Goal: Information Seeking & Learning: Compare options

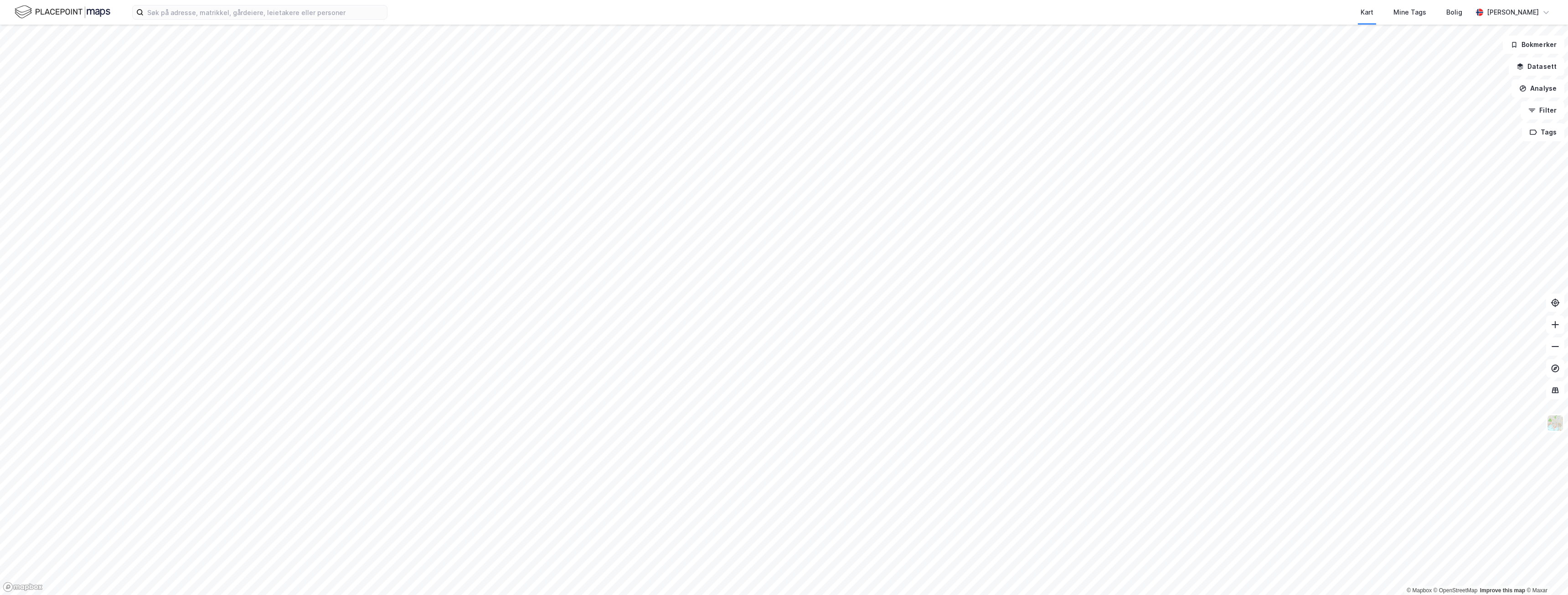
click at [287, 197] on div at bounding box center [784, 297] width 1568 height 595
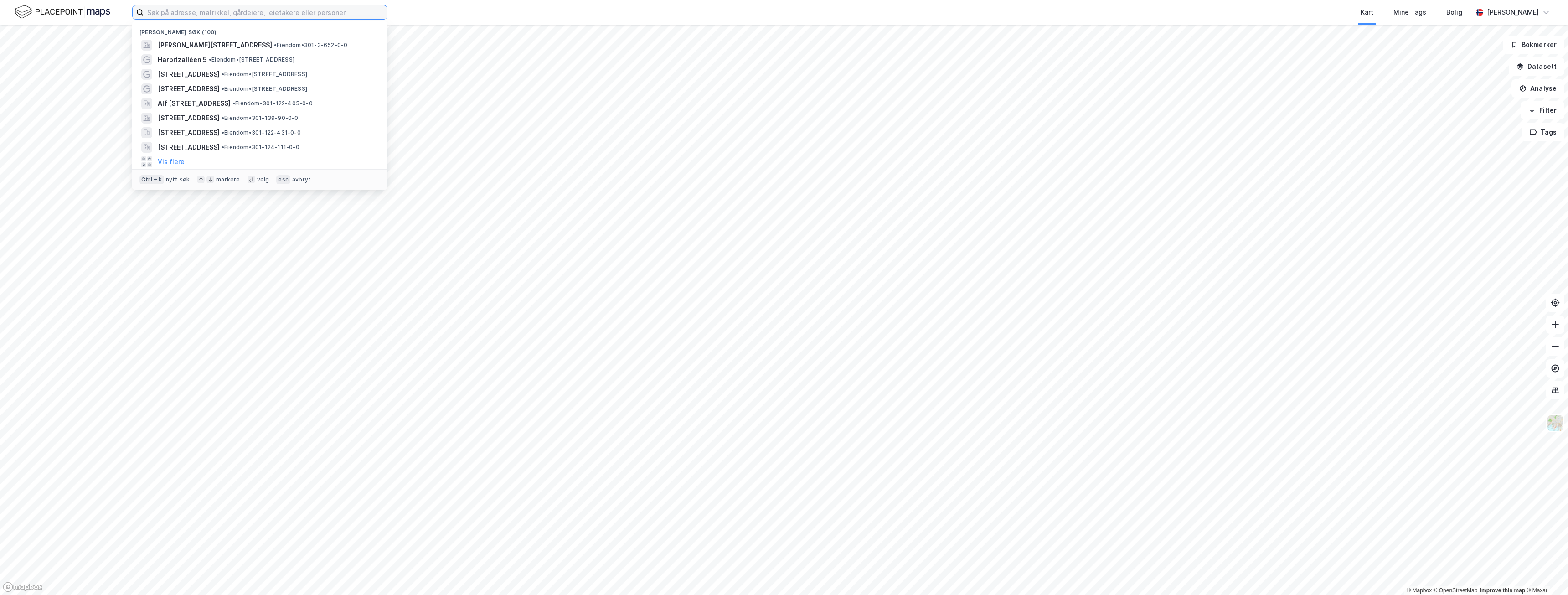
click at [275, 15] on input at bounding box center [265, 12] width 243 height 13
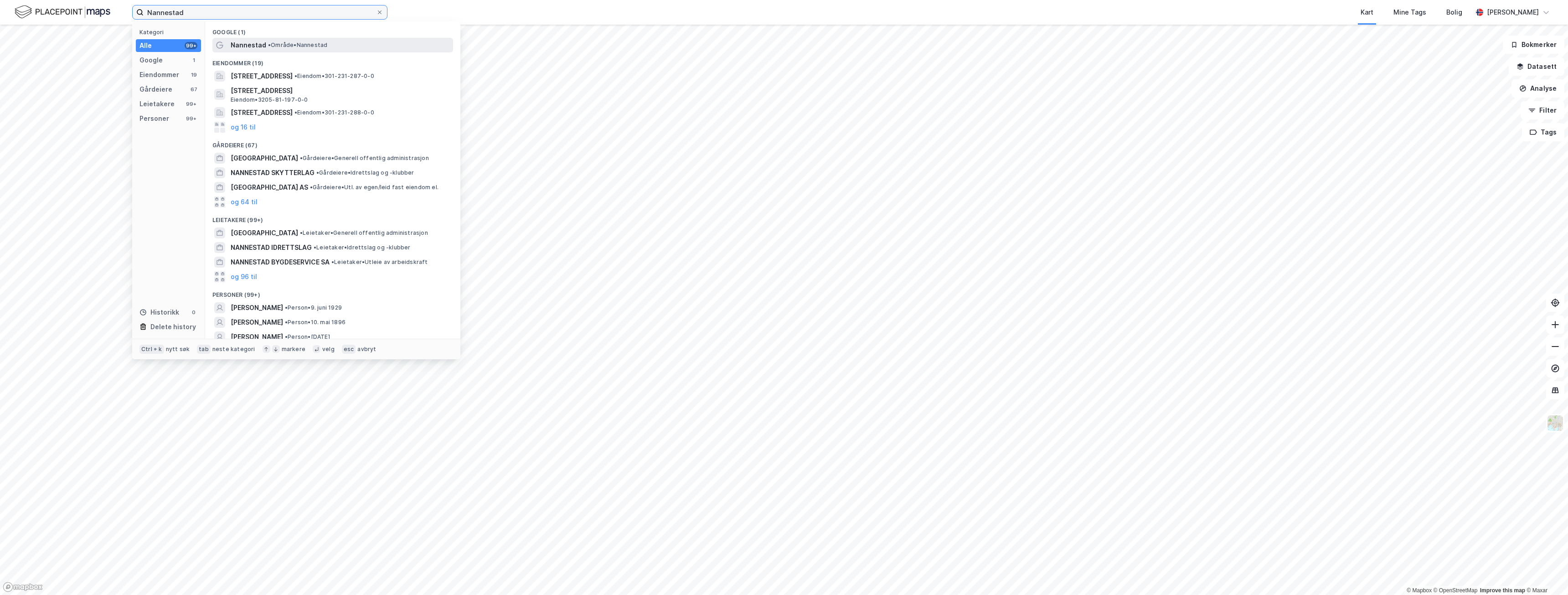
type input "Nannestad"
click at [313, 46] on span "• Område • [GEOGRAPHIC_DATA]" at bounding box center [297, 45] width 59 height 7
click at [348, 13] on input "Nannestad" at bounding box center [260, 12] width 233 height 13
click at [327, 43] on span "• Område • [GEOGRAPHIC_DATA]" at bounding box center [297, 45] width 59 height 7
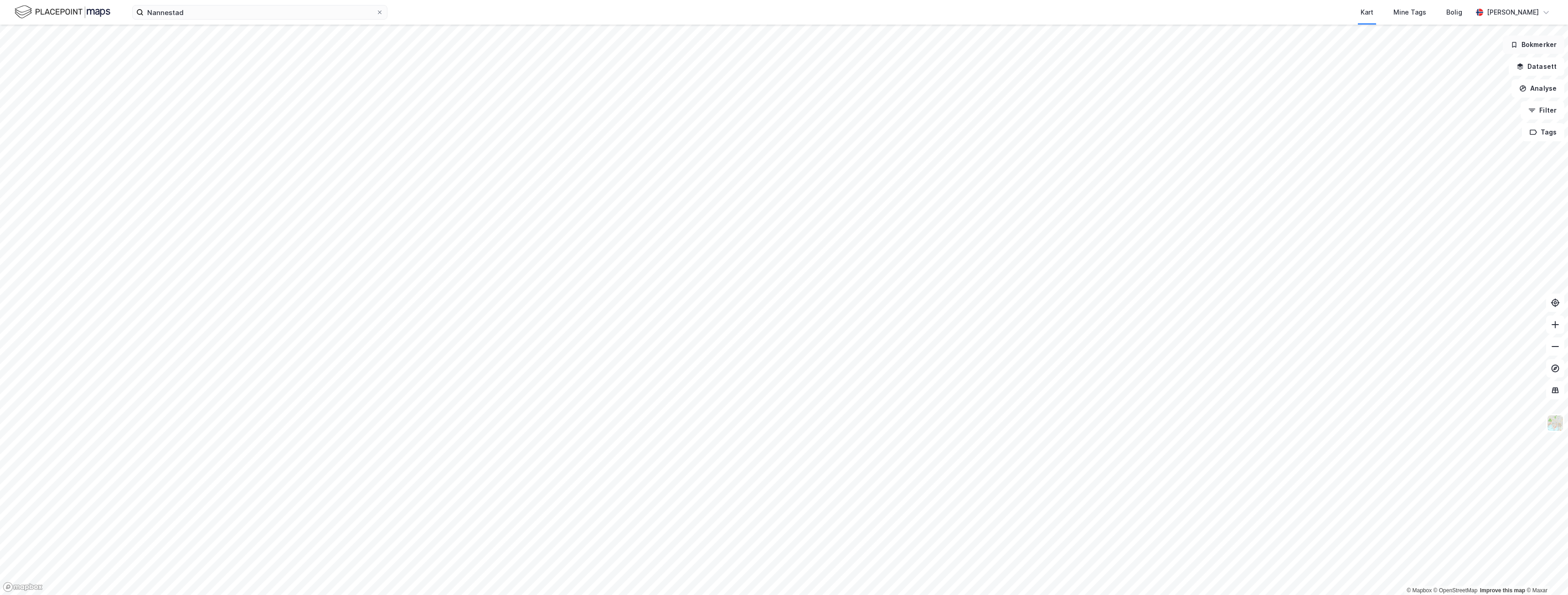
click at [1541, 46] on button "Bokmerker" at bounding box center [1533, 44] width 61 height 18
click at [1539, 63] on button "Datasett" at bounding box center [1536, 66] width 55 height 18
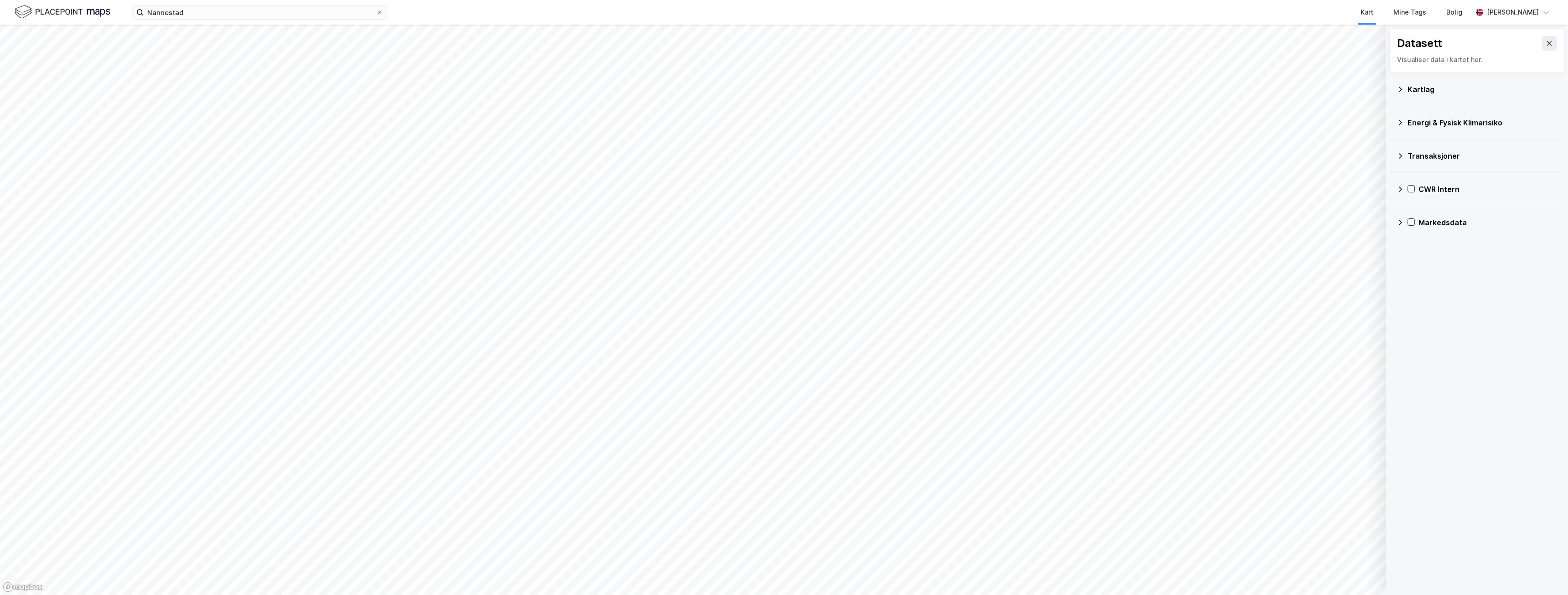
click at [1438, 225] on div "Markedsdata" at bounding box center [1488, 222] width 139 height 11
click at [1444, 264] on div "Prosjekter" at bounding box center [1494, 266] width 127 height 11
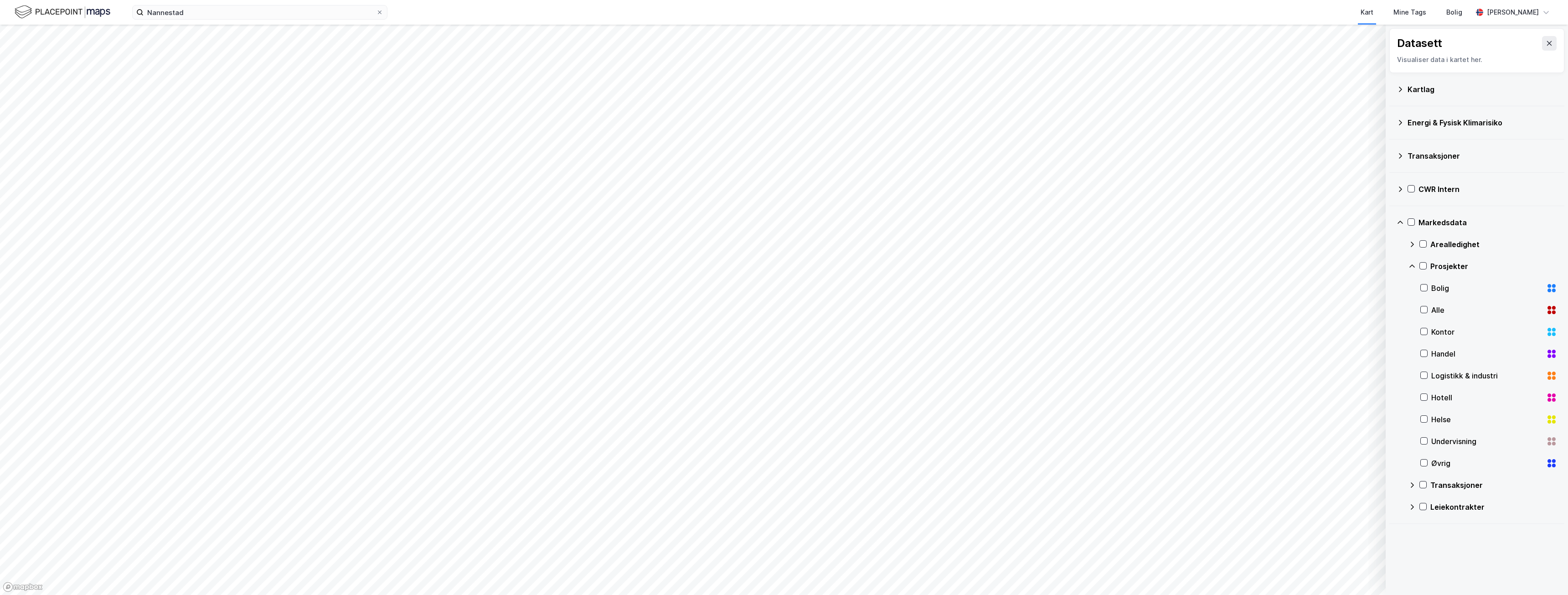
click at [1441, 264] on div "Prosjekter" at bounding box center [1494, 266] width 127 height 11
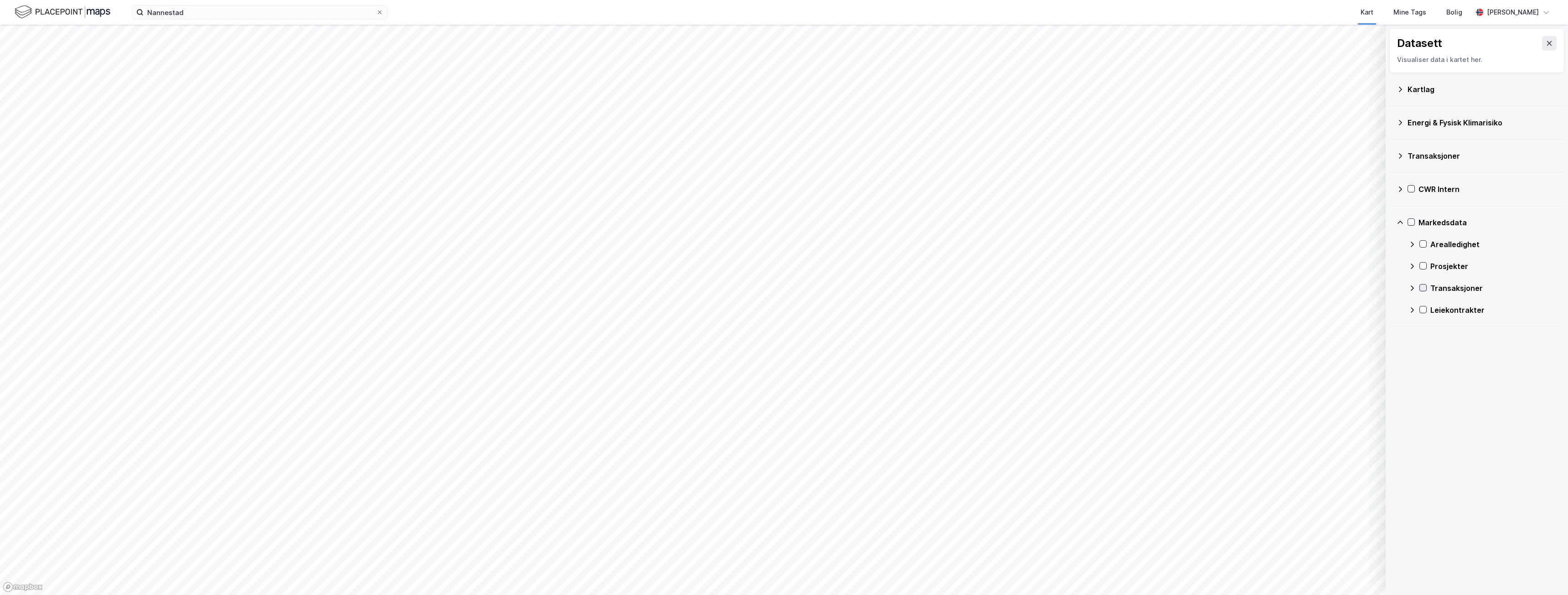
click at [1422, 287] on icon at bounding box center [1423, 287] width 6 height 6
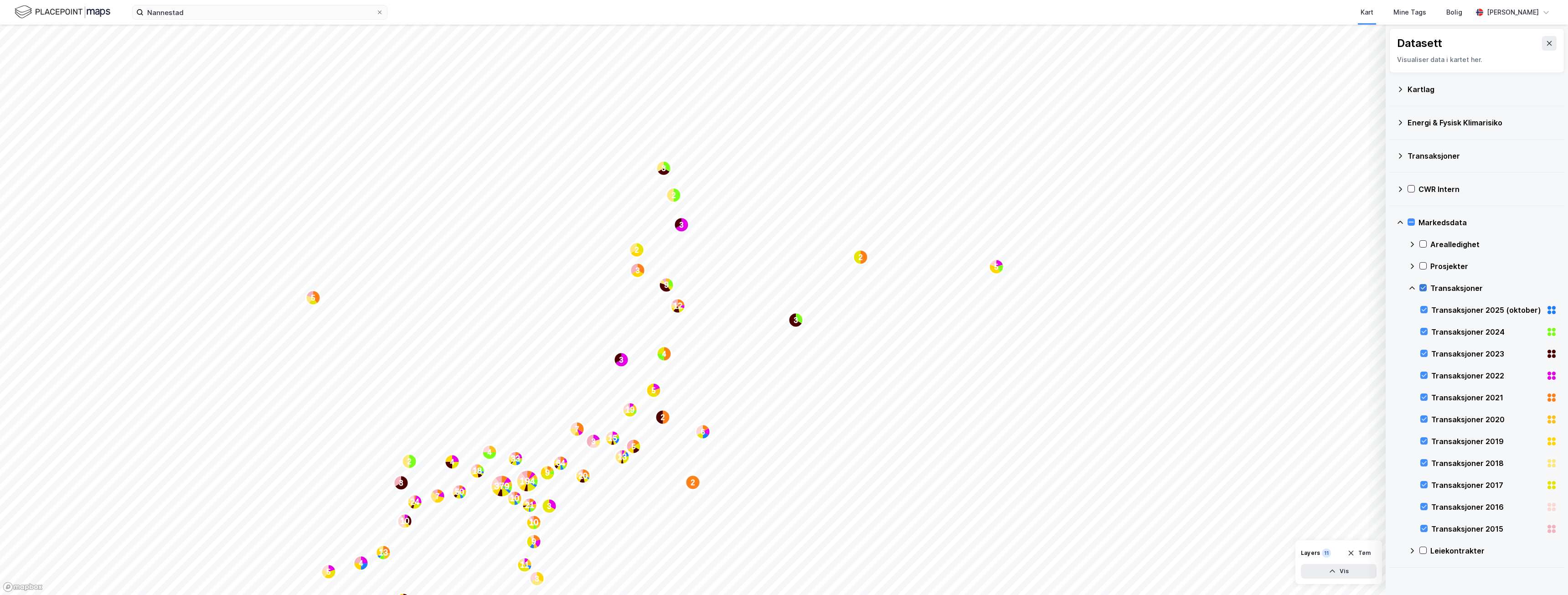
click at [1422, 287] on icon at bounding box center [1423, 287] width 6 height 6
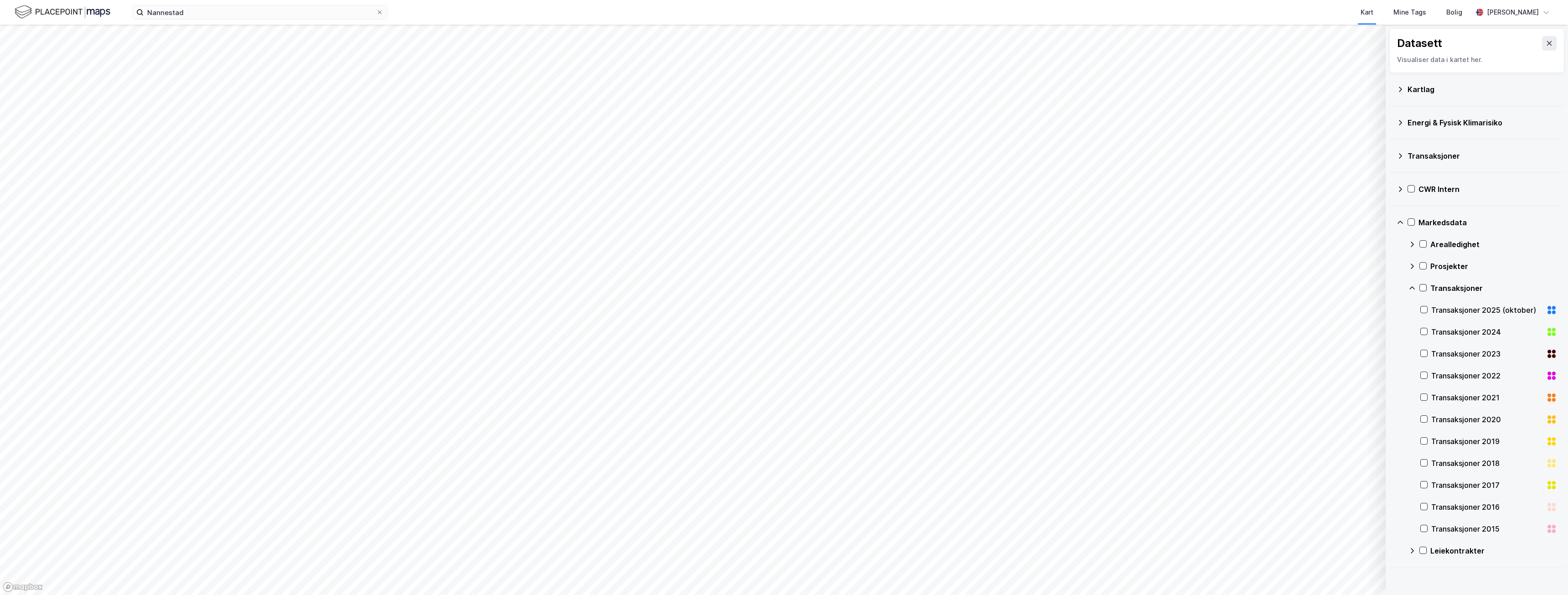
click at [1402, 222] on icon at bounding box center [1400, 222] width 5 height 3
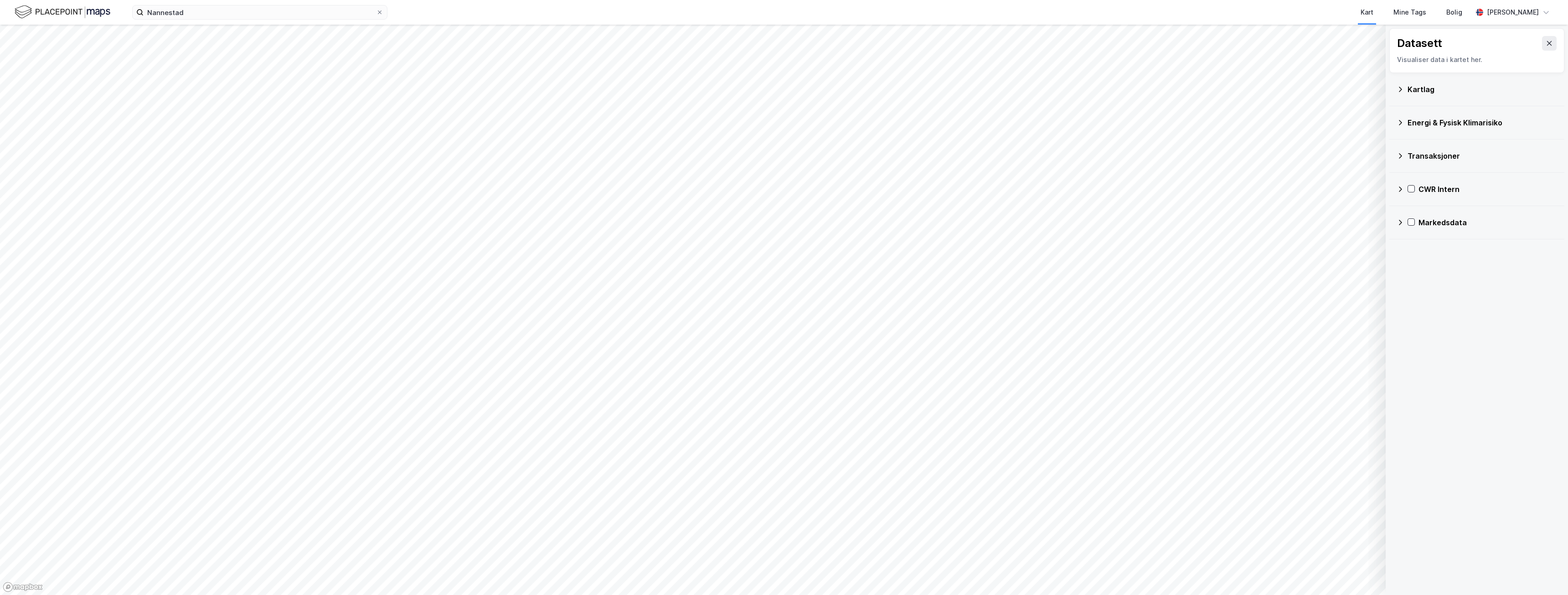
click at [1402, 188] on icon at bounding box center [1400, 189] width 7 height 7
click at [1418, 255] on div "Transaksjoner" at bounding box center [1483, 255] width 149 height 22
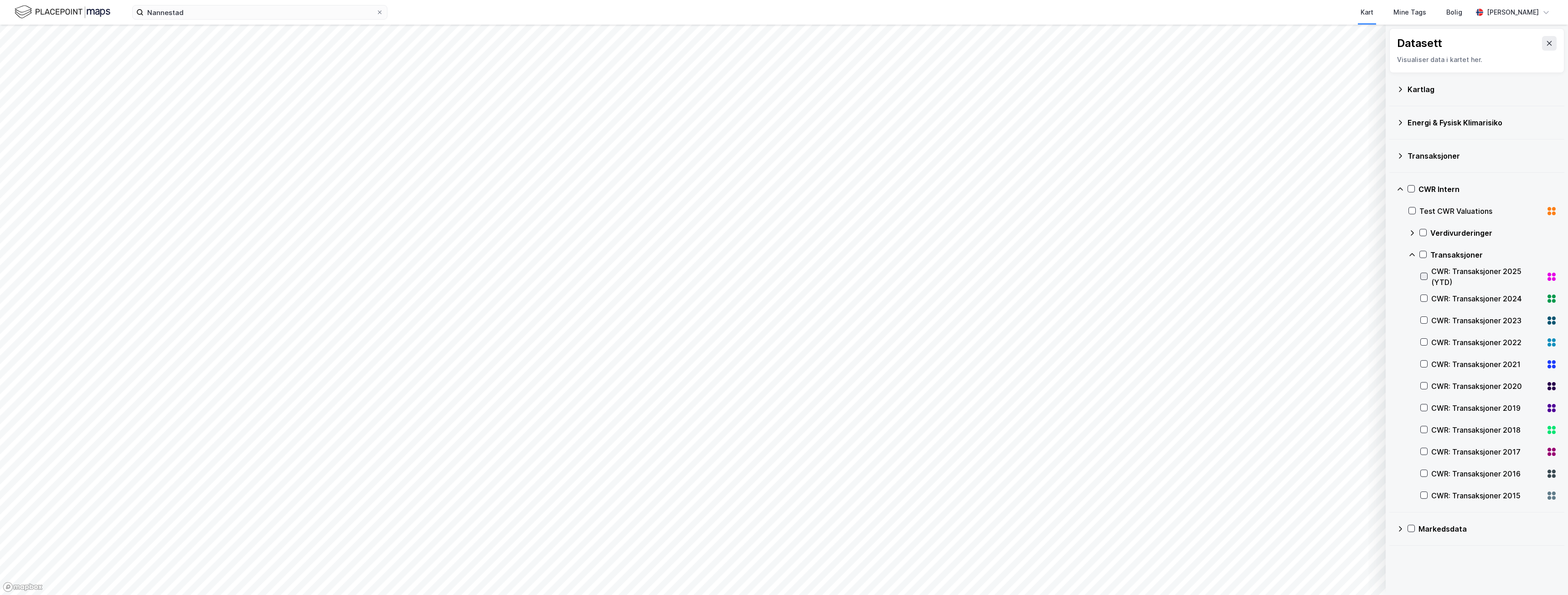
click at [1426, 275] on icon at bounding box center [1424, 276] width 6 height 6
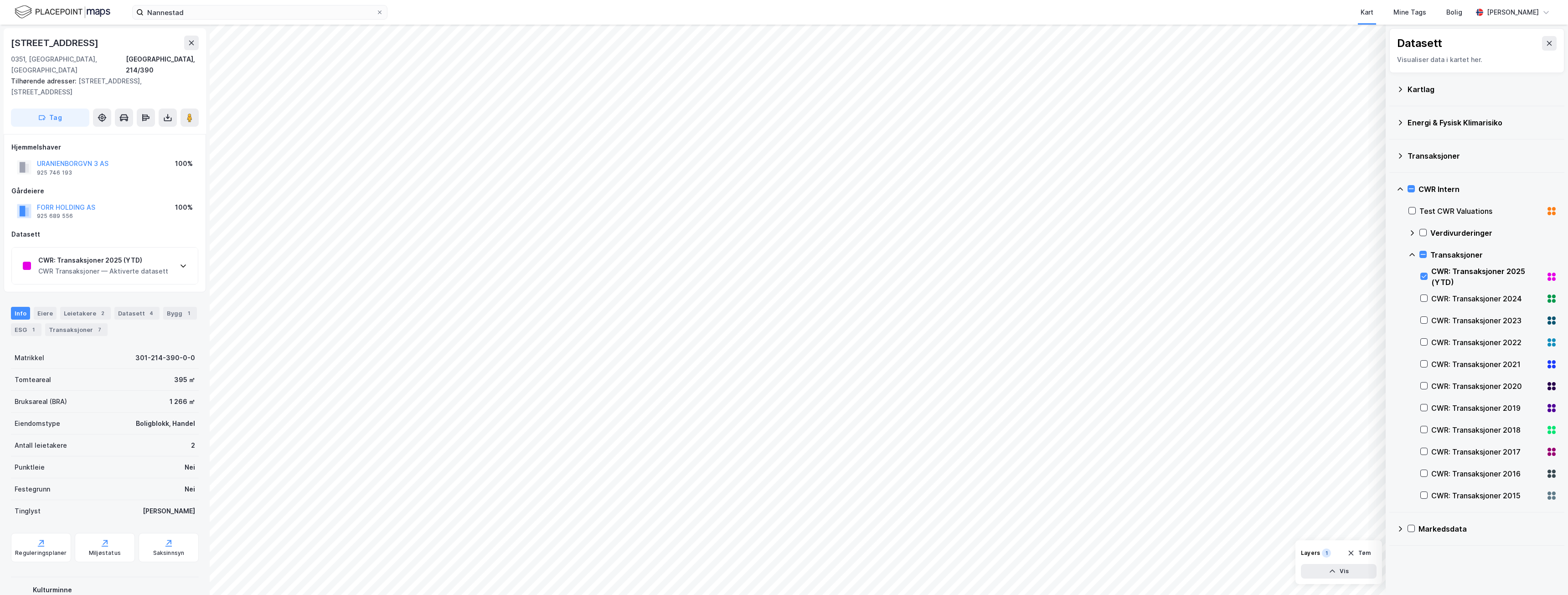
click at [170, 261] on div "CWR: Transaksjoner 2025 (YTD) CWR Transaksjoner — Aktiverte datasett" at bounding box center [105, 266] width 186 height 37
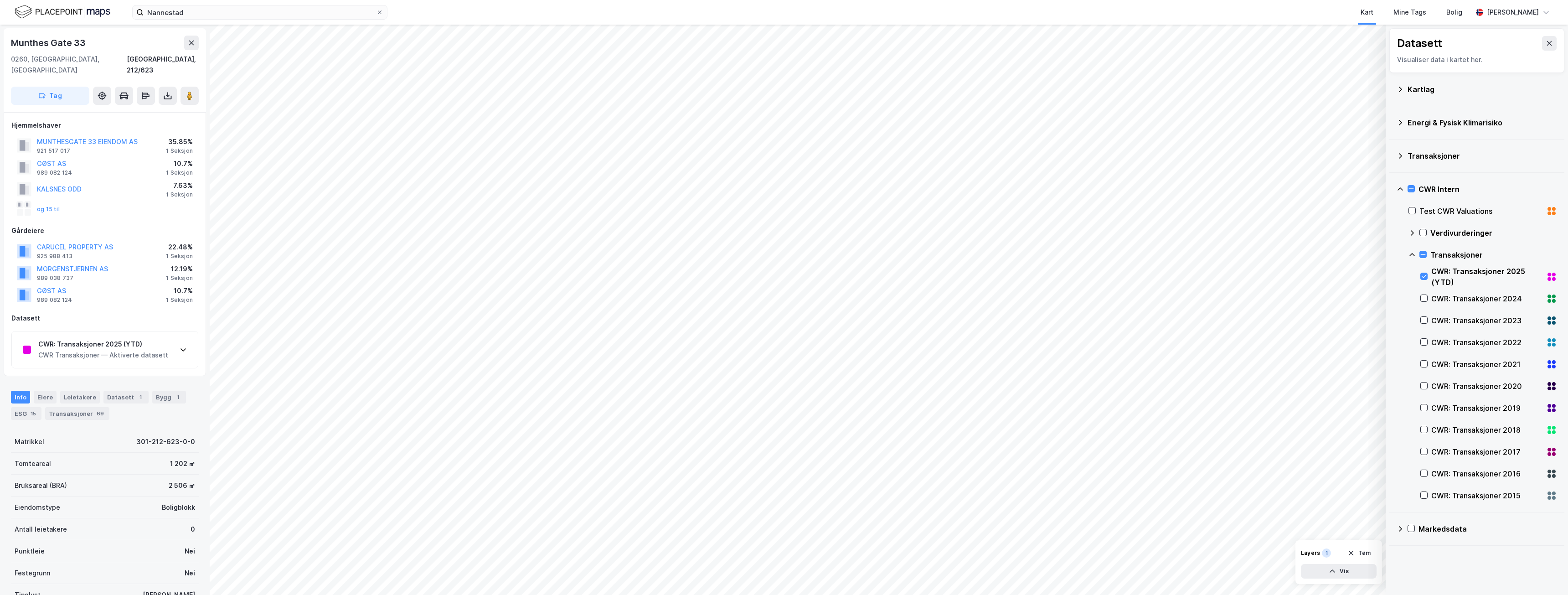
scroll to position [1, 0]
click at [153, 337] on div "CWR: Transaksjoner 2025 (YTD)" at bounding box center [103, 343] width 130 height 11
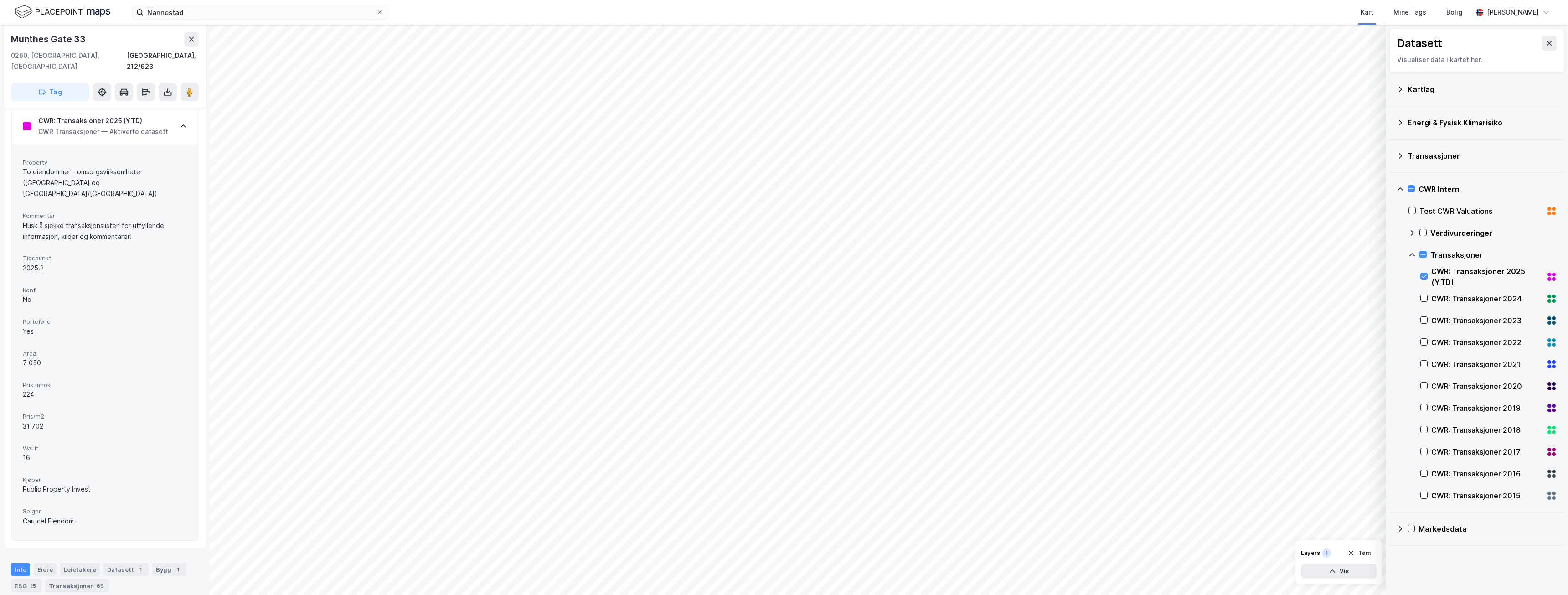
scroll to position [230, 0]
click at [183, 117] on icon at bounding box center [183, 121] width 7 height 7
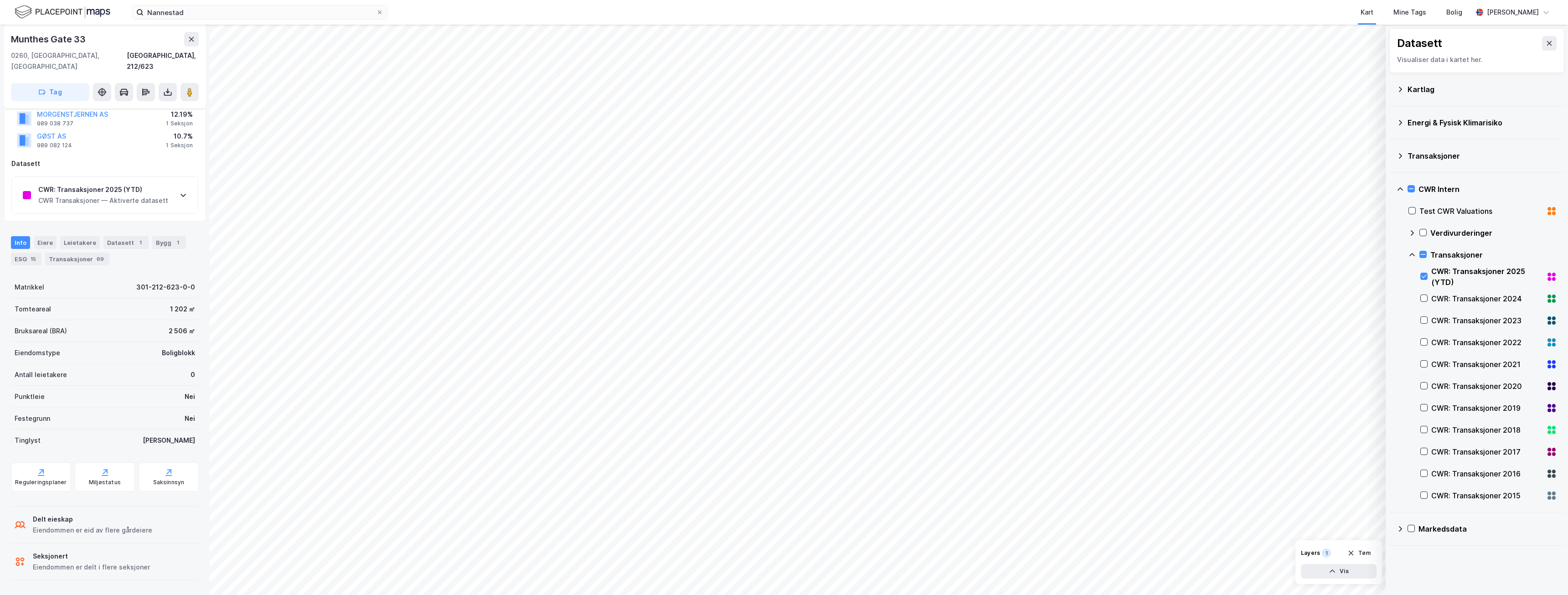
scroll to position [144, 0]
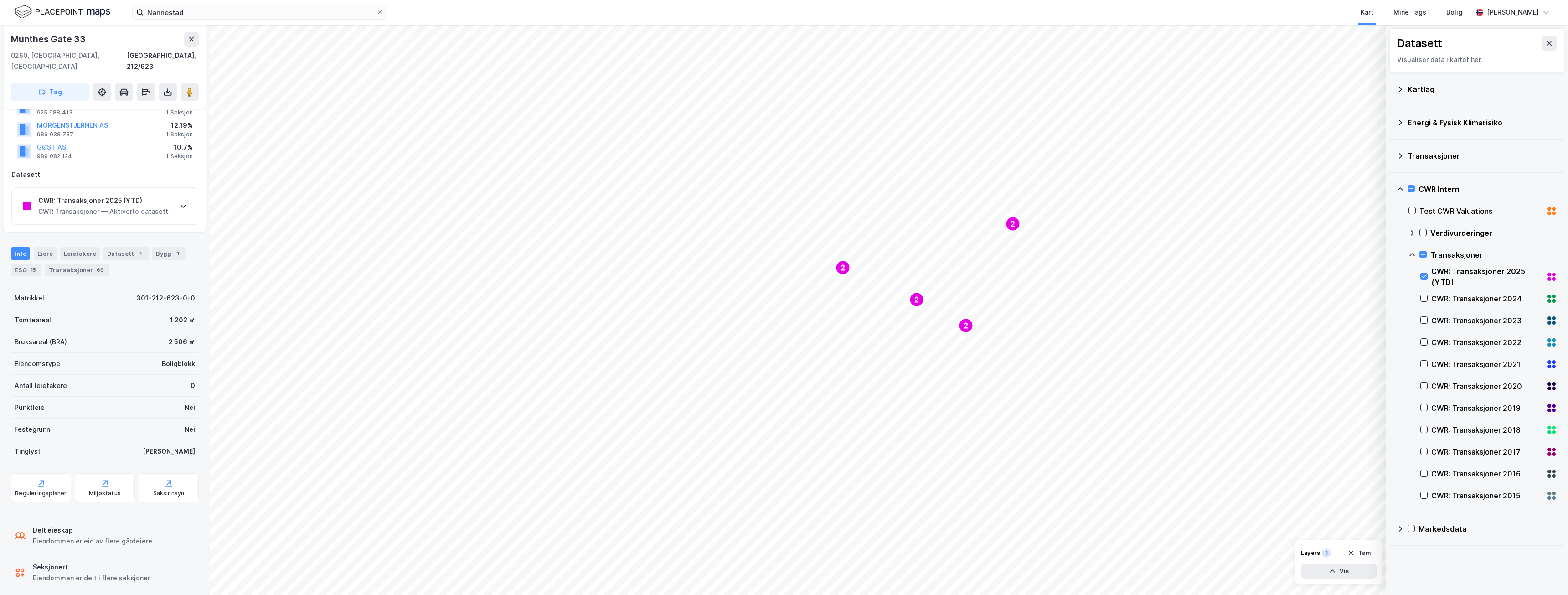
click at [1412, 252] on icon at bounding box center [1412, 255] width 7 height 7
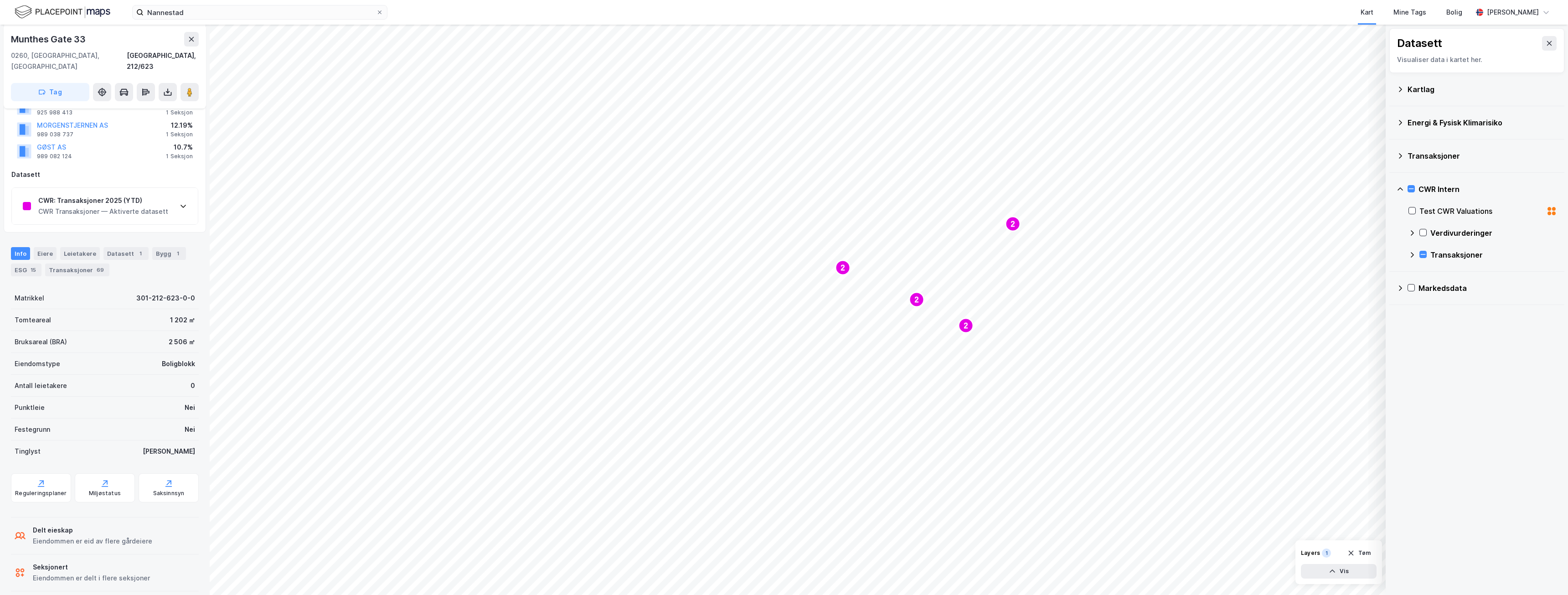
click at [1413, 233] on icon at bounding box center [1412, 233] width 7 height 7
click at [1447, 255] on div "Verdivurderinger (22-24)" at bounding box center [1486, 255] width 111 height 11
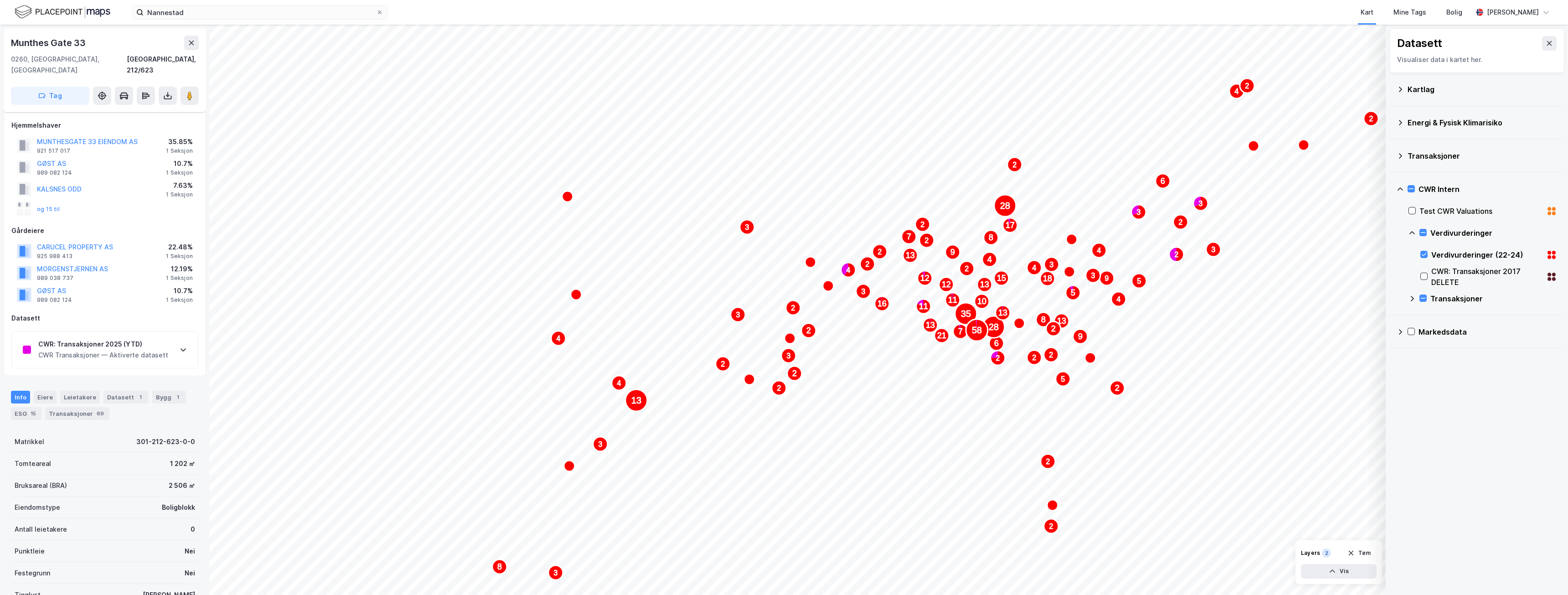
click at [1447, 255] on div "Verdivurderinger (22-24)" at bounding box center [1486, 255] width 111 height 11
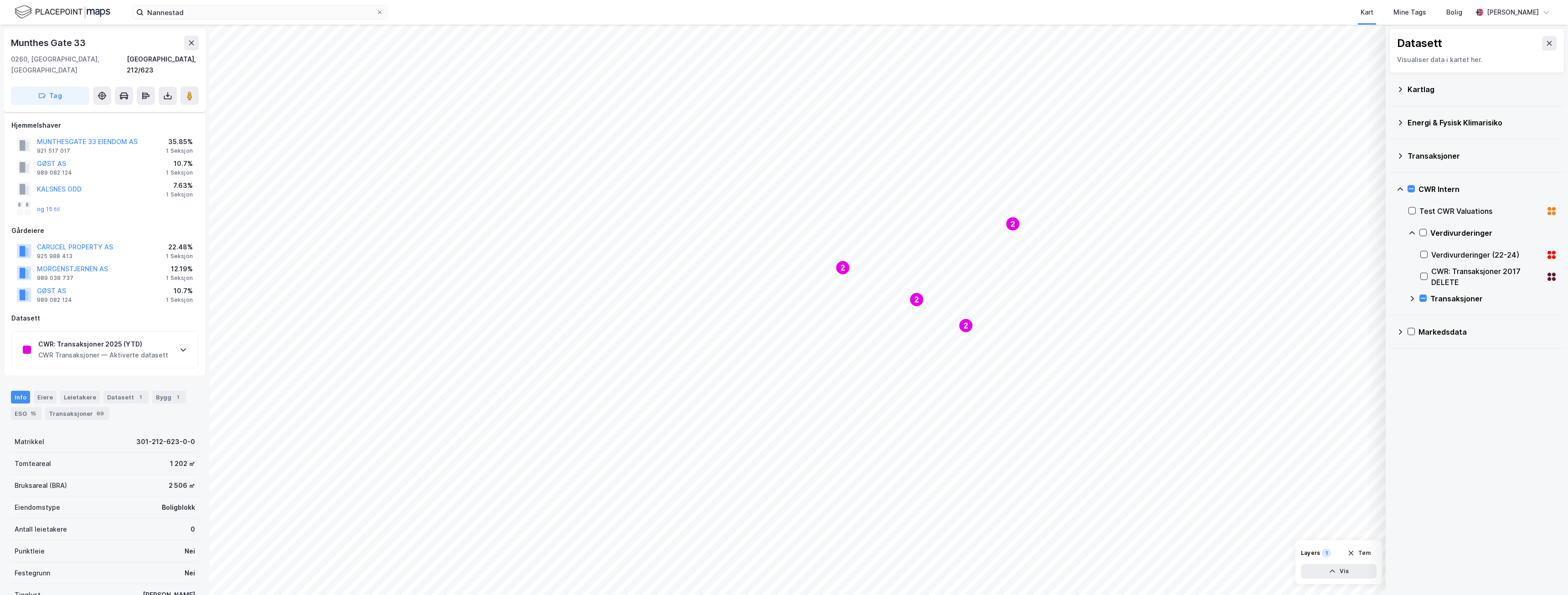
click at [1413, 234] on icon at bounding box center [1412, 233] width 7 height 7
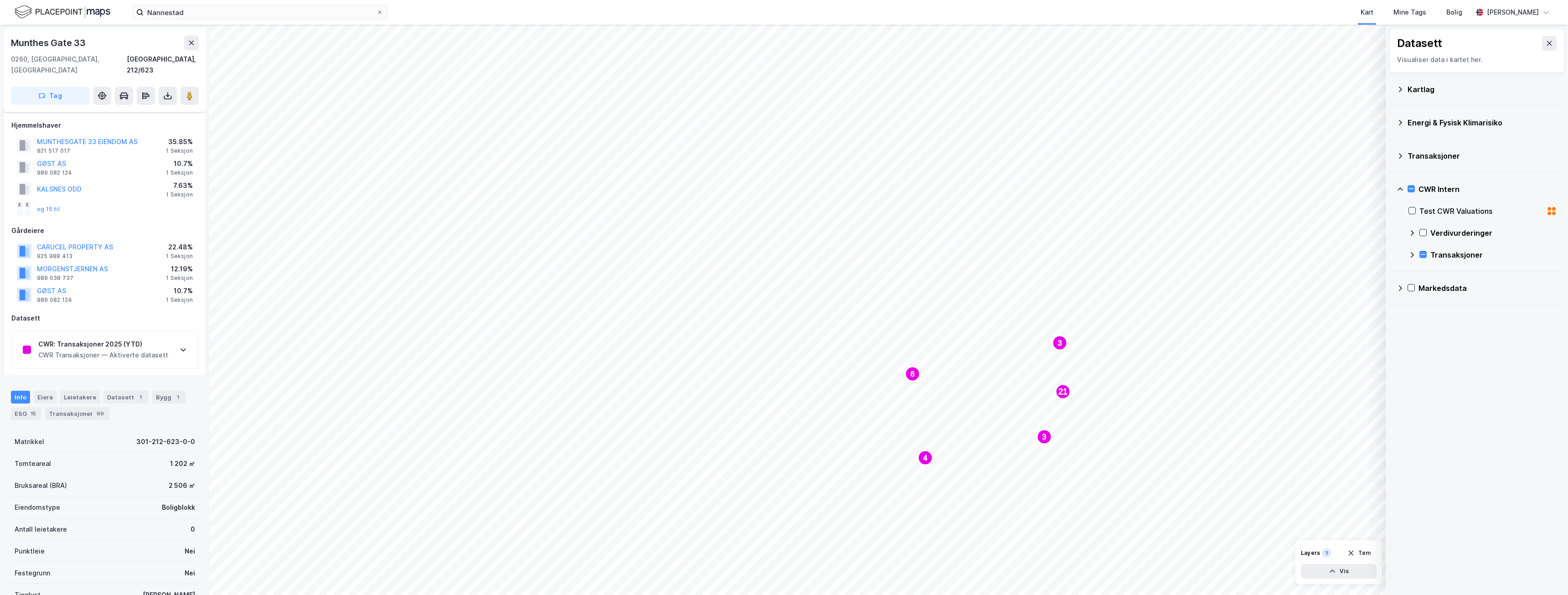
click at [1460, 258] on div "Transaksjoner" at bounding box center [1494, 255] width 127 height 11
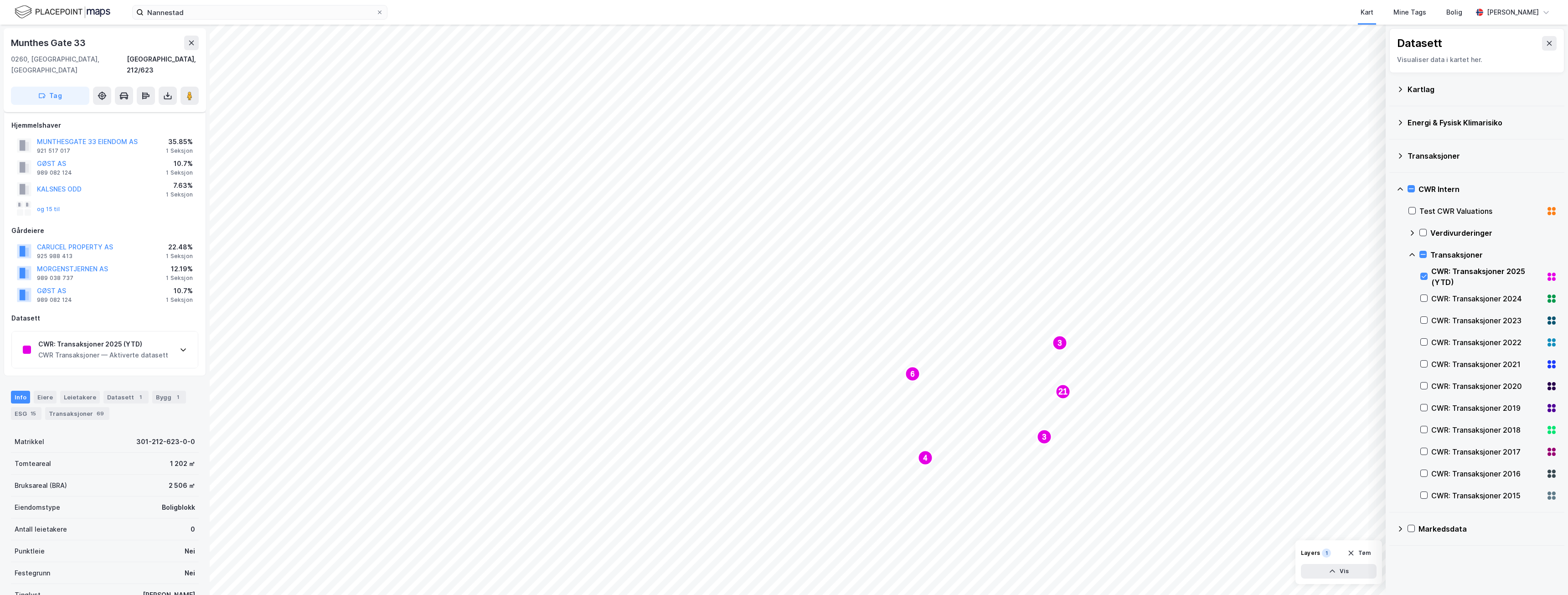
click at [1552, 277] on icon at bounding box center [1554, 279] width 4 height 4
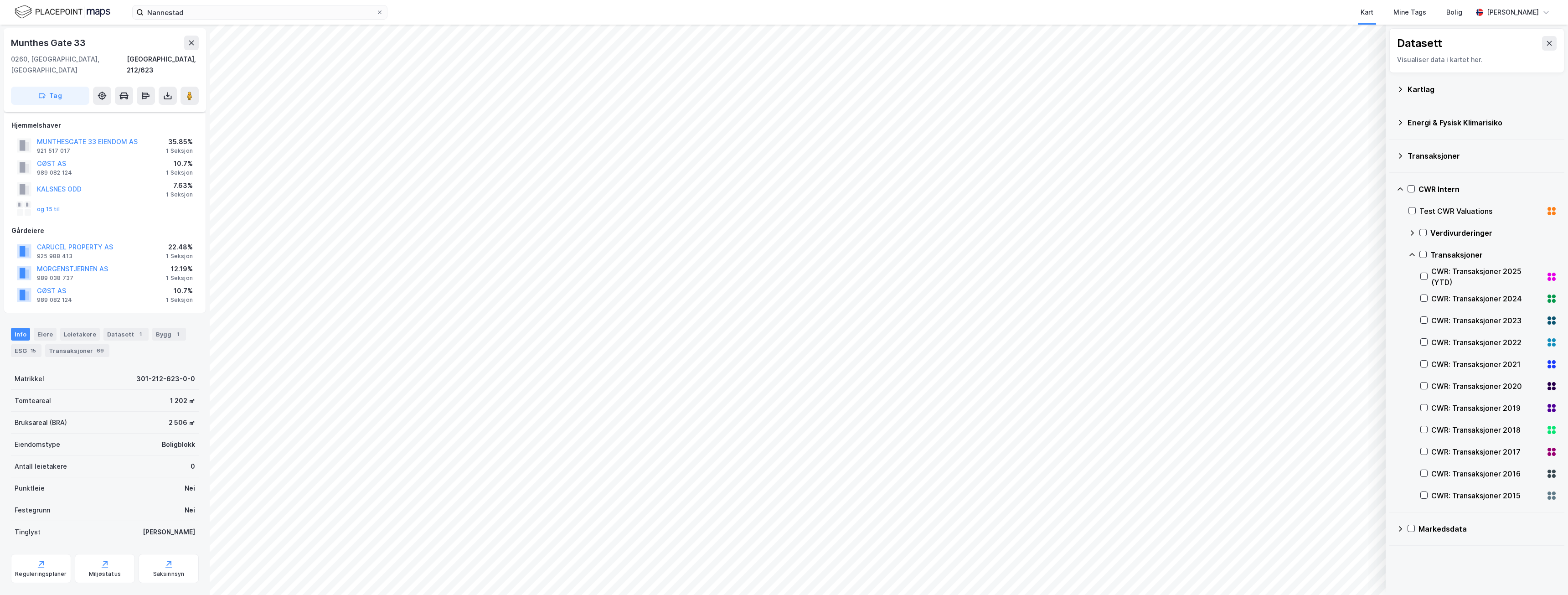
click at [1552, 277] on icon at bounding box center [1554, 279] width 4 height 4
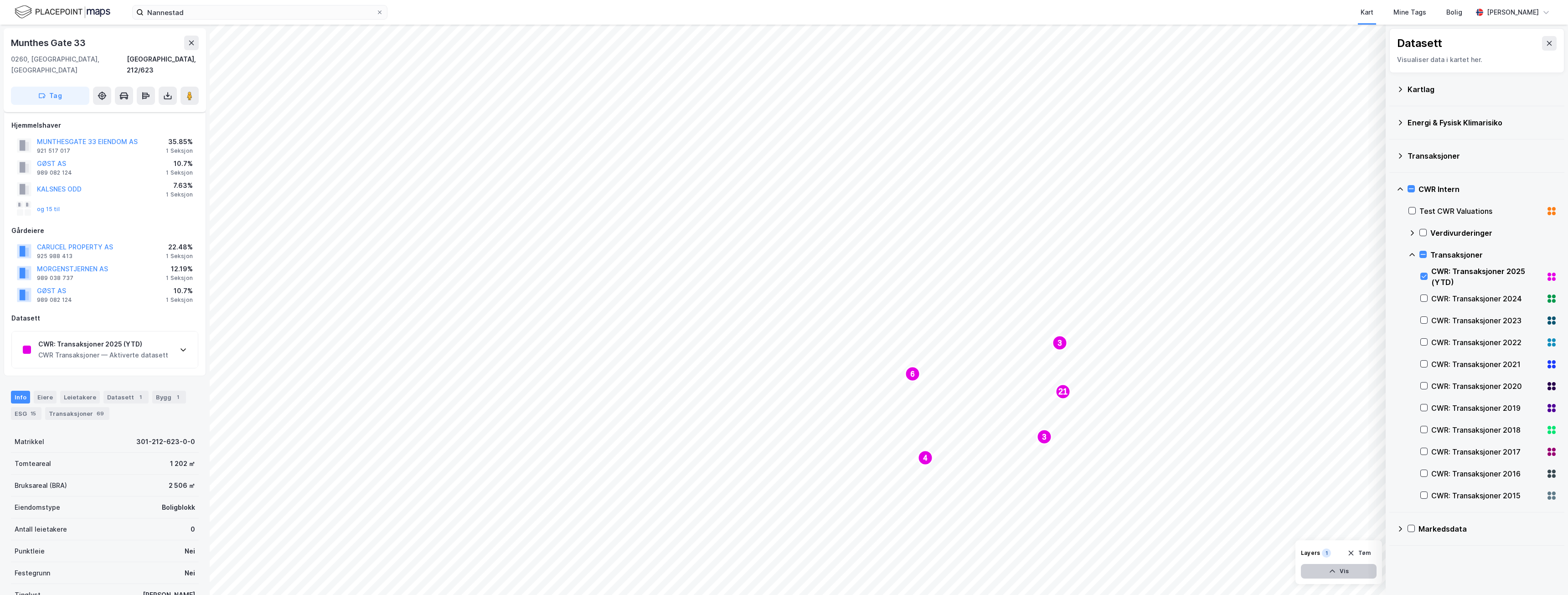
click at [1349, 573] on button "Vis" at bounding box center [1339, 571] width 75 height 15
click at [1367, 551] on icon at bounding box center [1368, 551] width 7 height 7
click at [1370, 530] on icon at bounding box center [1368, 527] width 7 height 7
click at [166, 344] on div "CWR: Transaksjoner 2025 (YTD) CWR Transaksjoner — Aktiverte datasett" at bounding box center [105, 350] width 186 height 37
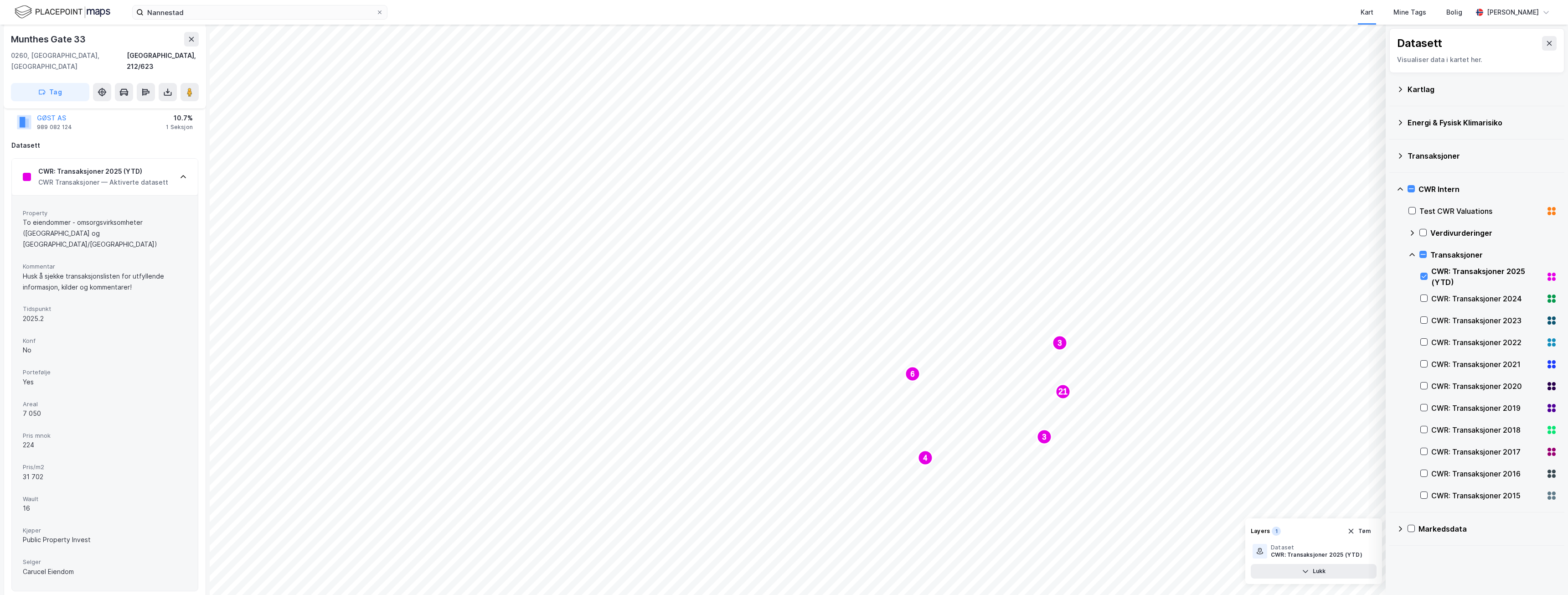
scroll to position [27, 0]
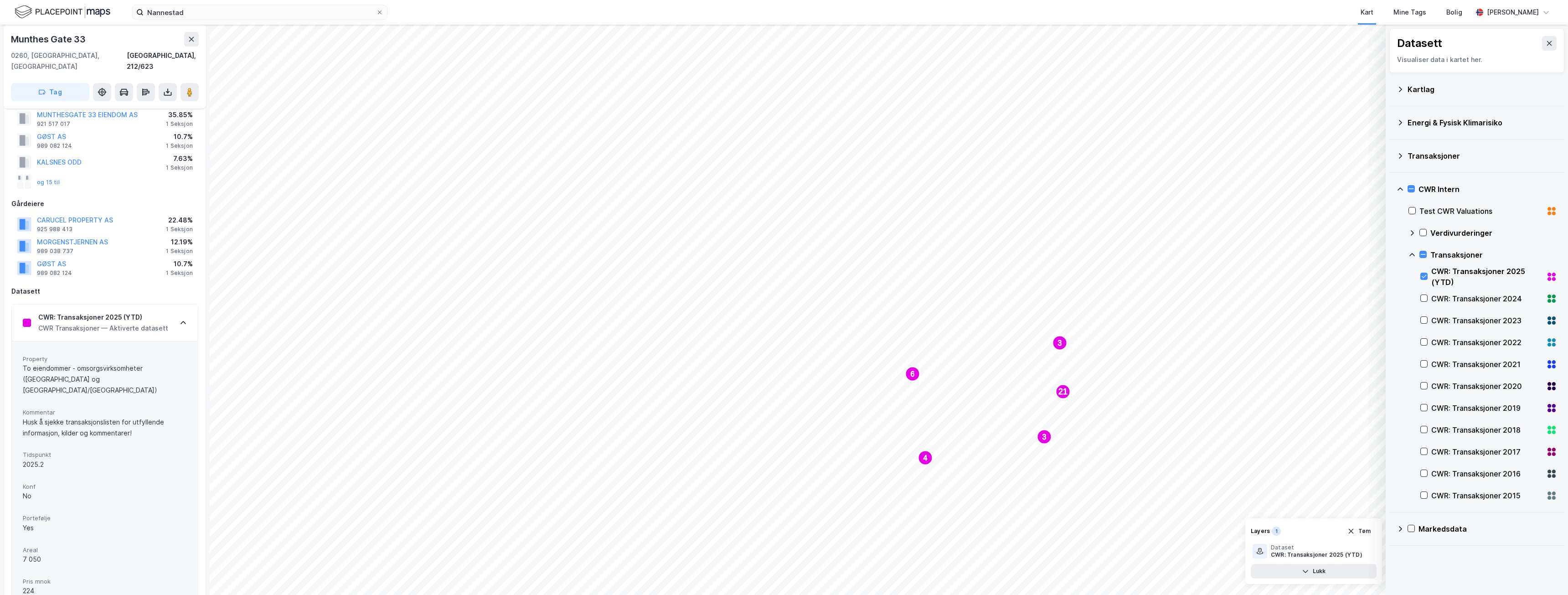
click at [55, 312] on div "CWR: Transaksjoner 2025 (YTD)" at bounding box center [103, 317] width 130 height 11
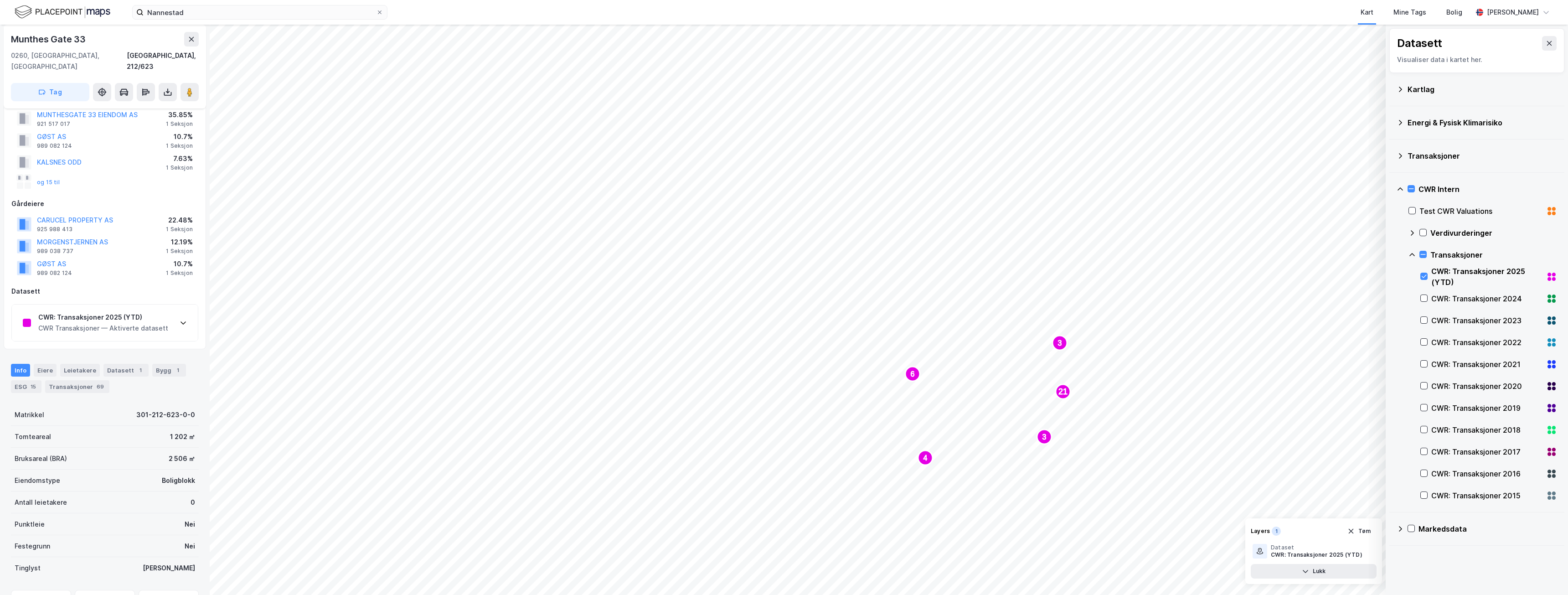
click at [29, 319] on div at bounding box center [26, 322] width 8 height 8
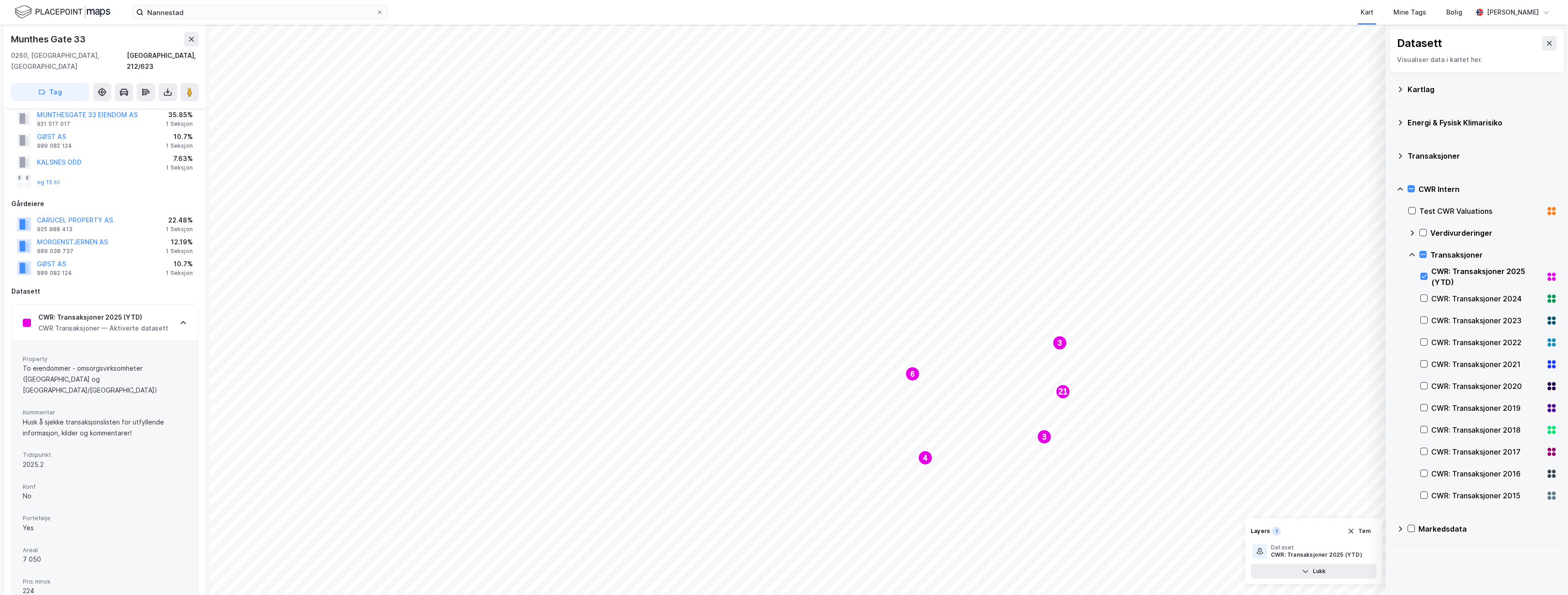
click at [102, 312] on div "CWR: Transaksjoner 2025 (YTD)" at bounding box center [103, 317] width 130 height 11
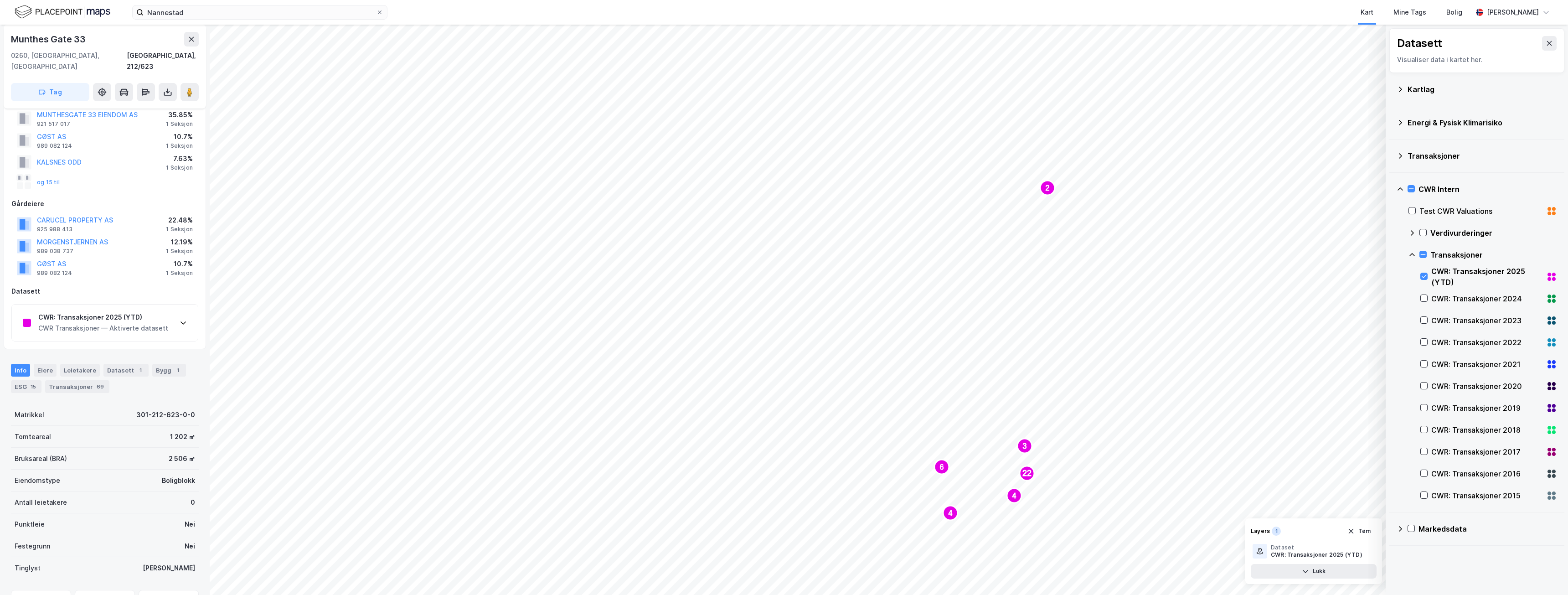
click at [1413, 254] on icon at bounding box center [1412, 255] width 5 height 3
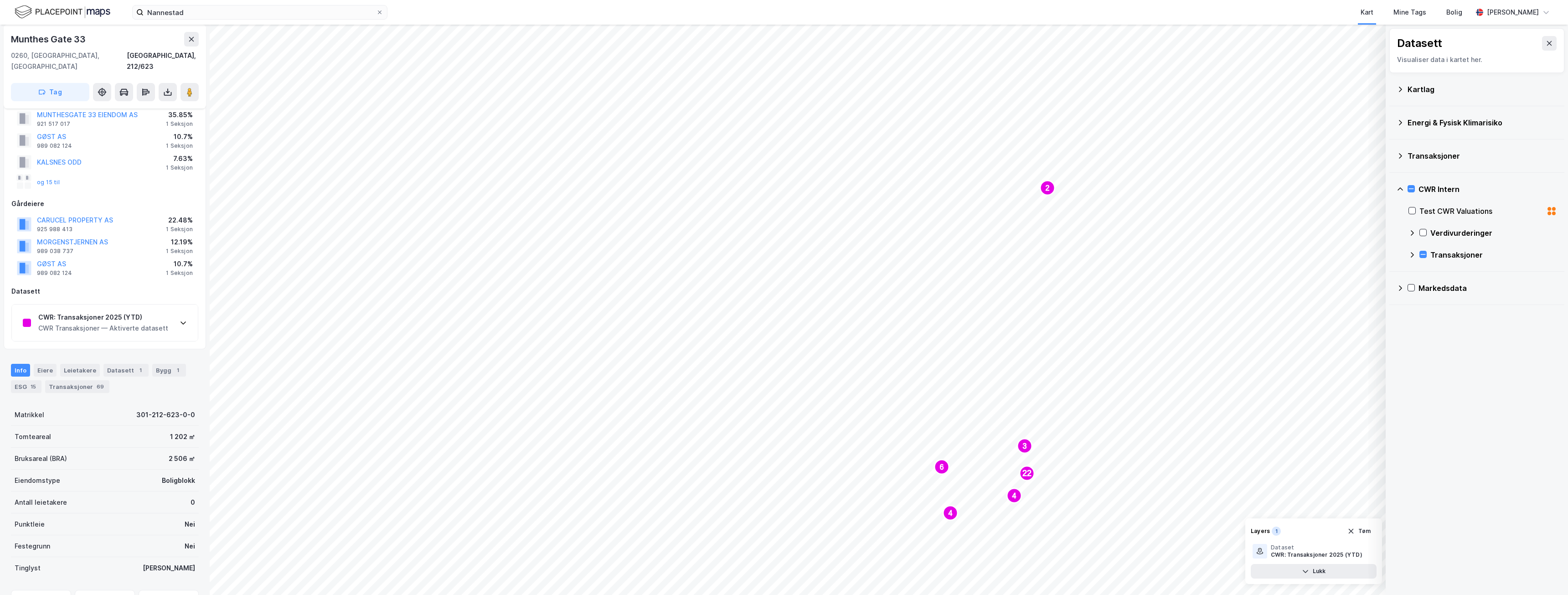
click at [1400, 191] on icon at bounding box center [1400, 189] width 7 height 7
click at [1541, 6] on div "[PERSON_NAME]" at bounding box center [1513, 12] width 81 height 18
click at [1541, 7] on div "[PERSON_NAME]" at bounding box center [1513, 12] width 81 height 18
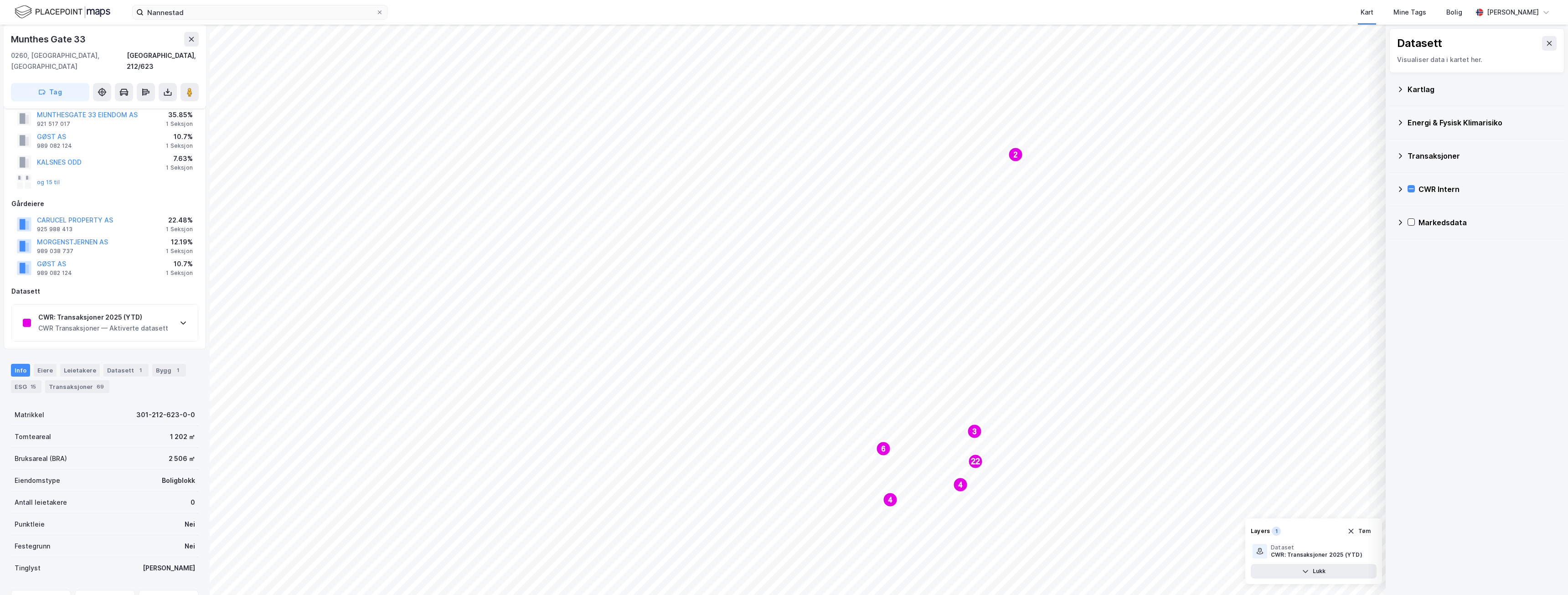
click at [1400, 187] on icon at bounding box center [1400, 189] width 3 height 5
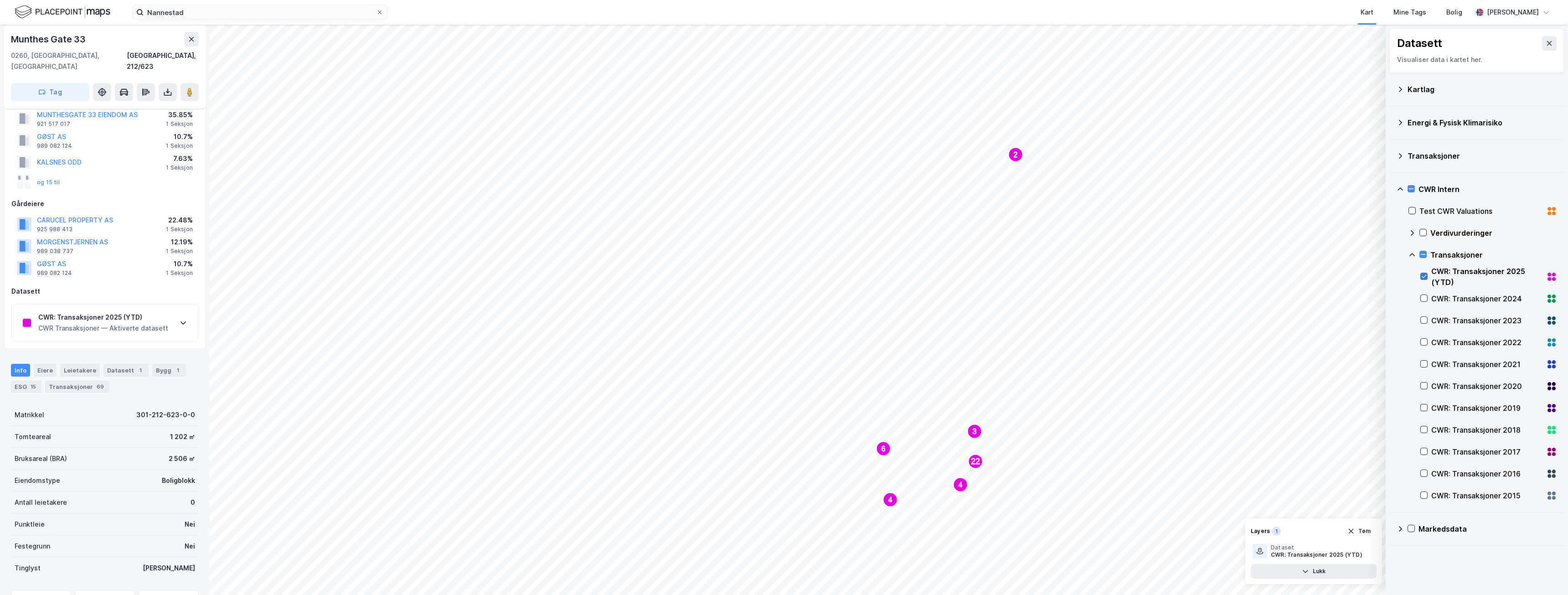
drag, startPoint x: 1423, startPoint y: 275, endPoint x: 1460, endPoint y: 305, distance: 47.6
click at [1423, 275] on icon at bounding box center [1424, 276] width 6 height 6
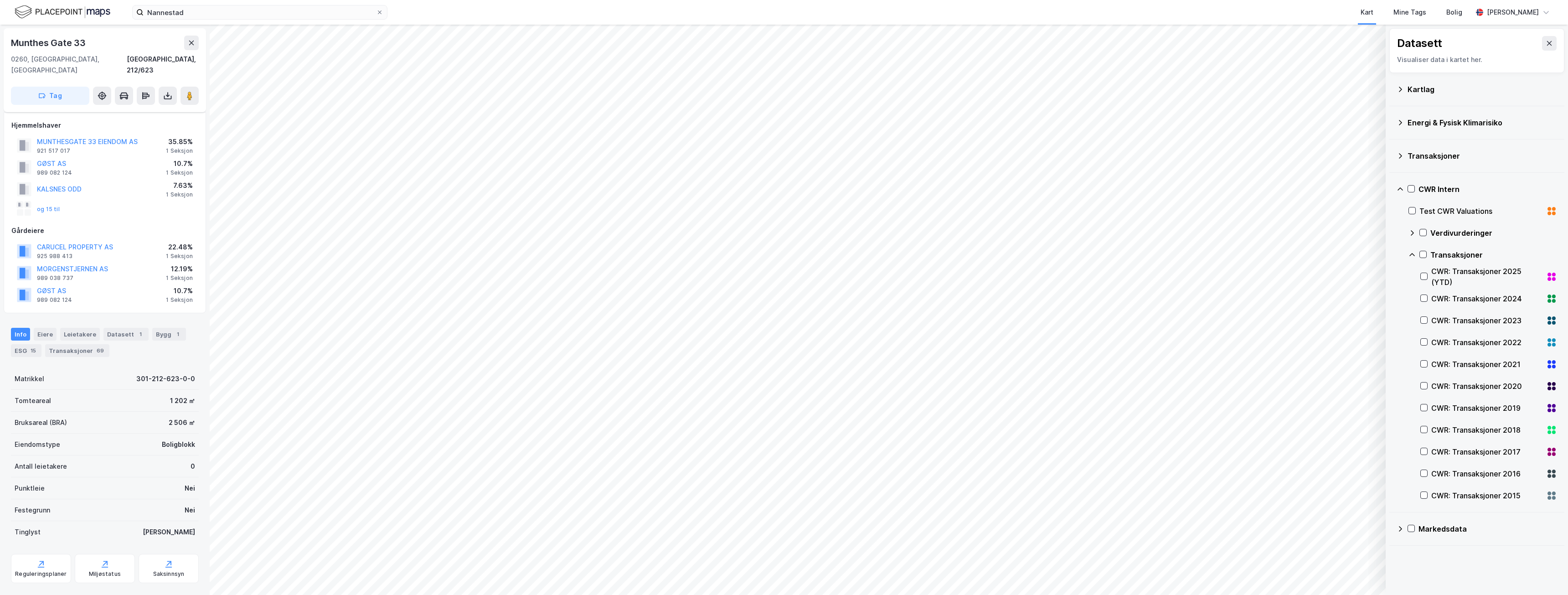
click at [1452, 296] on div "CWR: Transaksjoner 2024" at bounding box center [1486, 299] width 111 height 11
click at [1429, 300] on div "CWR: Transaksjoner 2024" at bounding box center [1488, 299] width 137 height 22
drag, startPoint x: 1453, startPoint y: 317, endPoint x: 1441, endPoint y: 323, distance: 13.4
click at [1453, 318] on div "CWR: Transaksjoner 2023" at bounding box center [1486, 320] width 111 height 11
click at [1429, 319] on div "CWR: Transaksjoner 2023" at bounding box center [1488, 320] width 137 height 22
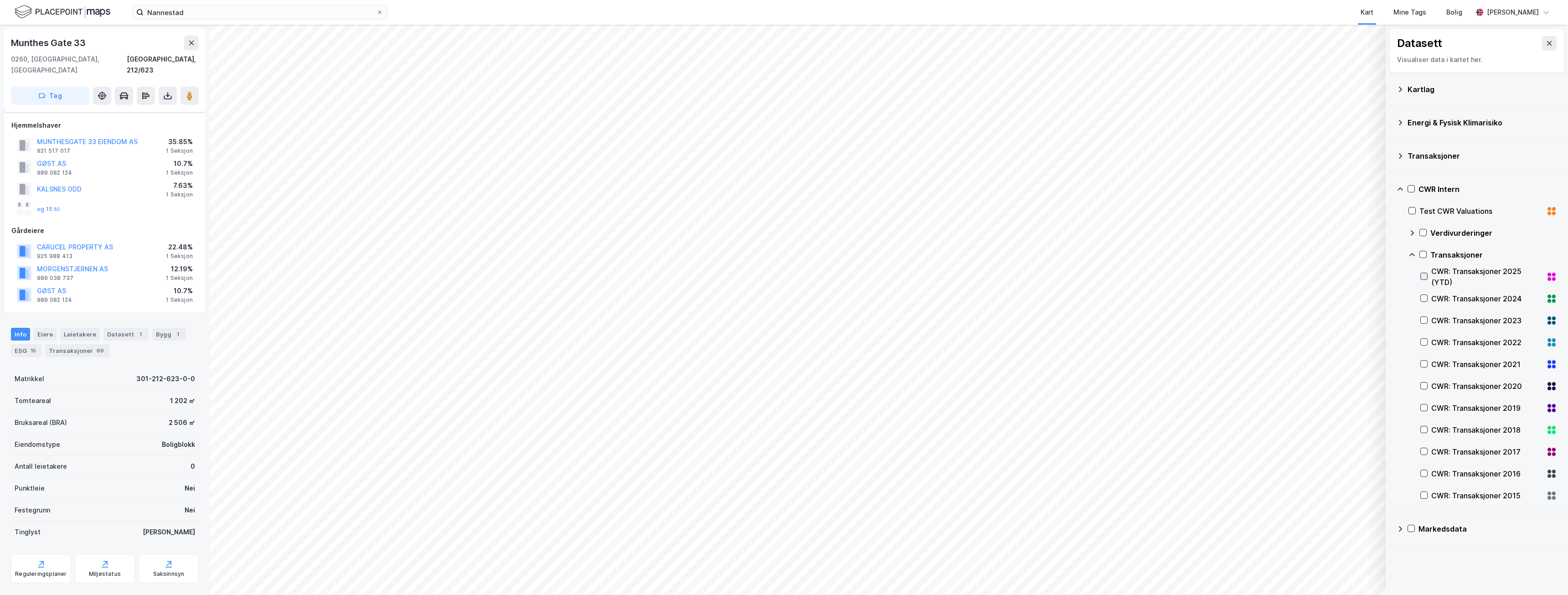
click at [1424, 275] on icon at bounding box center [1424, 276] width 6 height 6
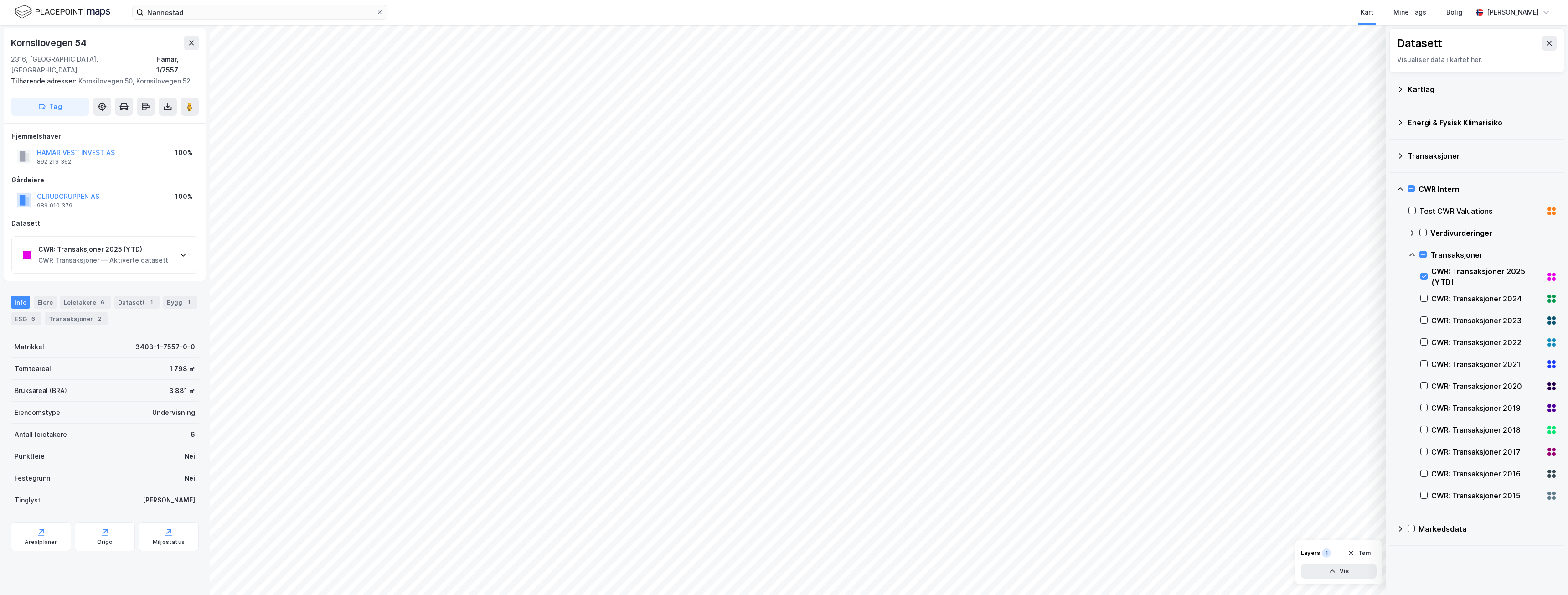
click at [157, 255] on div "CWR Transaksjoner — Aktiverte datasett" at bounding box center [103, 261] width 130 height 11
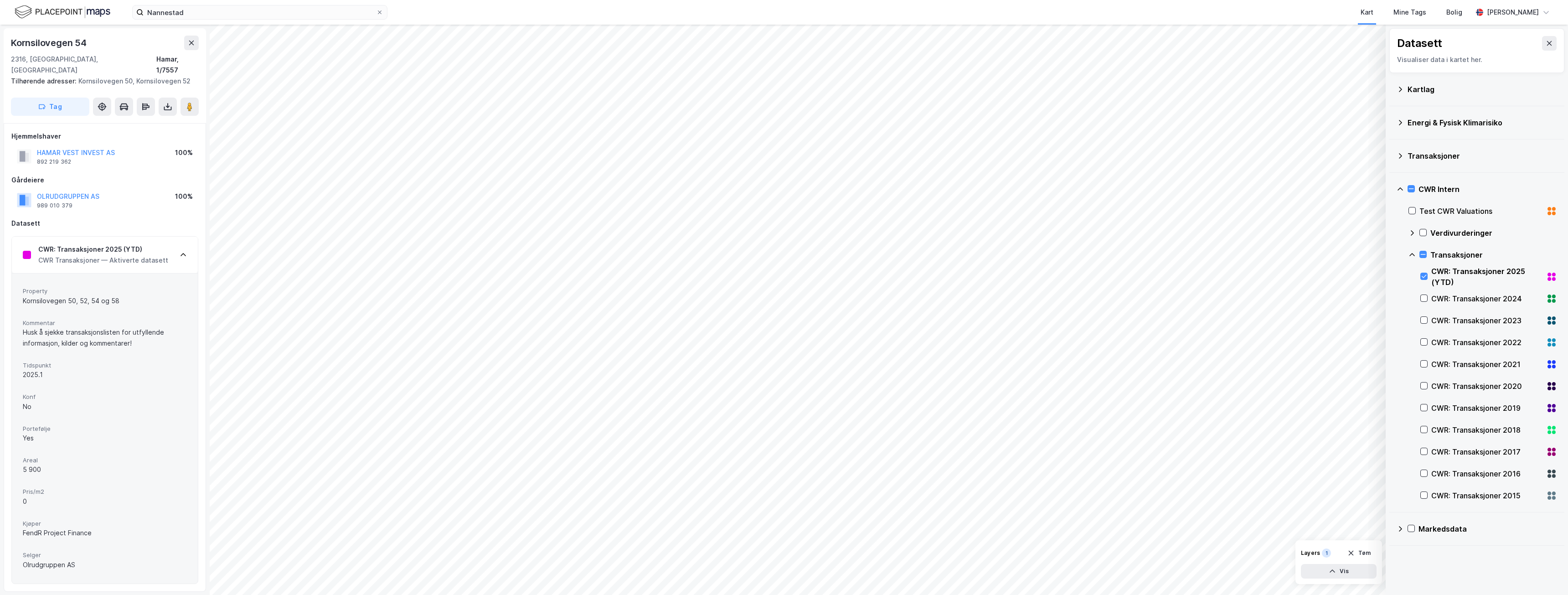
scroll to position [46, 0]
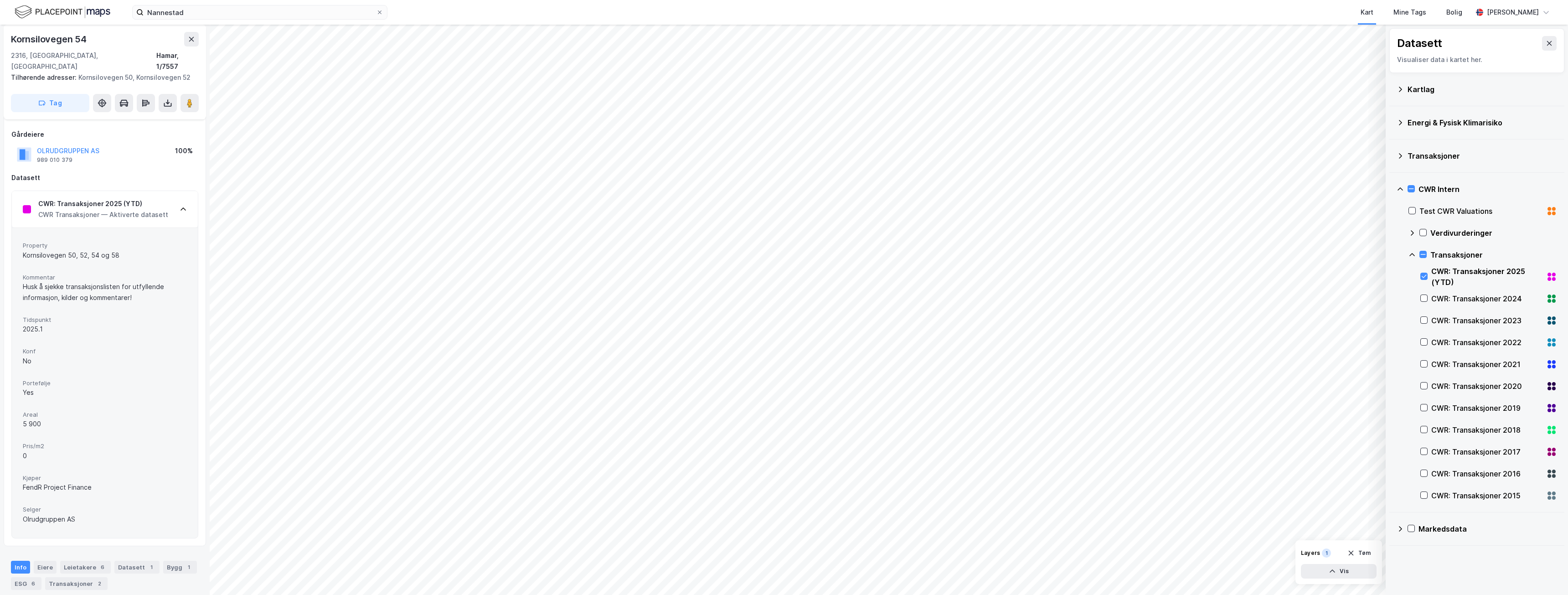
click at [183, 206] on icon at bounding box center [183, 209] width 7 height 7
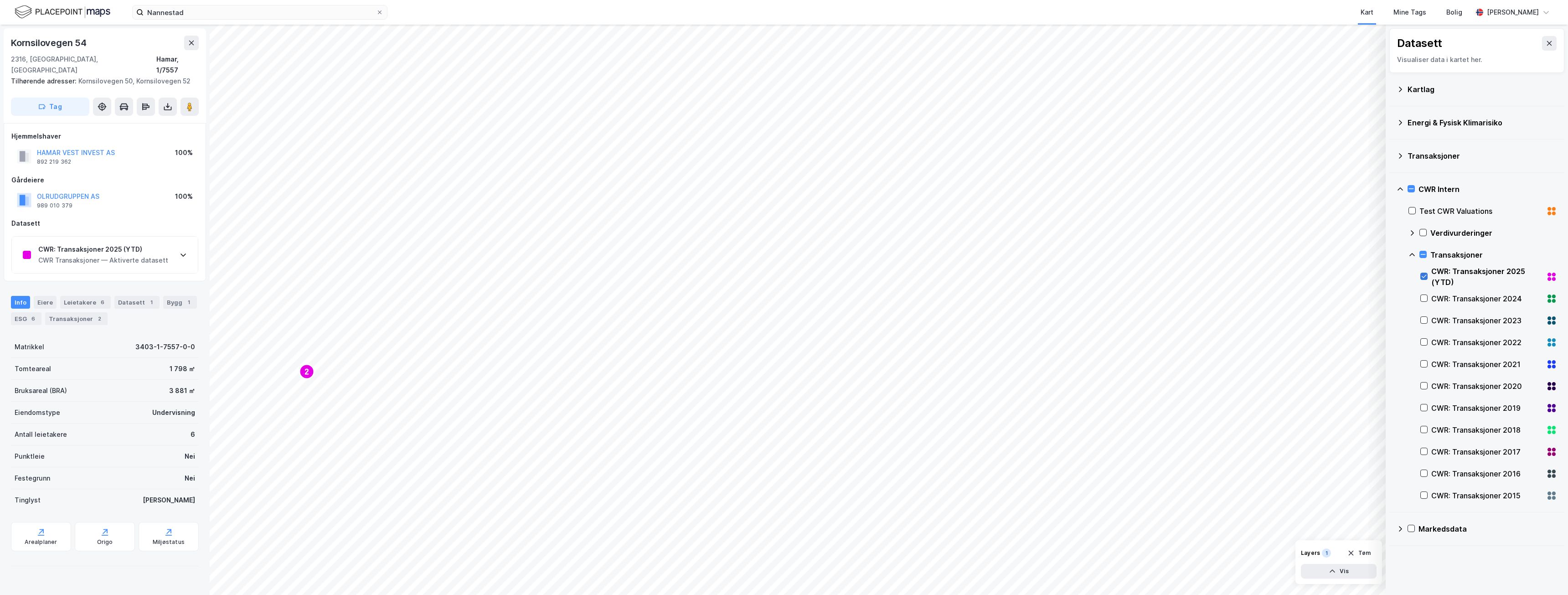
click at [1426, 277] on icon at bounding box center [1424, 276] width 6 height 6
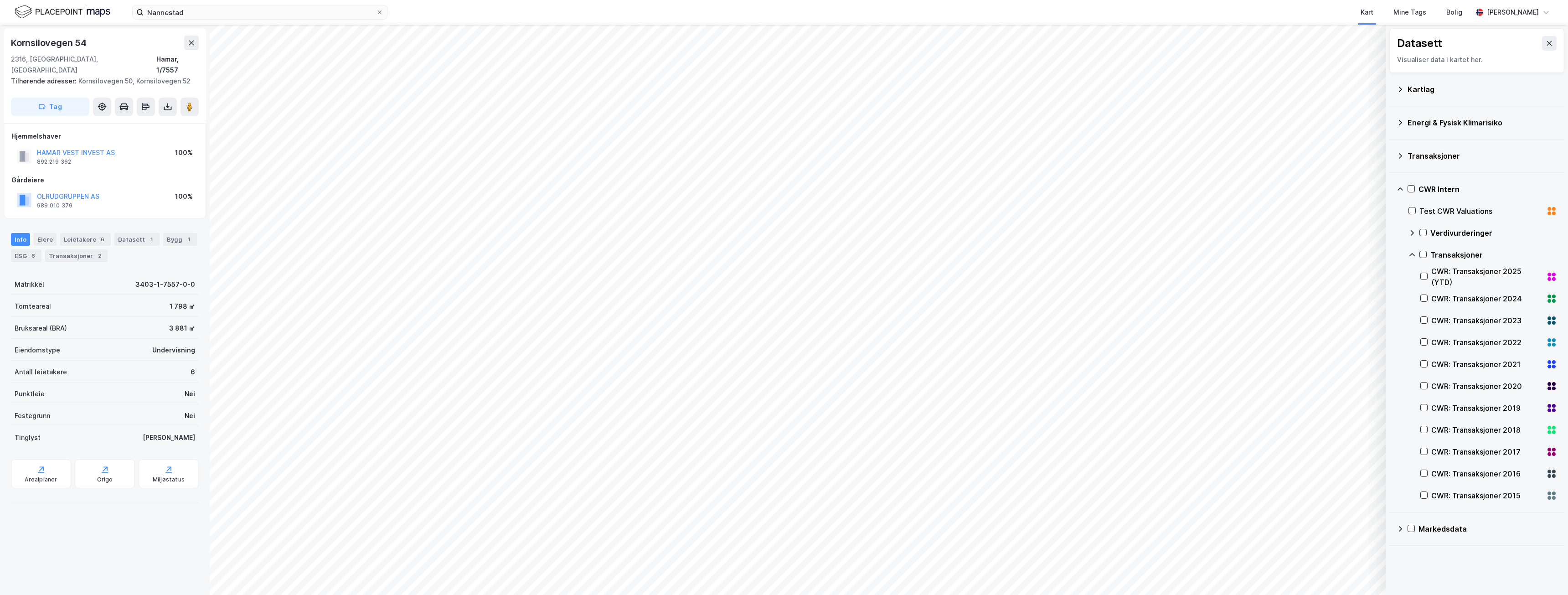
click at [1415, 257] on icon at bounding box center [1412, 255] width 7 height 7
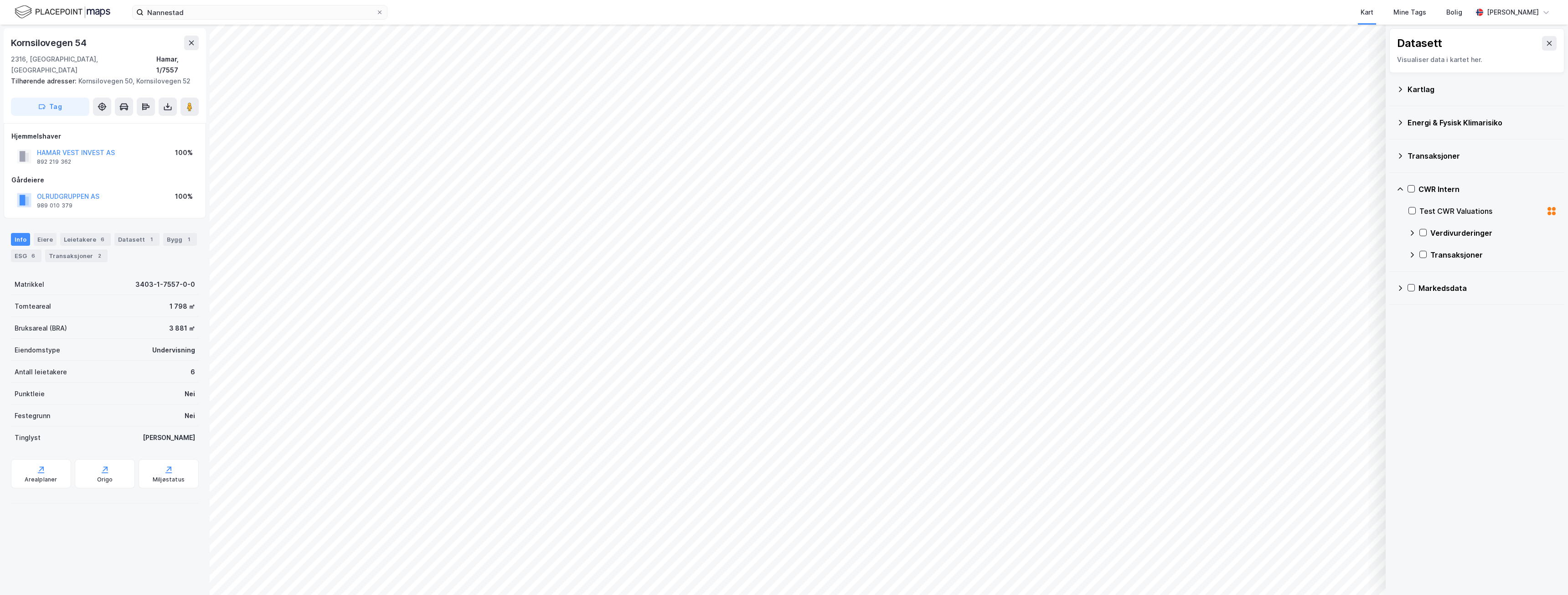
click at [1552, 208] on icon at bounding box center [1554, 209] width 4 height 4
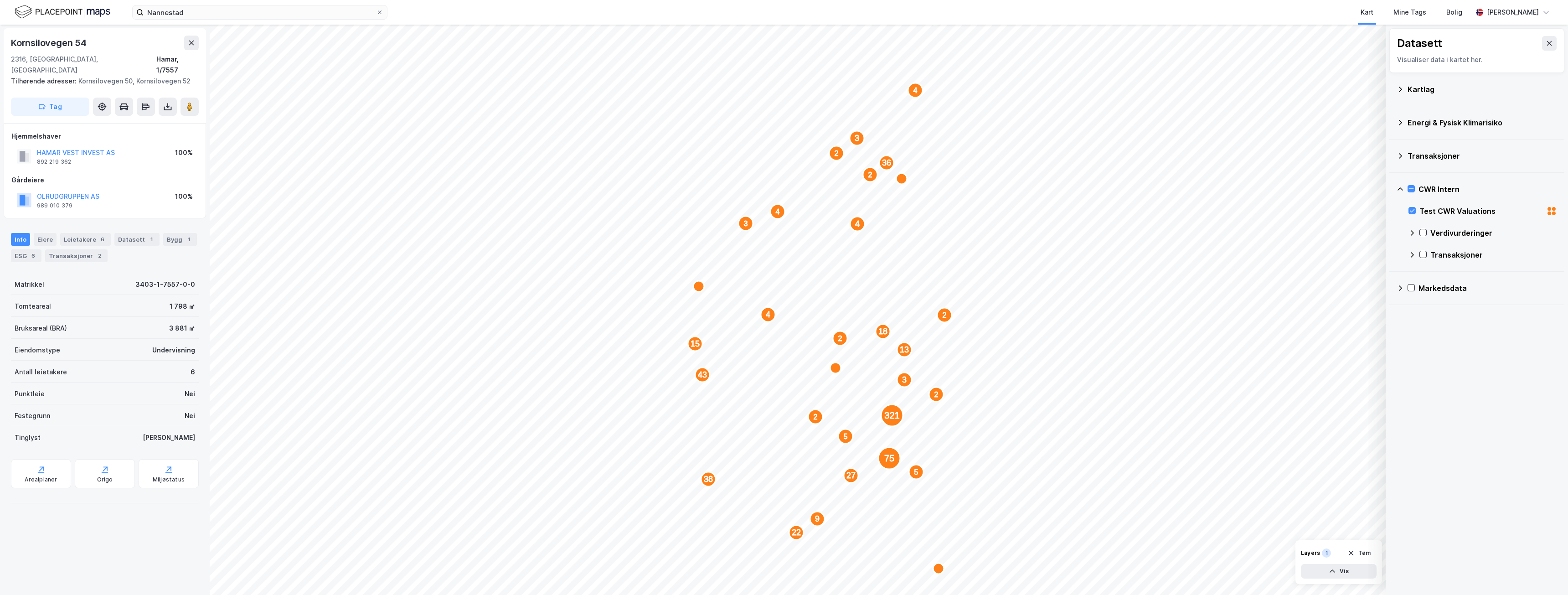
click at [1414, 255] on icon at bounding box center [1412, 255] width 7 height 7
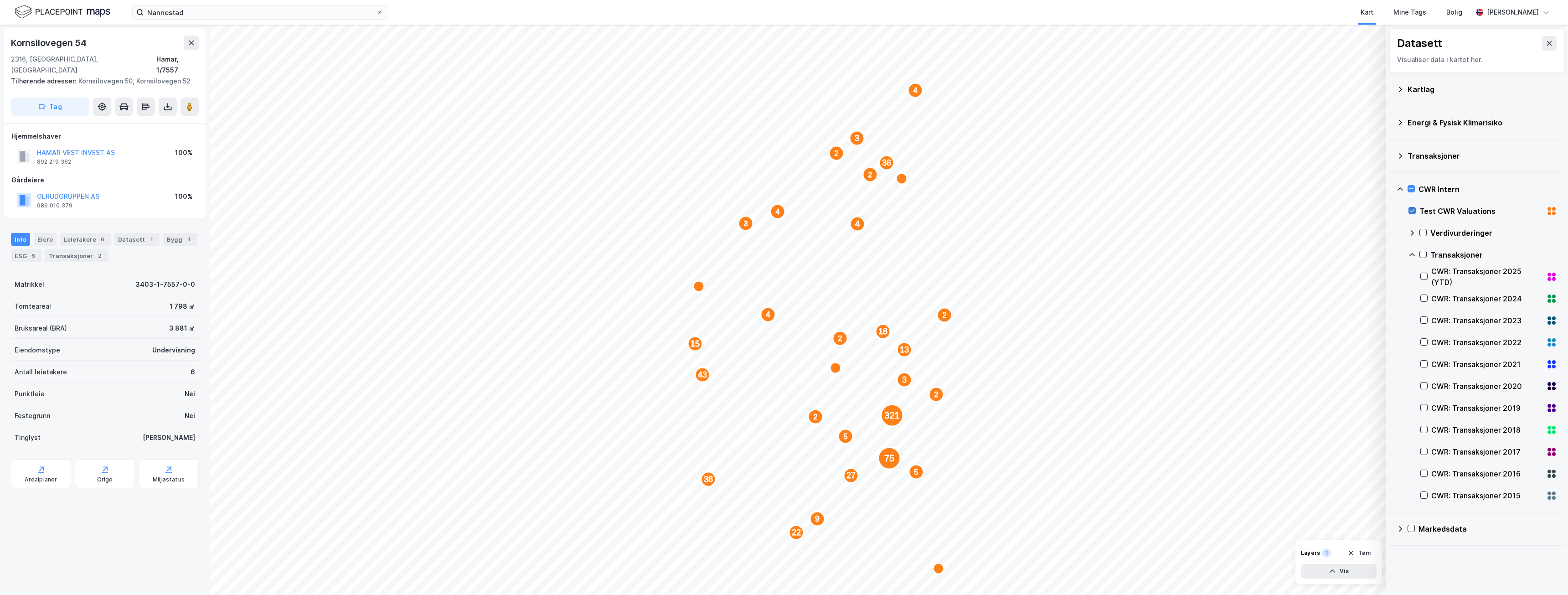
click at [1413, 210] on icon at bounding box center [1412, 211] width 6 height 6
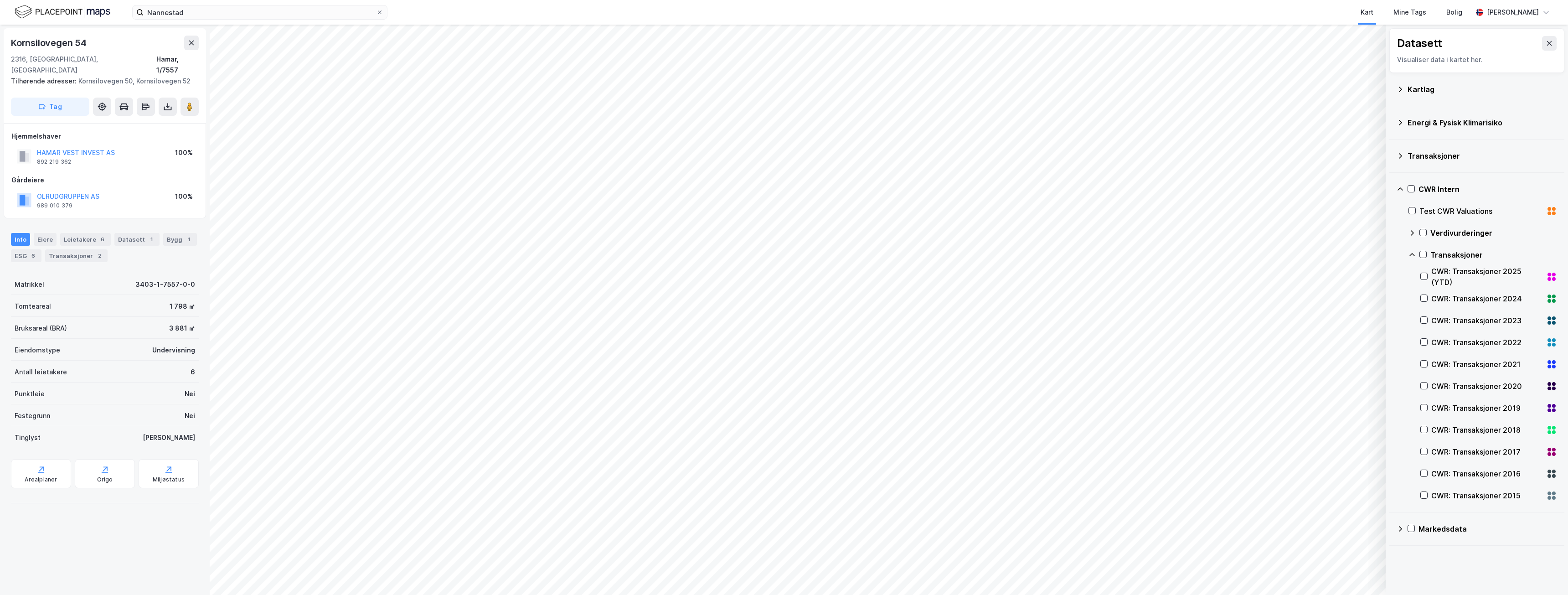
click at [1402, 158] on icon at bounding box center [1400, 156] width 7 height 7
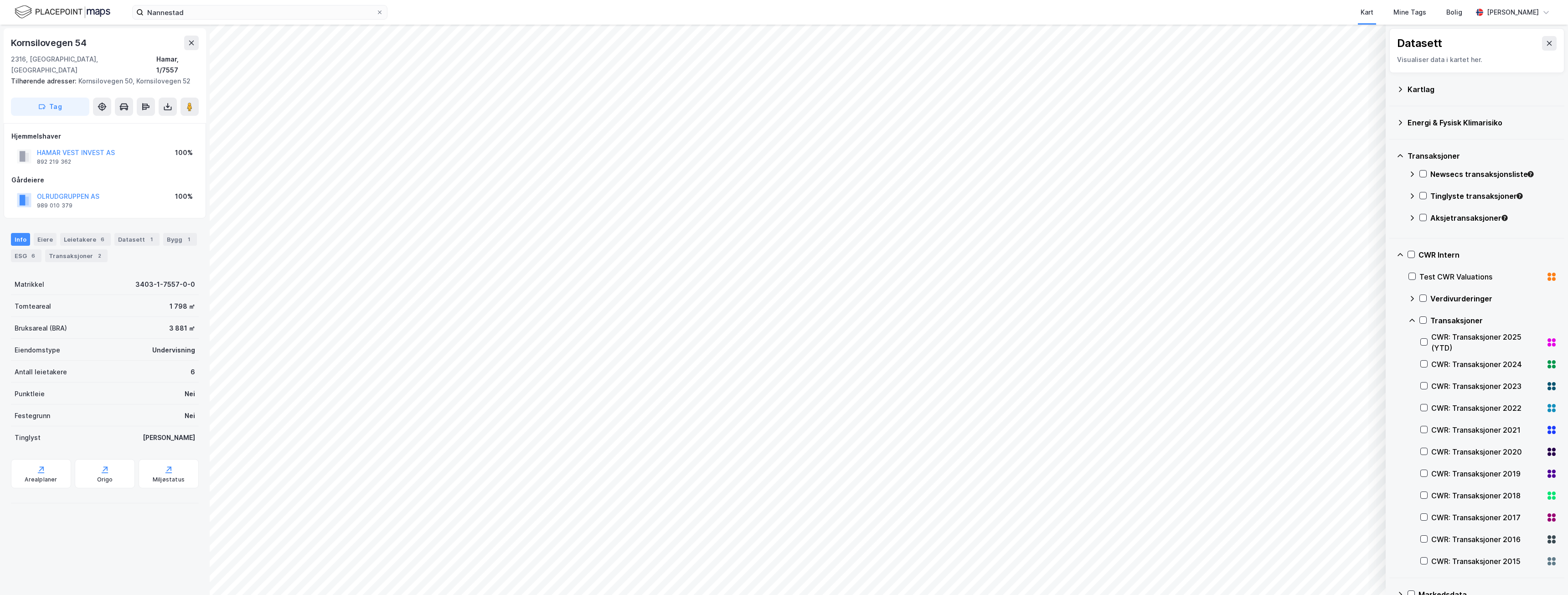
click at [1463, 333] on div "CWR: Transaksjoner 2025 (YTD)" at bounding box center [1486, 342] width 111 height 22
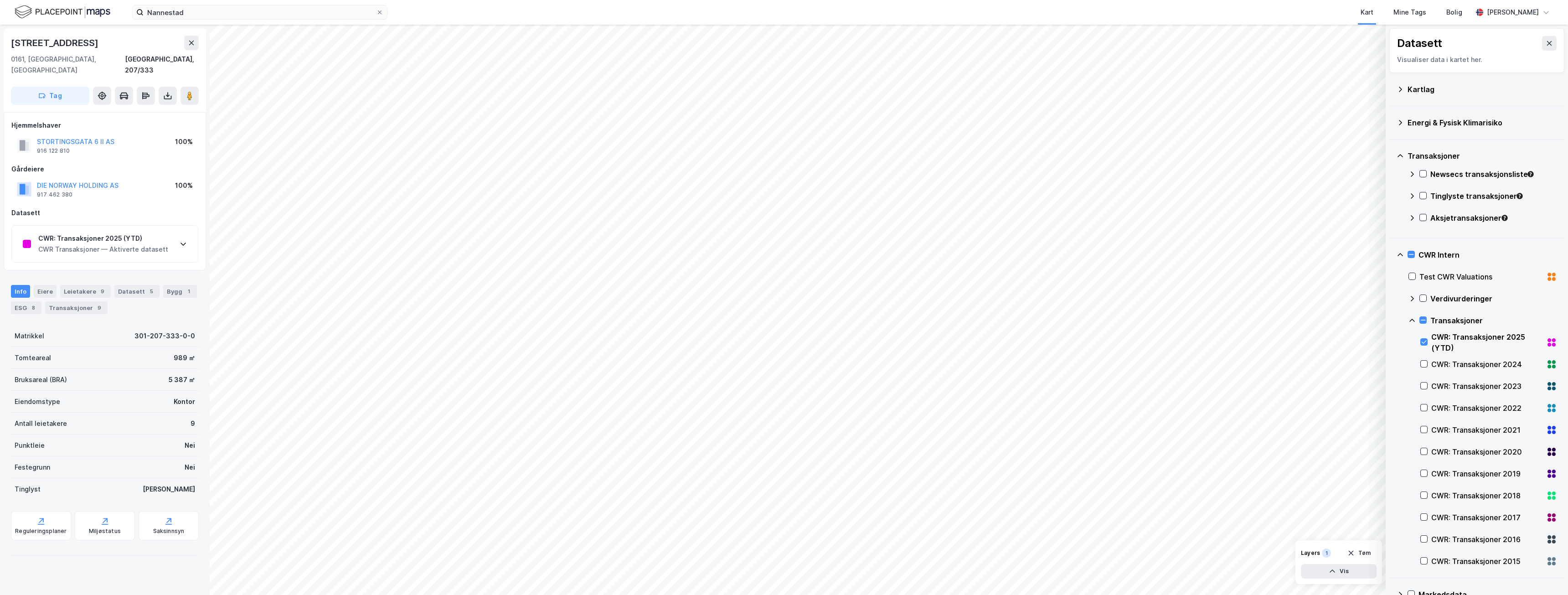
drag, startPoint x: 131, startPoint y: 228, endPoint x: 150, endPoint y: 248, distance: 27.6
click at [131, 233] on div "CWR: Transaksjoner 2025 (YTD)" at bounding box center [103, 239] width 130 height 11
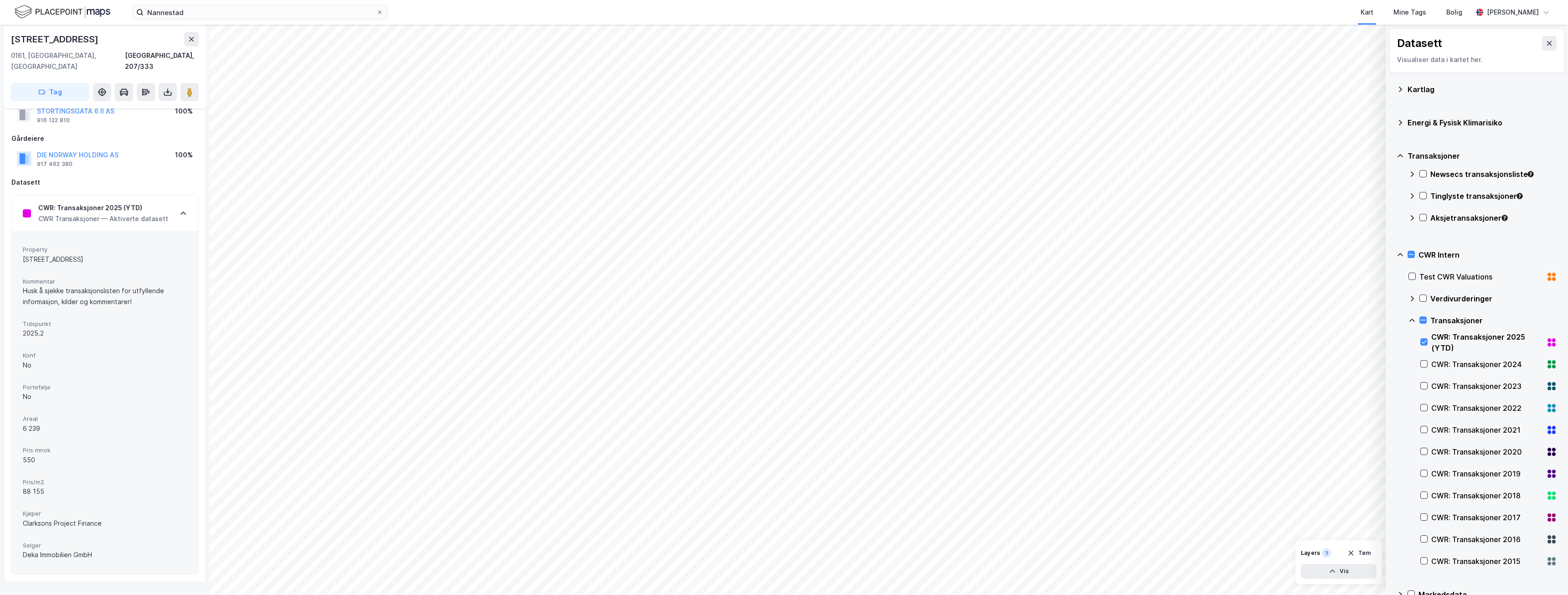
scroll to position [46, 0]
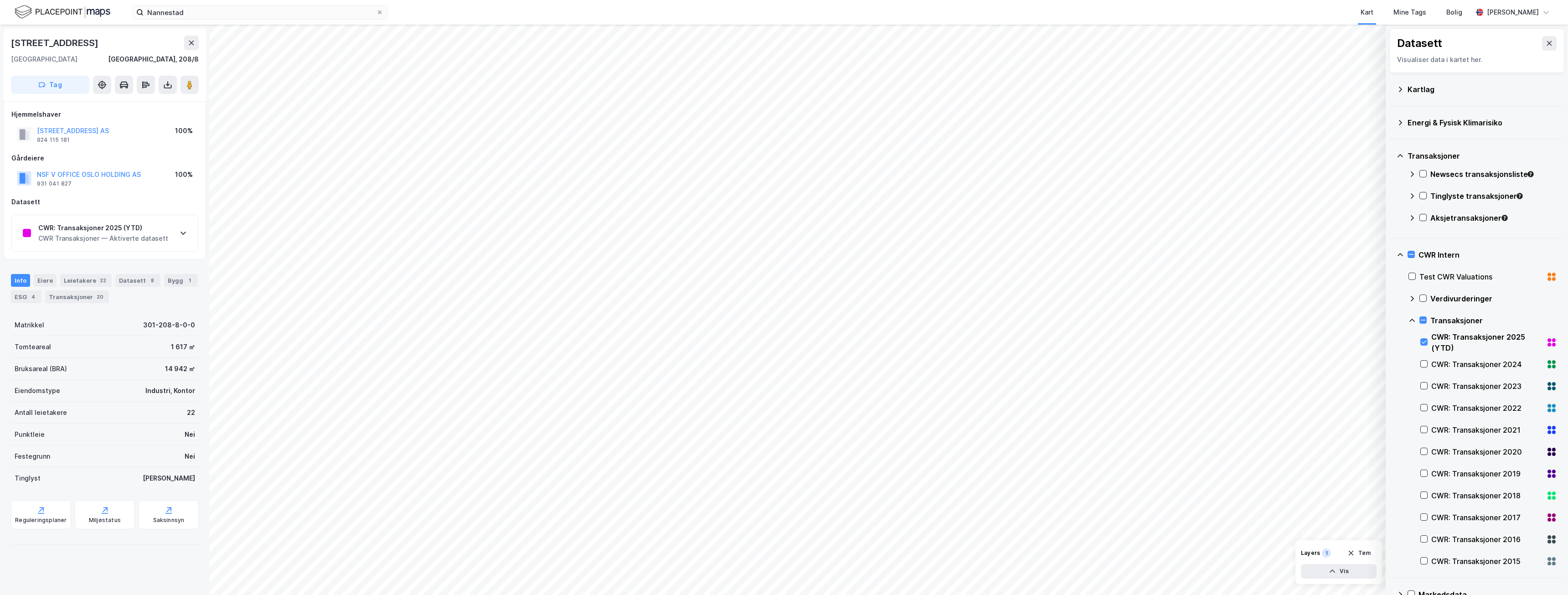
click at [124, 231] on div "CWR: Transaksjoner 2025 (YTD)" at bounding box center [103, 228] width 130 height 11
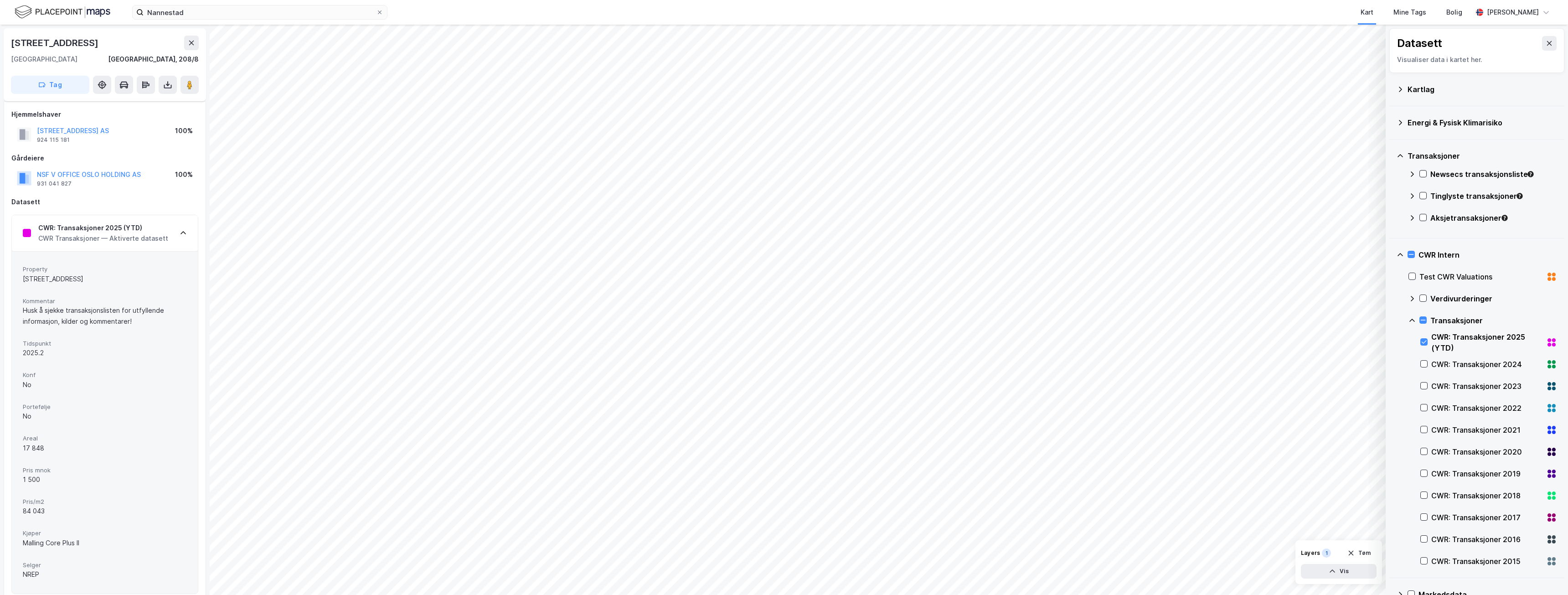
scroll to position [91, 0]
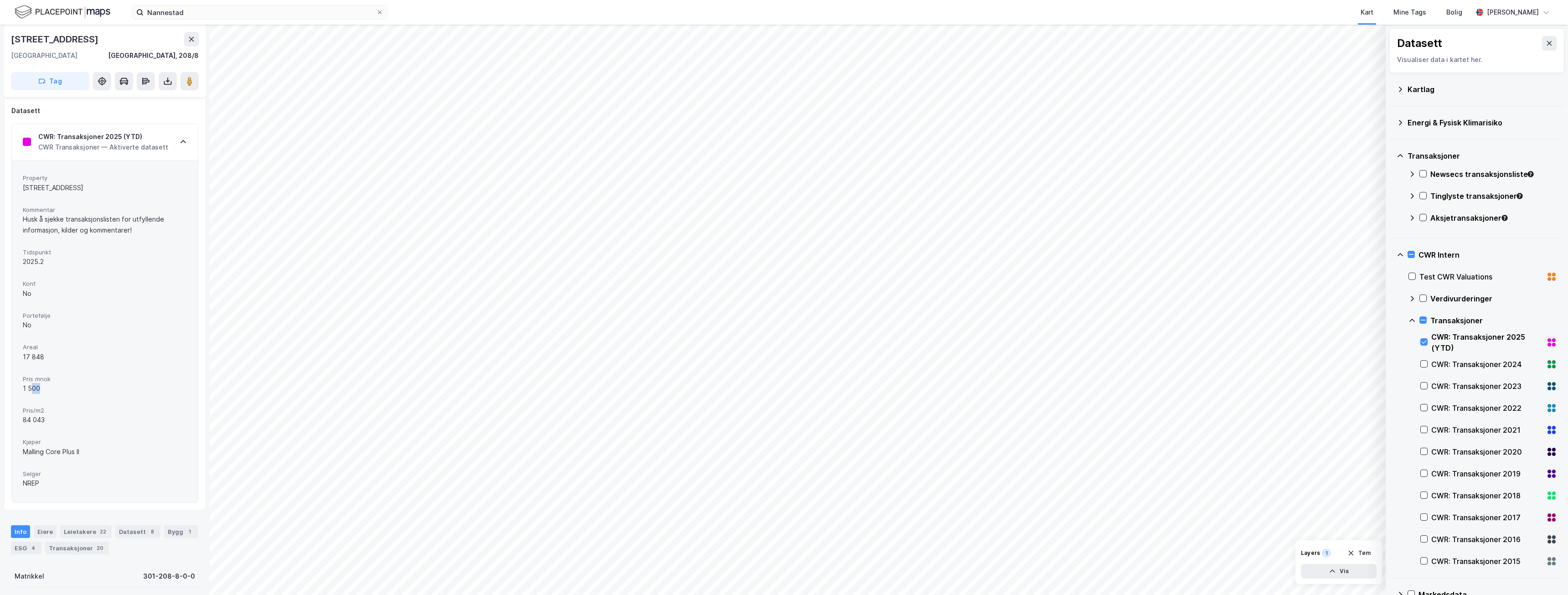
drag, startPoint x: 52, startPoint y: 390, endPoint x: 32, endPoint y: 382, distance: 21.5
click at [30, 383] on div "1 500" at bounding box center [105, 389] width 164 height 11
drag, startPoint x: 47, startPoint y: 358, endPoint x: 37, endPoint y: 357, distance: 10.0
click at [37, 357] on div "17 848" at bounding box center [105, 357] width 164 height 11
drag, startPoint x: 59, startPoint y: 412, endPoint x: 79, endPoint y: 417, distance: 20.6
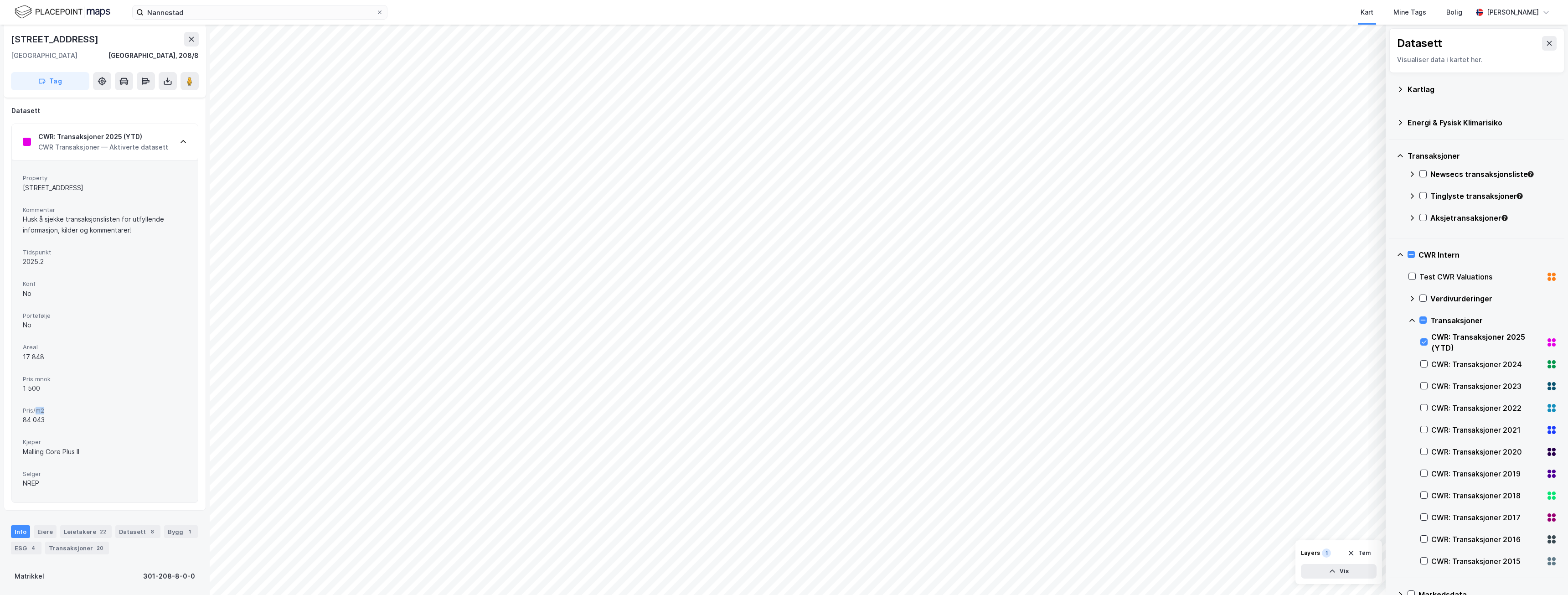
click at [35, 412] on span "Pris/m2" at bounding box center [105, 410] width 164 height 8
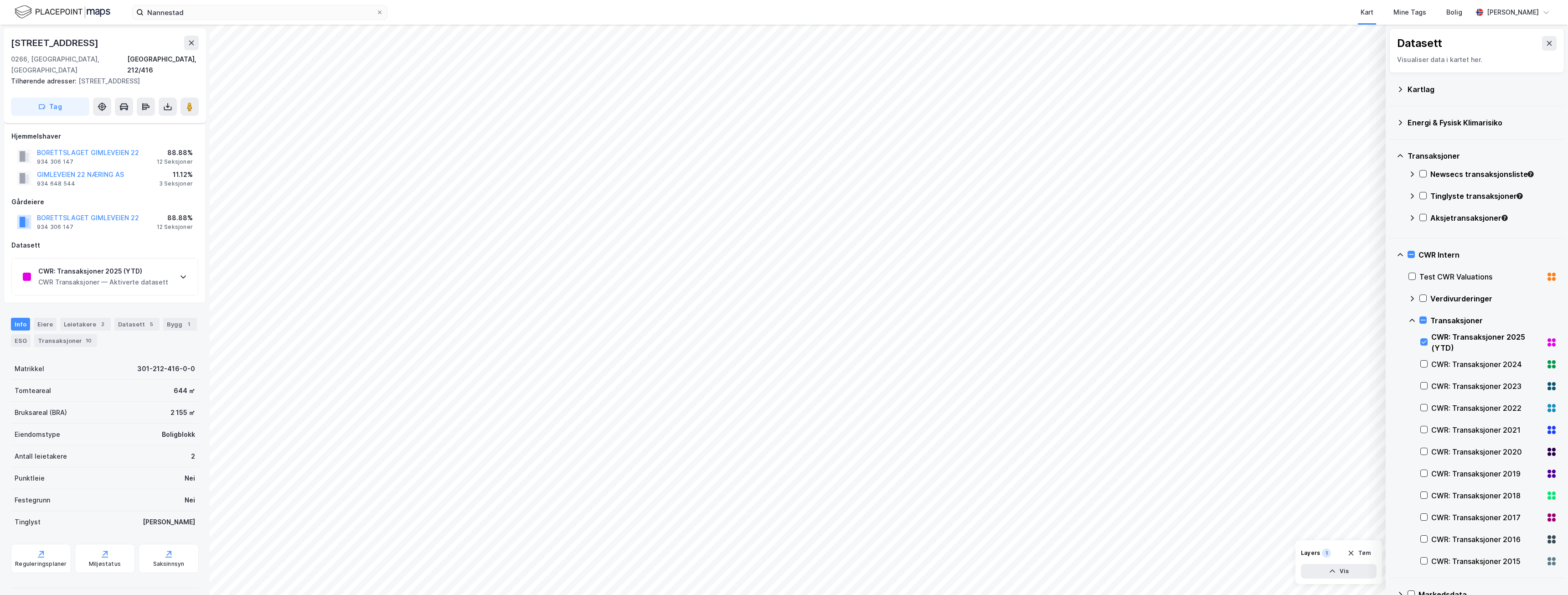
scroll to position [71, 0]
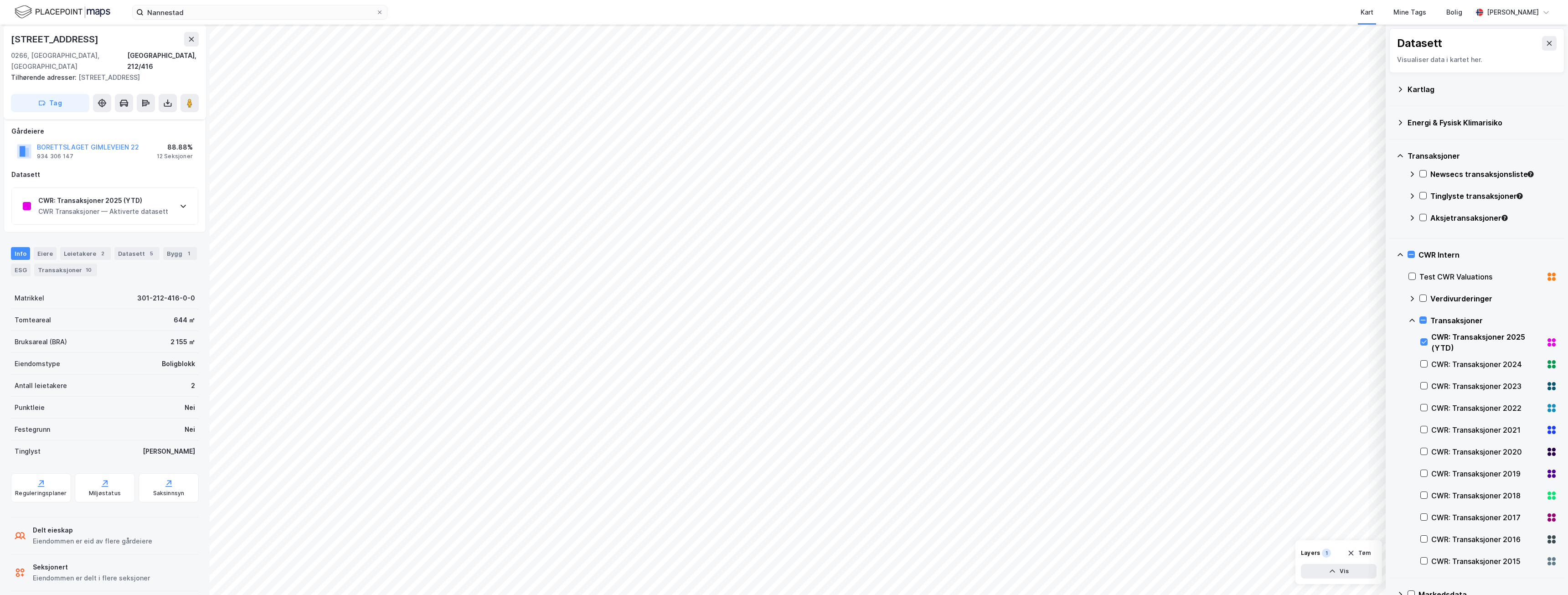
click at [70, 206] on div "CWR Transaksjoner — Aktiverte datasett" at bounding box center [103, 211] width 130 height 11
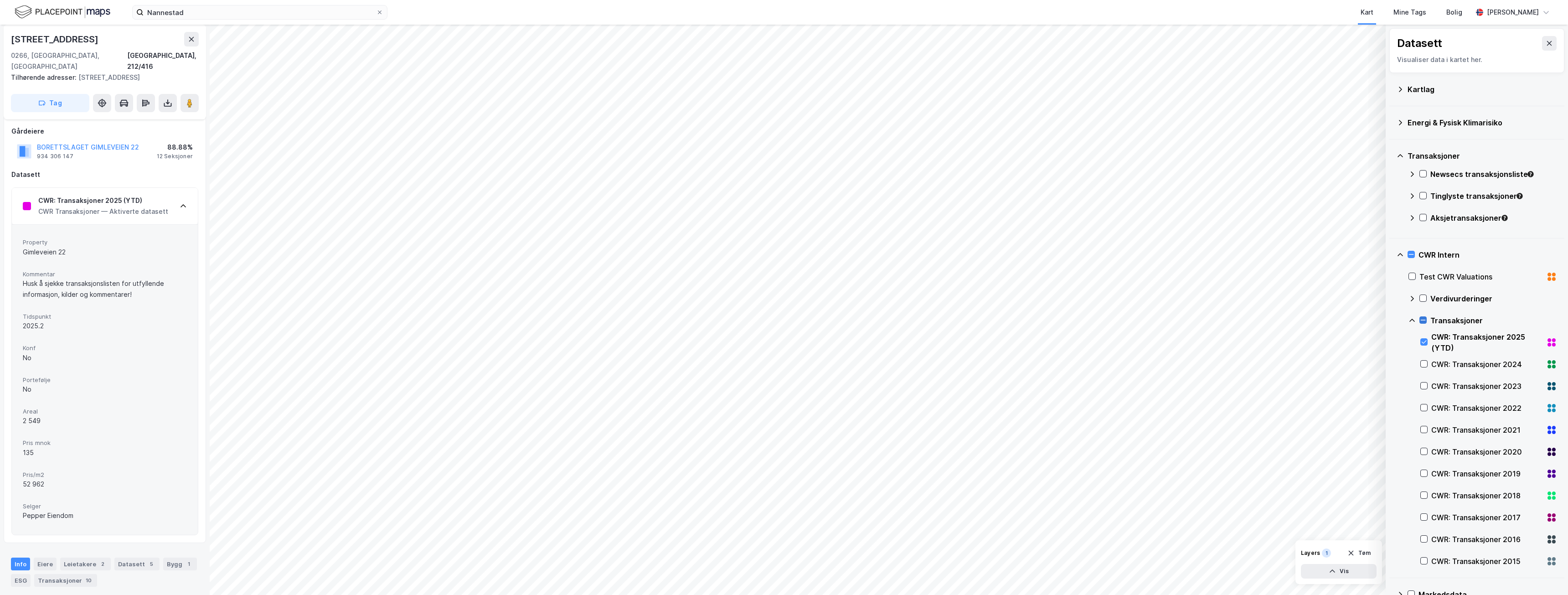
click at [1424, 319] on icon at bounding box center [1423, 320] width 6 height 6
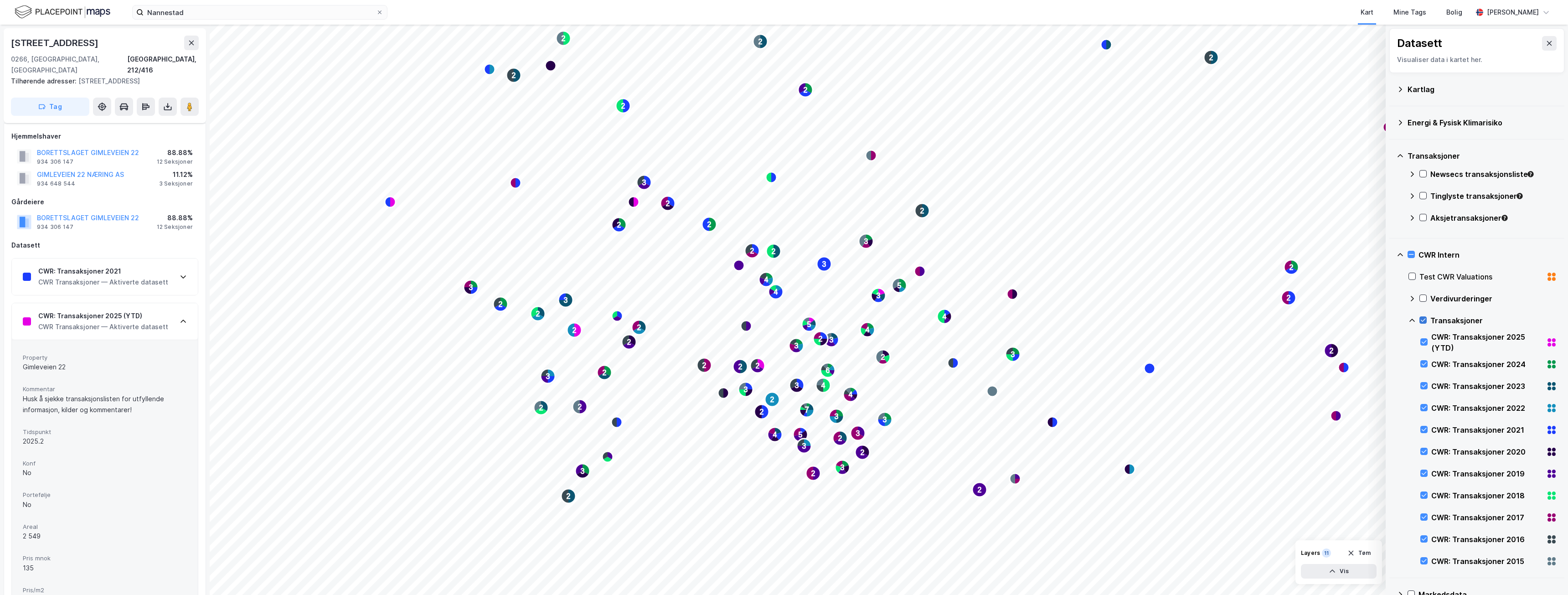
click at [1426, 323] on icon at bounding box center [1423, 320] width 6 height 6
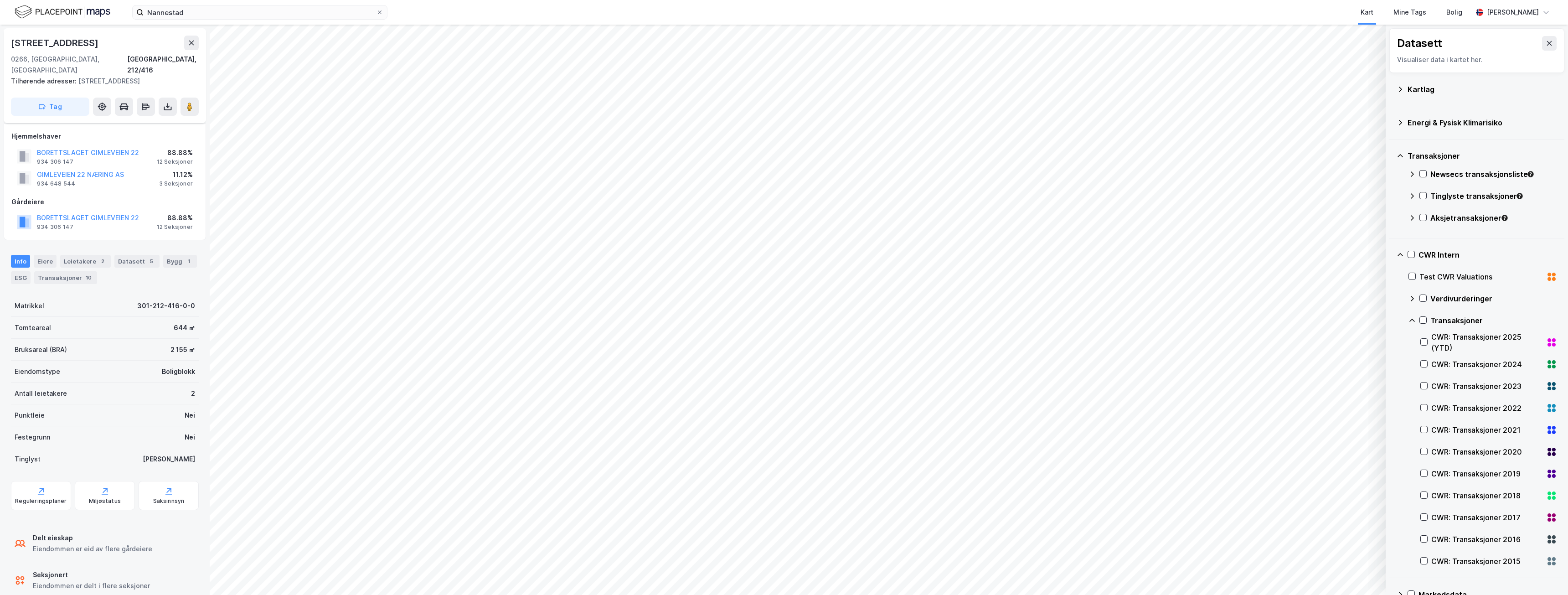
click at [1452, 173] on div "Newsecs transaksjonsliste" at bounding box center [1494, 174] width 127 height 11
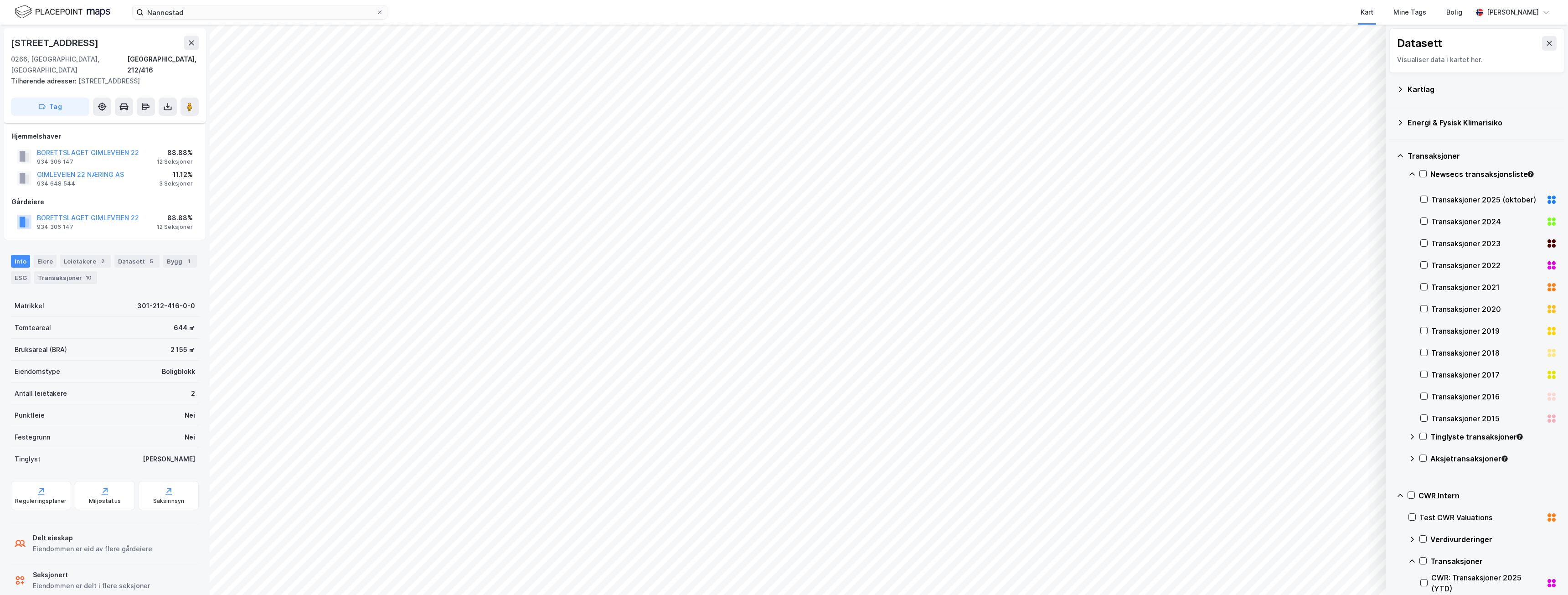
click at [1429, 200] on div "Transaksjoner 2025 (oktober)" at bounding box center [1488, 200] width 137 height 22
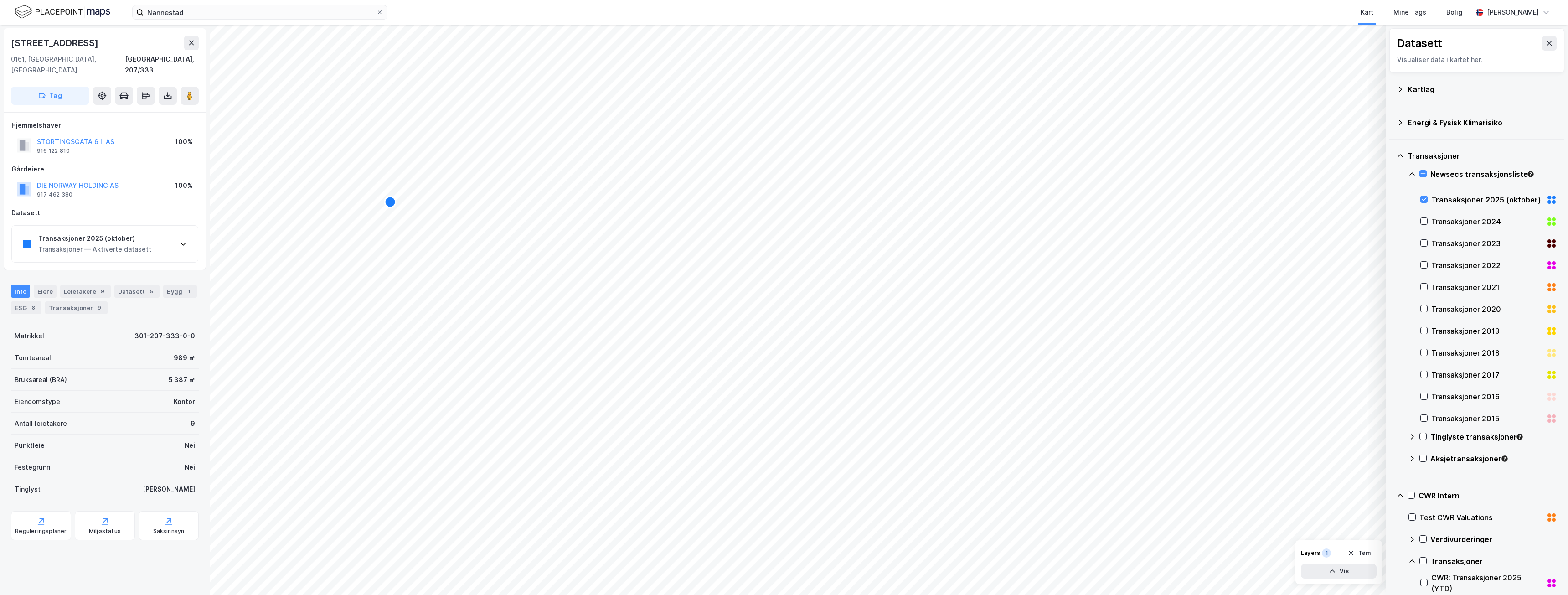
click at [90, 244] on div "Transaksjoner — Aktiverte datasett" at bounding box center [95, 250] width 113 height 11
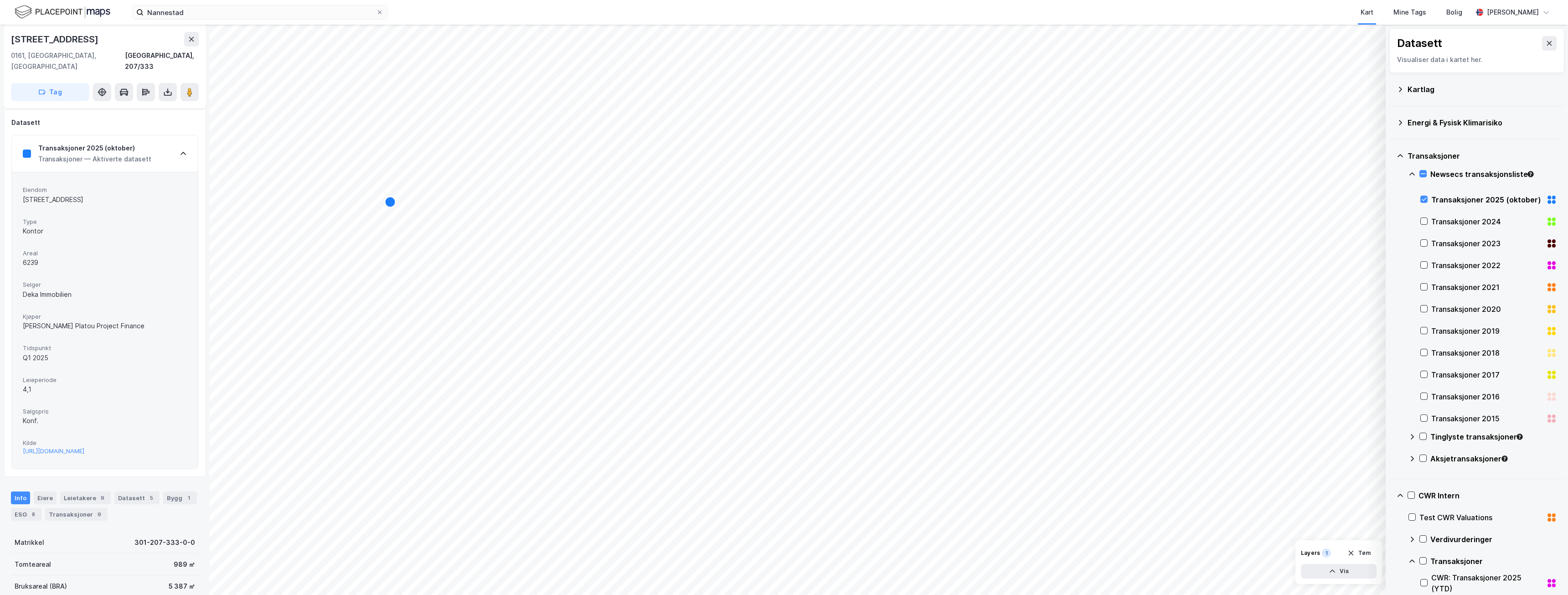
scroll to position [91, 0]
click at [28, 404] on div "Salgspris Konf." at bounding box center [105, 416] width 164 height 24
click at [79, 407] on span "Salgspris" at bounding box center [105, 410] width 164 height 8
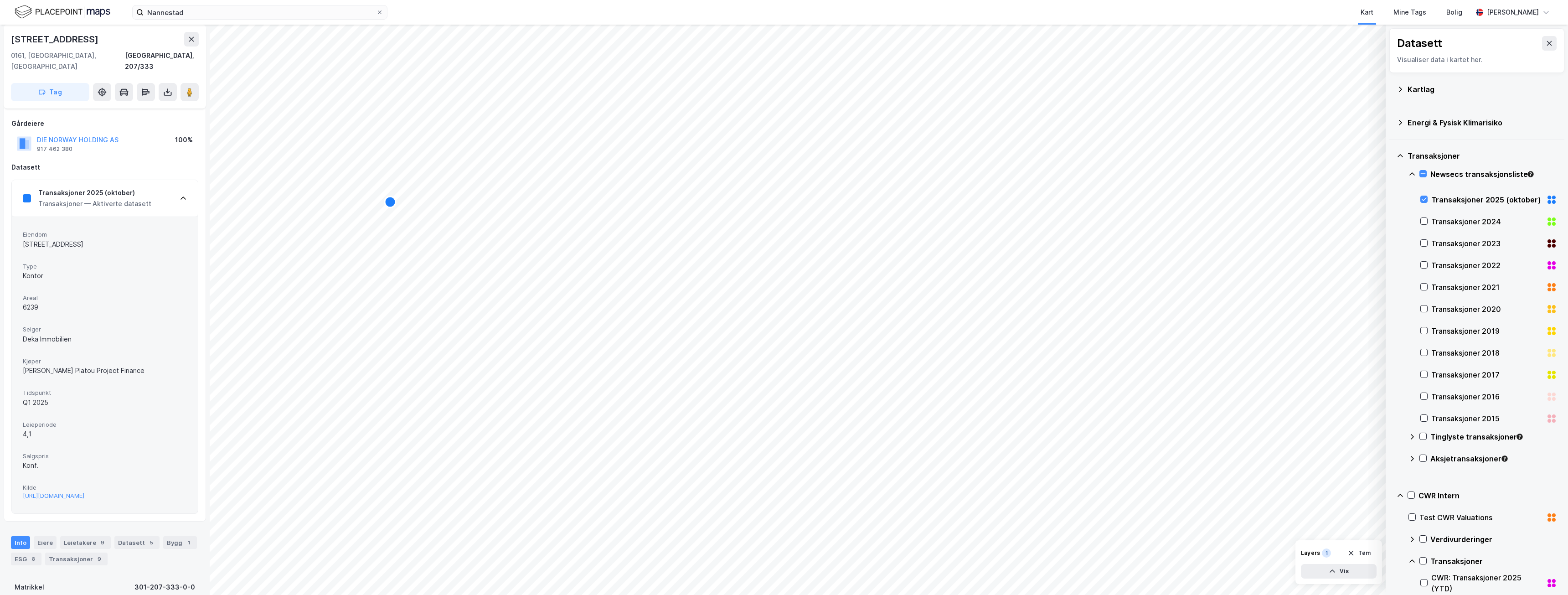
scroll to position [0, 0]
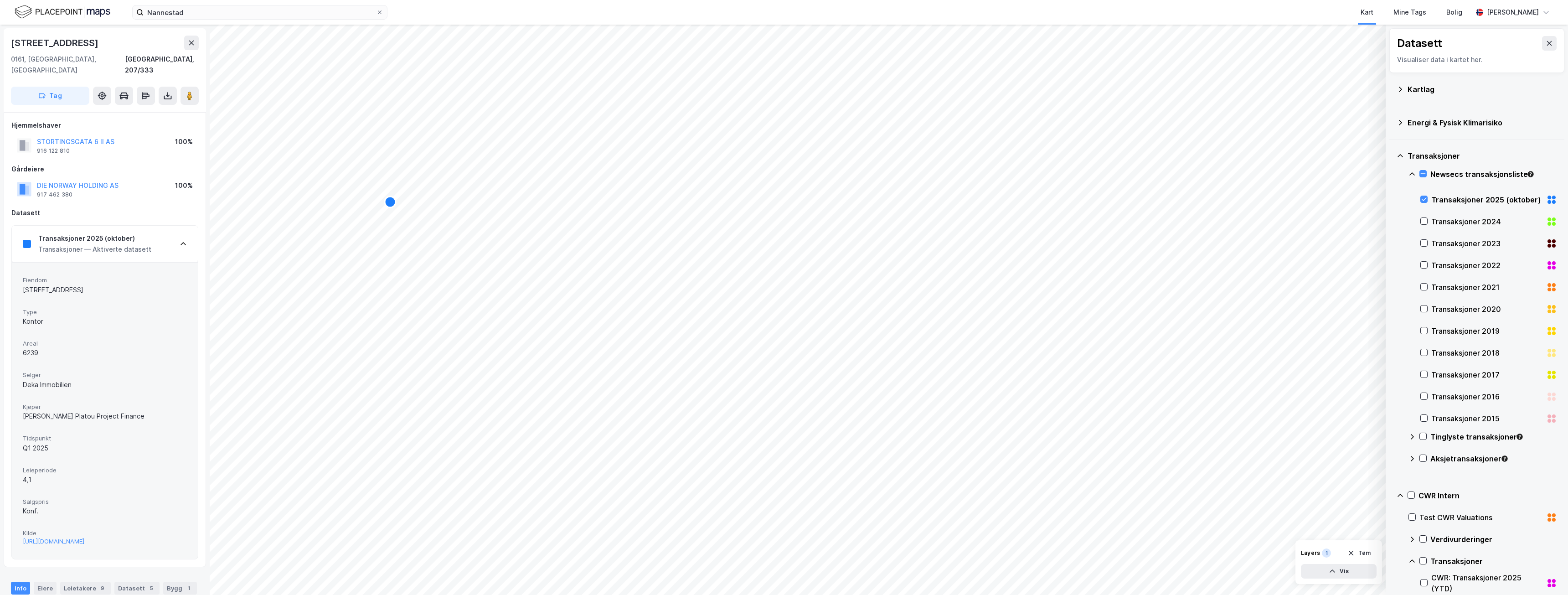
click at [179, 235] on div "Transaksjoner 2025 (oktober) Transaksjoner — Aktiverte datasett" at bounding box center [105, 244] width 186 height 37
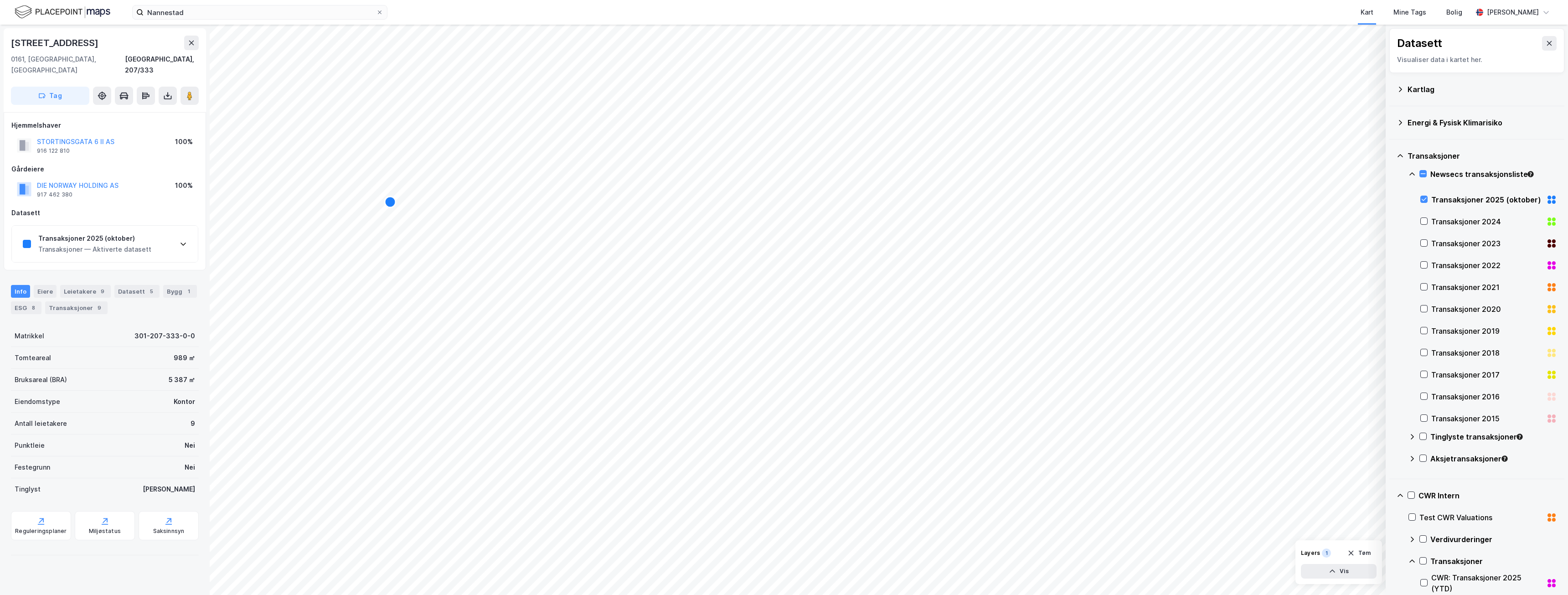
click at [1429, 199] on div "Transaksjoner 2025 (oktober)" at bounding box center [1488, 200] width 137 height 22
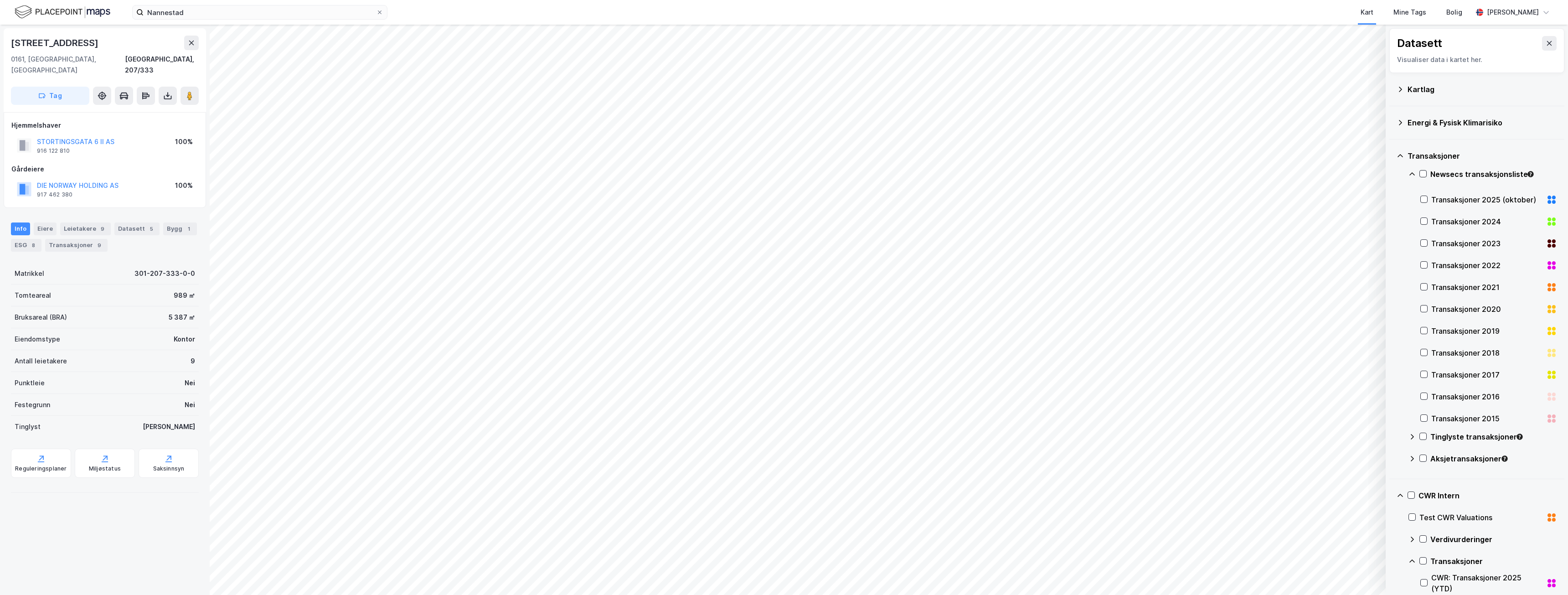
drag, startPoint x: 1400, startPoint y: 155, endPoint x: 1416, endPoint y: 164, distance: 18.4
click at [1401, 157] on icon at bounding box center [1400, 156] width 7 height 7
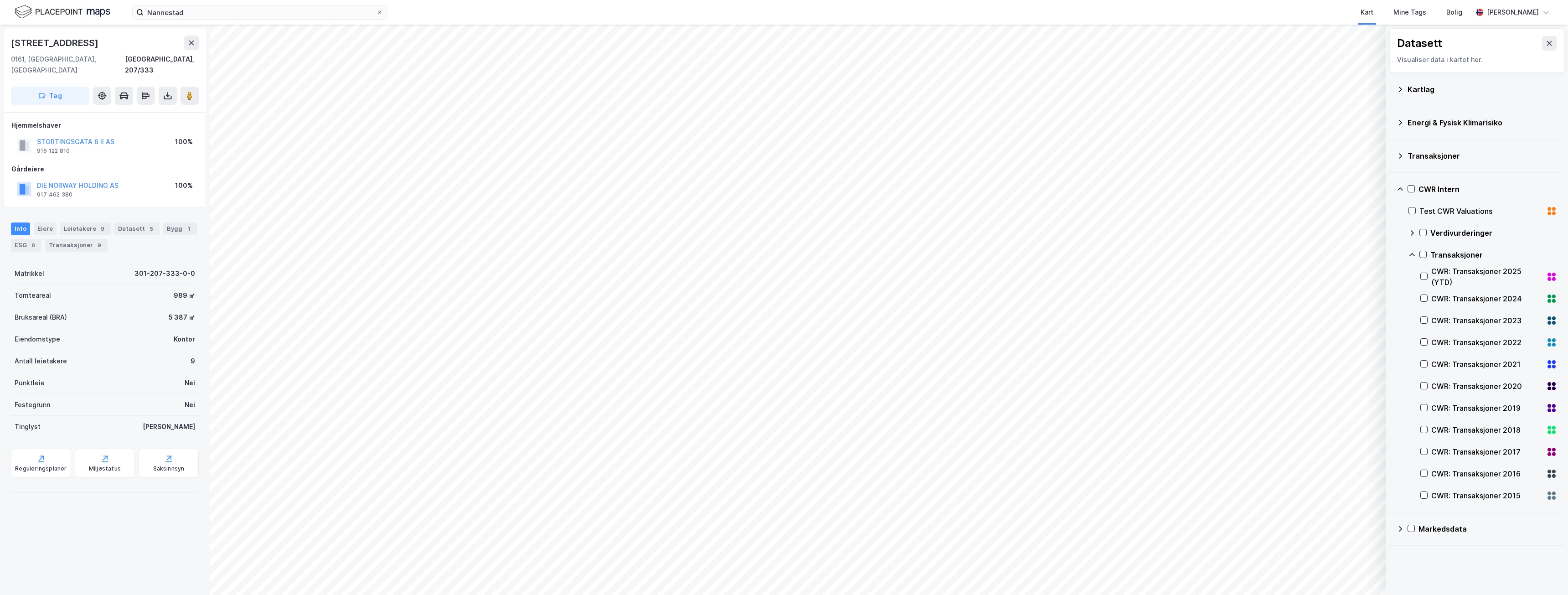
click at [1466, 272] on div "CWR: Transaksjoner 2025 (YTD)" at bounding box center [1486, 277] width 111 height 22
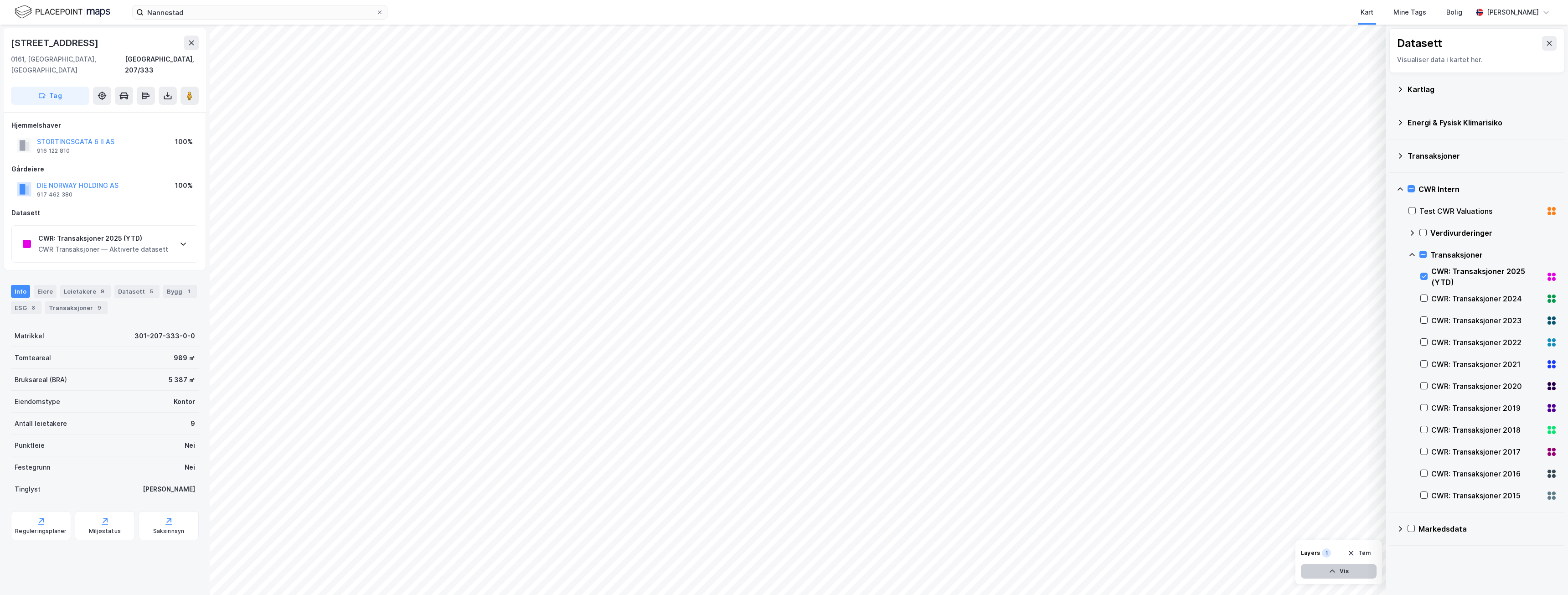
click at [1346, 574] on button "Vis" at bounding box center [1339, 571] width 75 height 15
click at [1325, 552] on div "CWR: Transaksjoner 2025 (YTD)" at bounding box center [1299, 555] width 57 height 7
click at [1287, 555] on div "CWR: Transaksjoner 2025 (YTD)" at bounding box center [1299, 555] width 57 height 7
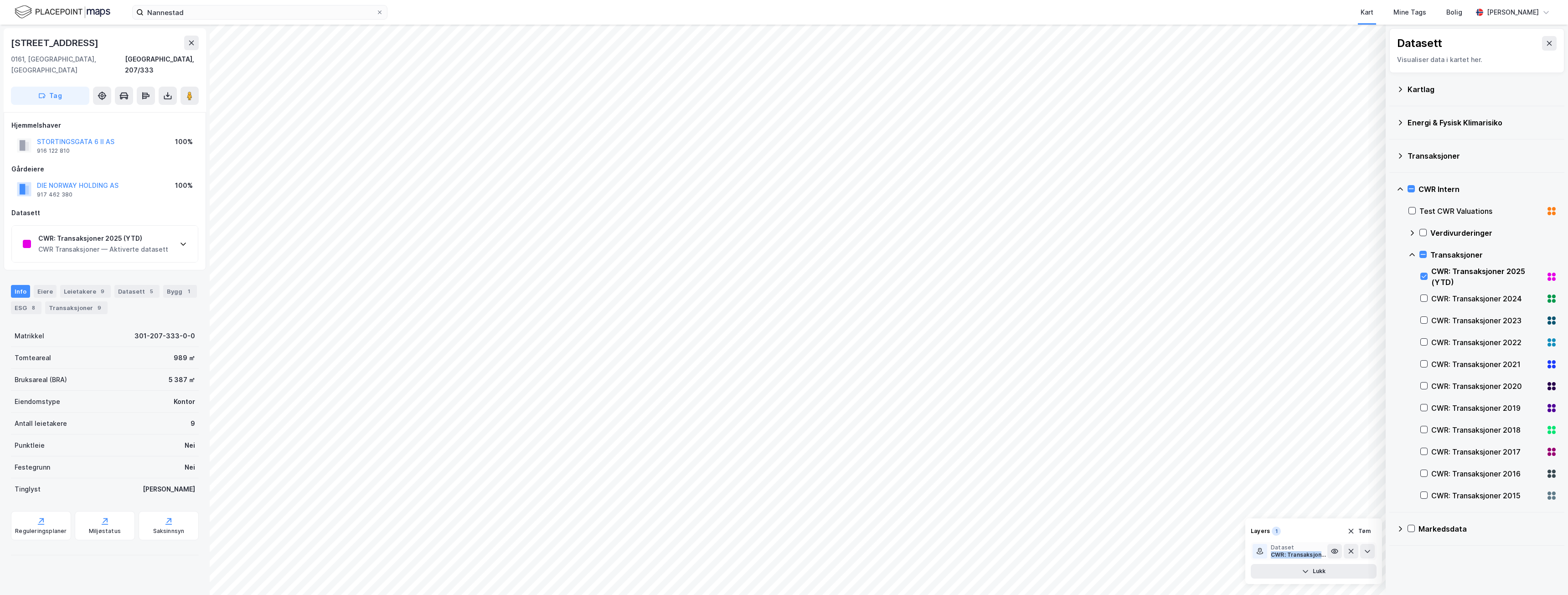
click at [1287, 555] on div "CWR: Transaksjoner 2025 (YTD)" at bounding box center [1299, 555] width 57 height 7
click at [1317, 576] on button "Lukk" at bounding box center [1314, 571] width 126 height 15
click at [191, 43] on icon at bounding box center [192, 43] width 7 height 7
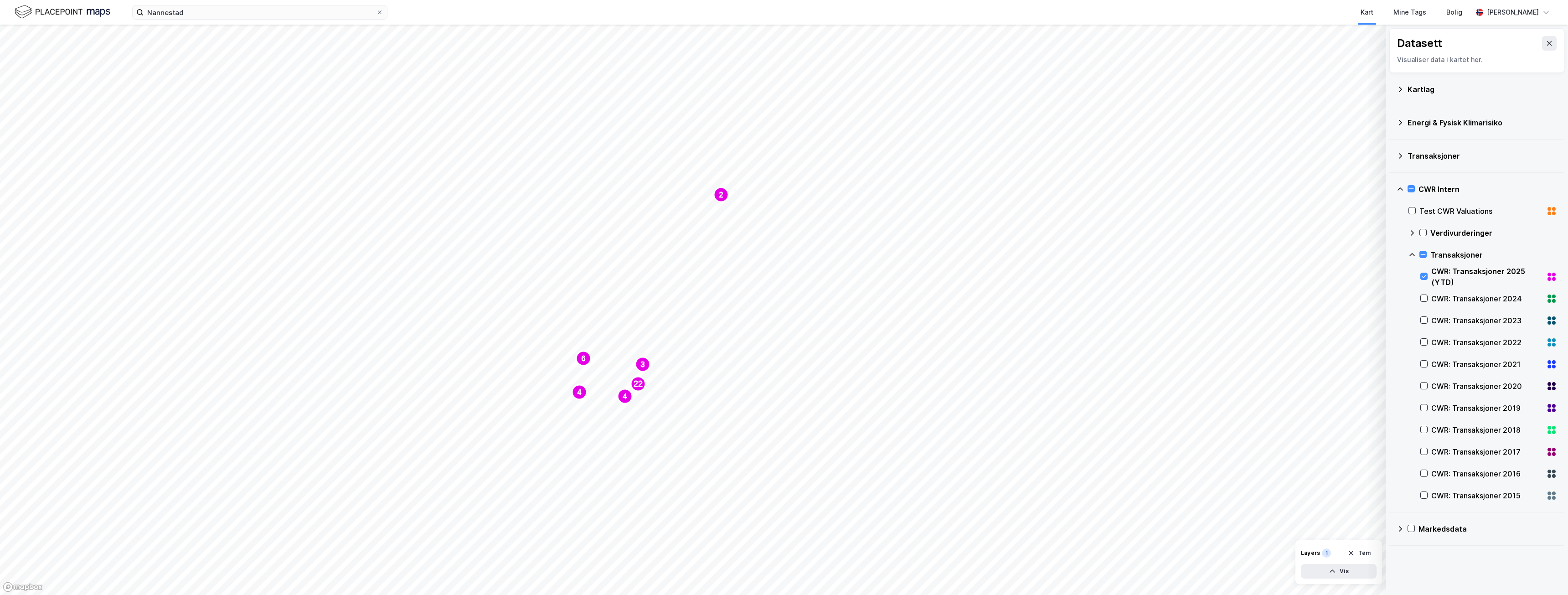
click at [1545, 41] on icon at bounding box center [1549, 43] width 7 height 7
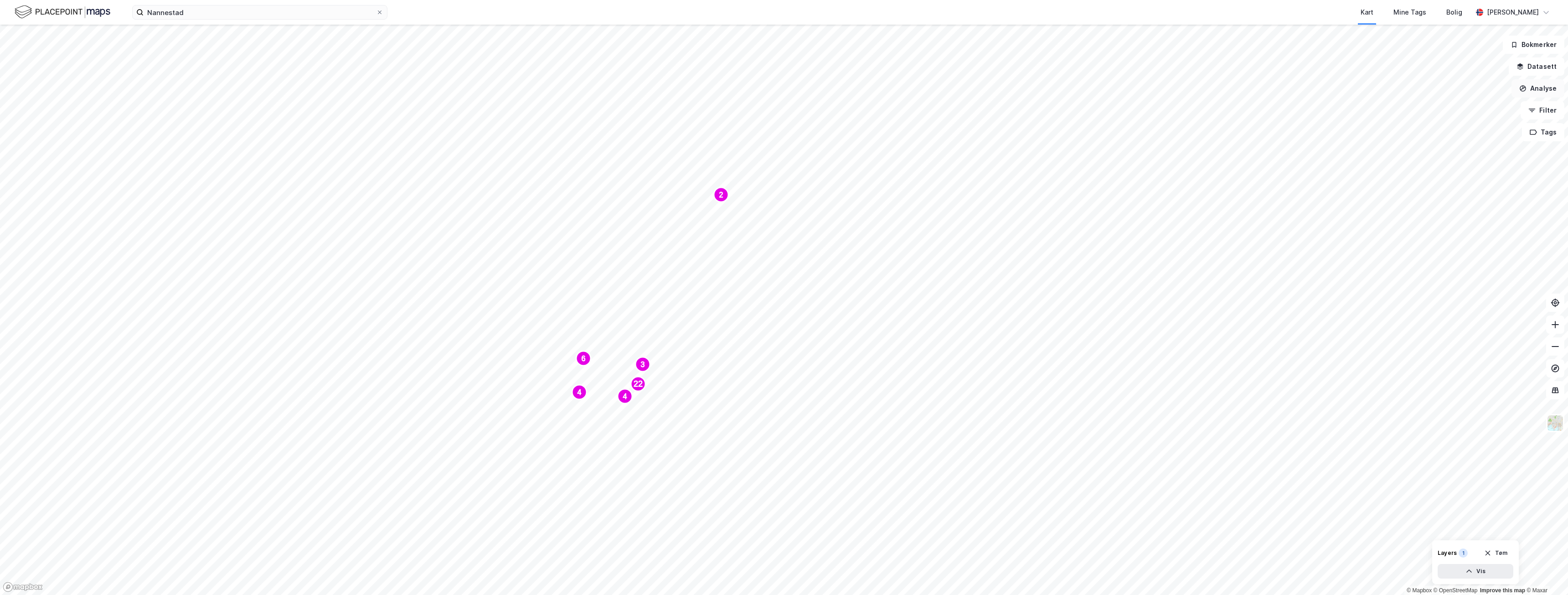
click at [1541, 90] on button "Analyse" at bounding box center [1538, 88] width 53 height 18
click at [1454, 126] on div "Tegn sirkel" at bounding box center [1458, 126] width 79 height 8
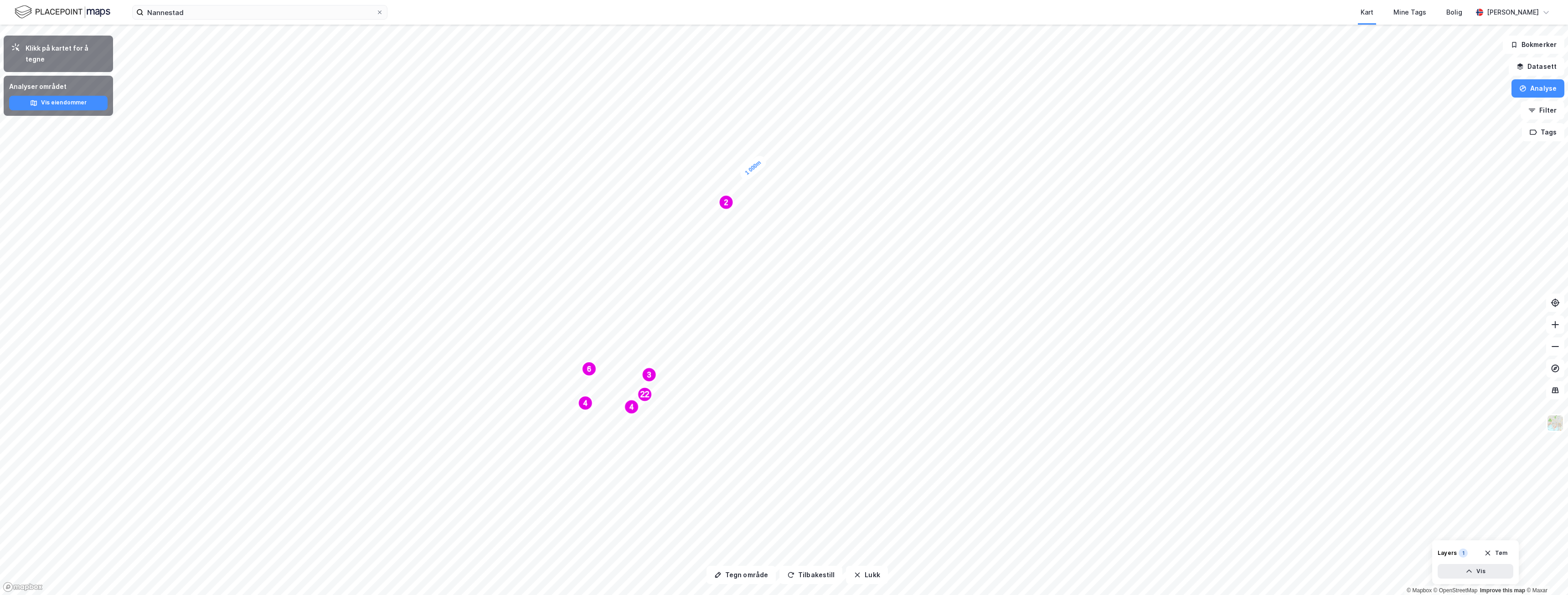
drag, startPoint x: 752, startPoint y: 161, endPoint x: 765, endPoint y: 172, distance: 17.0
click at [766, 174] on div "1 000m" at bounding box center [753, 167] width 31 height 29
click at [765, 171] on div "1 000m" at bounding box center [761, 171] width 31 height 29
click at [1551, 83] on button "Analyse" at bounding box center [1538, 88] width 53 height 18
click at [1453, 127] on div "Tegn sirkel" at bounding box center [1458, 126] width 79 height 8
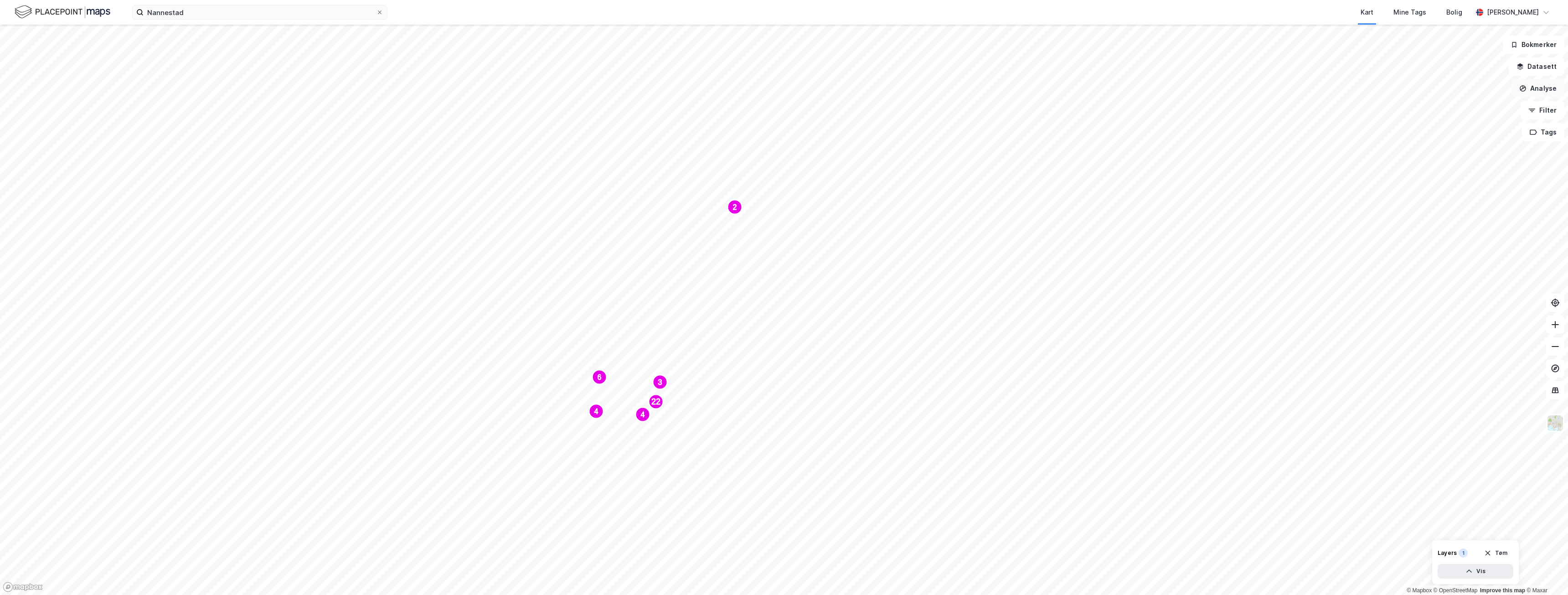
drag, startPoint x: 1544, startPoint y: 90, endPoint x: 1524, endPoint y: 96, distance: 20.9
click at [1544, 90] on button "Analyse" at bounding box center [1538, 88] width 53 height 18
click at [1459, 110] on div "Tegn område" at bounding box center [1458, 108] width 79 height 8
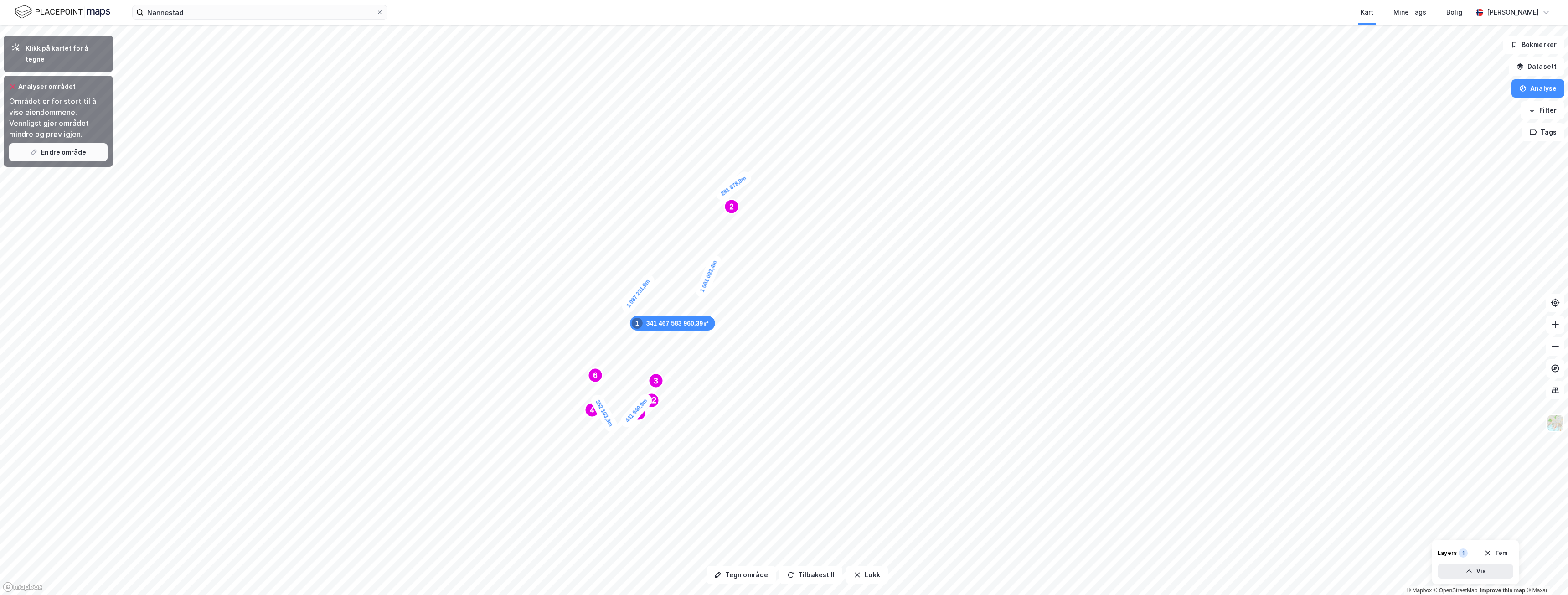
click at [70, 143] on button "Endre område" at bounding box center [58, 152] width 99 height 18
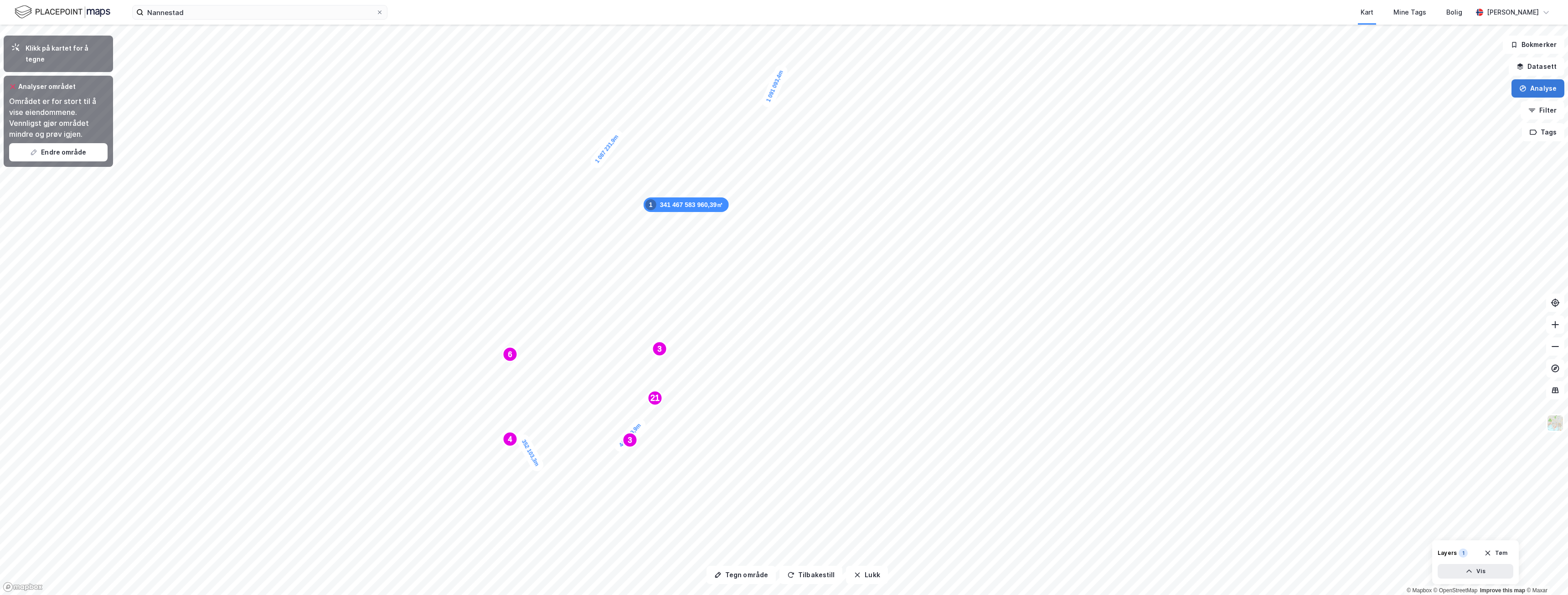
click at [1549, 88] on button "Analyse" at bounding box center [1538, 88] width 53 height 18
click at [1442, 107] on div "Tegn område" at bounding box center [1458, 108] width 79 height 8
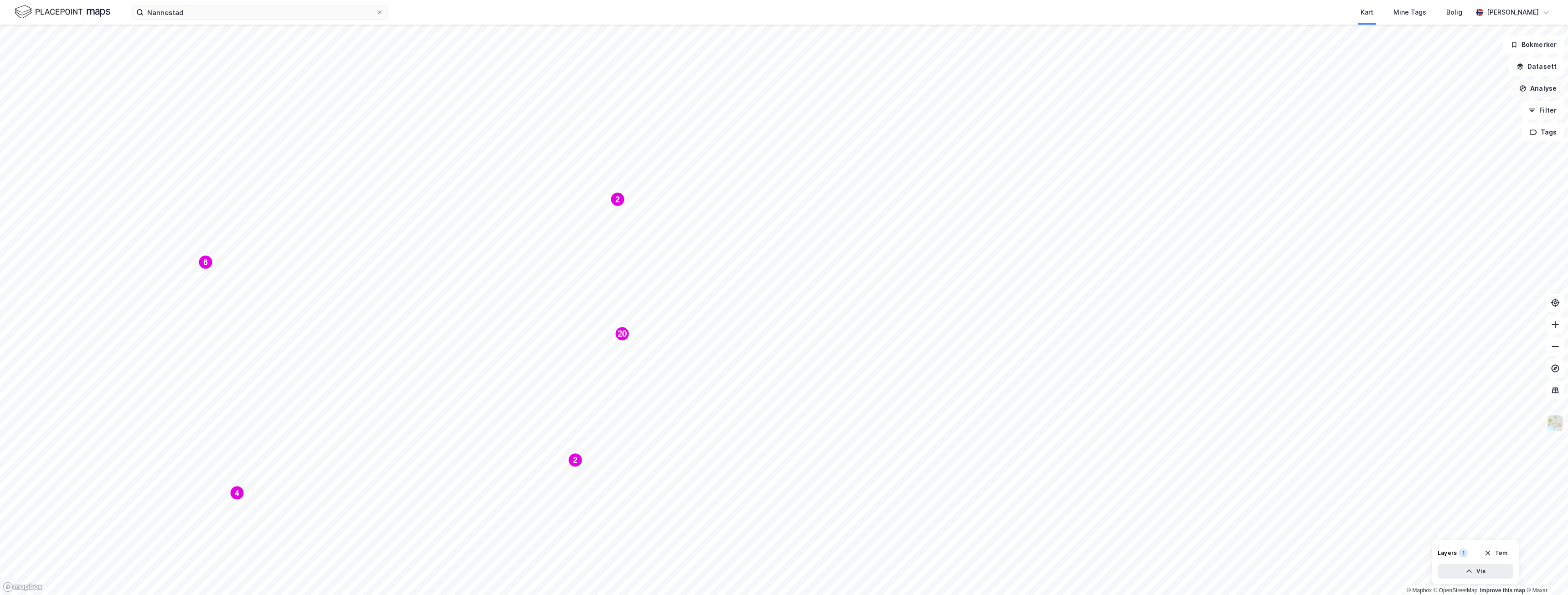
click at [1546, 88] on button "Analyse" at bounding box center [1538, 88] width 53 height 18
click at [1451, 106] on div "Tegn område" at bounding box center [1458, 108] width 79 height 8
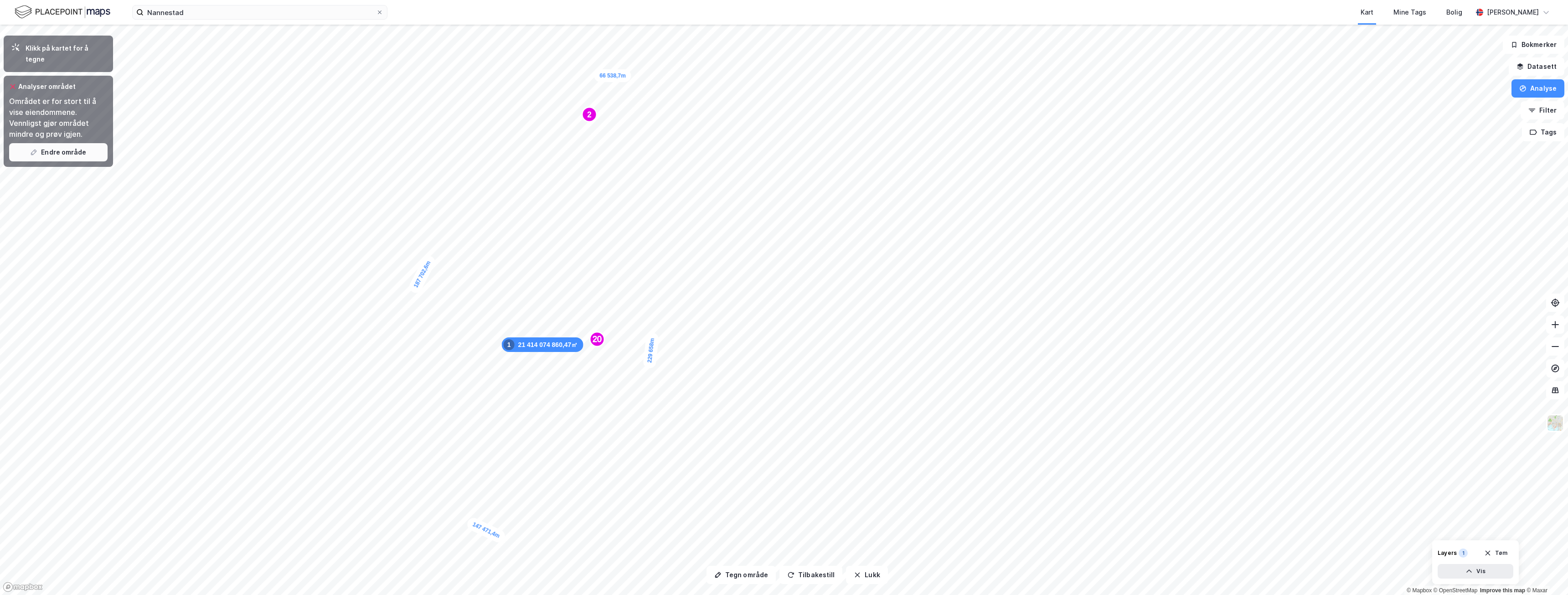
drag, startPoint x: 68, startPoint y: 139, endPoint x: 94, endPoint y: 140, distance: 26.0
click at [70, 143] on button "Endre område" at bounding box center [58, 152] width 99 height 18
click at [66, 143] on button "Endre område" at bounding box center [58, 152] width 99 height 18
click at [71, 143] on button "Endre område" at bounding box center [58, 152] width 99 height 18
click at [1535, 94] on button "Analyse" at bounding box center [1538, 88] width 53 height 18
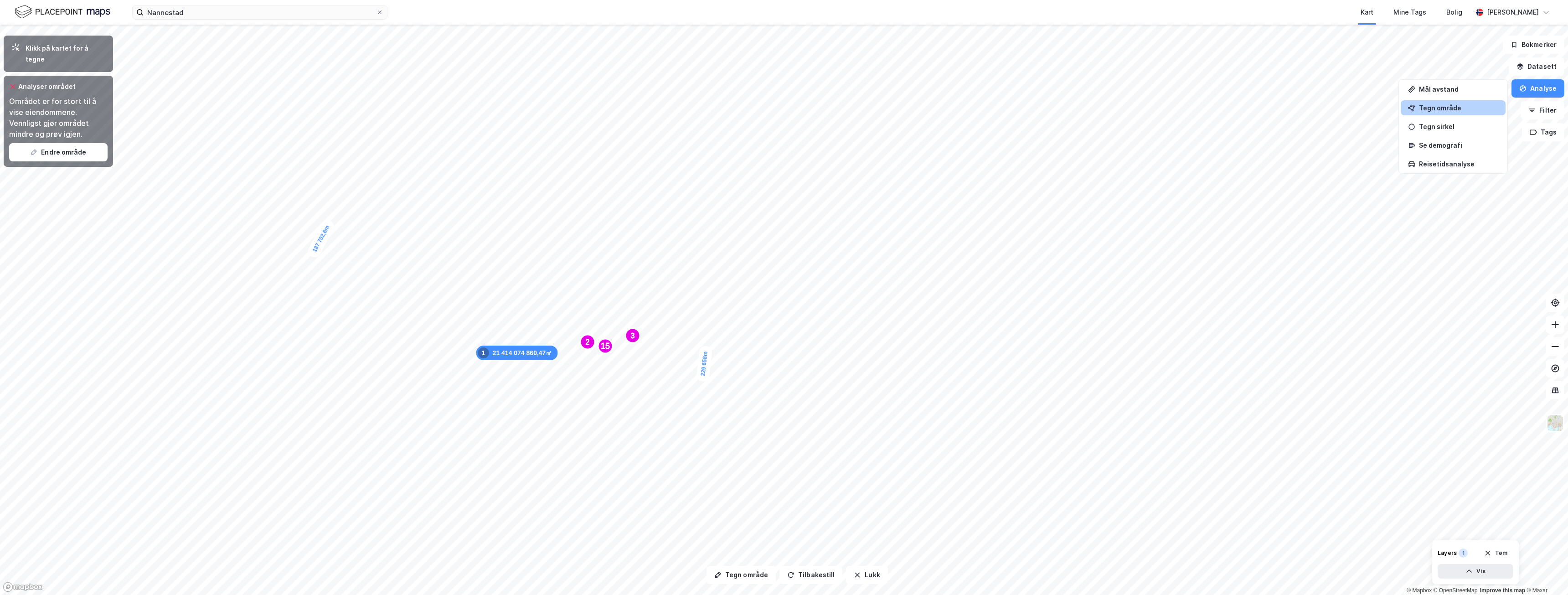
click at [1460, 107] on div "Tegn område" at bounding box center [1458, 108] width 79 height 8
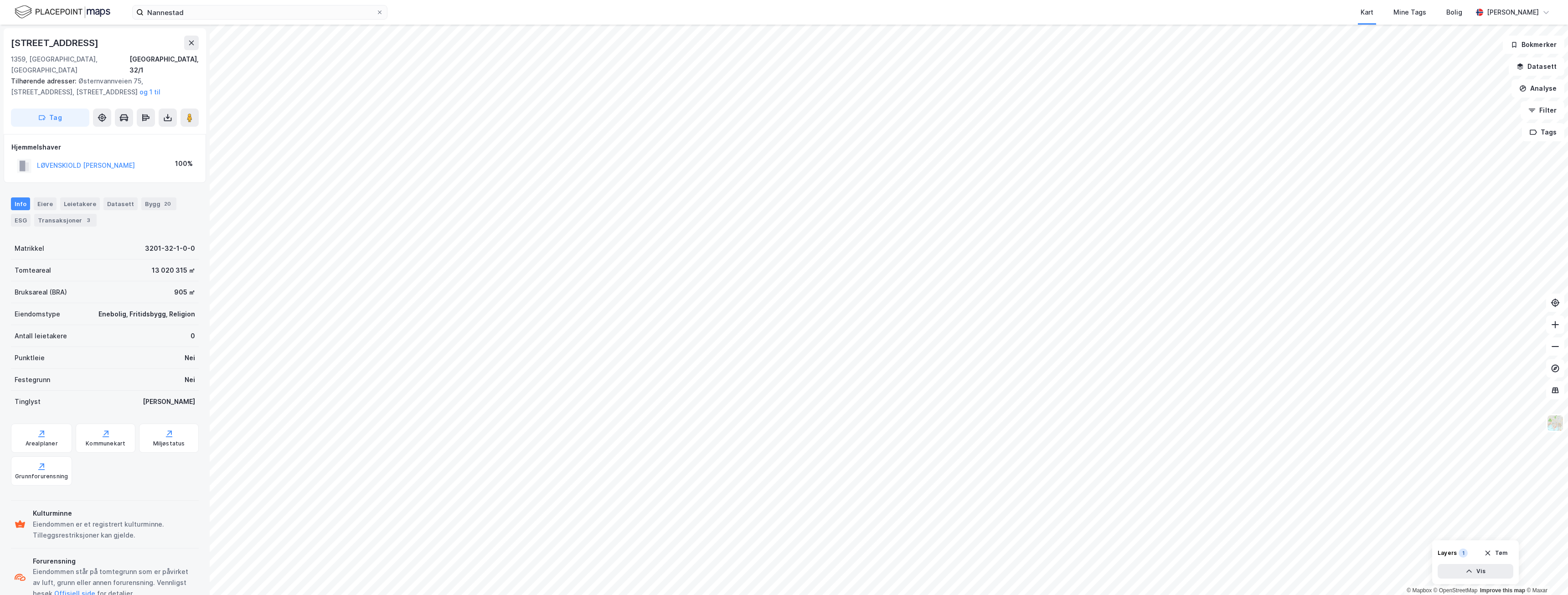
scroll to position [1, 0]
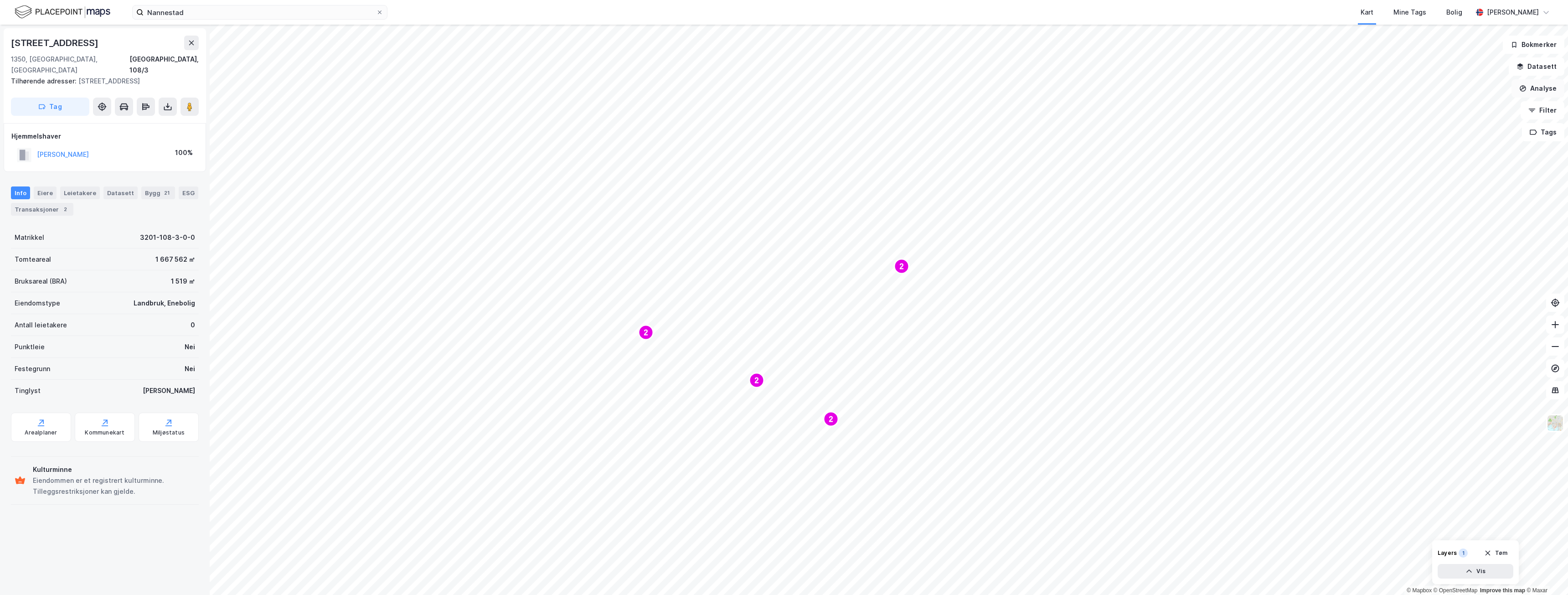
click at [1548, 96] on button "Analyse" at bounding box center [1538, 88] width 53 height 18
click at [1447, 110] on div "Tegn område" at bounding box center [1458, 108] width 79 height 8
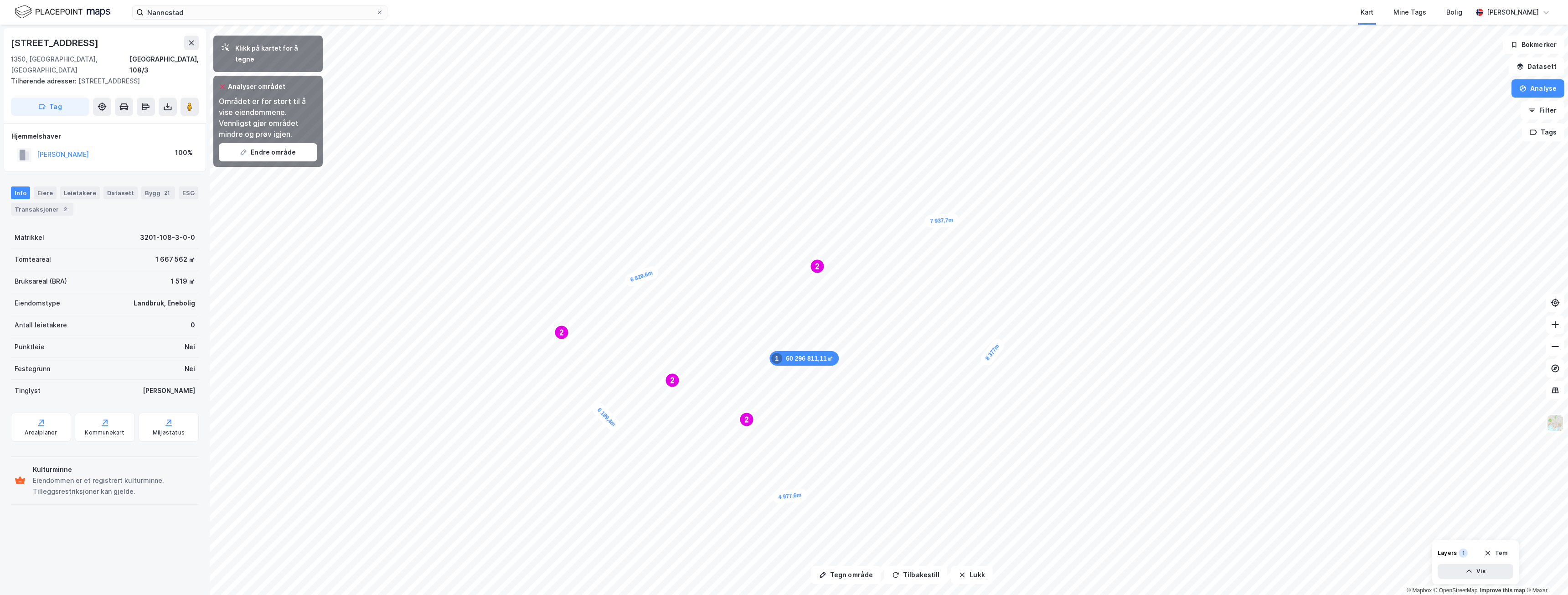
click at [220, 83] on icon at bounding box center [222, 86] width 7 height 7
click at [224, 83] on icon at bounding box center [222, 86] width 7 height 7
click at [223, 85] on icon at bounding box center [223, 86] width 5 height 4
click at [282, 143] on button "Endre område" at bounding box center [268, 152] width 99 height 18
click at [1544, 84] on button "Analyse" at bounding box center [1538, 88] width 53 height 18
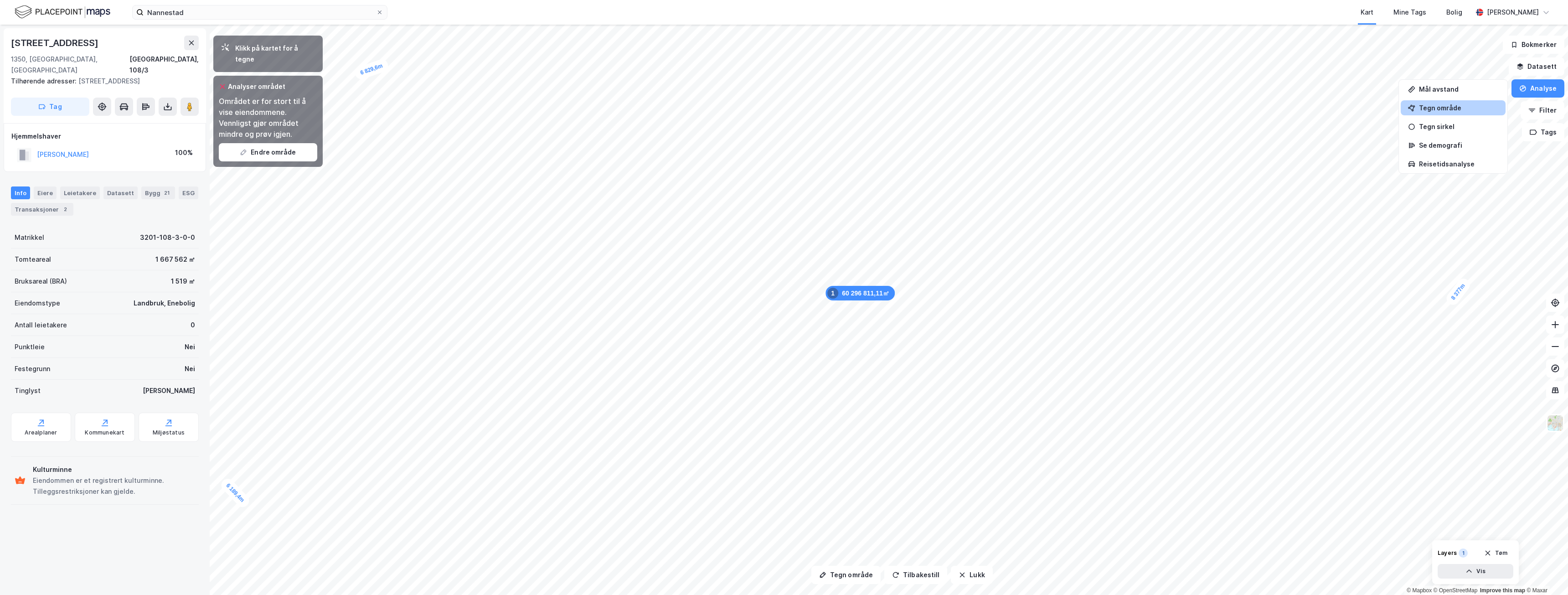
click at [1452, 107] on div "Tegn område" at bounding box center [1458, 108] width 79 height 8
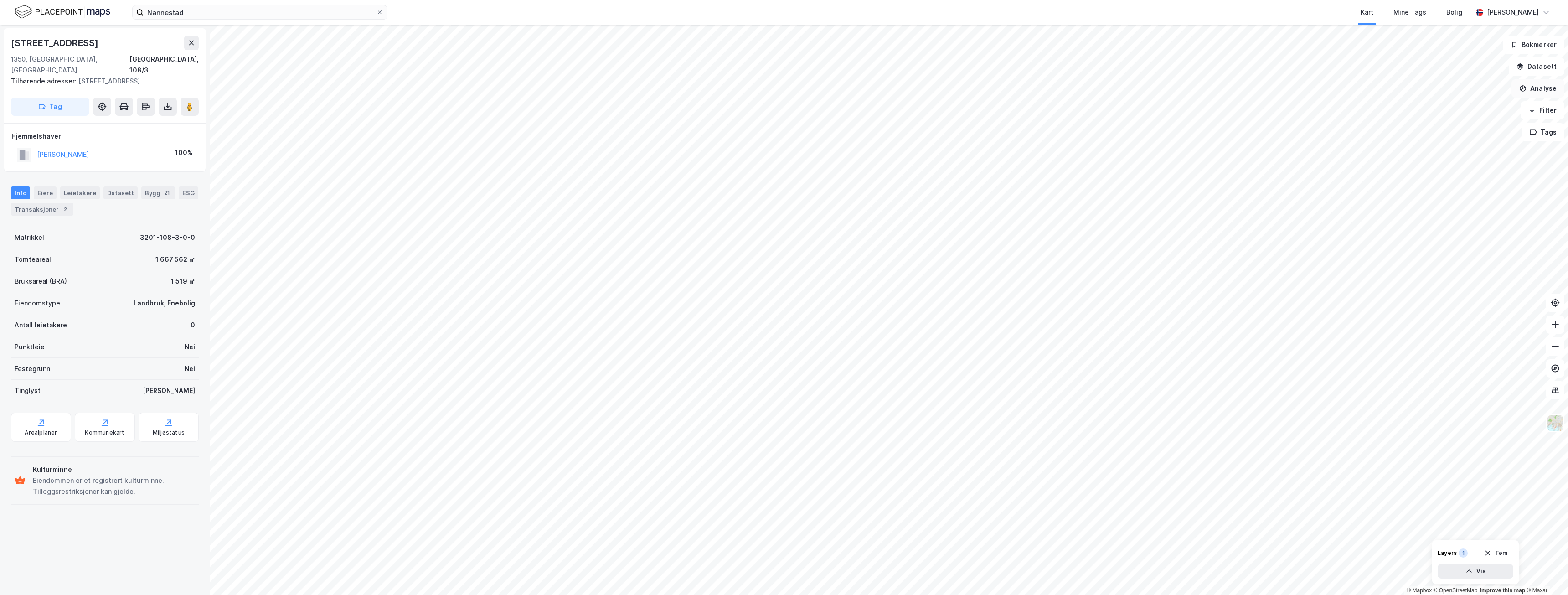
click at [1543, 93] on button "Analyse" at bounding box center [1538, 88] width 53 height 18
click at [1438, 110] on div "Tegn område" at bounding box center [1458, 108] width 79 height 8
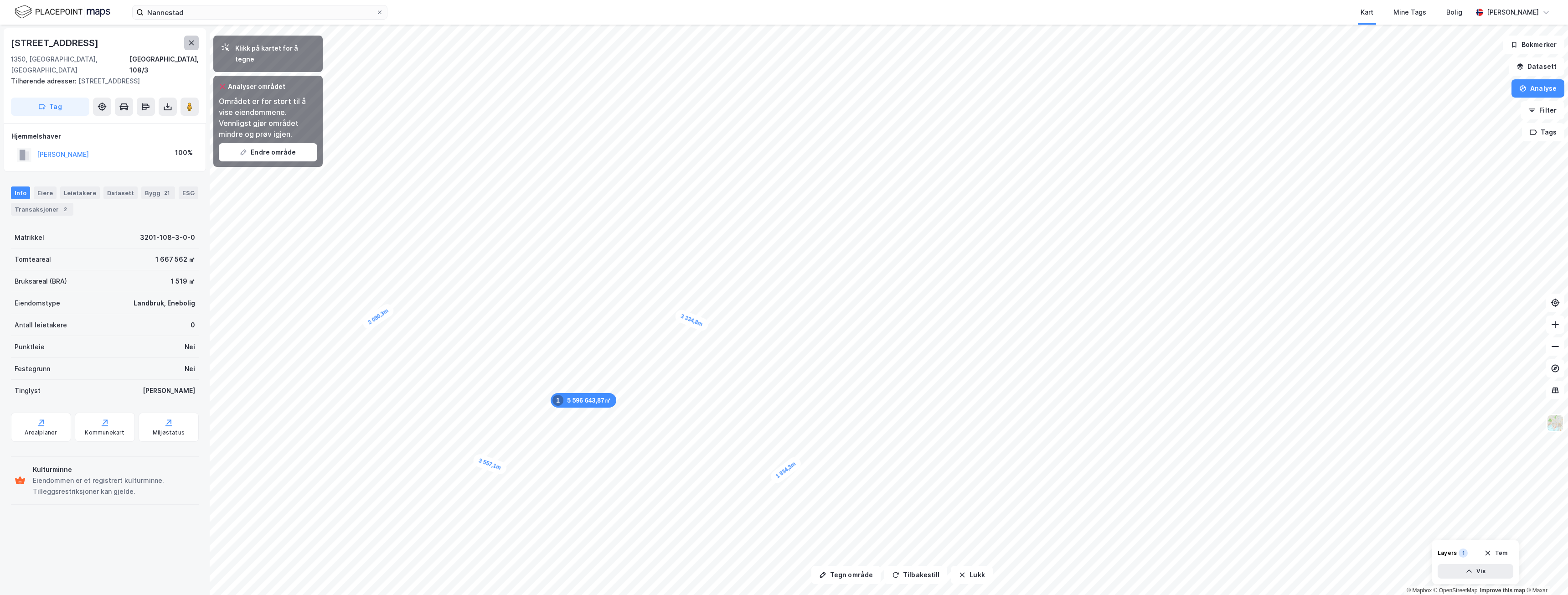
click at [191, 41] on icon at bounding box center [192, 43] width 7 height 7
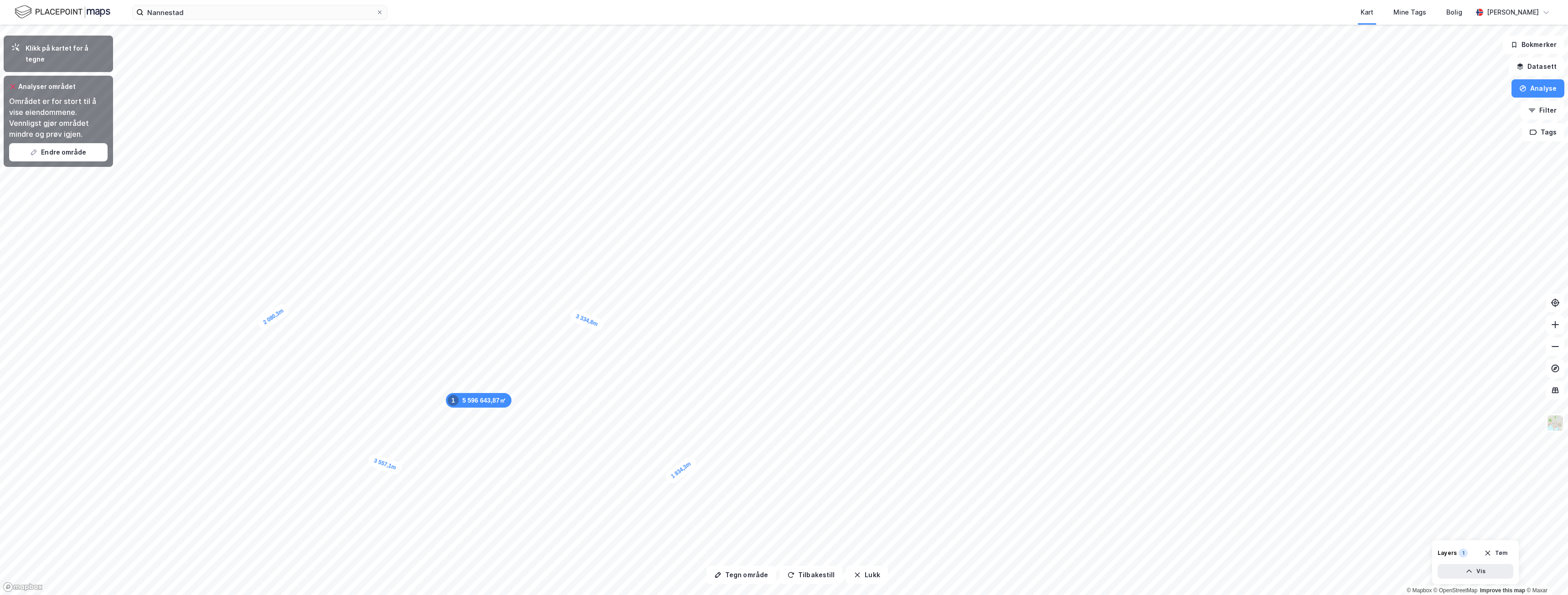
drag, startPoint x: 13, startPoint y: 83, endPoint x: 13, endPoint y: 74, distance: 9.0
click at [14, 83] on div "Analyser området Området er for stort til å vise eiendommene. Vennligst gjør om…" at bounding box center [58, 121] width 110 height 91
drag, startPoint x: 15, startPoint y: 73, endPoint x: 13, endPoint y: 79, distance: 6.3
click at [15, 83] on icon at bounding box center [13, 86] width 7 height 7
click at [12, 83] on icon at bounding box center [13, 86] width 7 height 7
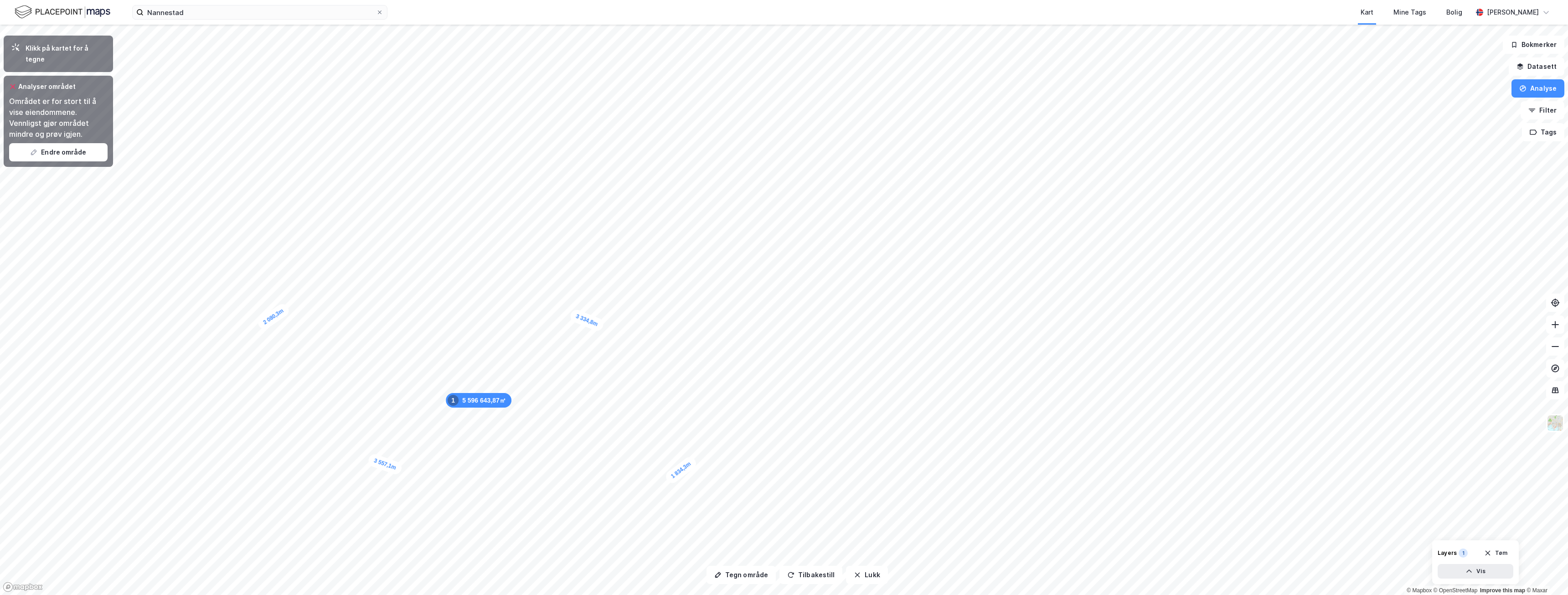
click at [13, 81] on div at bounding box center [13, 86] width 7 height 11
drag, startPoint x: 15, startPoint y: 74, endPoint x: 65, endPoint y: 54, distance: 53.9
click at [16, 81] on div at bounding box center [13, 86] width 7 height 11
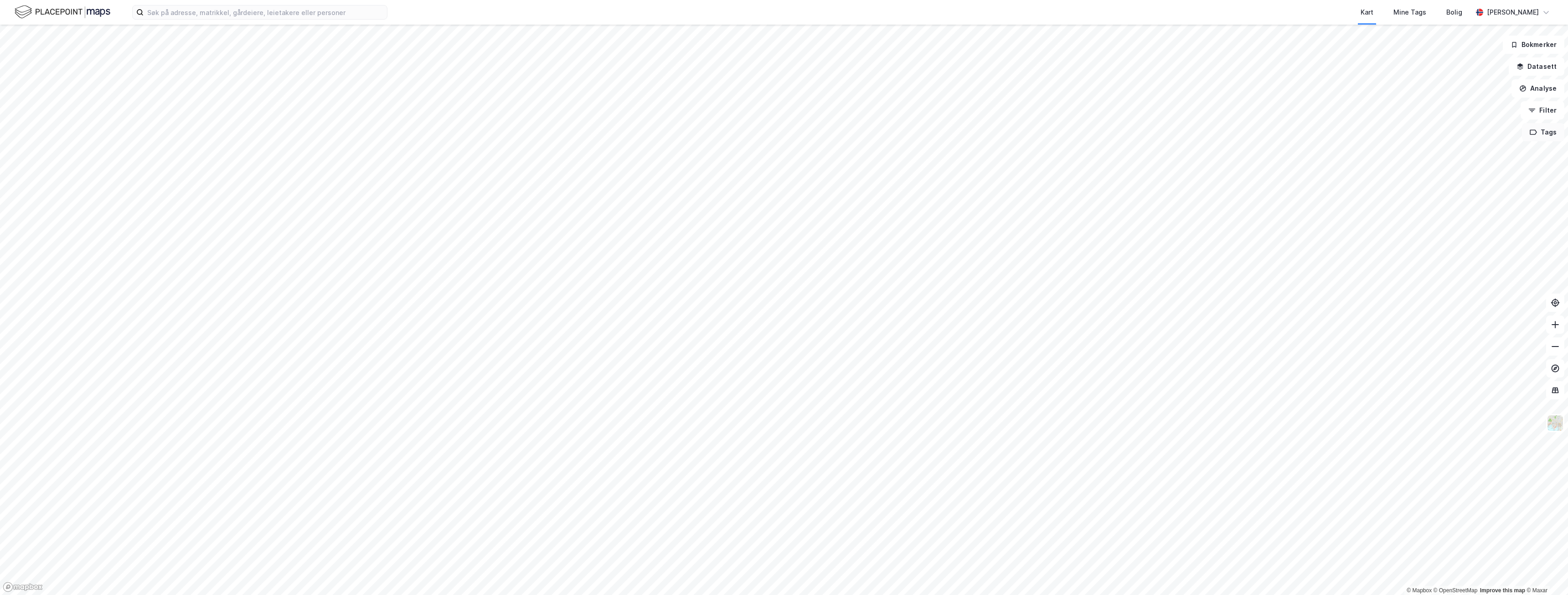
click at [1549, 136] on button "Tags" at bounding box center [1543, 132] width 43 height 18
click at [1551, 133] on button "Tags" at bounding box center [1543, 132] width 43 height 18
click at [1545, 108] on button "Filter" at bounding box center [1542, 110] width 44 height 18
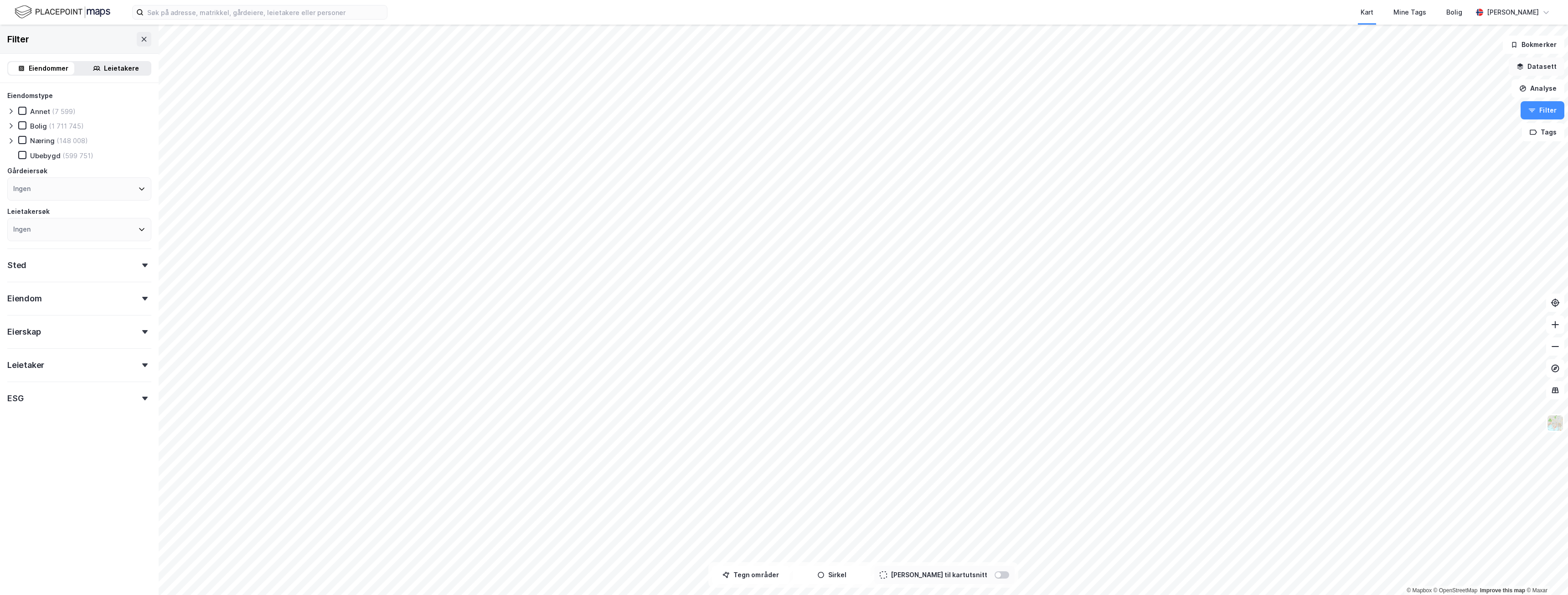
click at [1538, 61] on button "Datasett" at bounding box center [1536, 66] width 55 height 18
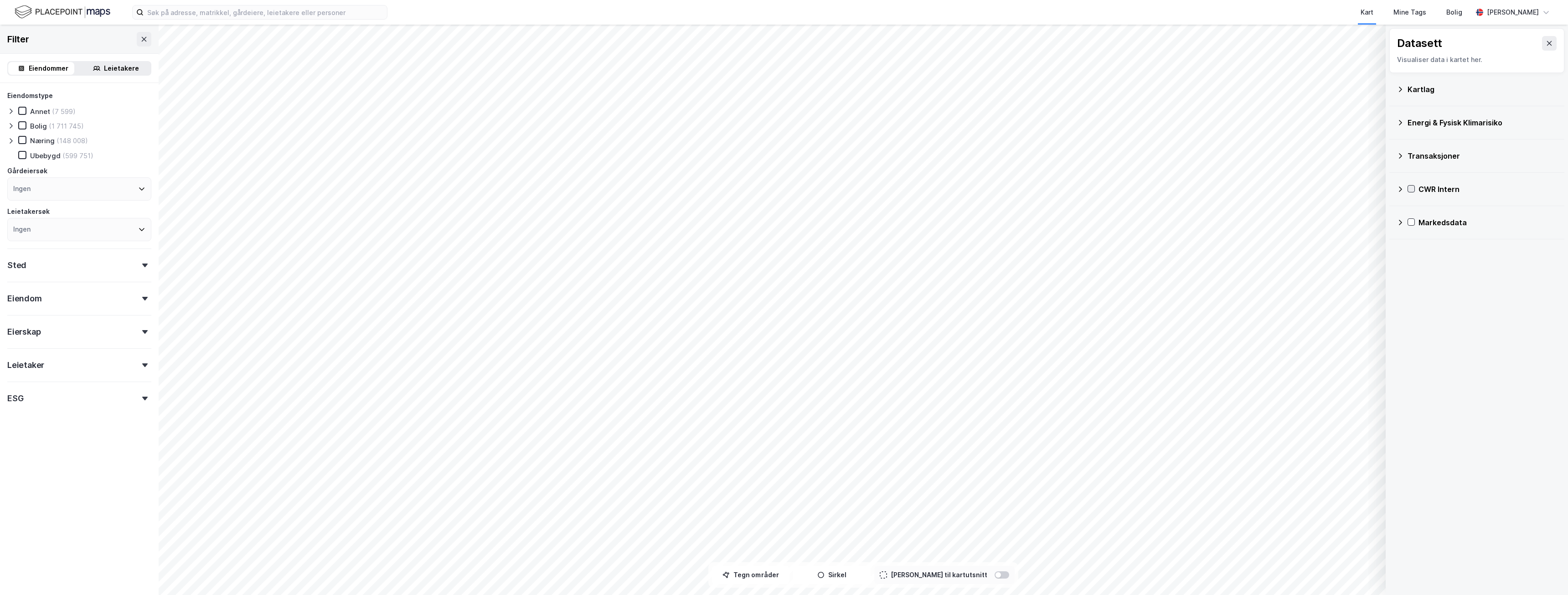
click at [1411, 188] on icon at bounding box center [1411, 189] width 6 height 6
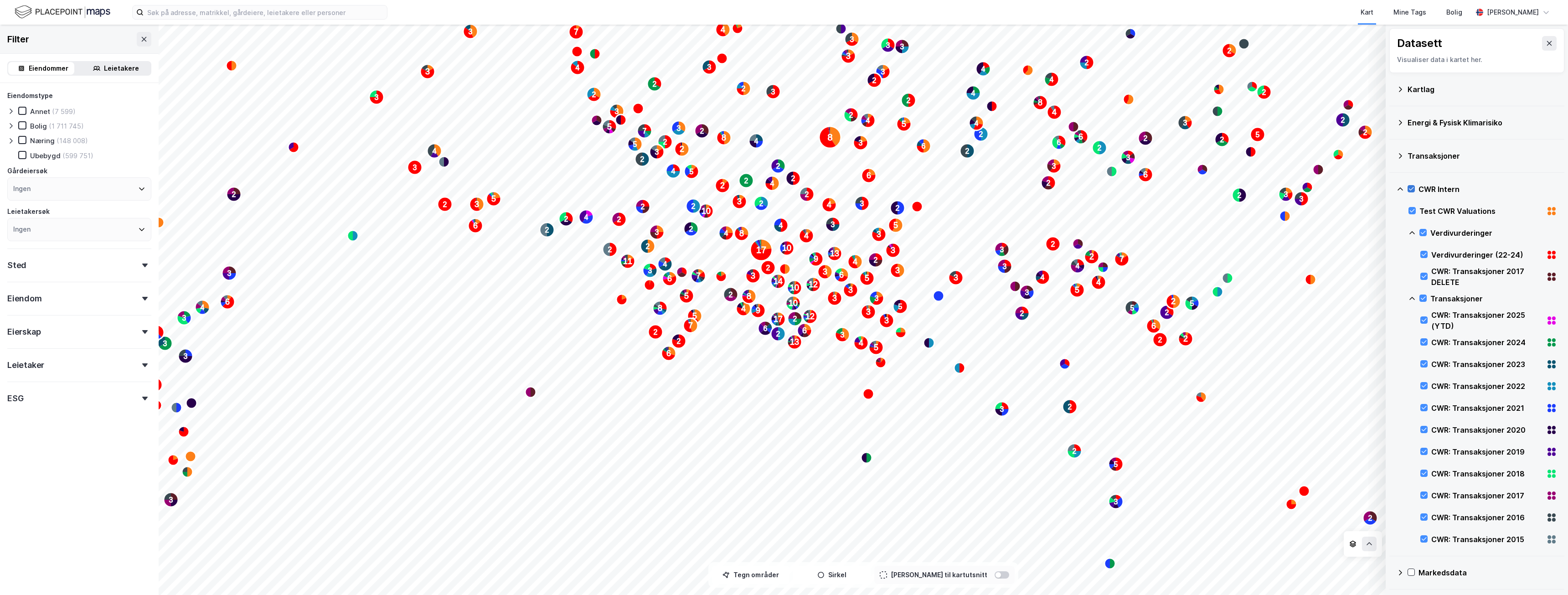
click at [1412, 188] on icon at bounding box center [1411, 189] width 6 height 6
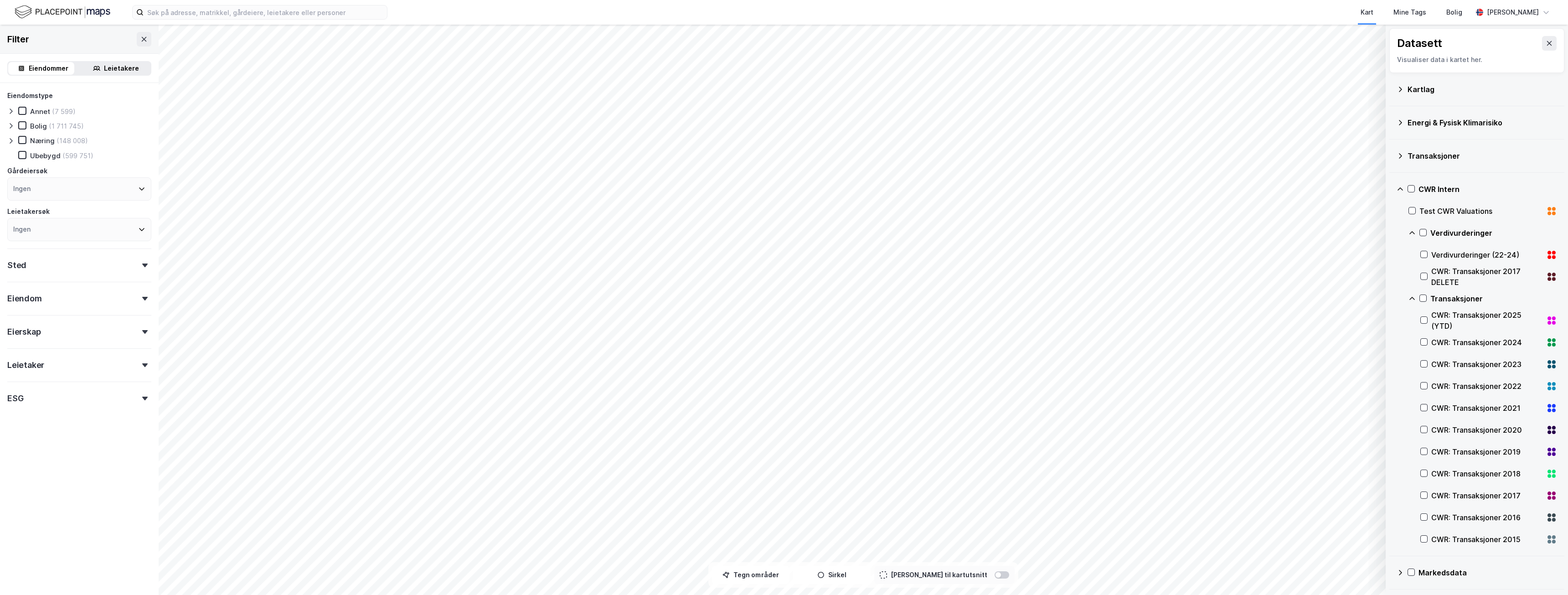
click at [1415, 234] on icon at bounding box center [1412, 233] width 7 height 7
click at [1424, 277] on icon at bounding box center [1424, 276] width 5 height 3
click at [783, 574] on button "Tegn områder" at bounding box center [751, 575] width 77 height 18
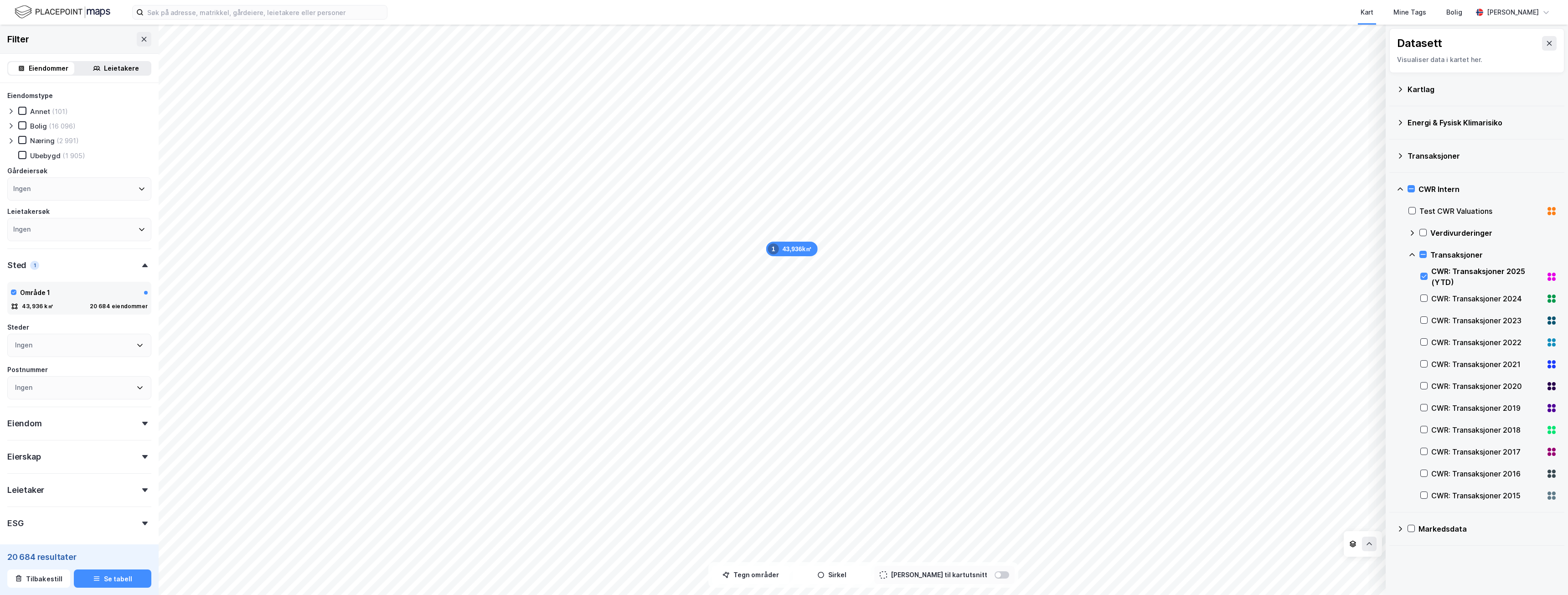
click at [10, 141] on icon at bounding box center [11, 141] width 7 height 7
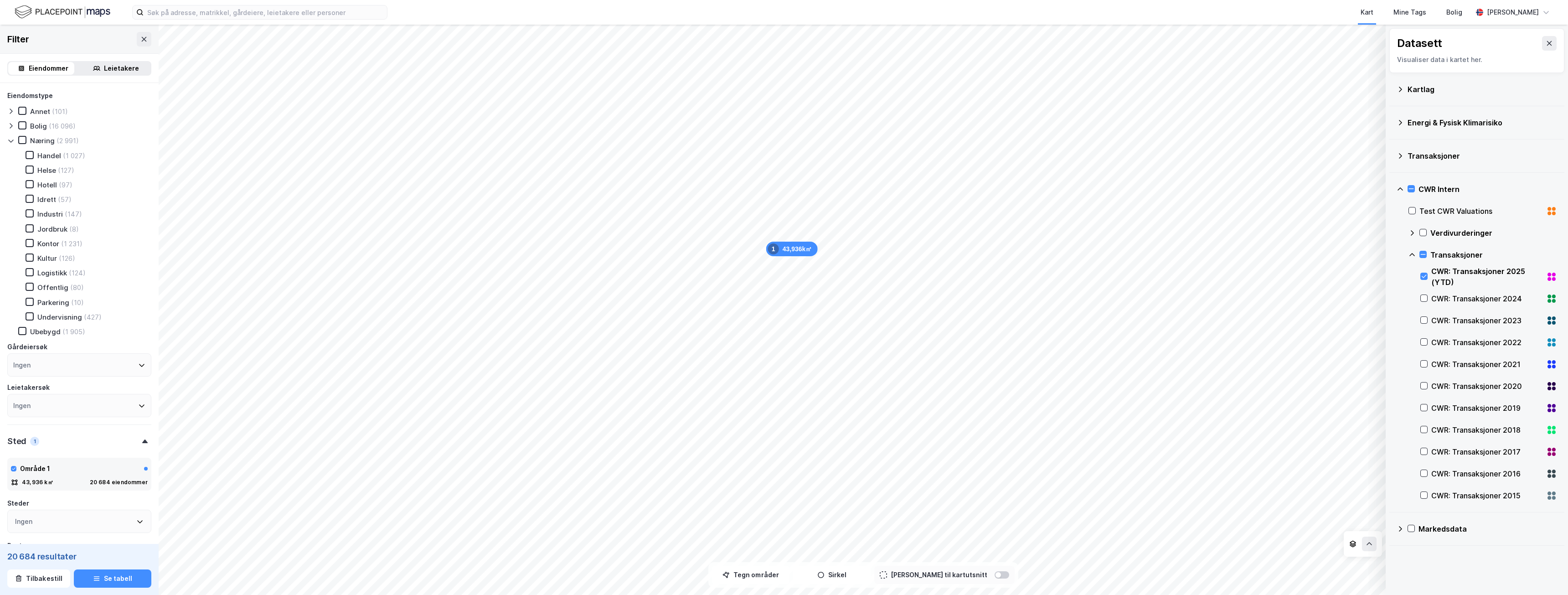
click at [10, 139] on icon at bounding box center [11, 141] width 7 height 7
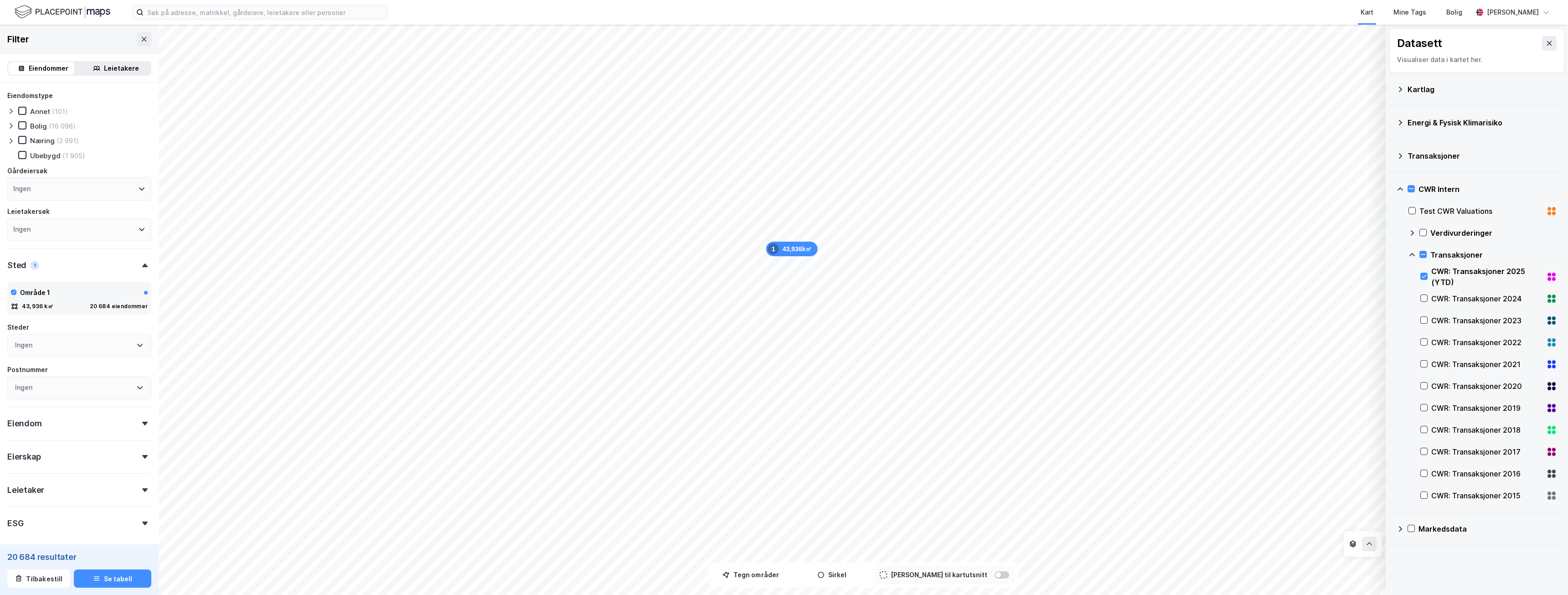
scroll to position [41, 0]
click at [110, 390] on div "Eiendom" at bounding box center [79, 379] width 144 height 26
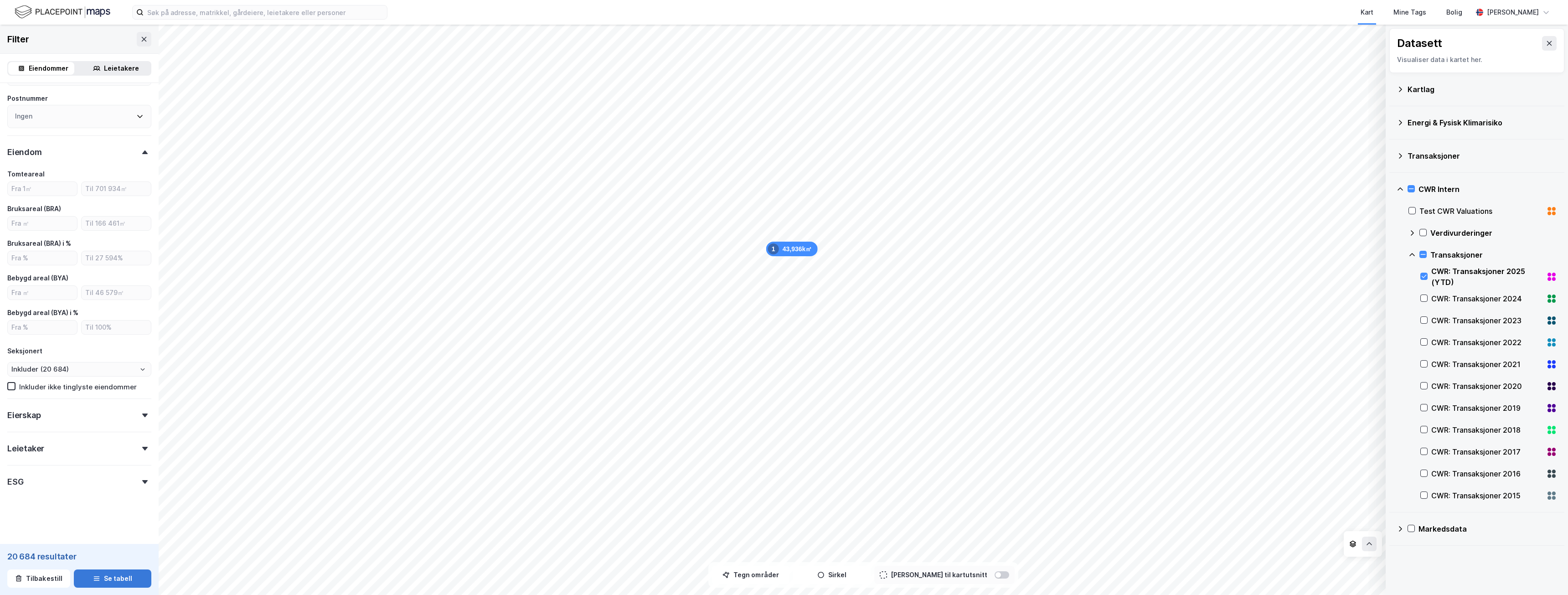
click at [100, 579] on button "Se tabell" at bounding box center [112, 579] width 77 height 18
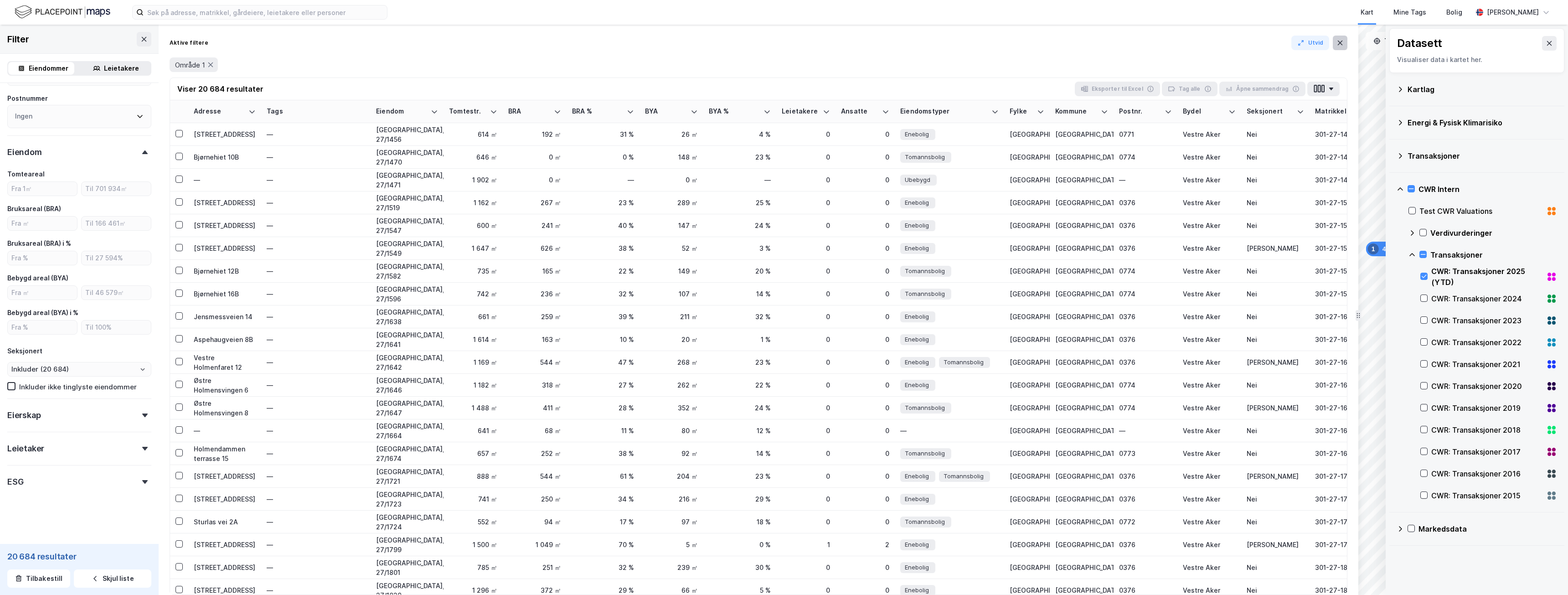
click at [1339, 41] on icon at bounding box center [1340, 43] width 5 height 4
click at [1451, 62] on div "Visualiser data i kartet her." at bounding box center [1477, 60] width 159 height 11
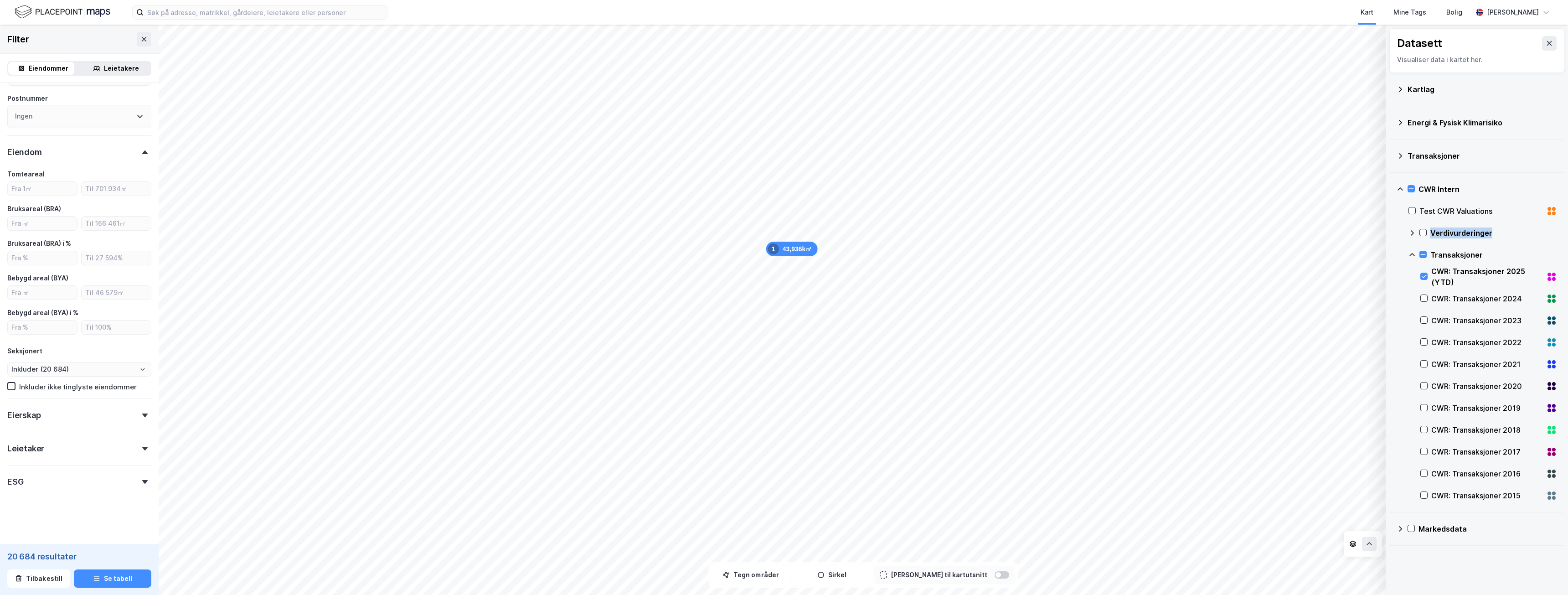
drag, startPoint x: 1545, startPoint y: 210, endPoint x: 1511, endPoint y: 232, distance: 40.5
click at [1511, 232] on div "Test CWR Valuations Verdivurderinger Transaksjoner CWR: Transaksjoner 2025 (YTD…" at bounding box center [1483, 353] width 149 height 306
click at [1511, 231] on div "Verdivurderinger" at bounding box center [1494, 233] width 127 height 11
click at [1413, 235] on icon at bounding box center [1412, 233] width 7 height 7
click at [1404, 531] on div "Markedsdata" at bounding box center [1477, 529] width 161 height 22
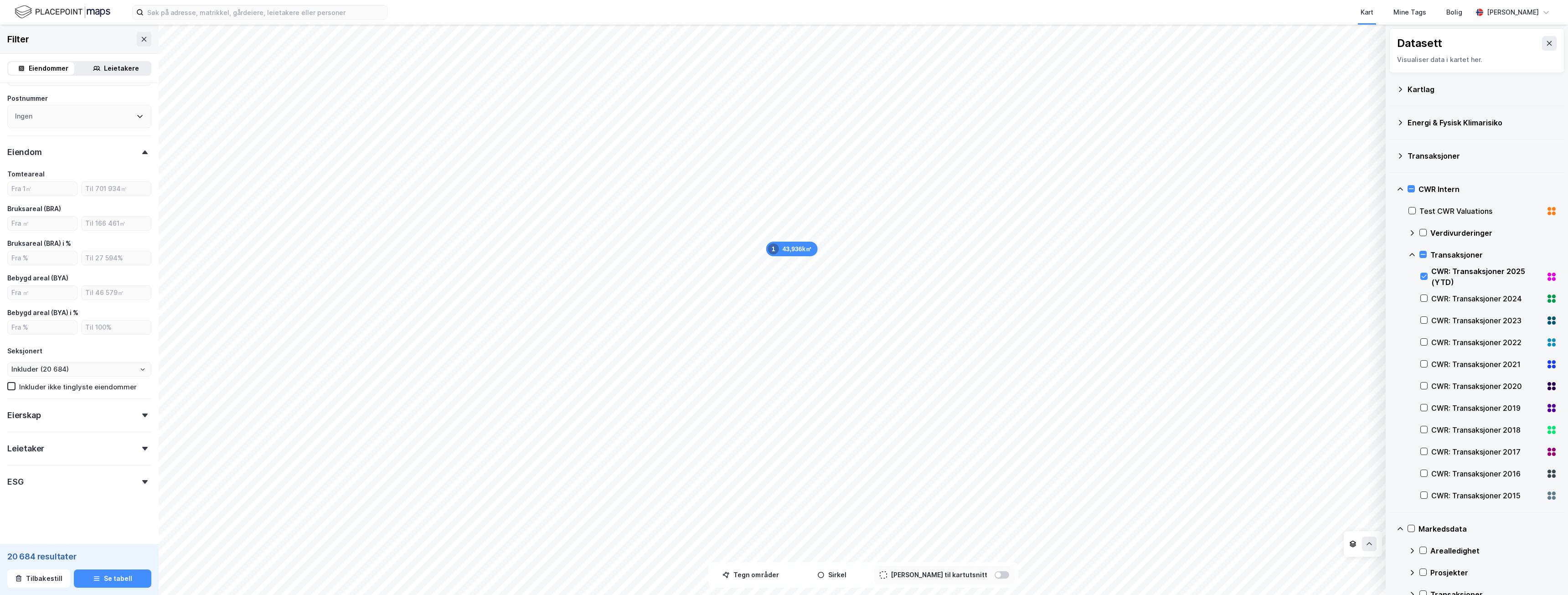
scroll to position [42, 0]
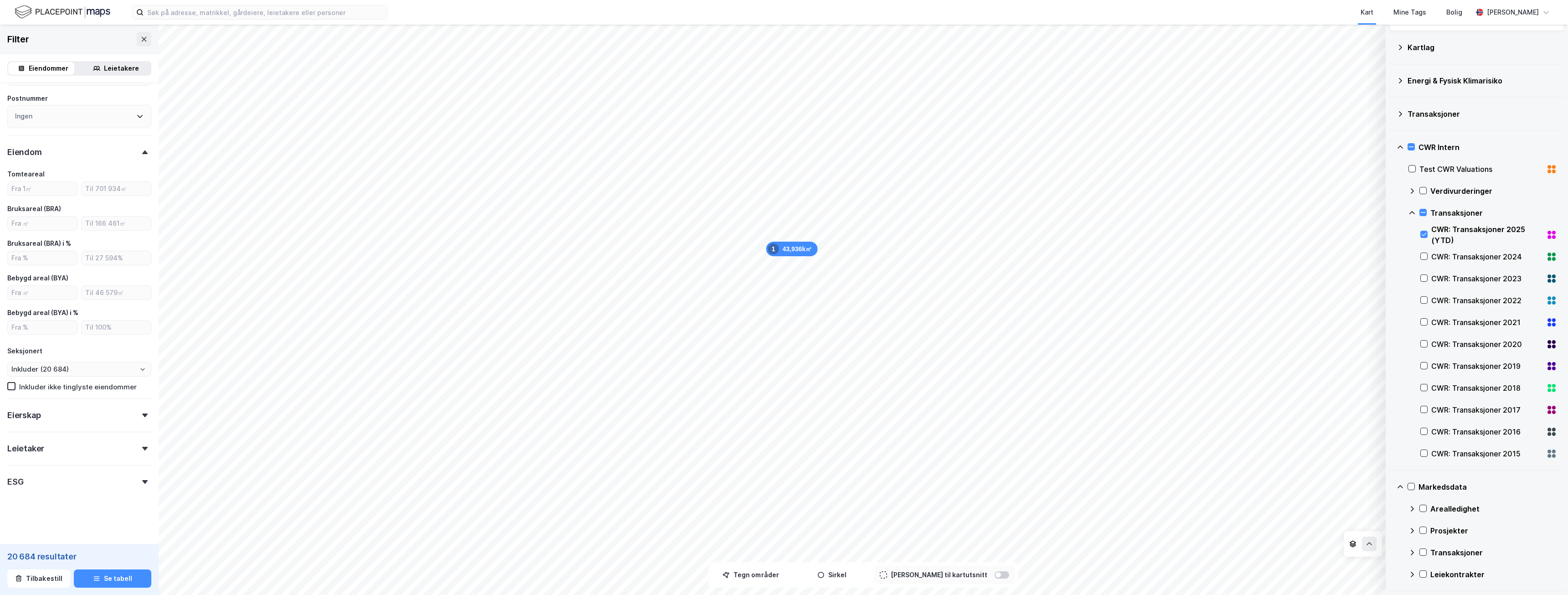
click at [1431, 575] on div "Leiekontrakter" at bounding box center [1494, 575] width 127 height 11
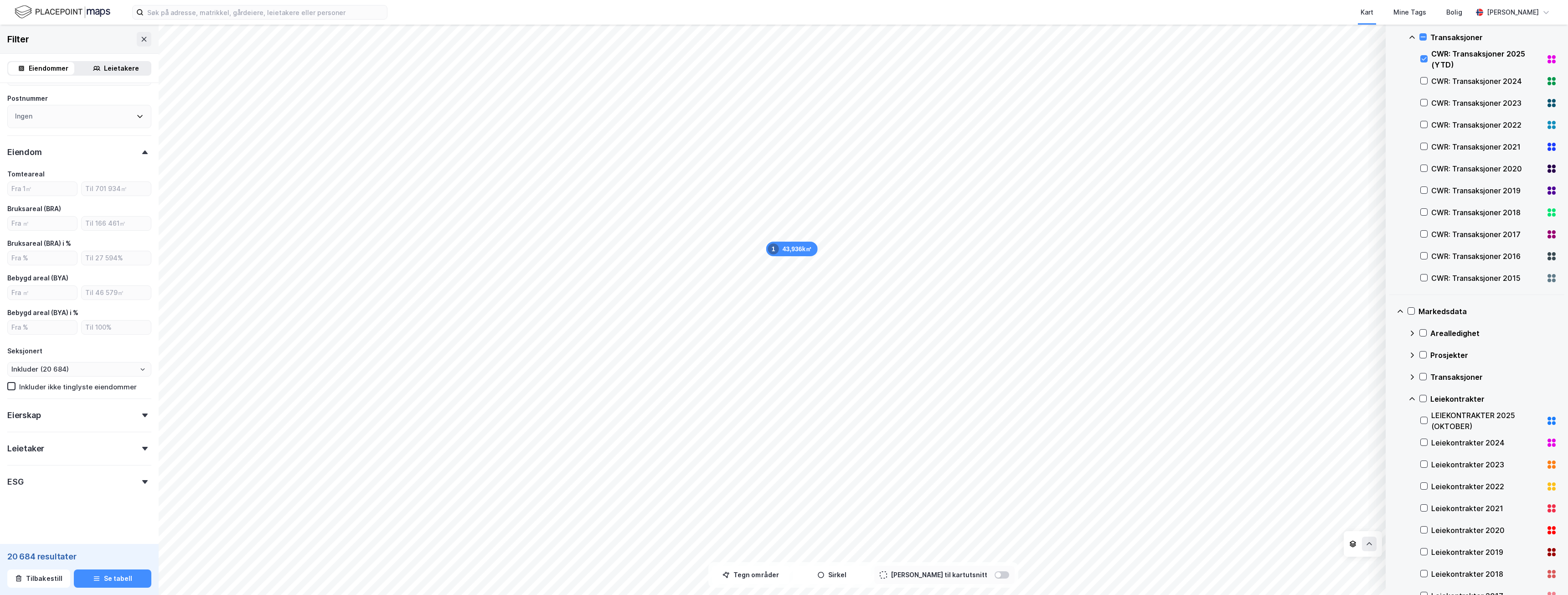
scroll to position [224, 0]
click at [1424, 413] on icon at bounding box center [1424, 414] width 6 height 6
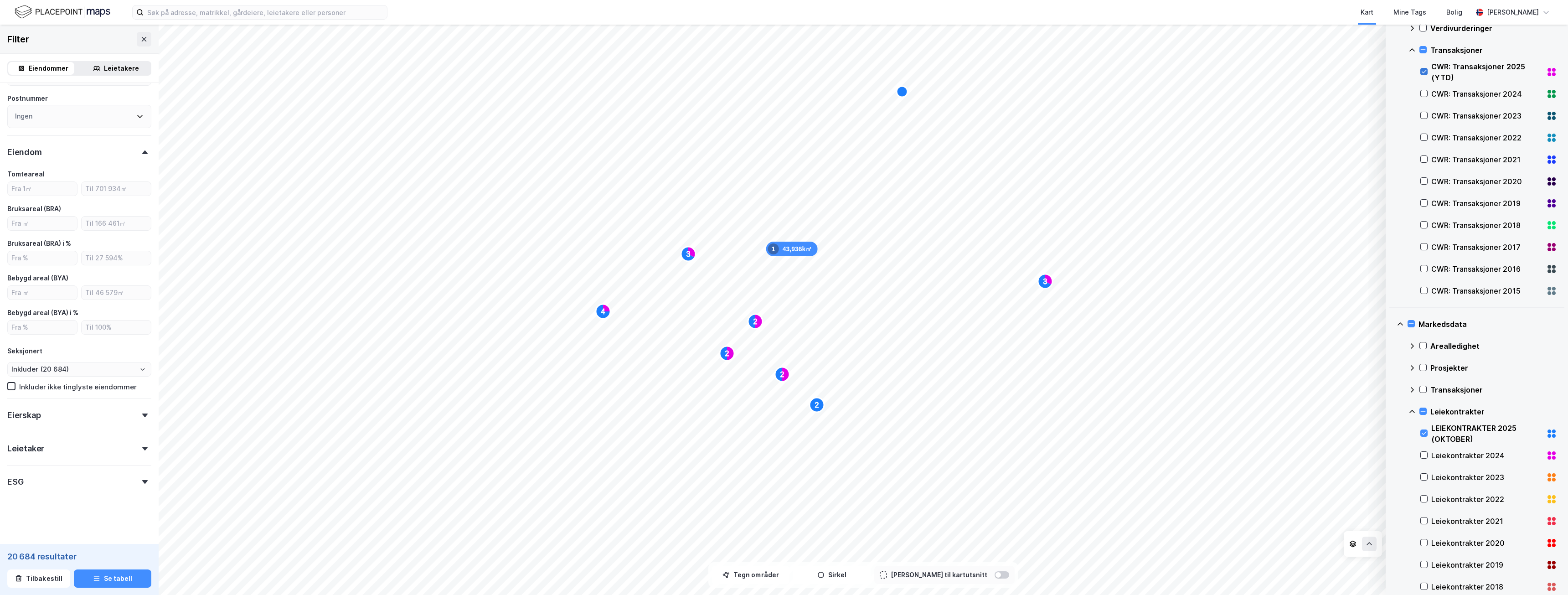
scroll to position [179, 0]
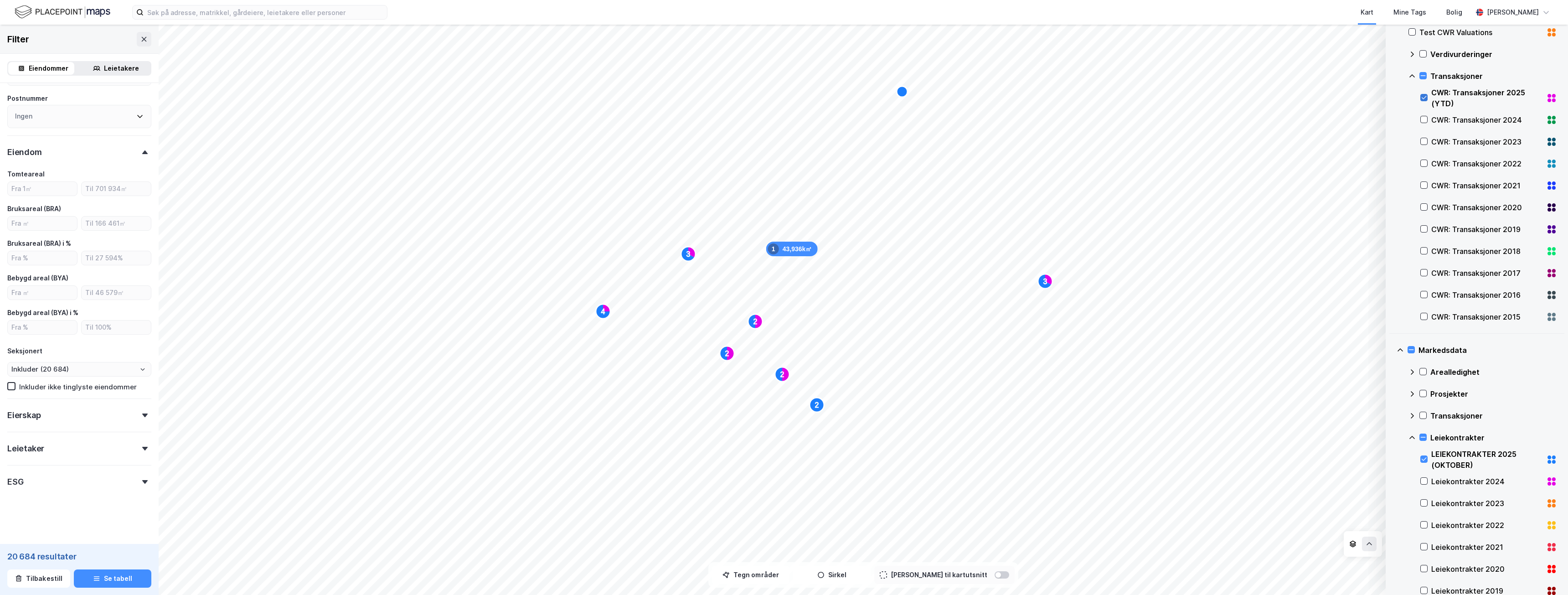
click at [1423, 95] on icon at bounding box center [1424, 97] width 6 height 6
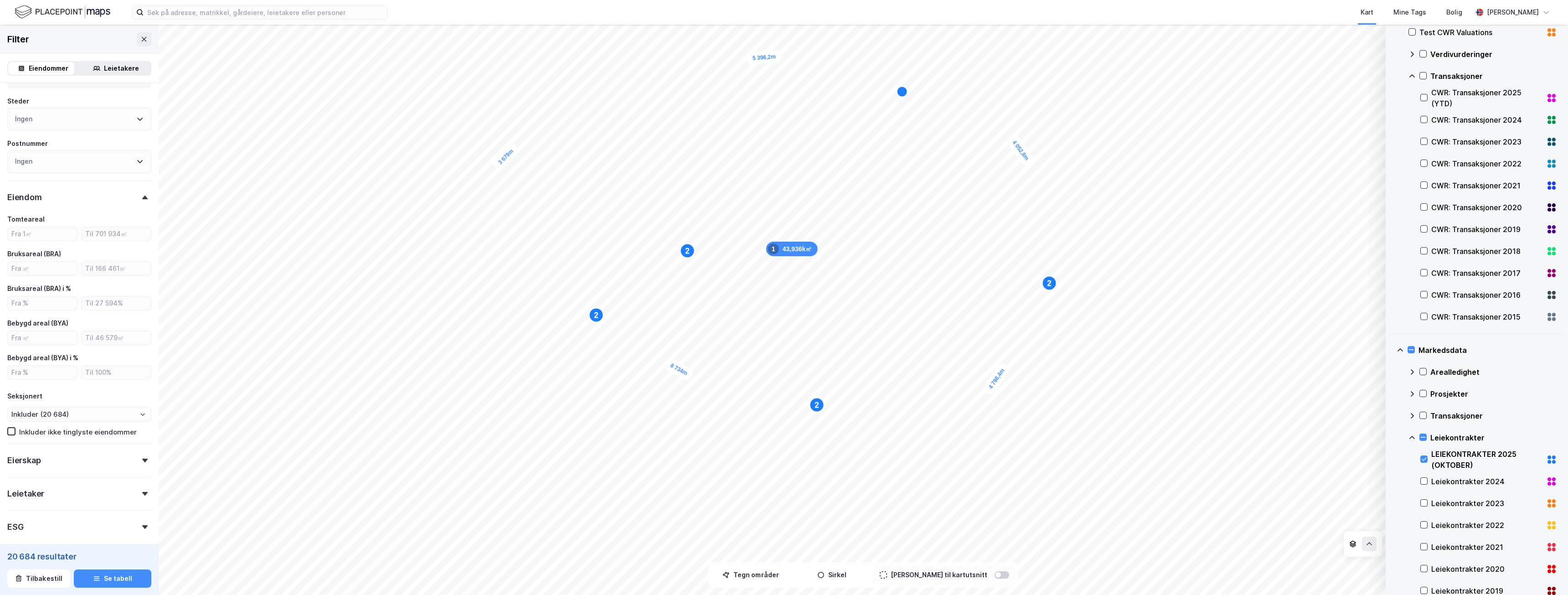
scroll to position [240, 0]
click at [141, 40] on icon at bounding box center [144, 39] width 7 height 7
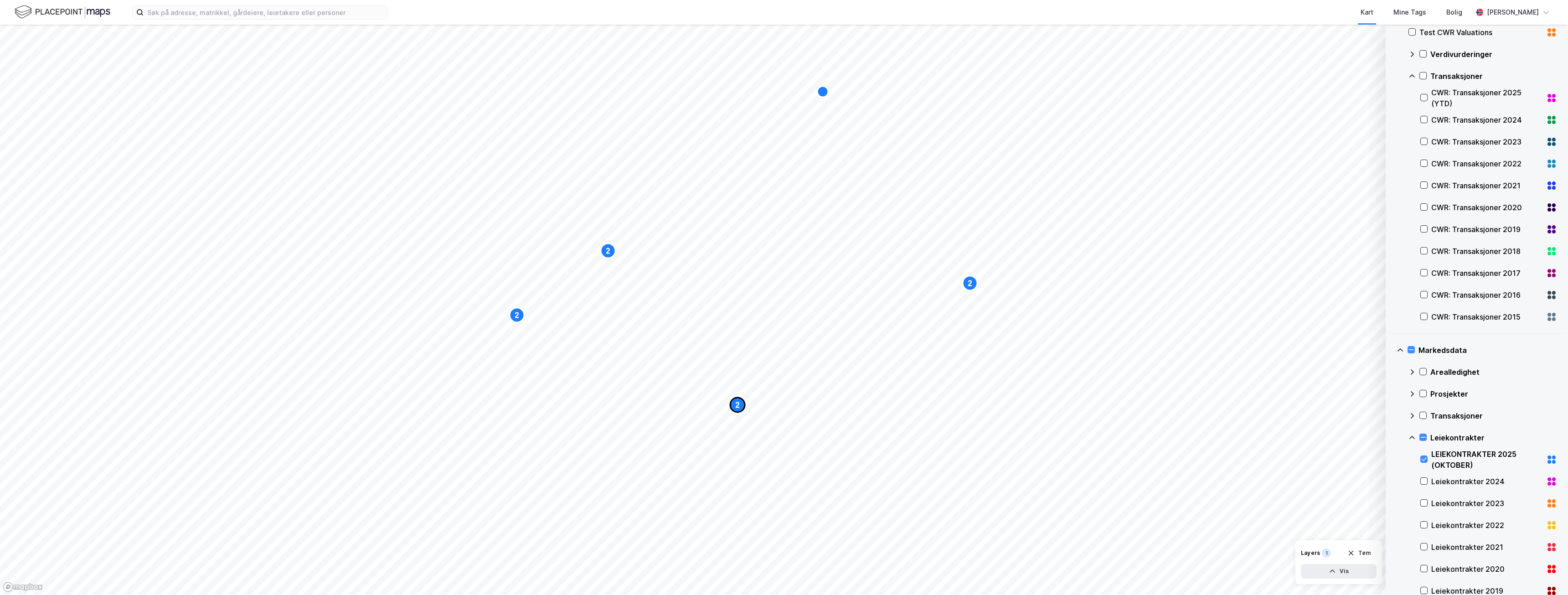
click at [736, 409] on icon "Map marker" at bounding box center [738, 405] width 15 height 15
click at [732, 400] on text "2" at bounding box center [730, 400] width 4 height 8
click at [1342, 569] on button "Vis" at bounding box center [1339, 571] width 75 height 15
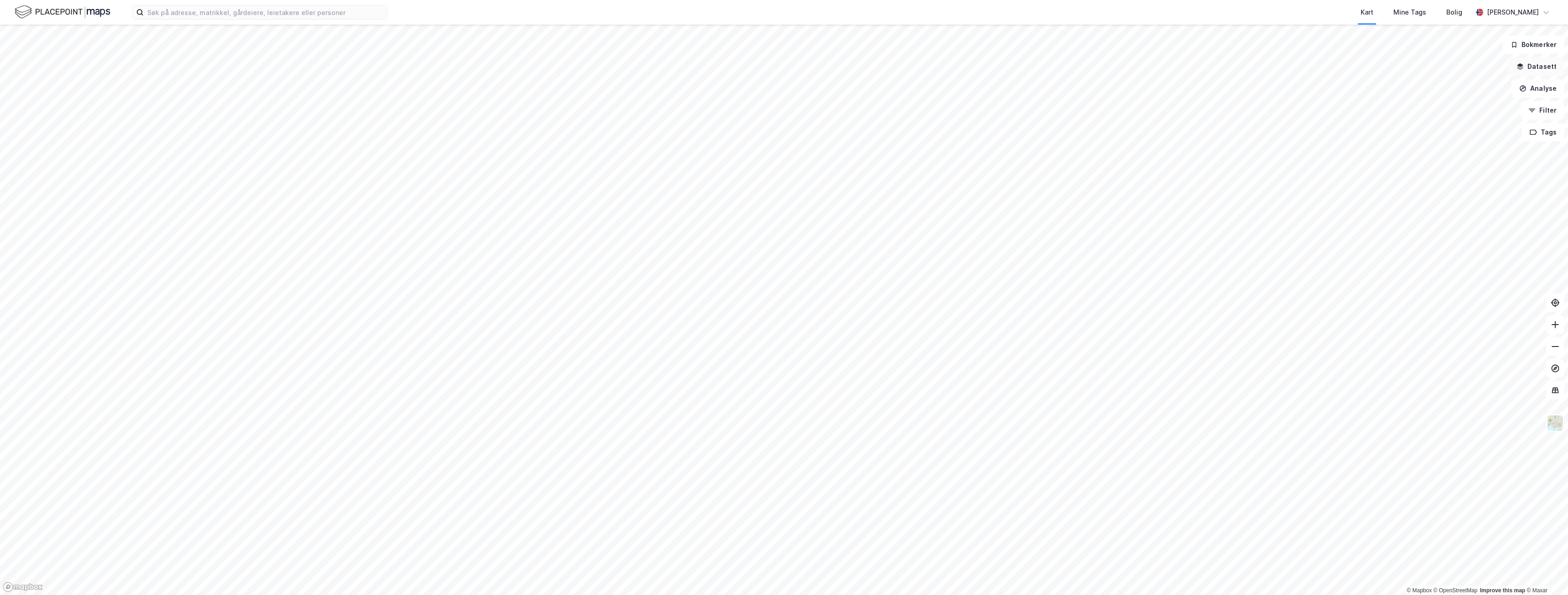
click at [1536, 66] on button "Datasett" at bounding box center [1536, 66] width 55 height 18
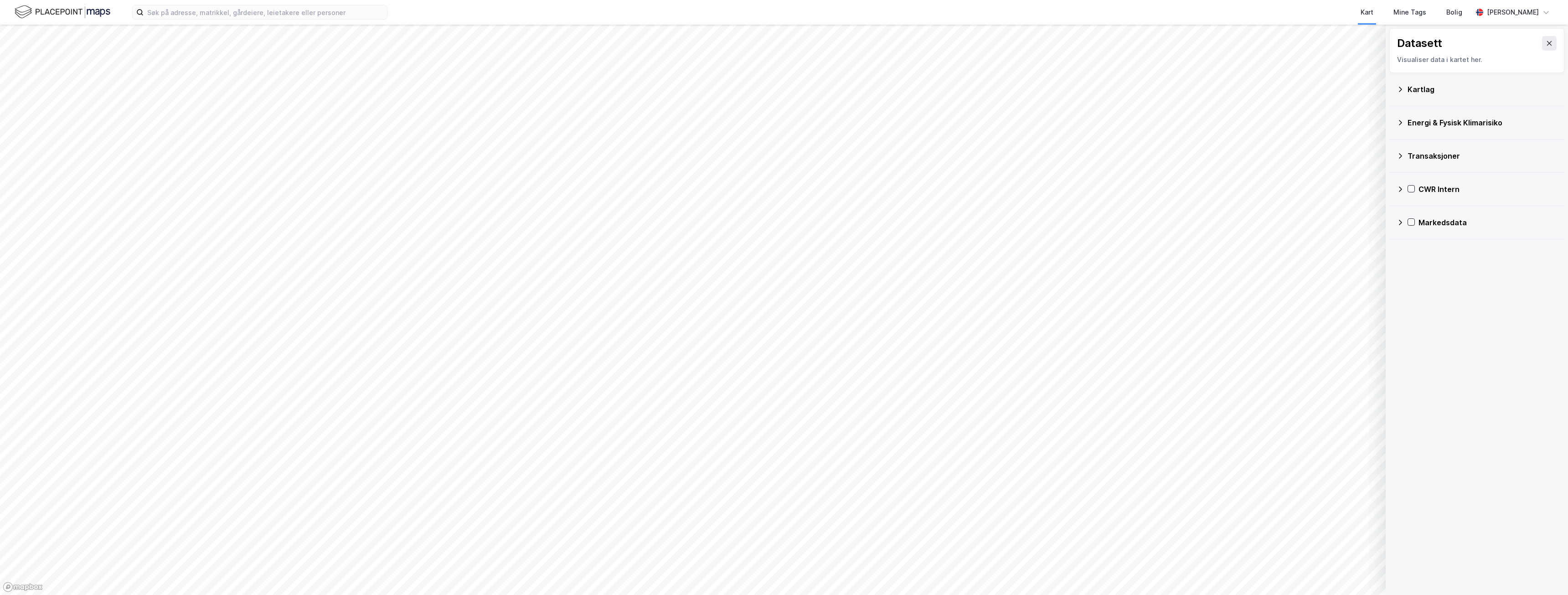
click at [1402, 220] on icon at bounding box center [1400, 222] width 7 height 7
click at [1426, 309] on icon at bounding box center [1423, 309] width 6 height 6
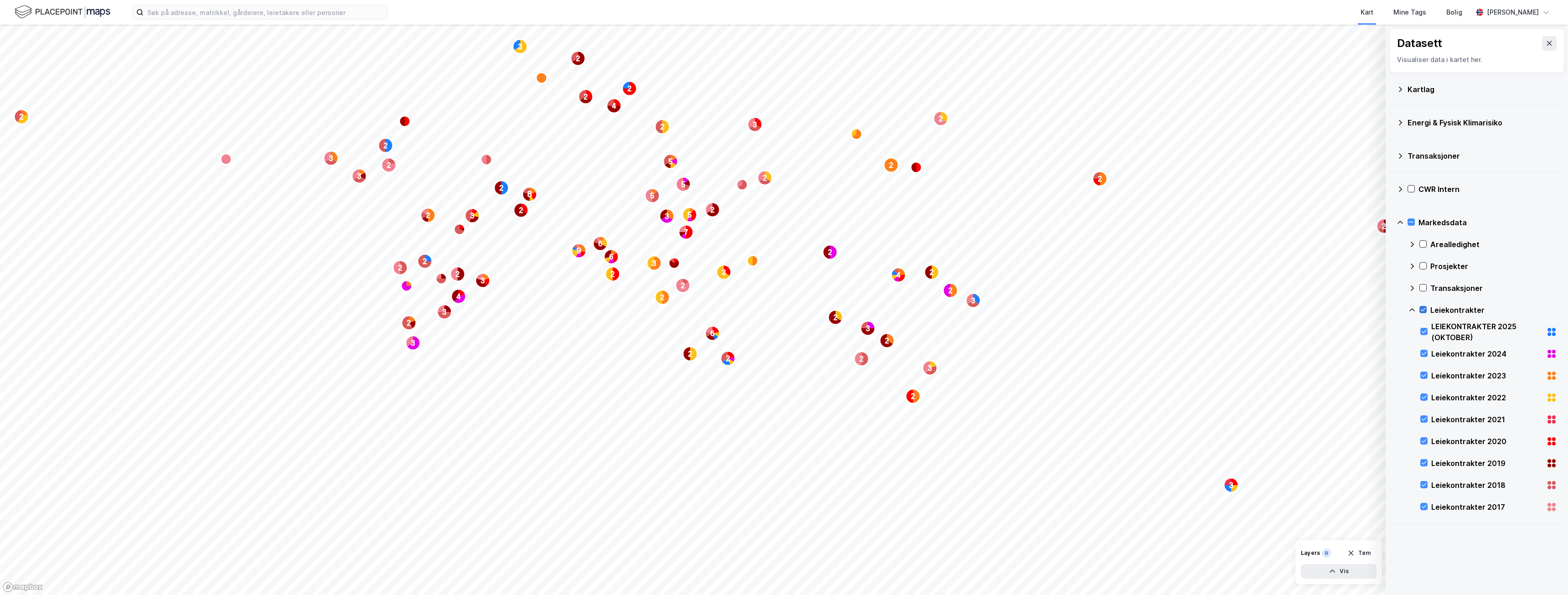
click at [1425, 309] on icon at bounding box center [1423, 309] width 6 height 6
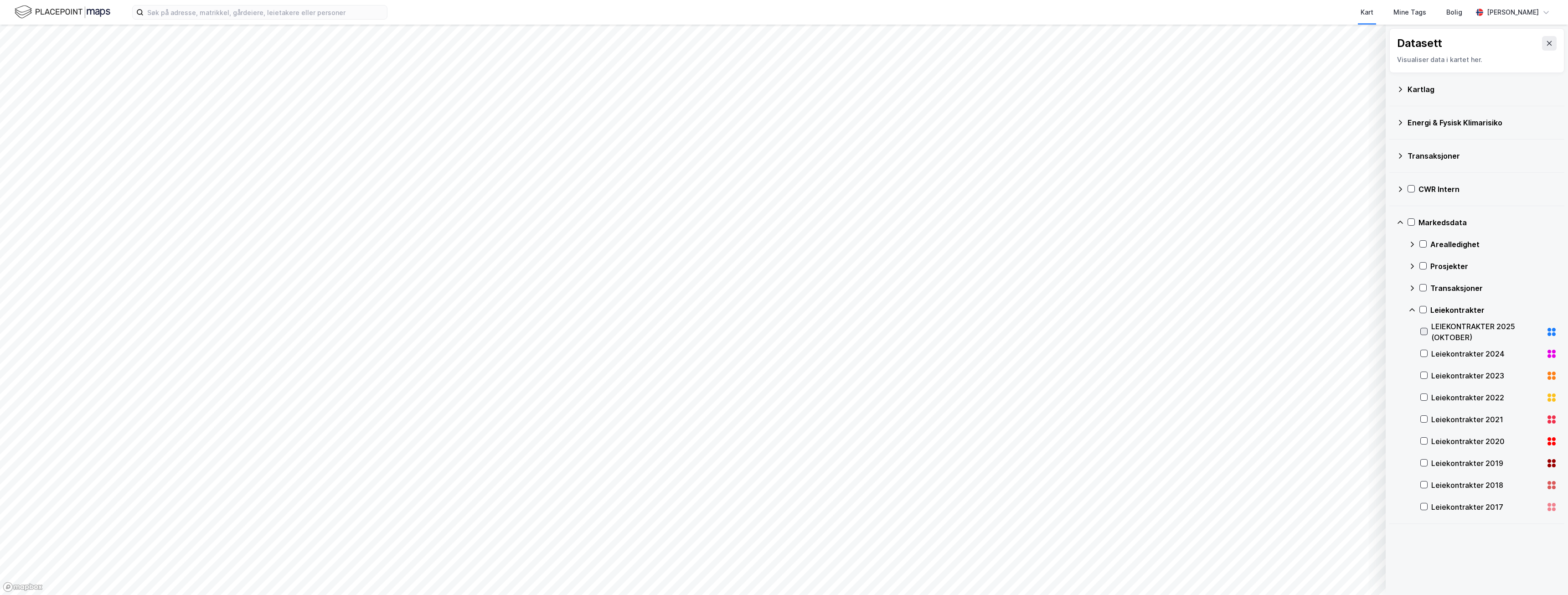
click at [1423, 331] on icon at bounding box center [1424, 331] width 6 height 6
click at [727, 359] on icon "Map marker" at bounding box center [727, 359] width 11 height 11
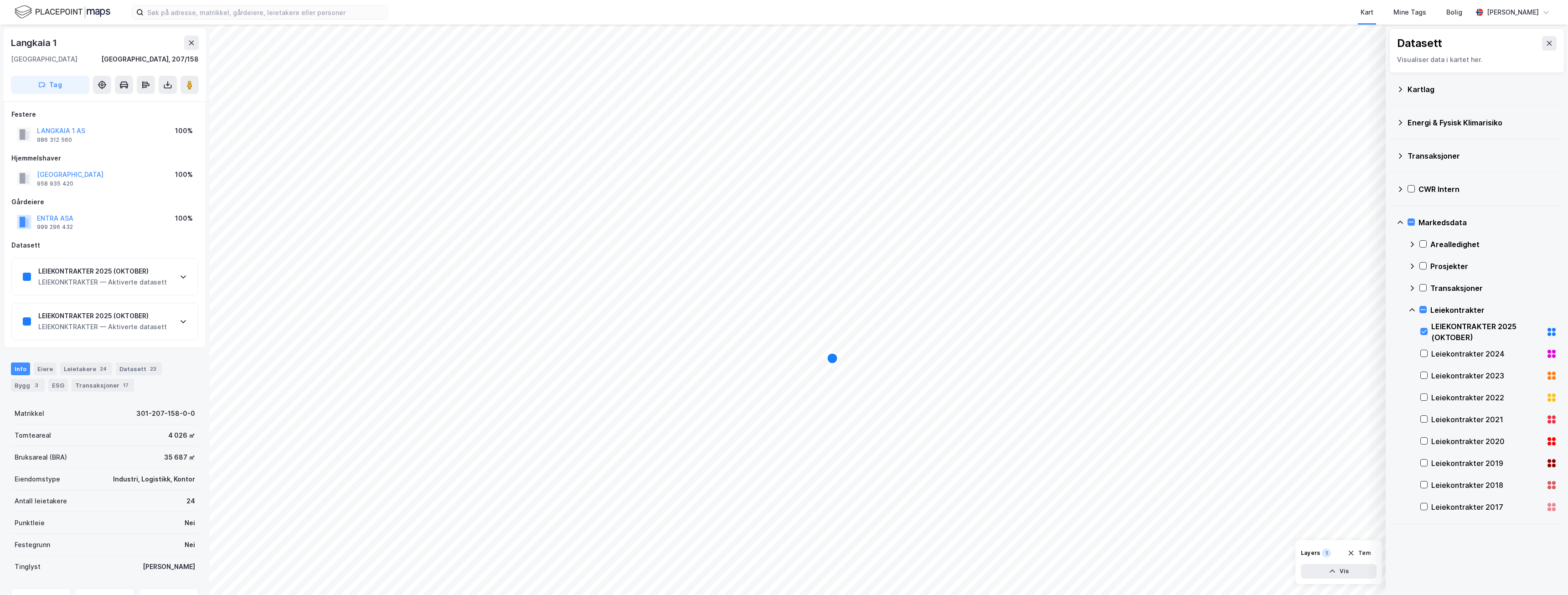
click at [128, 280] on div "LEIEKONKTRAKTER — Aktiverte datasett" at bounding box center [102, 283] width 128 height 11
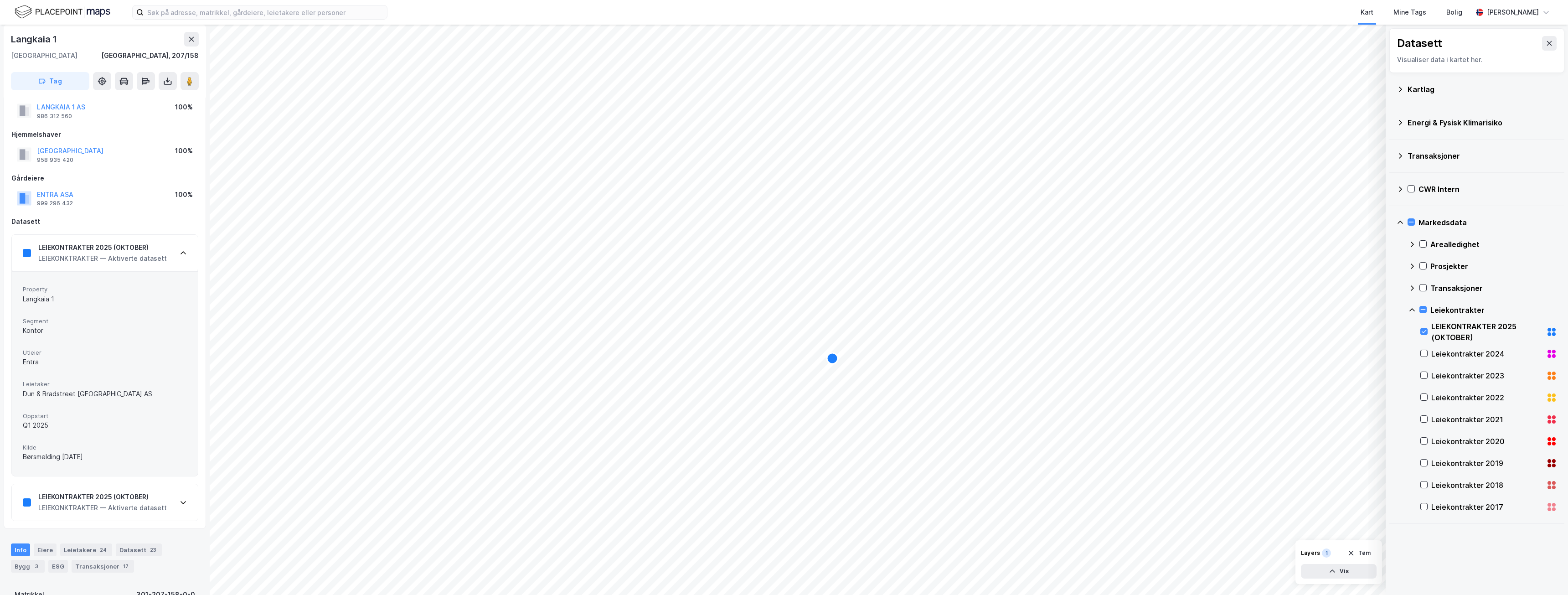
scroll to position [46, 0]
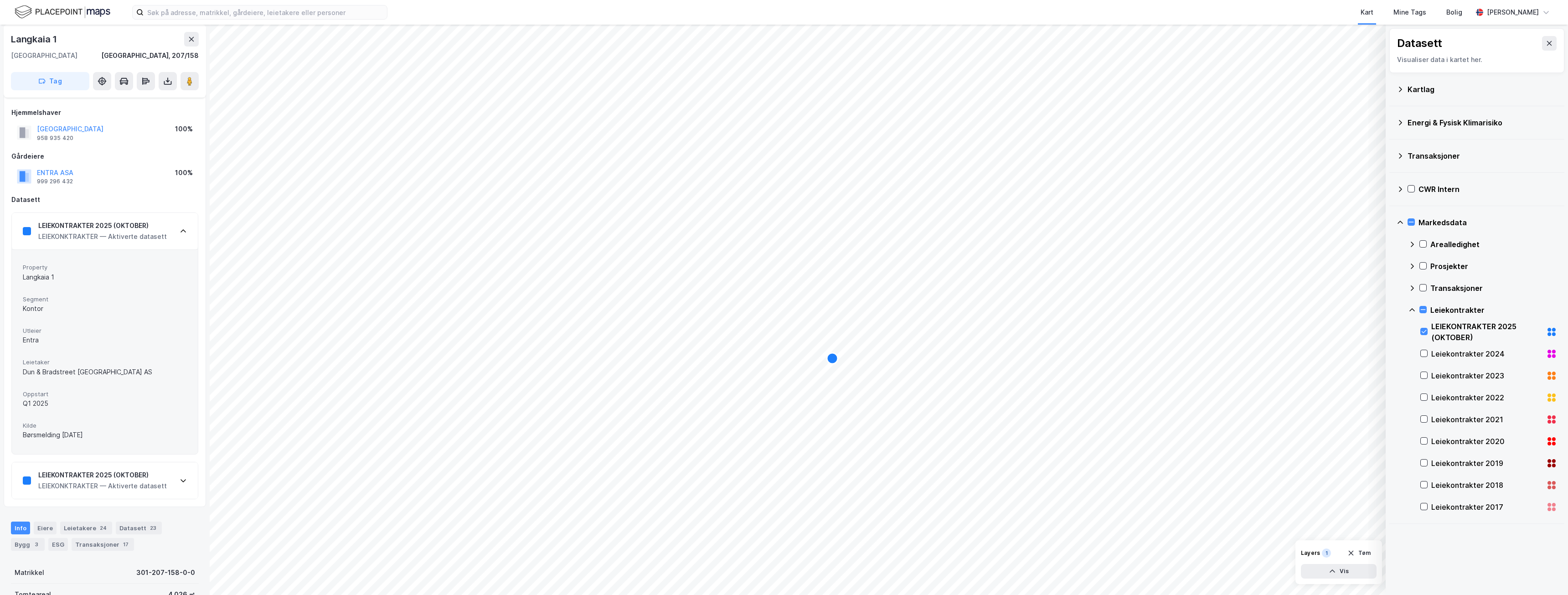
click at [102, 238] on div "LEIEKONKTRAKTER — Aktiverte datasett" at bounding box center [102, 237] width 128 height 11
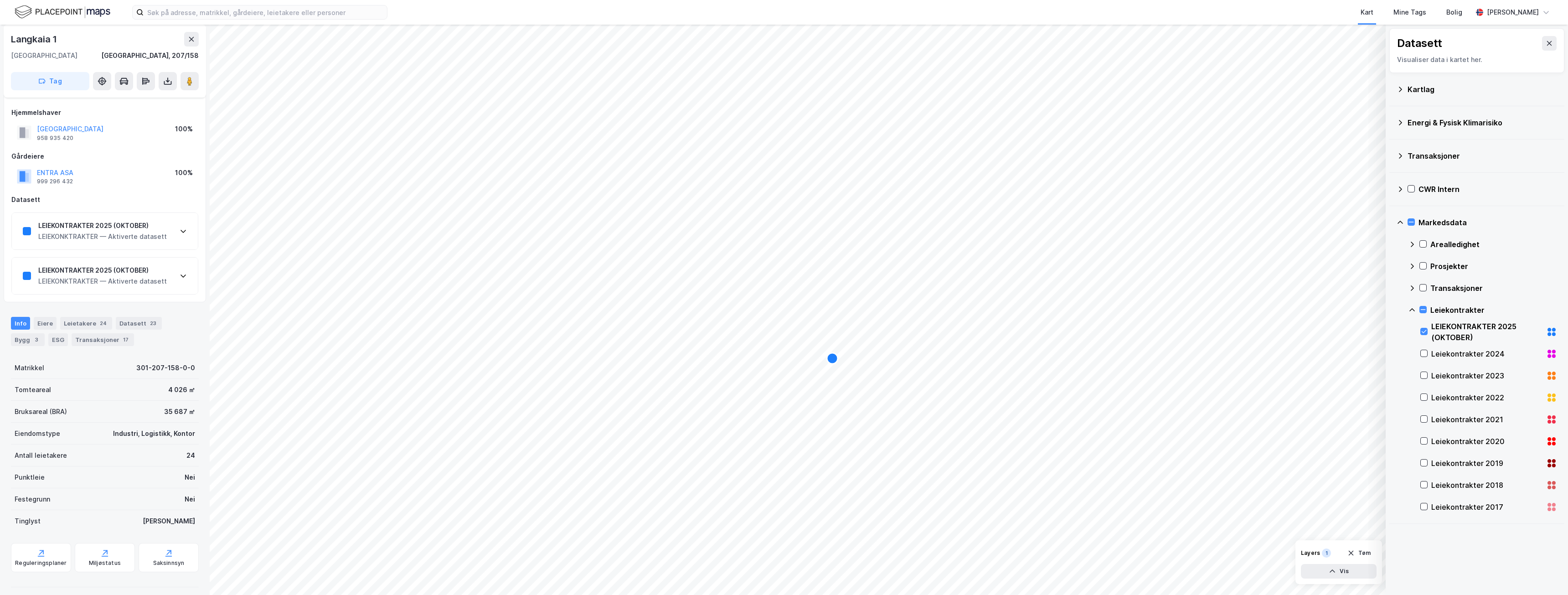
click at [108, 281] on div "LEIEKONKTRAKTER — Aktiverte datasett" at bounding box center [102, 281] width 128 height 11
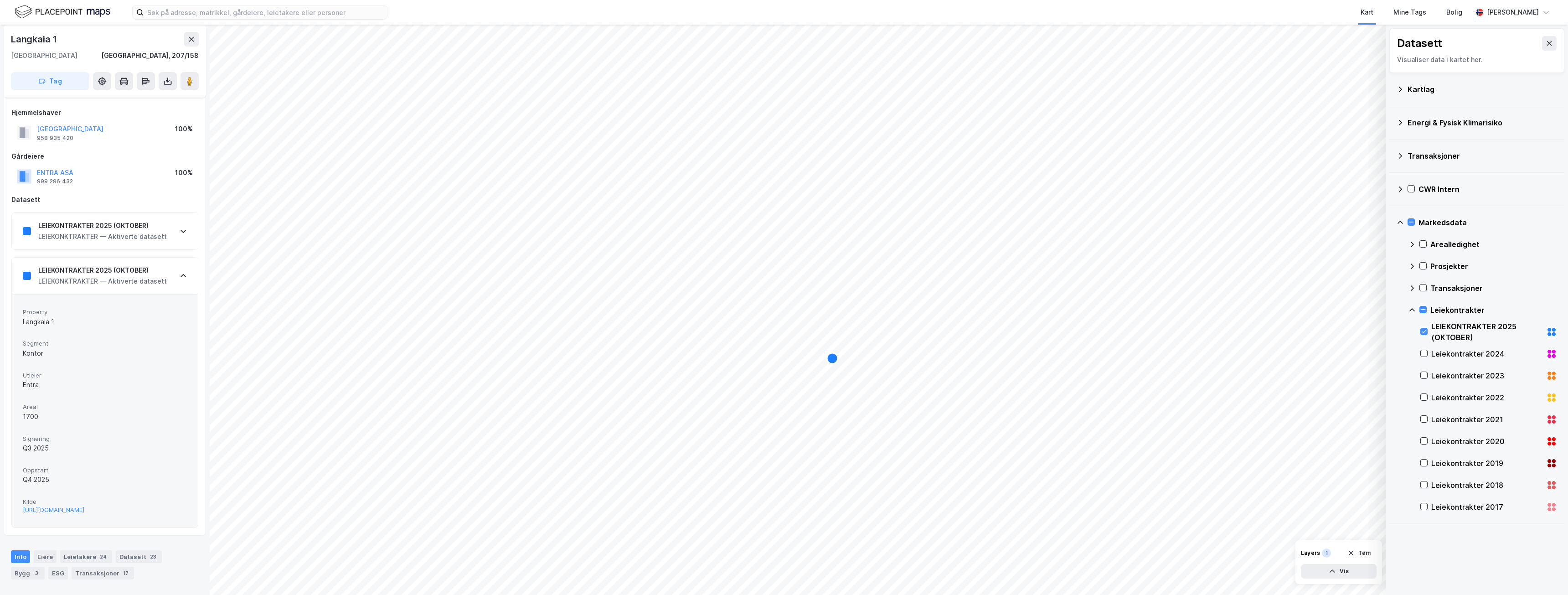
scroll to position [91, 0]
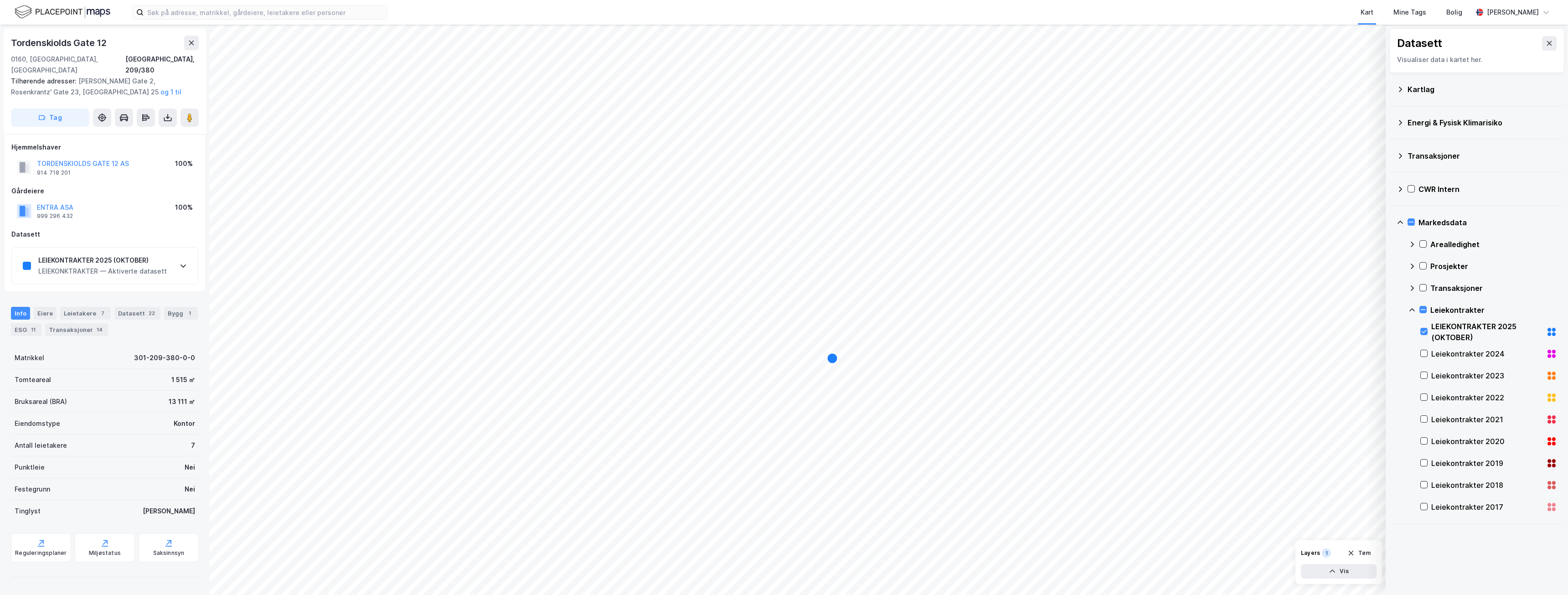
click at [157, 255] on div "LEIEKONTRAKTER 2025 (OKTOBER)" at bounding box center [102, 261] width 128 height 11
click at [168, 257] on div "LEIEKONTRAKTER 2025 (OKTOBER) LEIEKONKTRAKTER — Aktiverte datasett" at bounding box center [105, 266] width 186 height 37
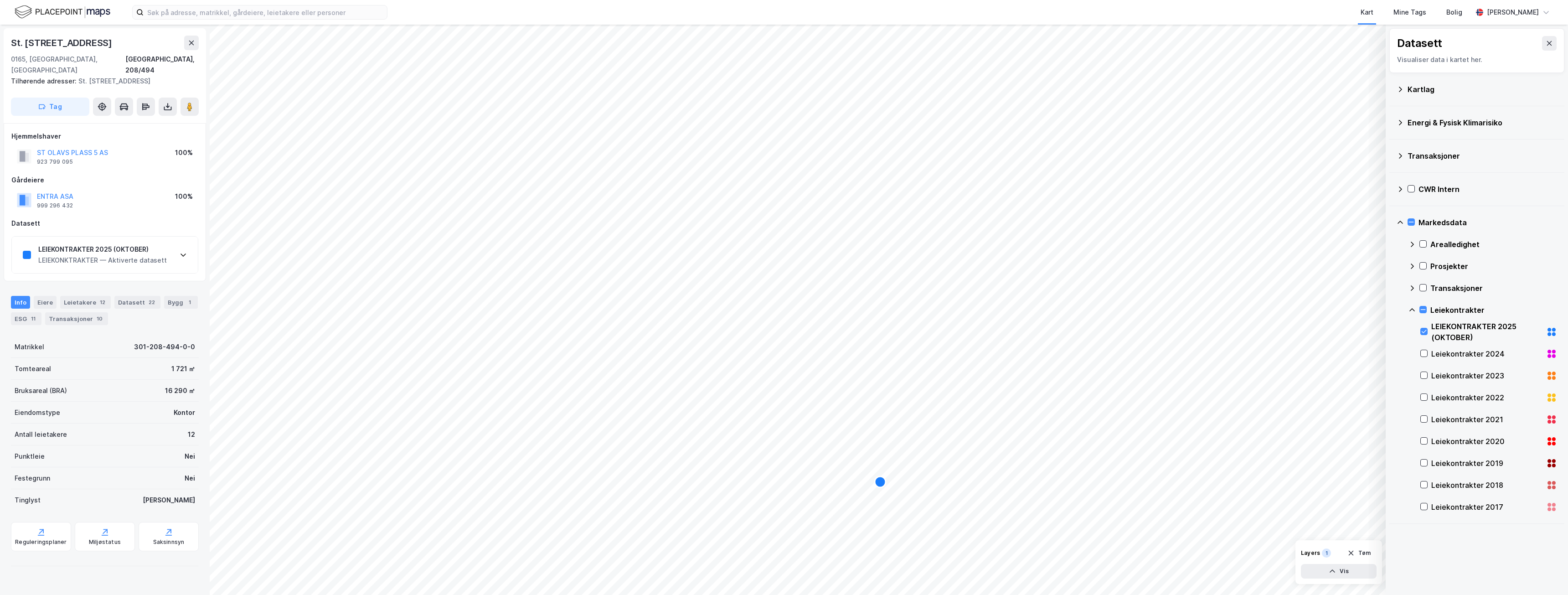
click at [136, 255] on div "LEIEKONKTRAKTER — Aktiverte datasett" at bounding box center [102, 261] width 128 height 11
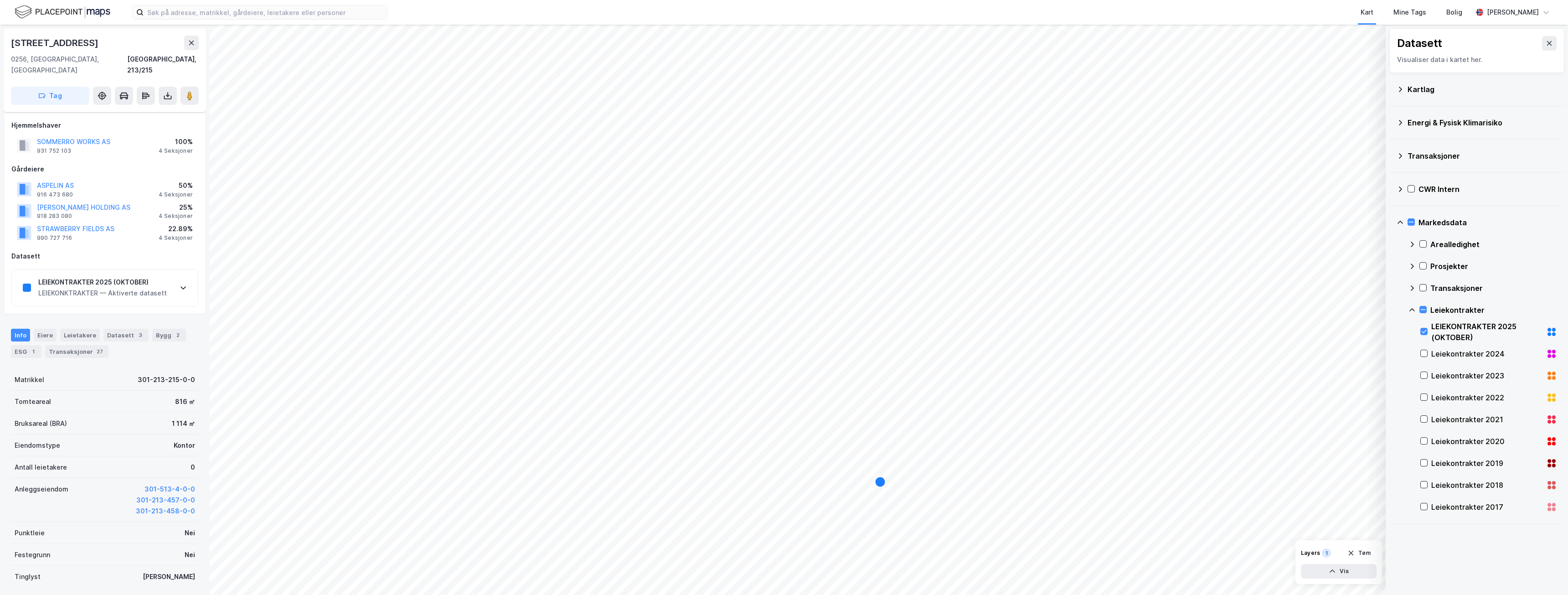
scroll to position [91, 0]
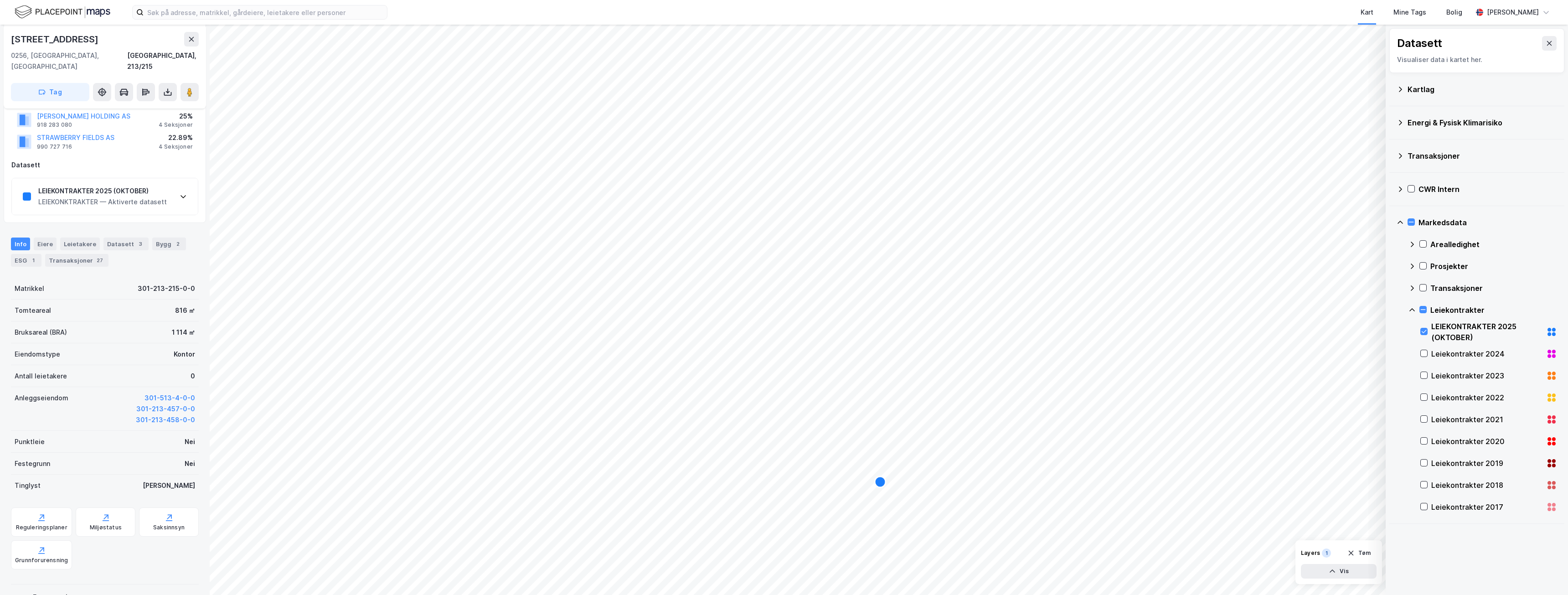
click at [161, 186] on div "LEIEKONTRAKTER 2025 (OKTOBER)" at bounding box center [102, 191] width 128 height 11
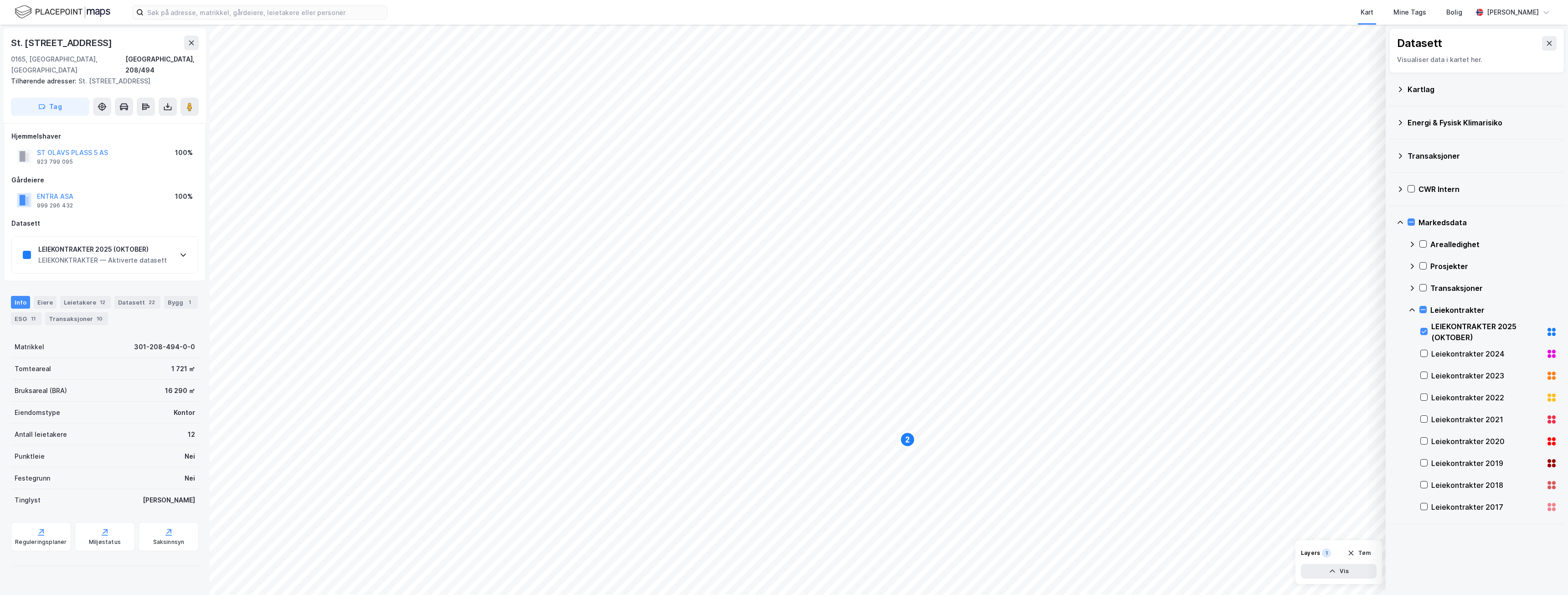
click at [163, 255] on div "LEIEKONKTRAKTER — Aktiverte datasett" at bounding box center [102, 261] width 128 height 11
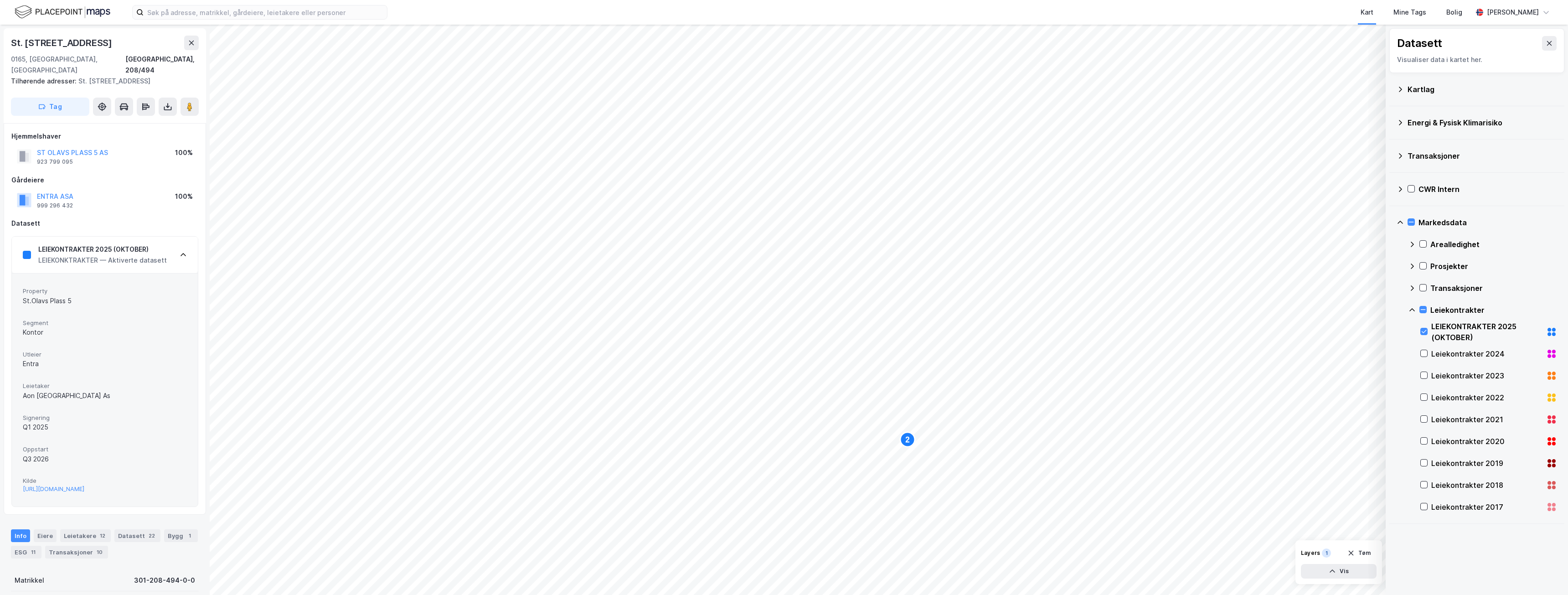
click at [164, 246] on div "LEIEKONTRAKTER 2025 (OKTOBER) LEIEKONKTRAKTER — Aktiverte datasett" at bounding box center [105, 255] width 186 height 37
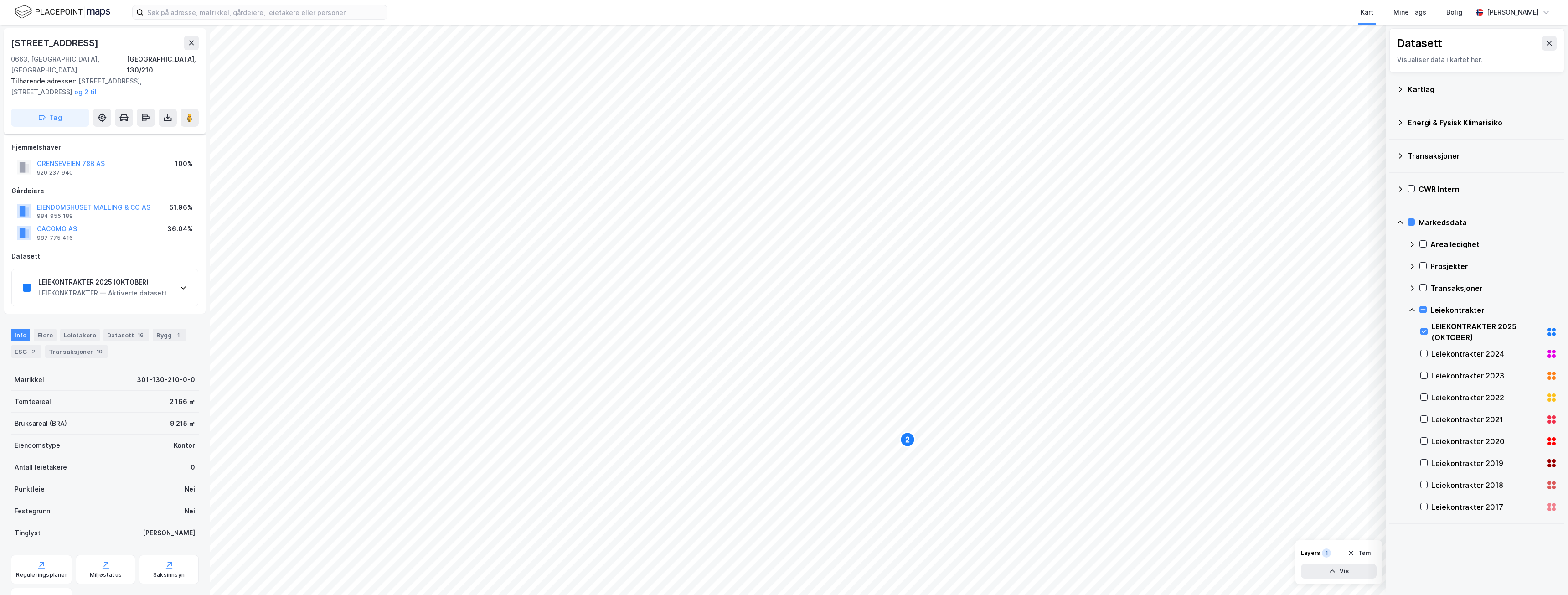
scroll to position [91, 0]
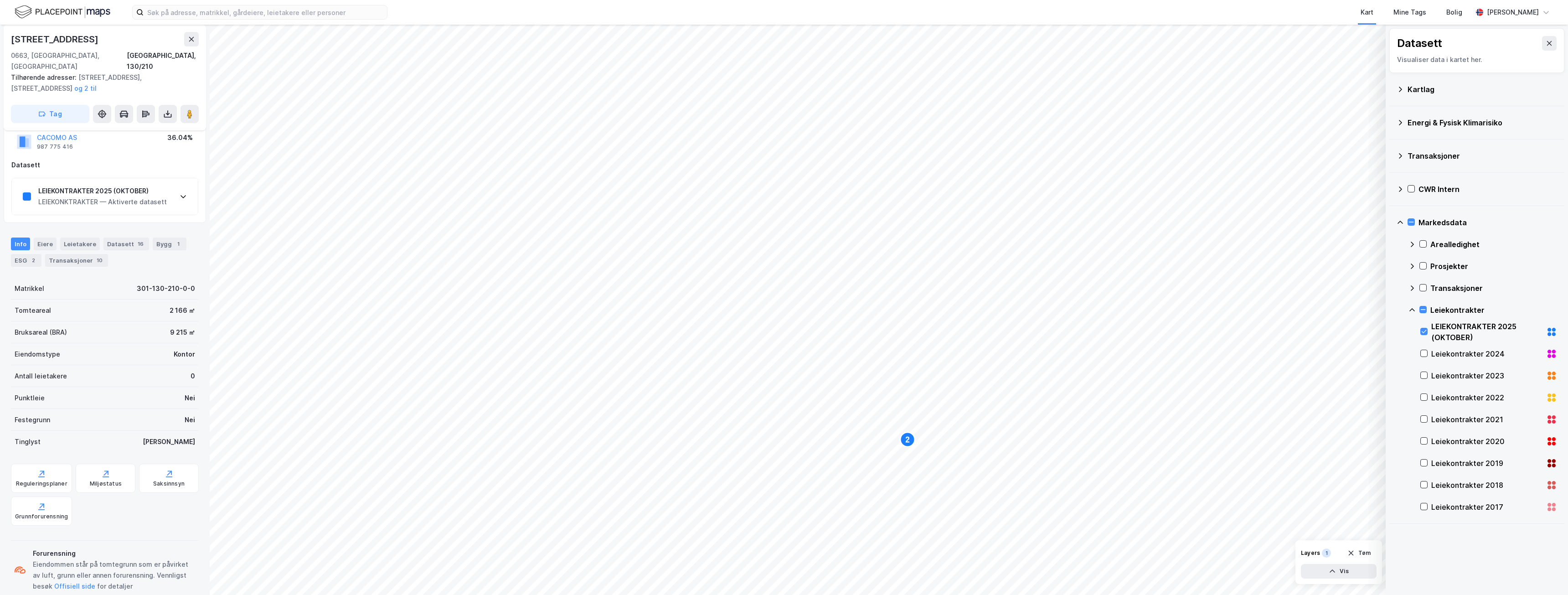
click at [147, 197] on div "LEIEKONKTRAKTER — Aktiverte datasett" at bounding box center [102, 202] width 128 height 11
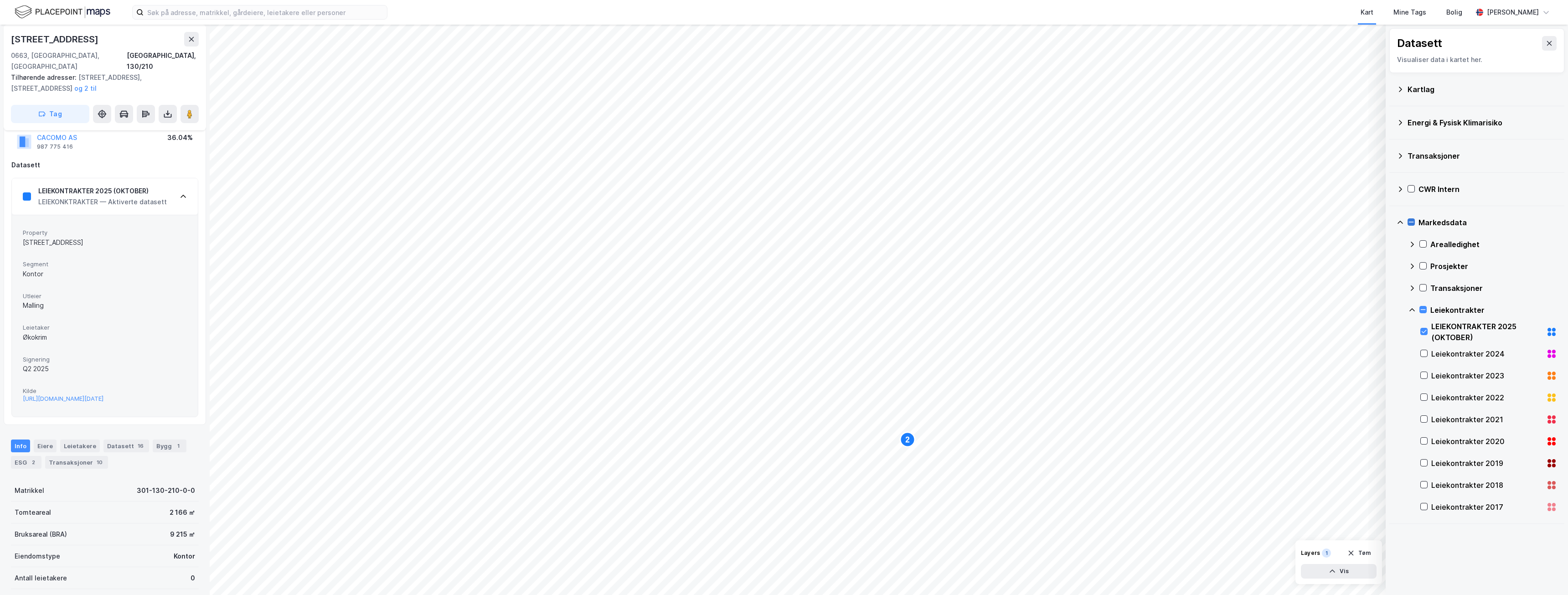
click at [1409, 220] on icon at bounding box center [1411, 222] width 6 height 6
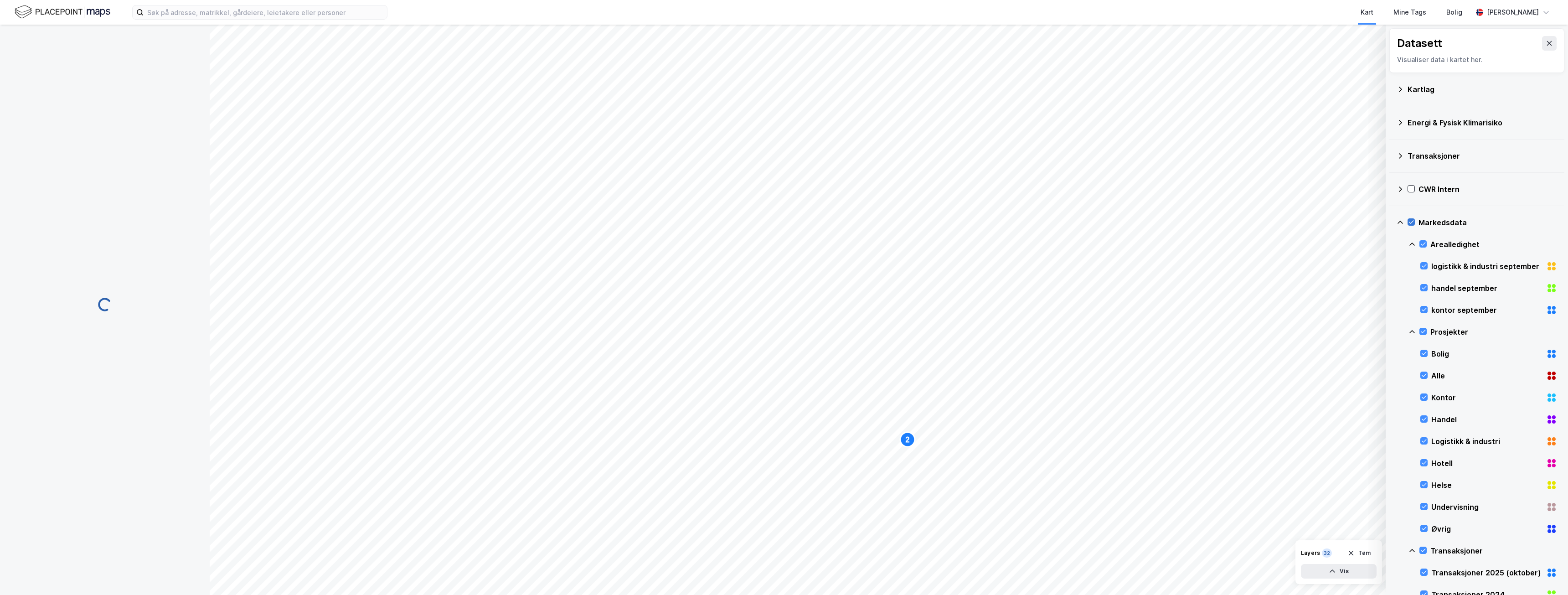
scroll to position [0, 0]
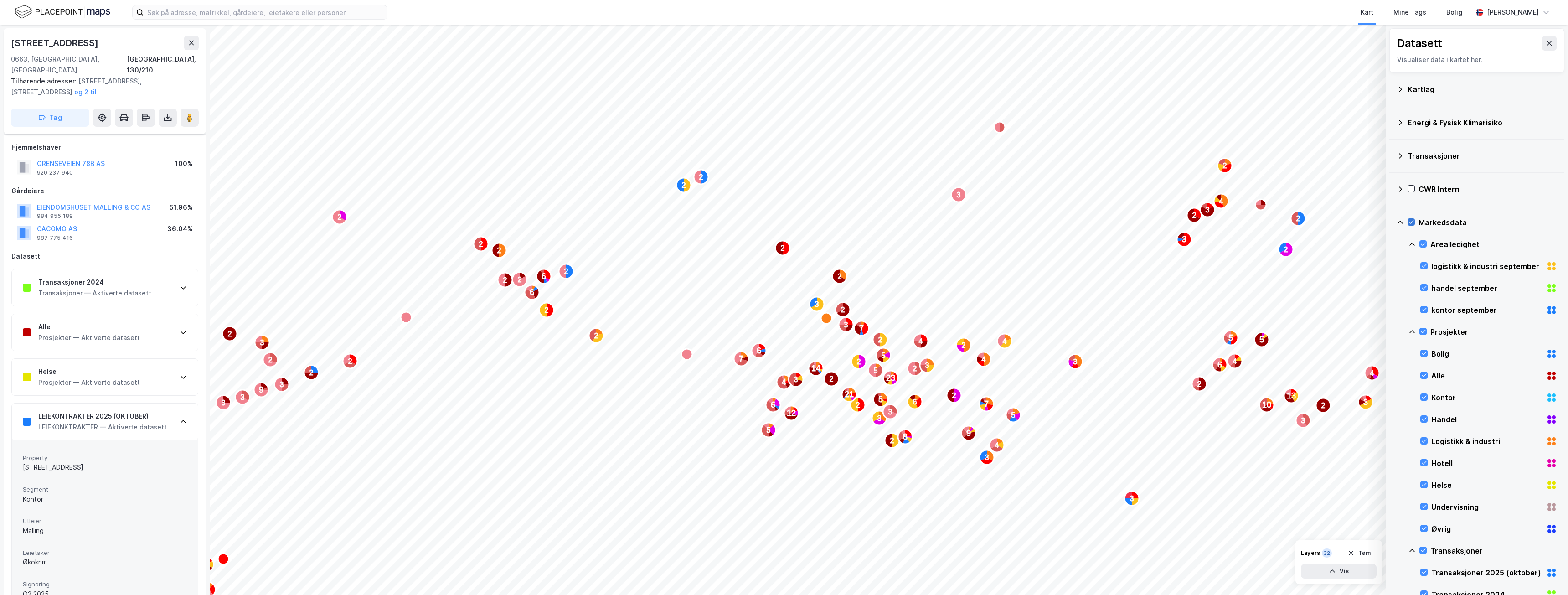
click at [1403, 224] on icon at bounding box center [1400, 222] width 7 height 7
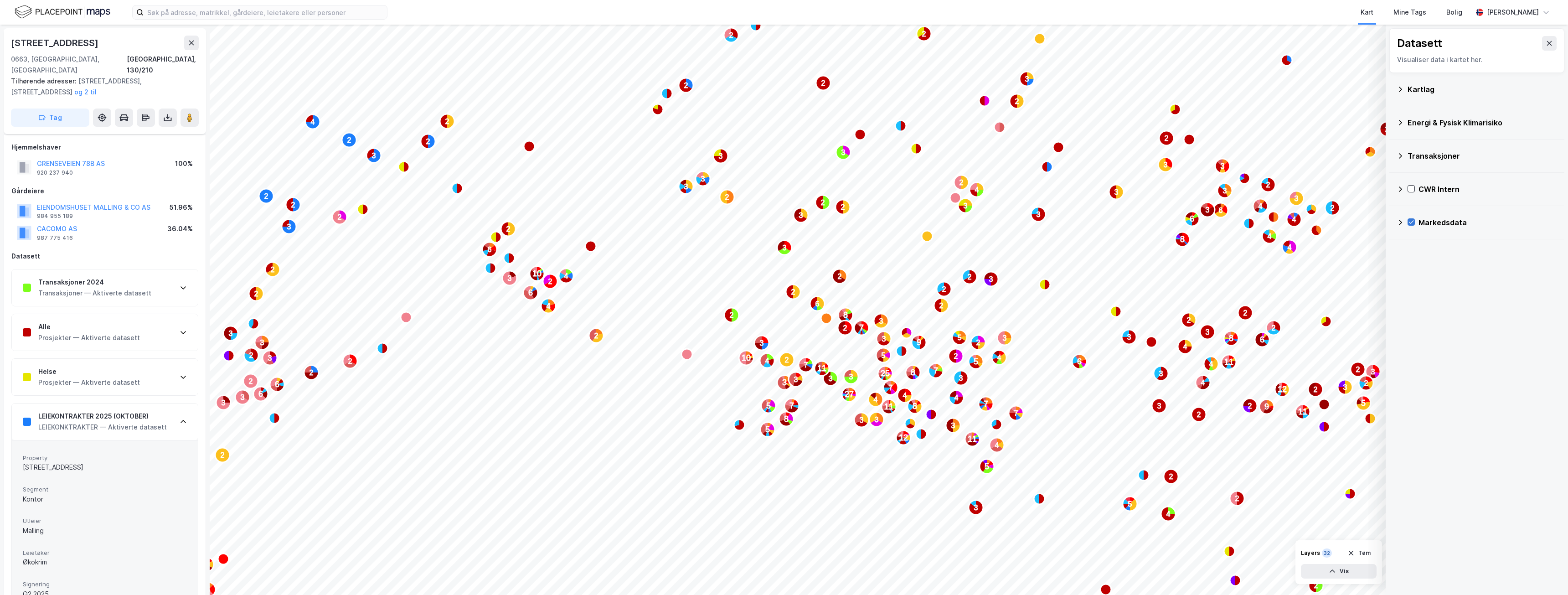
click at [1414, 223] on icon at bounding box center [1411, 222] width 6 height 6
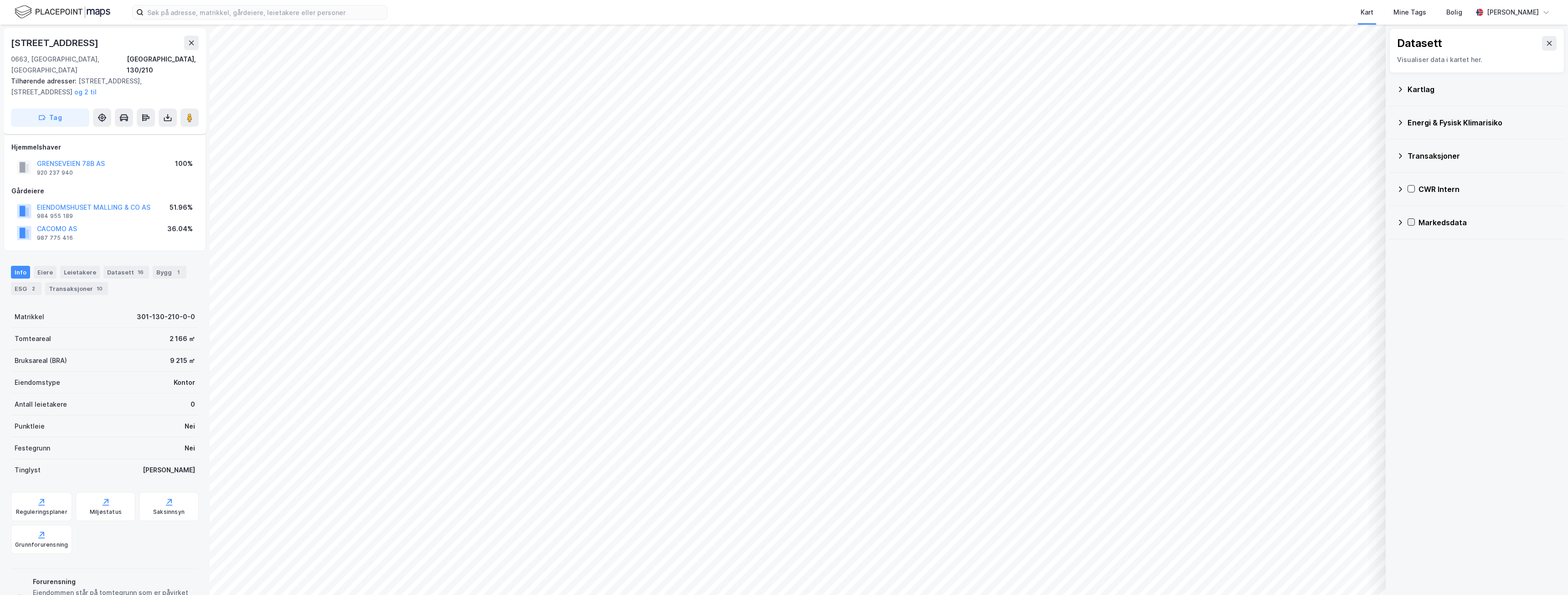
click at [1402, 189] on icon at bounding box center [1400, 189] width 7 height 7
drag, startPoint x: 1446, startPoint y: 188, endPoint x: 1461, endPoint y: 189, distance: 15.0
click at [1463, 188] on div "CWR Intern" at bounding box center [1488, 189] width 139 height 11
click at [1445, 191] on div "CWR Intern" at bounding box center [1488, 189] width 139 height 11
click at [1546, 211] on icon at bounding box center [1552, 211] width 11 height 11
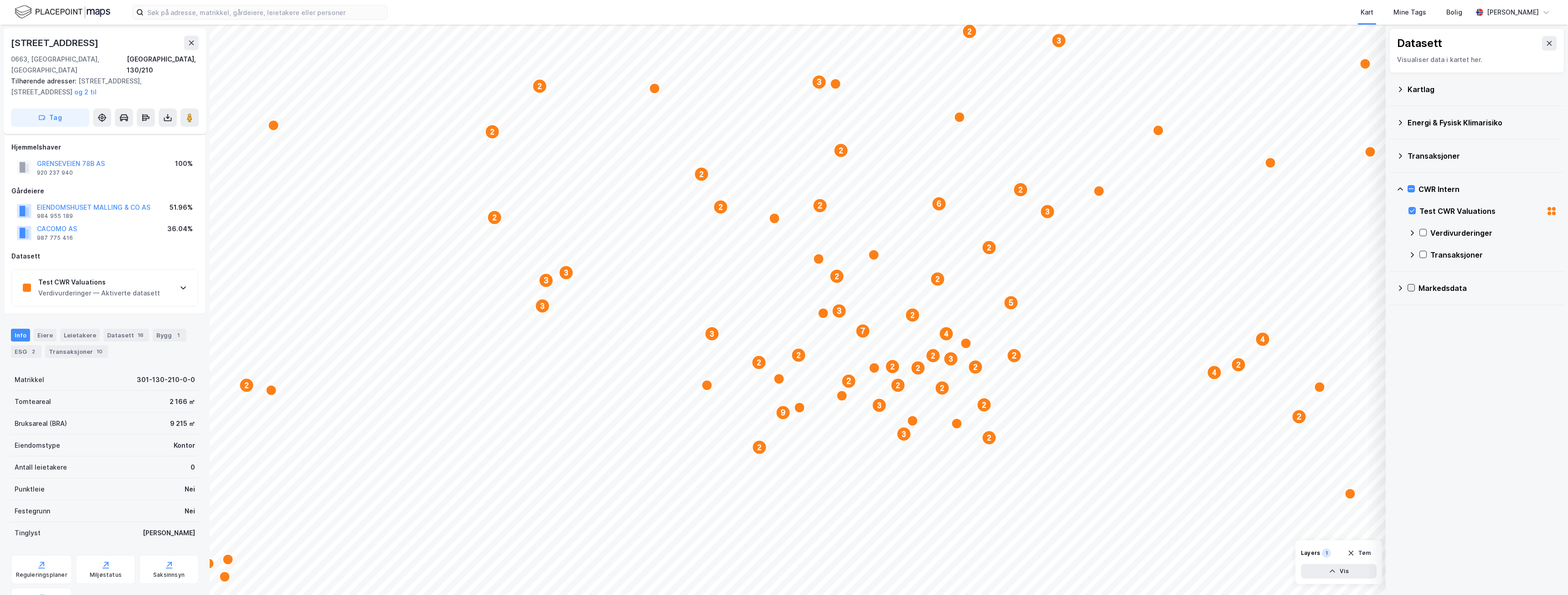
click at [1546, 211] on icon at bounding box center [1552, 211] width 11 height 11
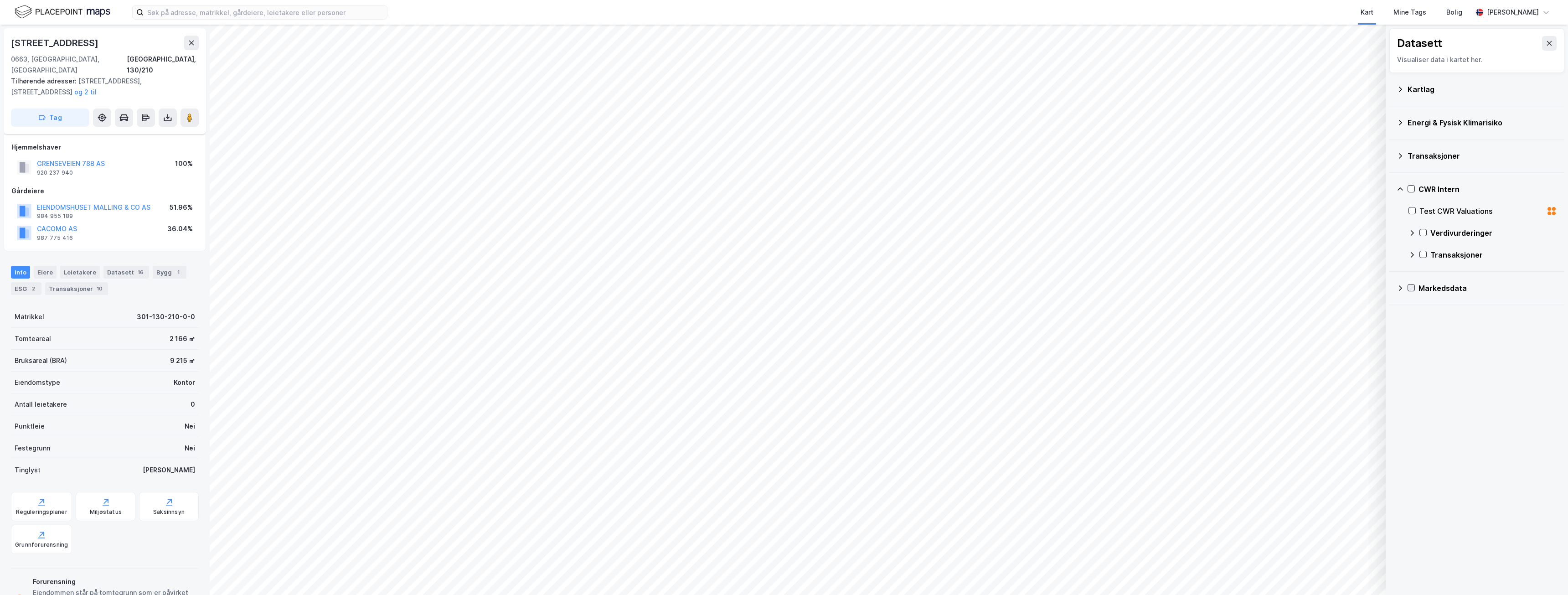
click at [1458, 254] on div "Transaksjoner" at bounding box center [1494, 255] width 127 height 11
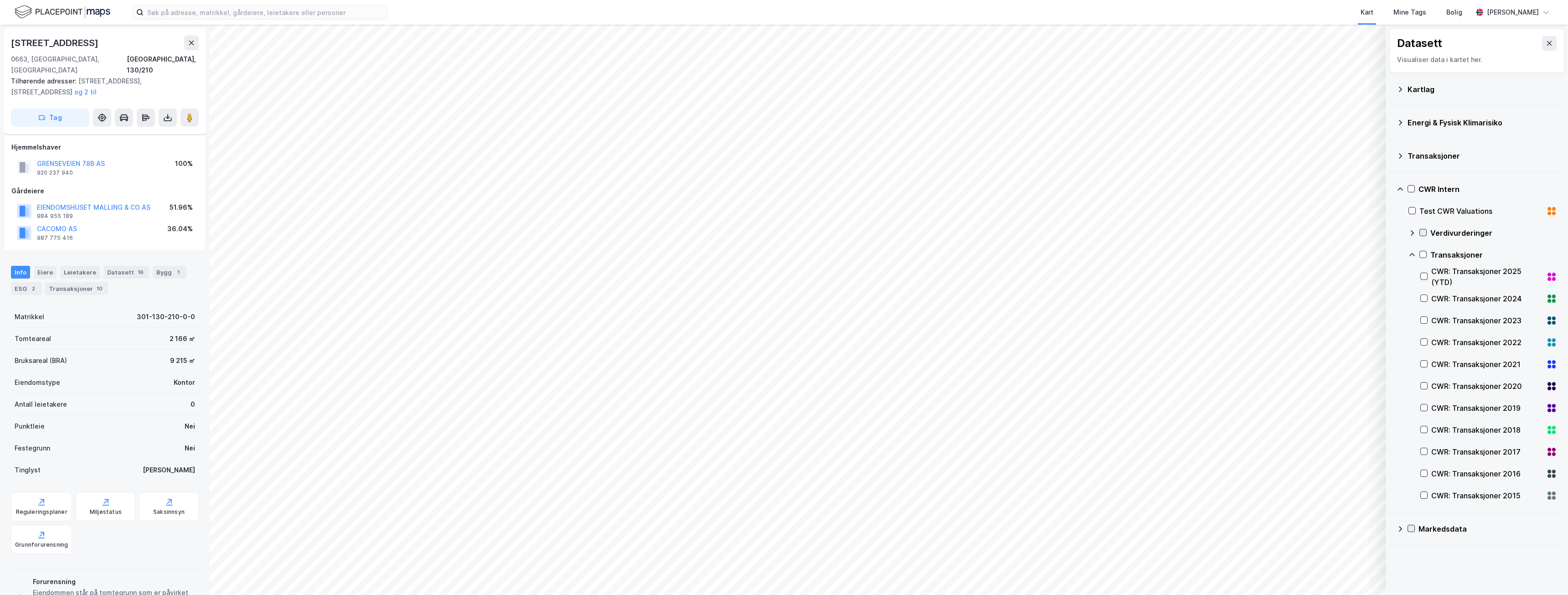
click at [1425, 232] on icon at bounding box center [1423, 233] width 5 height 3
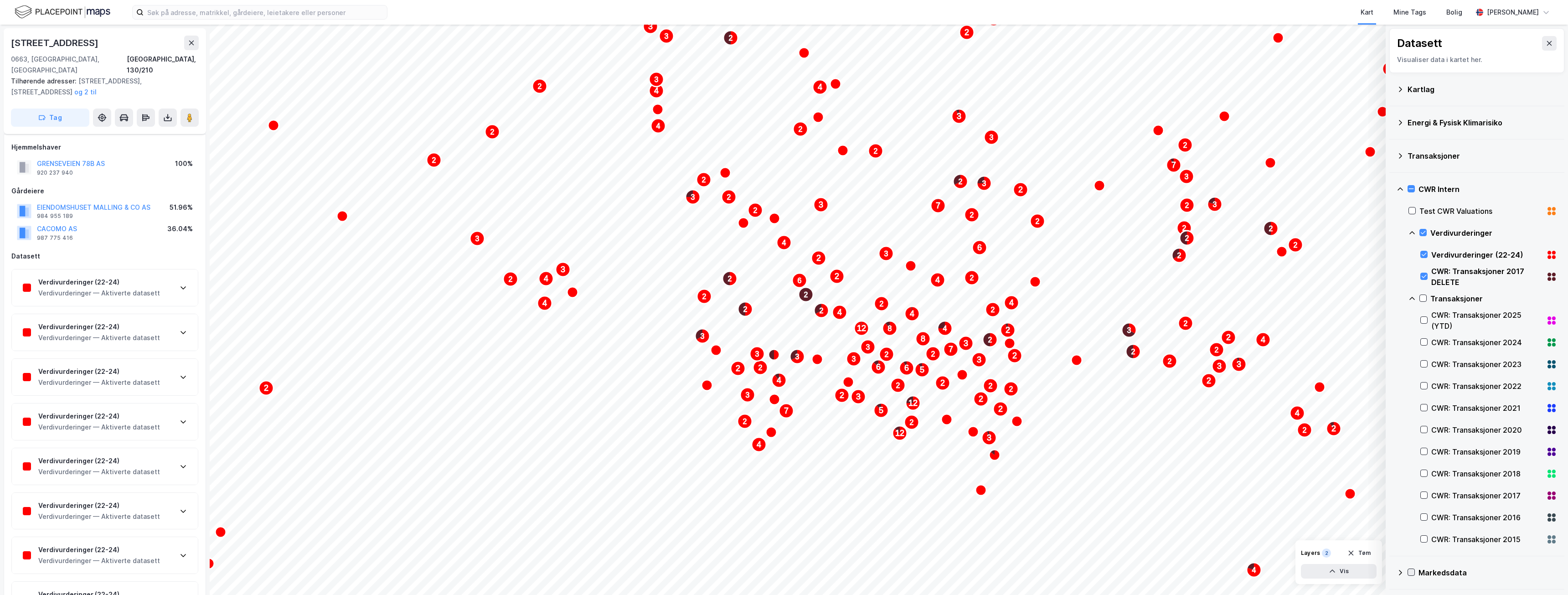
click at [1427, 227] on div "Verdivurderinger" at bounding box center [1483, 233] width 149 height 22
click at [1422, 255] on icon at bounding box center [1423, 255] width 6 height 6
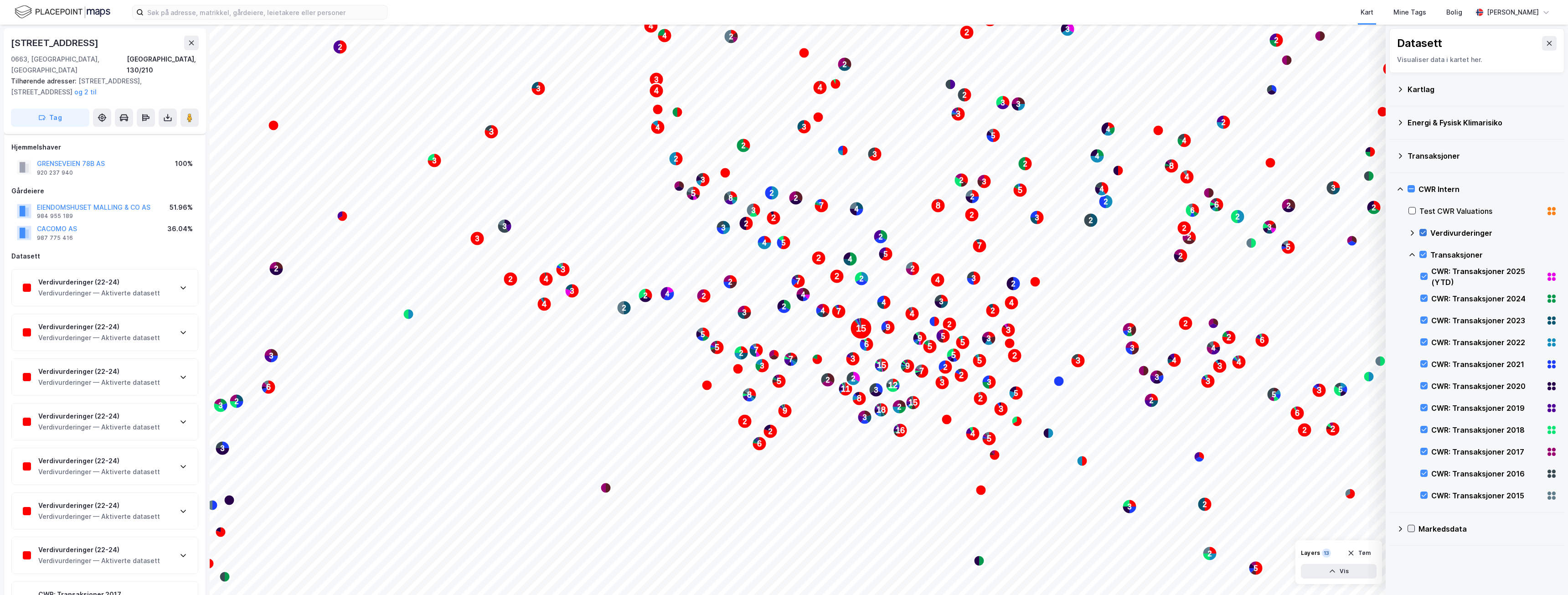
drag, startPoint x: 1423, startPoint y: 233, endPoint x: 1341, endPoint y: 552, distance: 329.4
click at [1423, 233] on icon at bounding box center [1423, 233] width 6 height 6
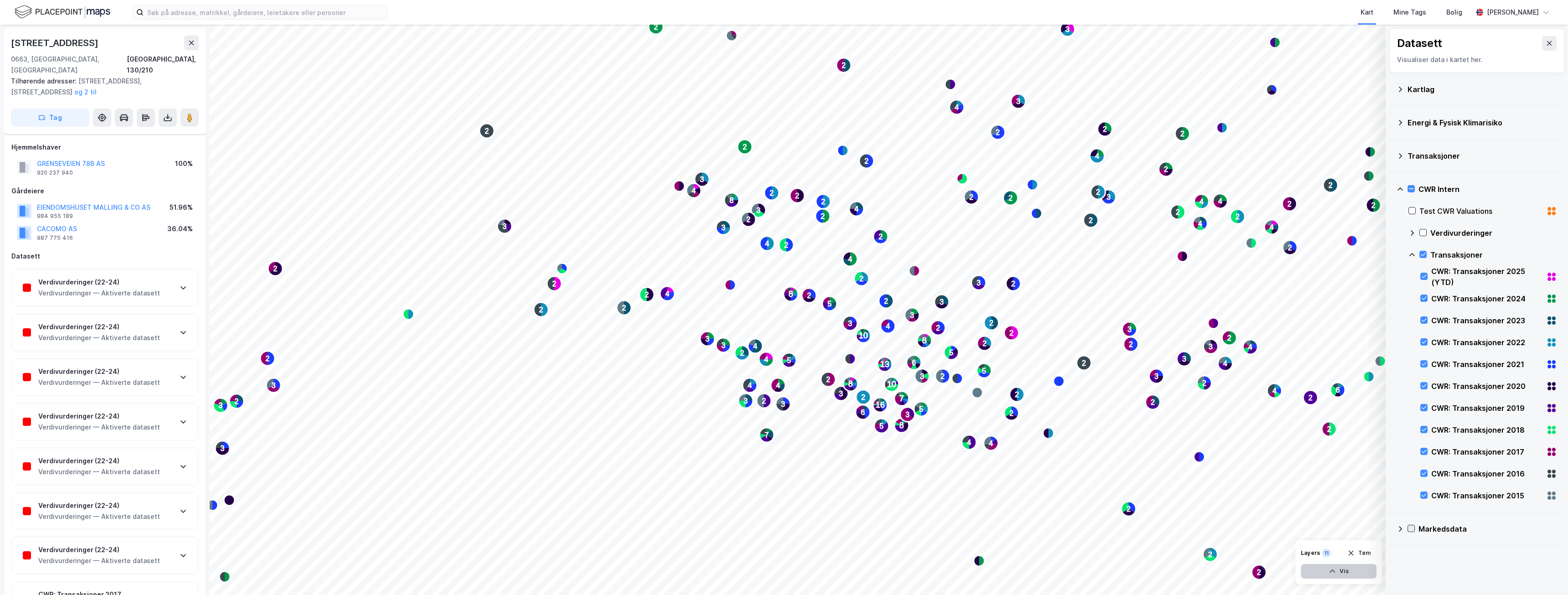
click at [1343, 574] on button "Vis" at bounding box center [1339, 571] width 75 height 15
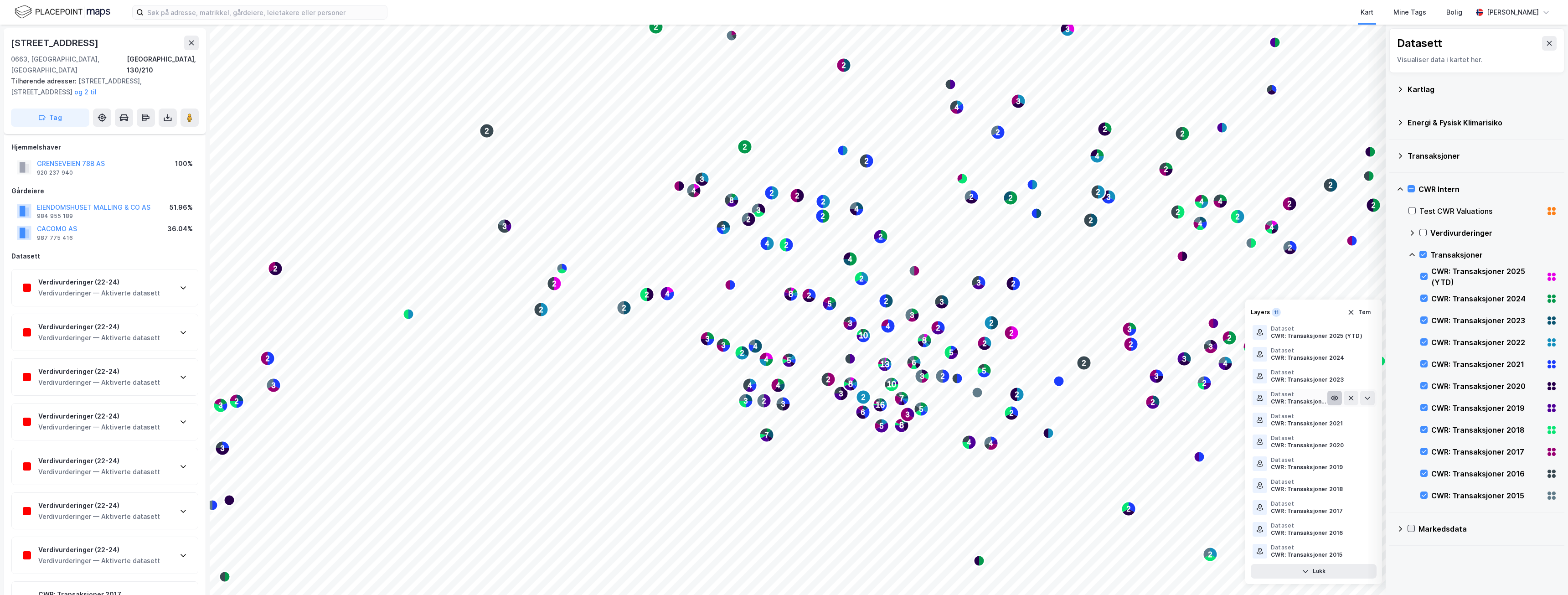
click at [1335, 398] on icon at bounding box center [1334, 398] width 2 height 2
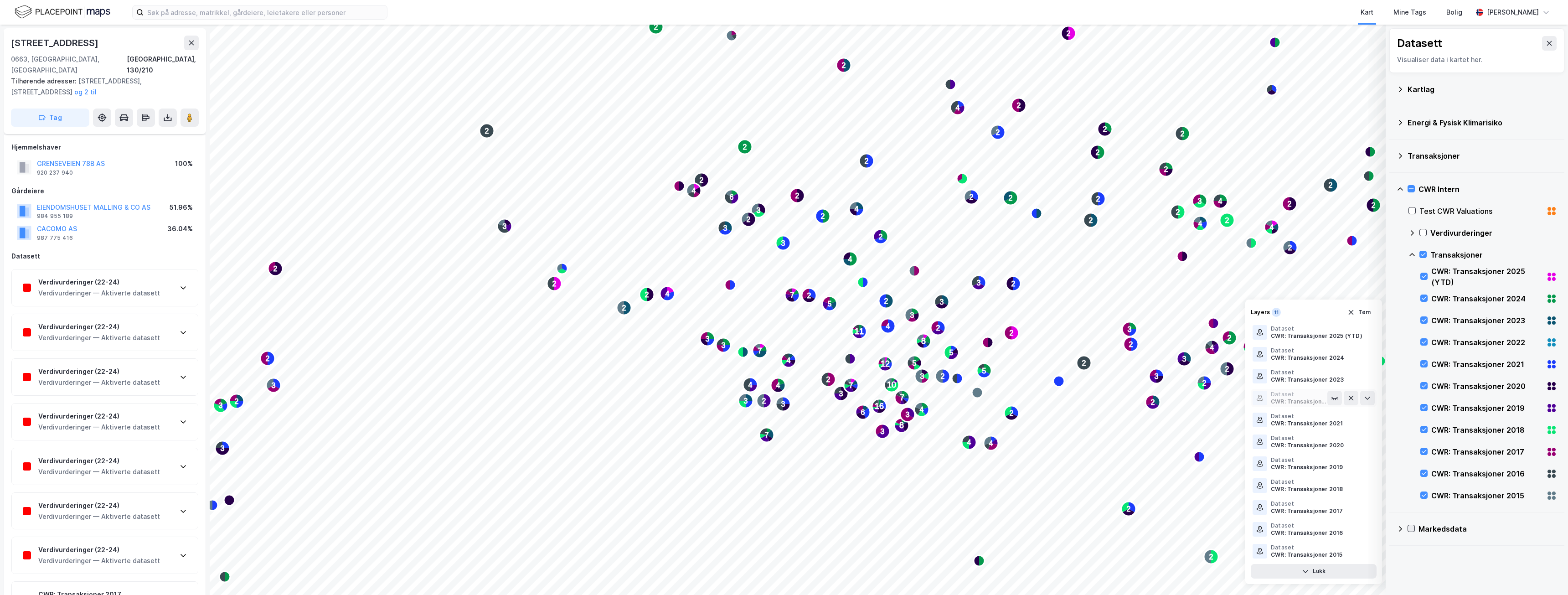
click at [1333, 398] on icon at bounding box center [1334, 398] width 5 height 1
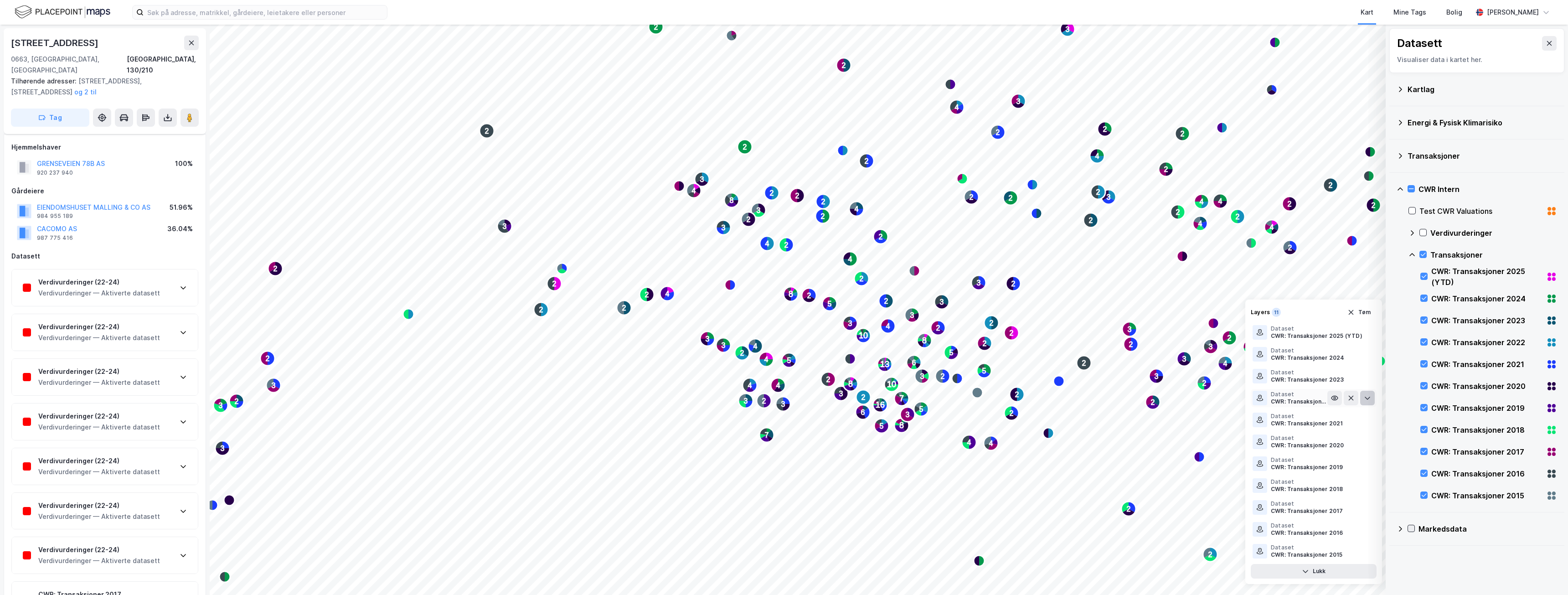
click at [1367, 396] on icon at bounding box center [1368, 398] width 7 height 7
click at [1368, 375] on icon at bounding box center [1368, 375] width 7 height 7
click at [1274, 313] on div "11" at bounding box center [1276, 312] width 9 height 9
click at [1316, 571] on button "Lukk" at bounding box center [1314, 571] width 126 height 15
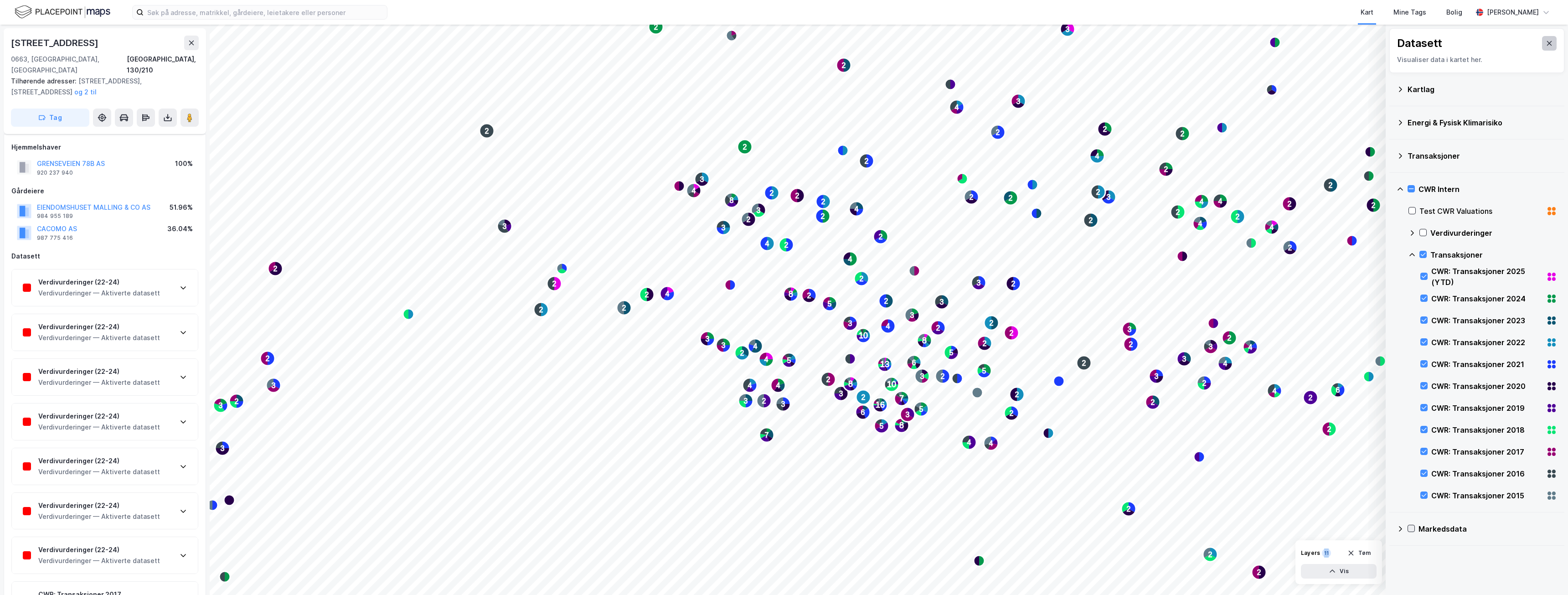
click at [1542, 40] on button at bounding box center [1549, 43] width 15 height 15
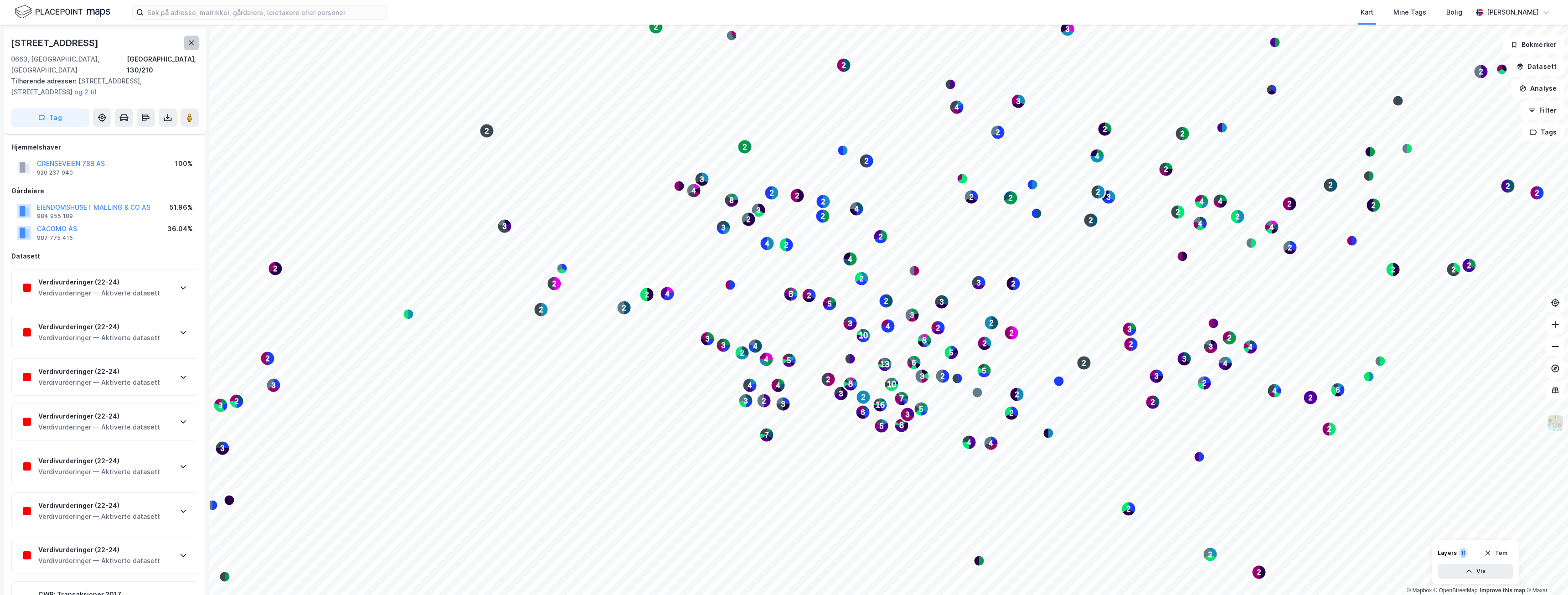
click at [192, 44] on icon at bounding box center [192, 43] width 7 height 7
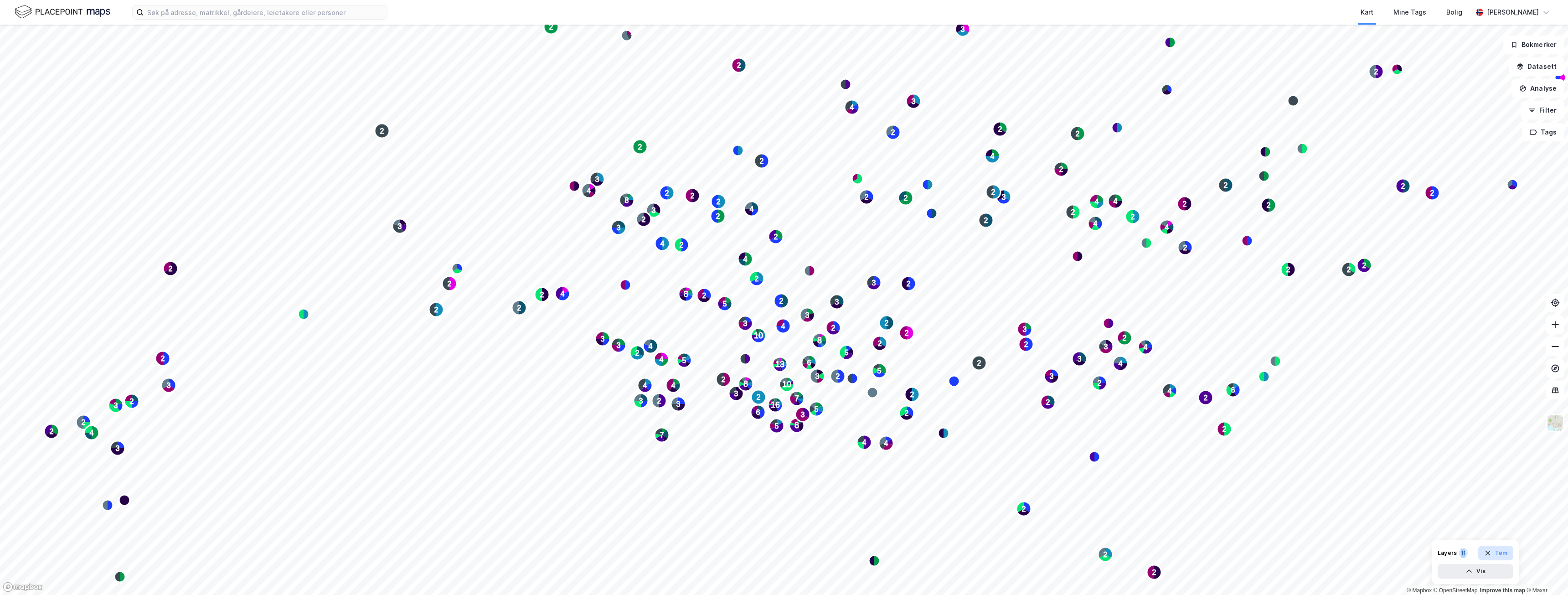
click at [1498, 557] on button "Tøm" at bounding box center [1496, 553] width 35 height 15
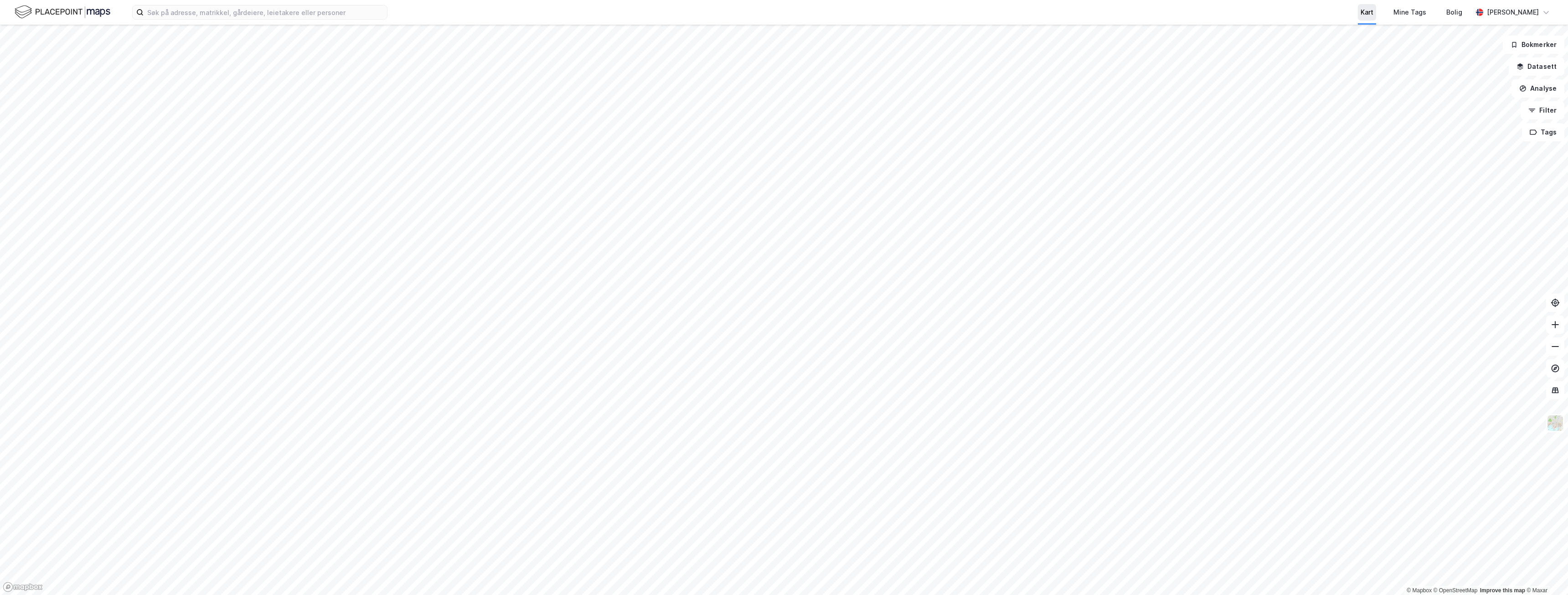
click at [1373, 13] on div "Kart" at bounding box center [1367, 12] width 13 height 11
click at [1376, 19] on div "Kart" at bounding box center [1367, 12] width 18 height 16
click at [1550, 7] on div "[PERSON_NAME]" at bounding box center [1513, 12] width 81 height 18
drag, startPoint x: 1549, startPoint y: 10, endPoint x: 1556, endPoint y: 46, distance: 36.7
click at [1549, 10] on icon at bounding box center [1546, 12] width 7 height 7
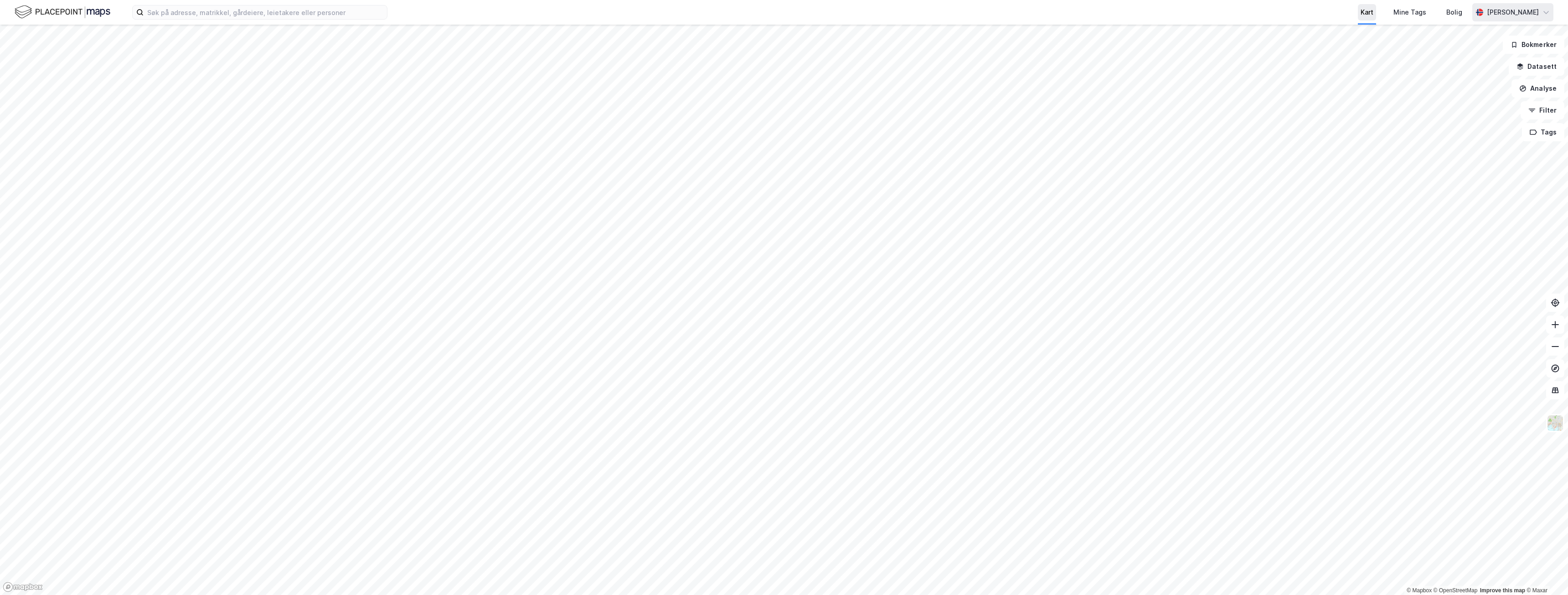
click at [1373, 15] on div "Kart" at bounding box center [1367, 12] width 13 height 11
click at [1556, 424] on img at bounding box center [1555, 423] width 17 height 17
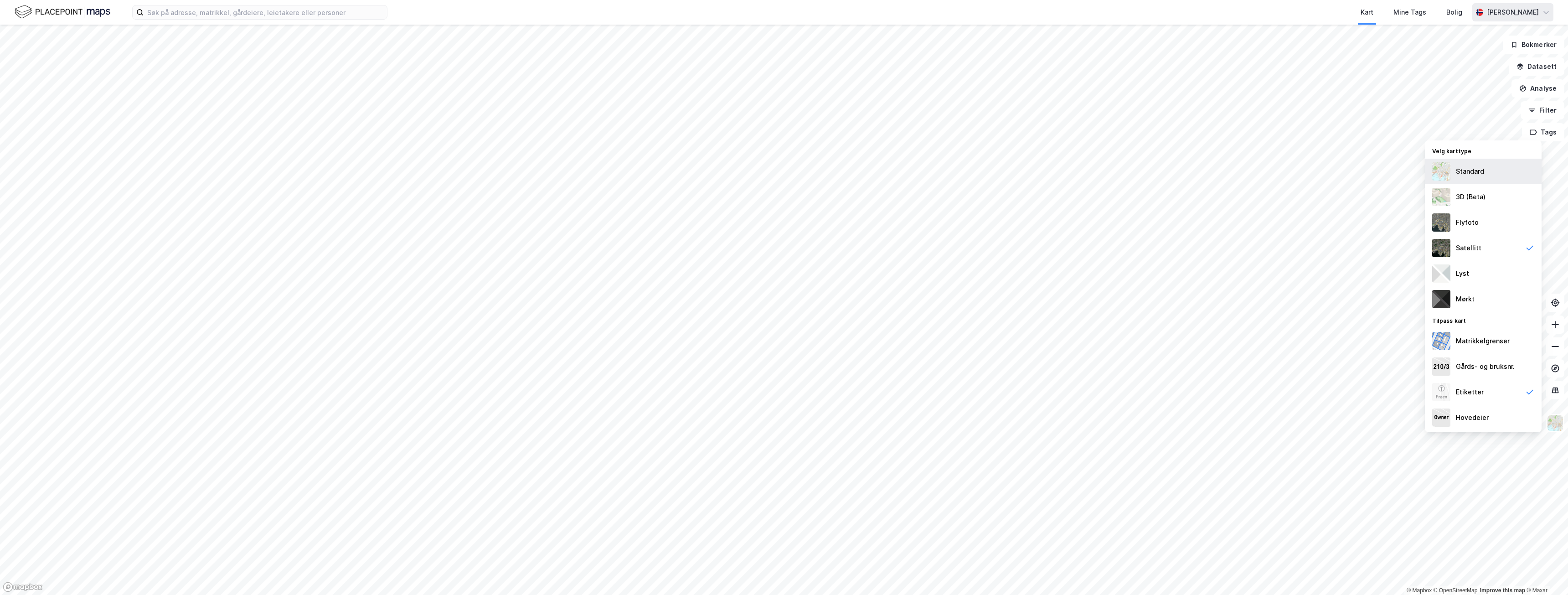
click at [1483, 176] on div "Standard" at bounding box center [1470, 172] width 28 height 11
click at [1469, 298] on div "Mørkt" at bounding box center [1465, 299] width 19 height 11
click at [1470, 275] on div "Lyst" at bounding box center [1483, 273] width 117 height 26
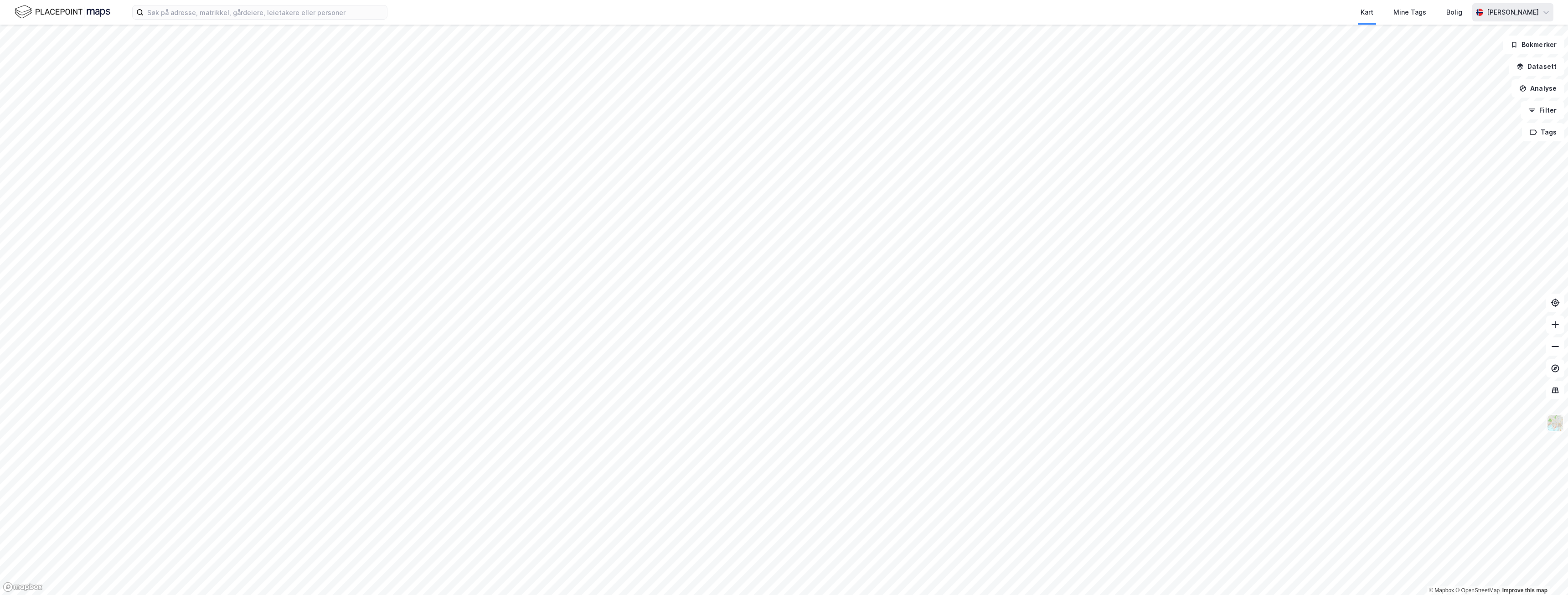
click at [1556, 424] on img at bounding box center [1555, 423] width 17 height 17
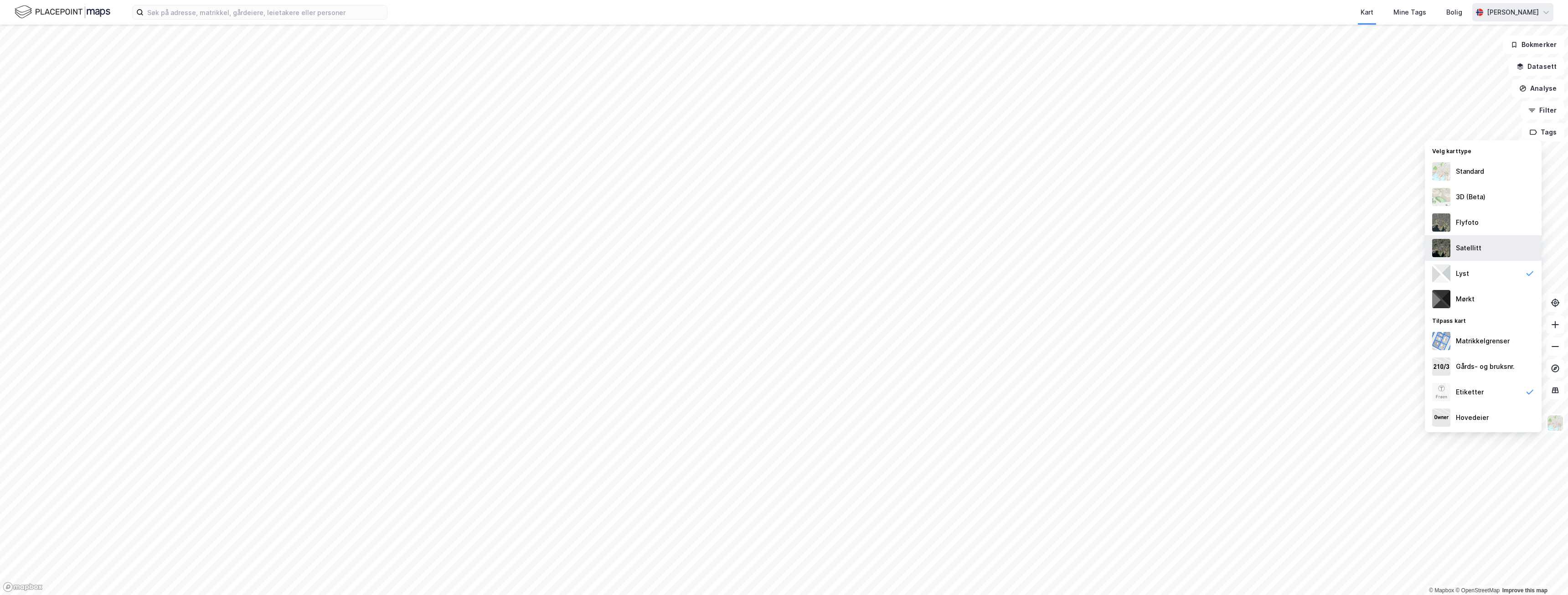
click at [1494, 245] on div "Satellitt" at bounding box center [1483, 248] width 117 height 26
click at [1485, 222] on div "Flyfoto" at bounding box center [1483, 222] width 117 height 26
click at [1479, 252] on div "Satellitt" at bounding box center [1469, 248] width 26 height 11
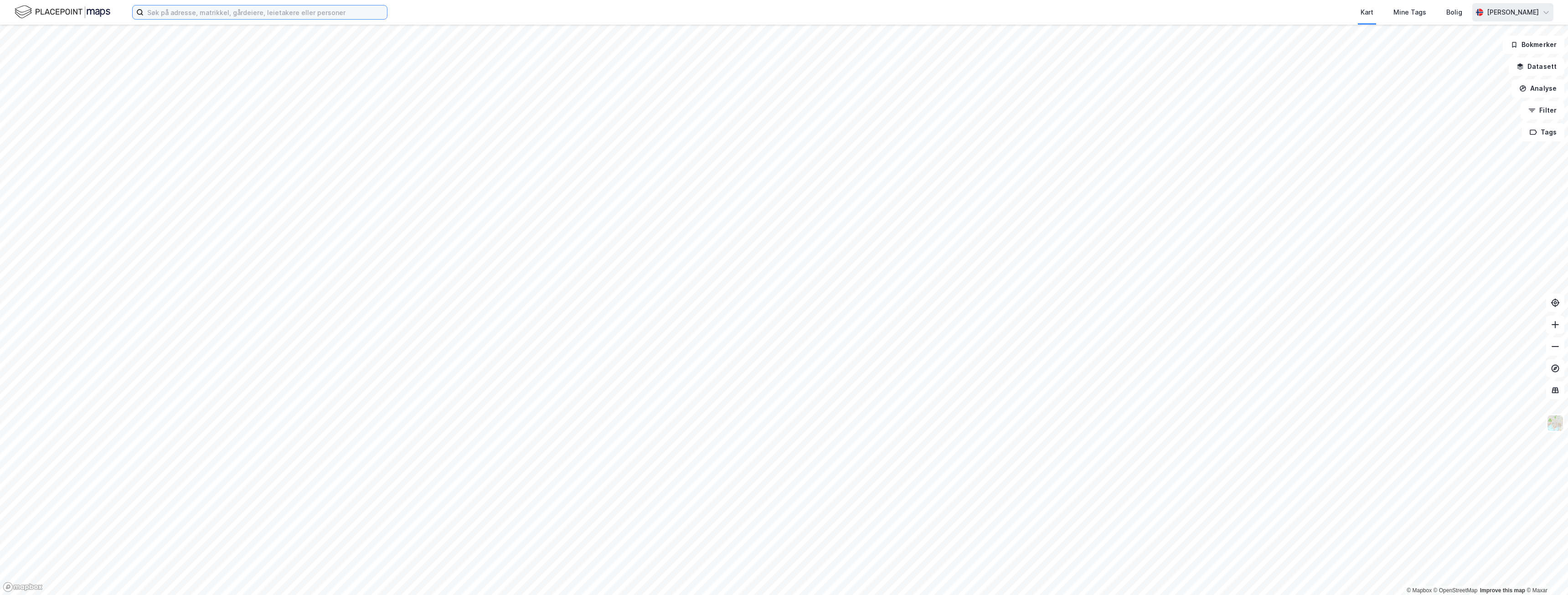
click at [210, 13] on input at bounding box center [265, 12] width 243 height 13
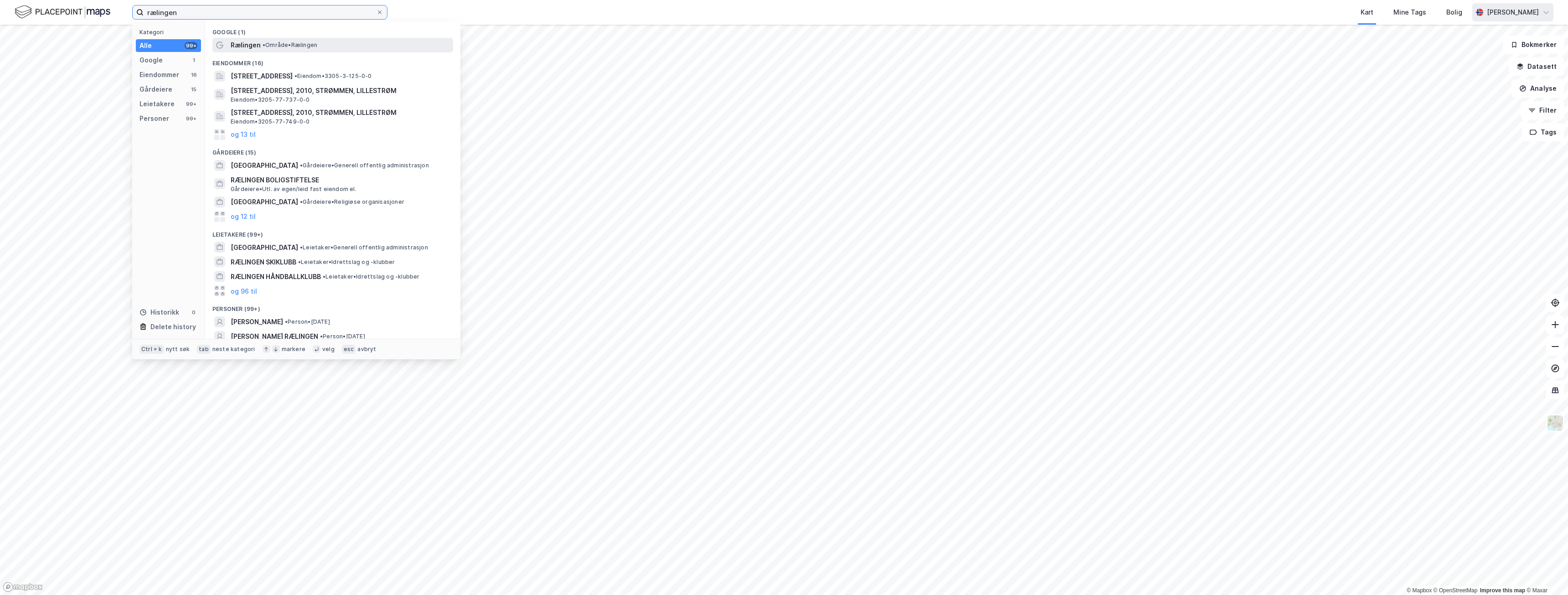
type input "rælingen"
click at [274, 44] on span "• Område • Rælingen" at bounding box center [290, 45] width 55 height 7
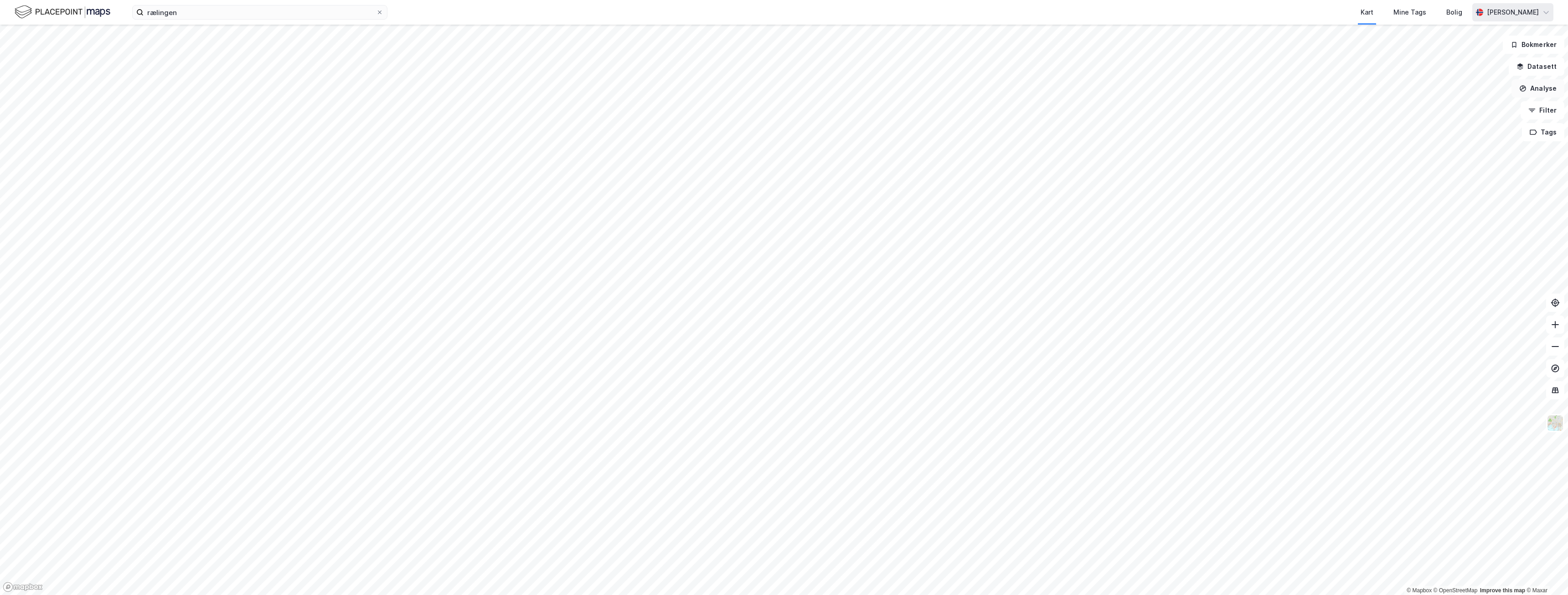
click at [1544, 86] on button "Analyse" at bounding box center [1538, 88] width 53 height 18
click at [1451, 106] on div "Tegn område" at bounding box center [1458, 108] width 79 height 8
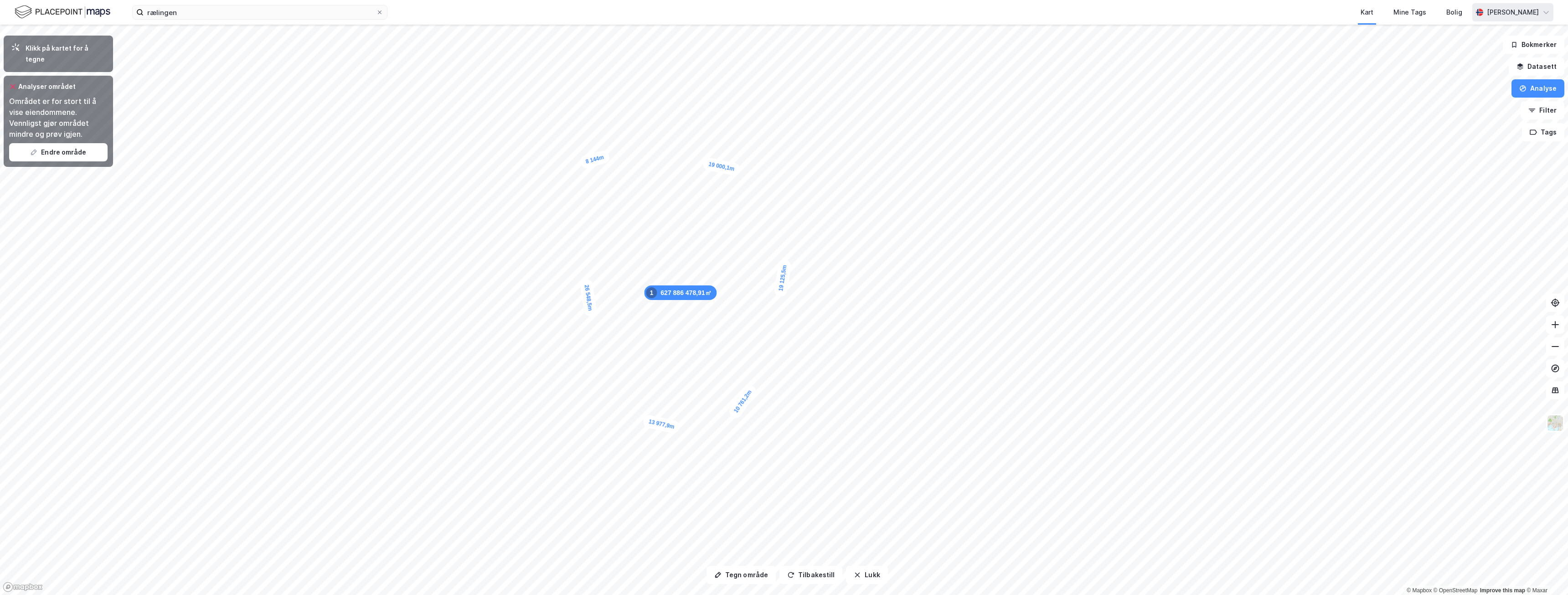
click at [13, 83] on icon at bounding box center [13, 86] width 7 height 7
click at [1551, 71] on button "Datasett" at bounding box center [1536, 66] width 55 height 18
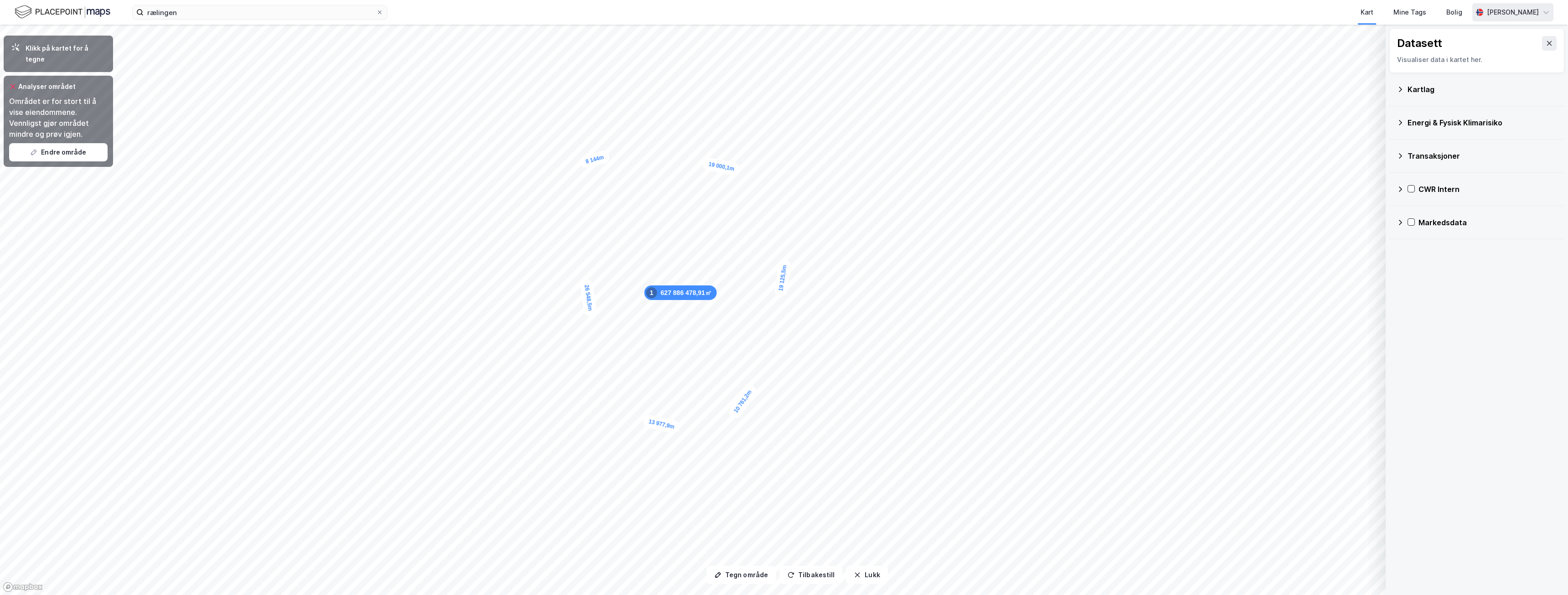
click at [1405, 90] on div "Kartlag" at bounding box center [1477, 90] width 161 height 22
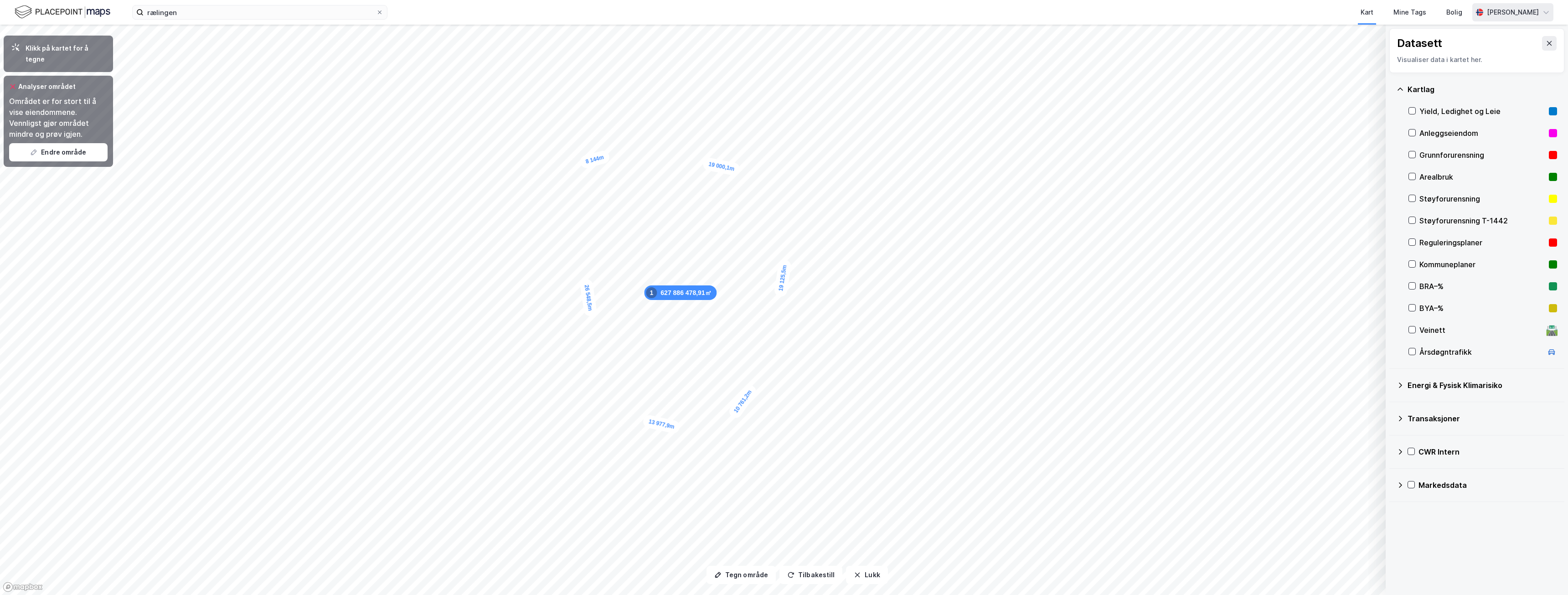
click at [1409, 92] on div "Kartlag" at bounding box center [1482, 90] width 150 height 11
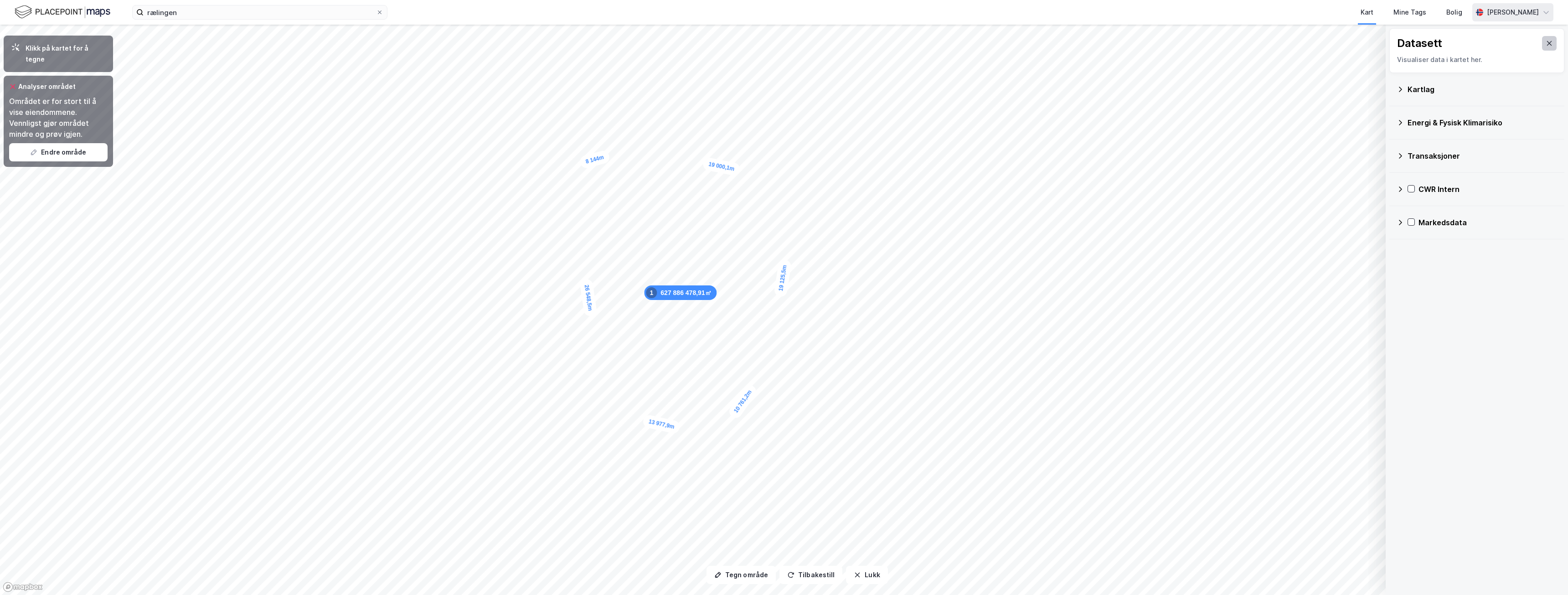
click at [1547, 42] on icon at bounding box center [1550, 43] width 5 height 4
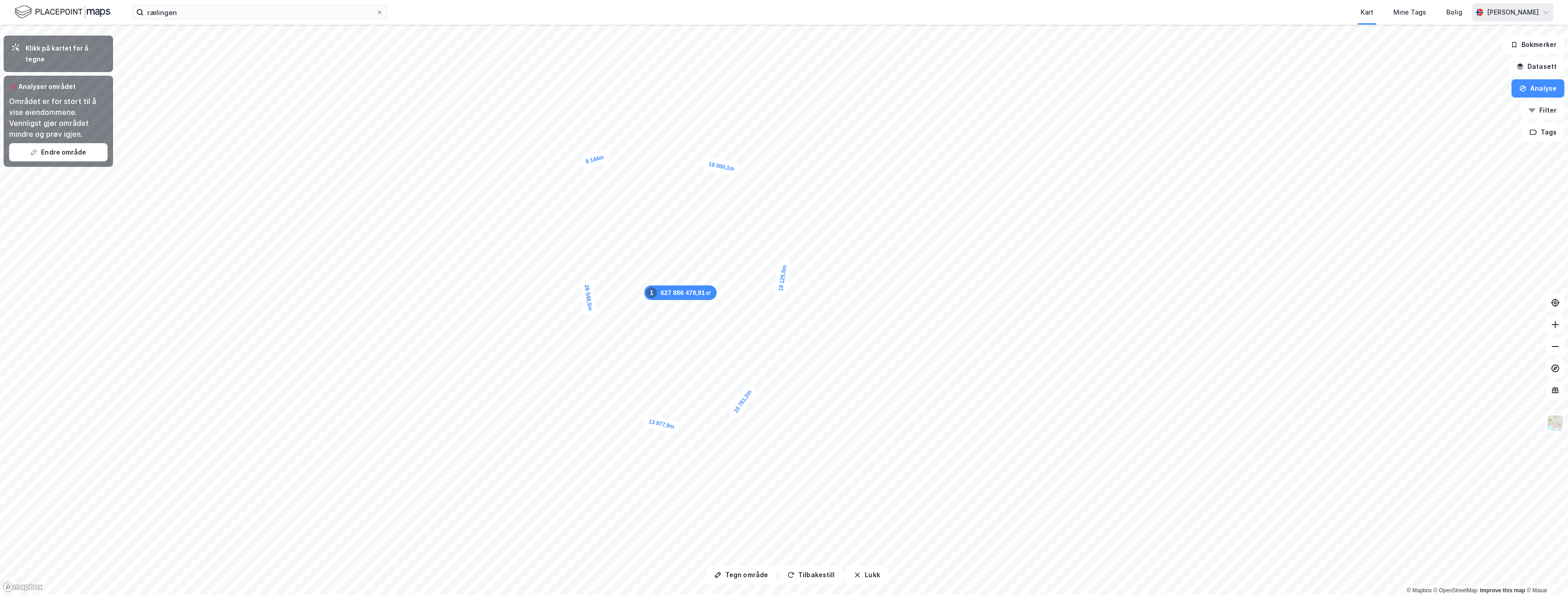
click at [12, 83] on icon at bounding box center [13, 86] width 7 height 7
click at [74, 143] on button "Endre område" at bounding box center [58, 152] width 99 height 18
click at [817, 574] on button "Tilbakestill" at bounding box center [811, 575] width 63 height 18
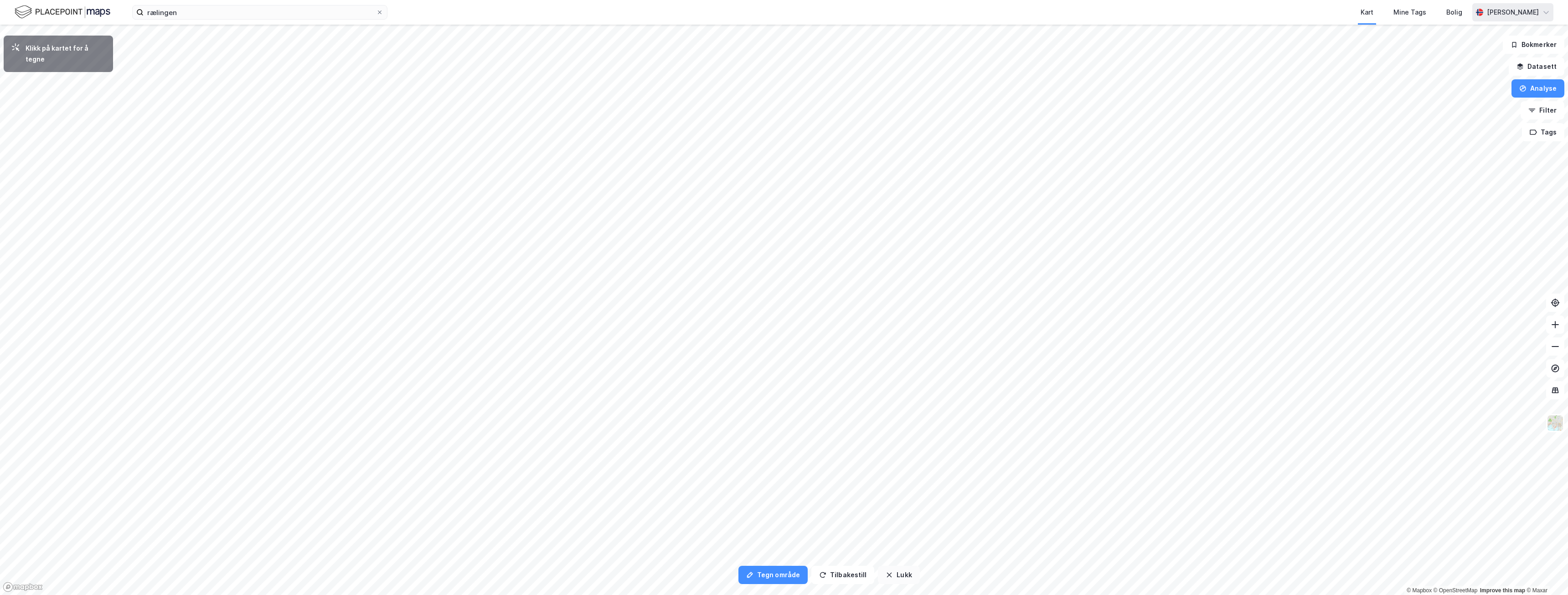
click at [892, 571] on button "Lukk" at bounding box center [898, 575] width 41 height 18
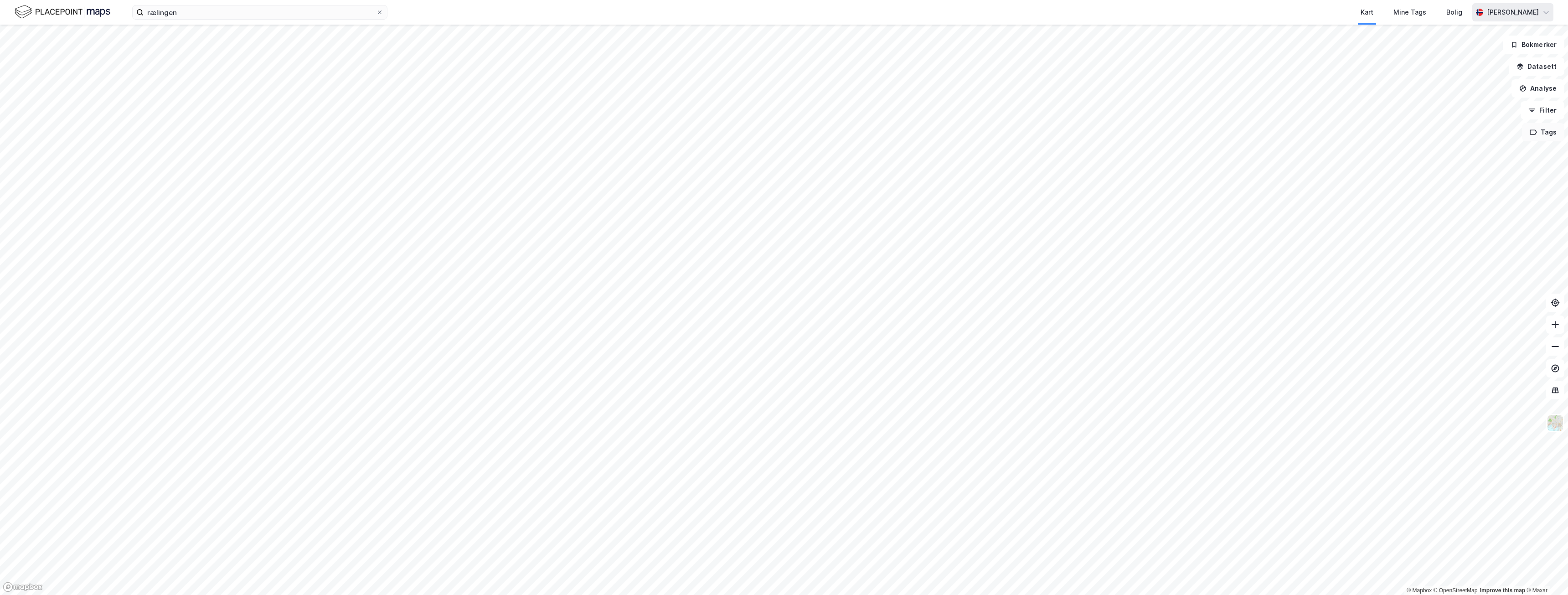
click at [1540, 136] on button "Tags" at bounding box center [1543, 132] width 43 height 18
click at [1546, 133] on button "Tags" at bounding box center [1543, 132] width 43 height 18
click at [1547, 113] on button "Filter" at bounding box center [1542, 110] width 44 height 18
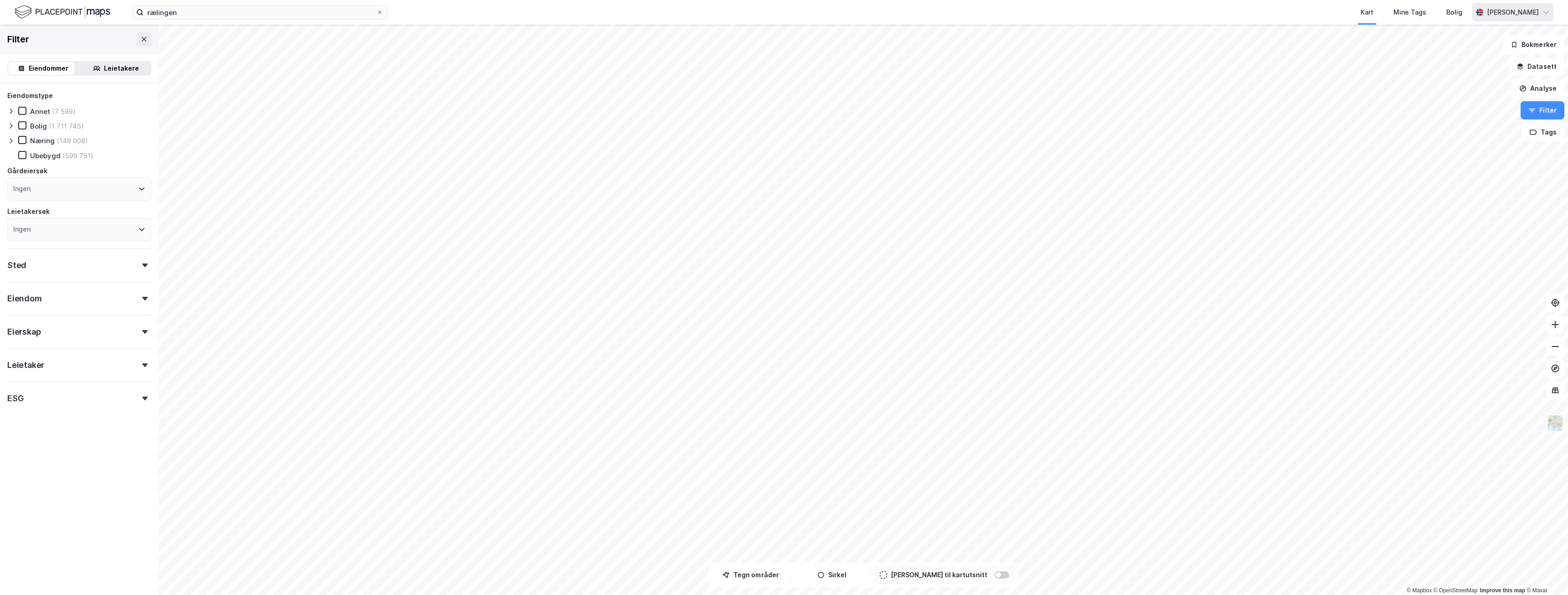
click at [125, 68] on div "Leietakere" at bounding box center [122, 68] width 35 height 11
click at [52, 274] on input "number" at bounding box center [43, 272] width 69 height 13
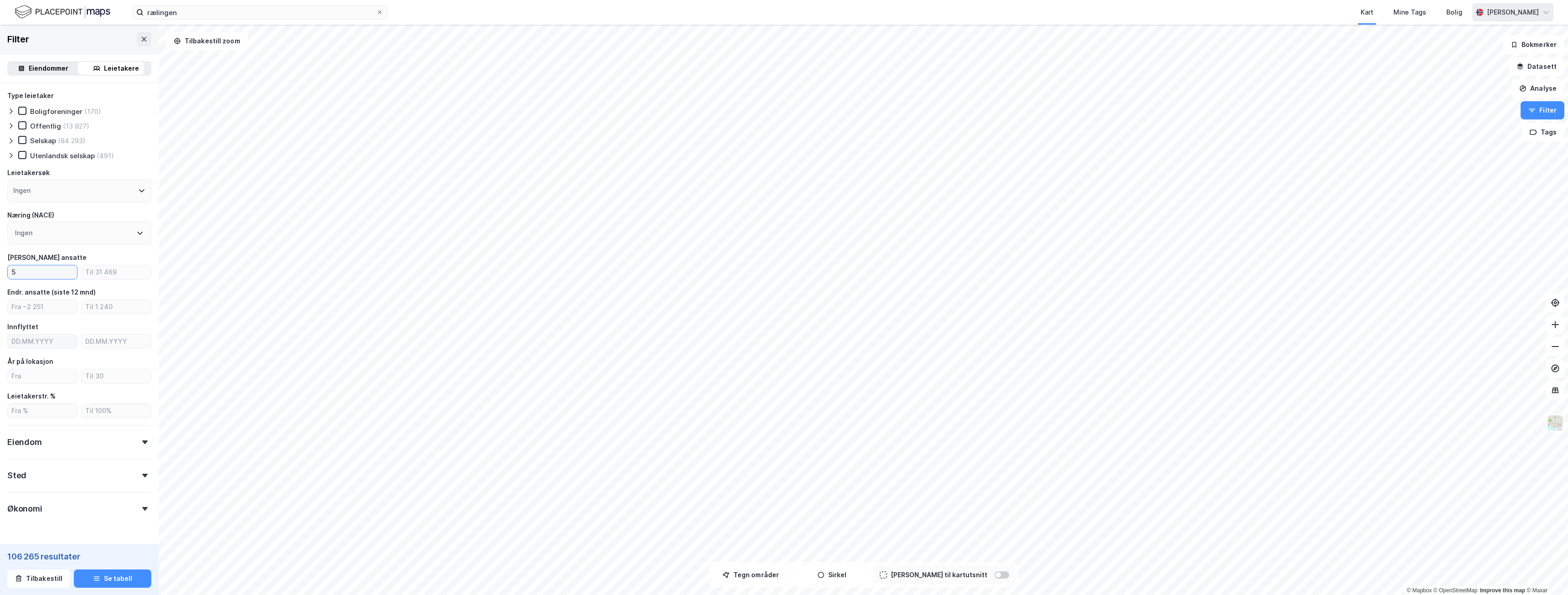
type input "5"
click at [85, 236] on div "Ingen" at bounding box center [79, 233] width 144 height 23
type input "helse"
click at [20, 258] on div "helse" at bounding box center [79, 258] width 144 height 23
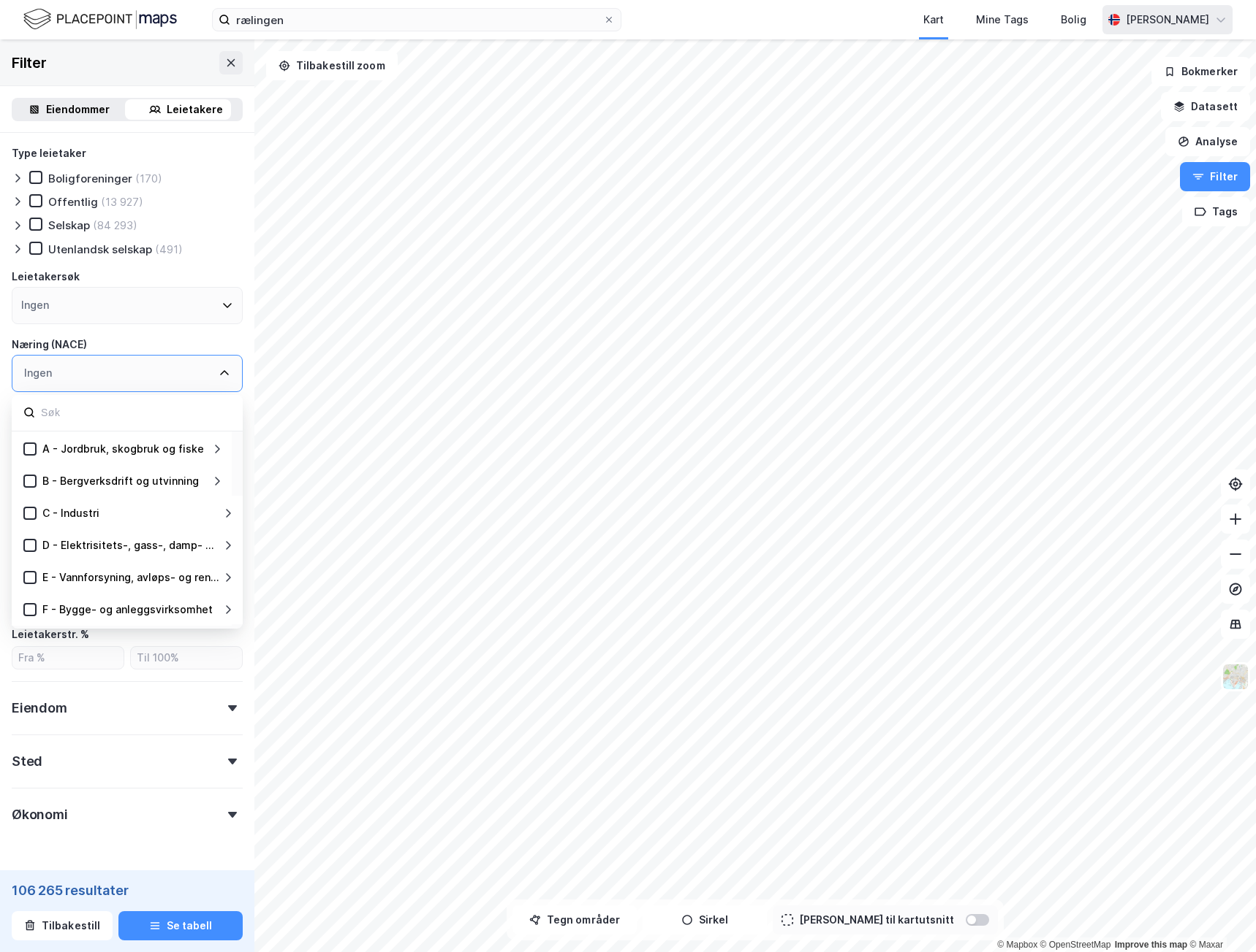
click at [86, 369] on div "Ingen" at bounding box center [127, 374] width 231 height 37
click at [50, 422] on input at bounding box center [135, 413] width 191 height 20
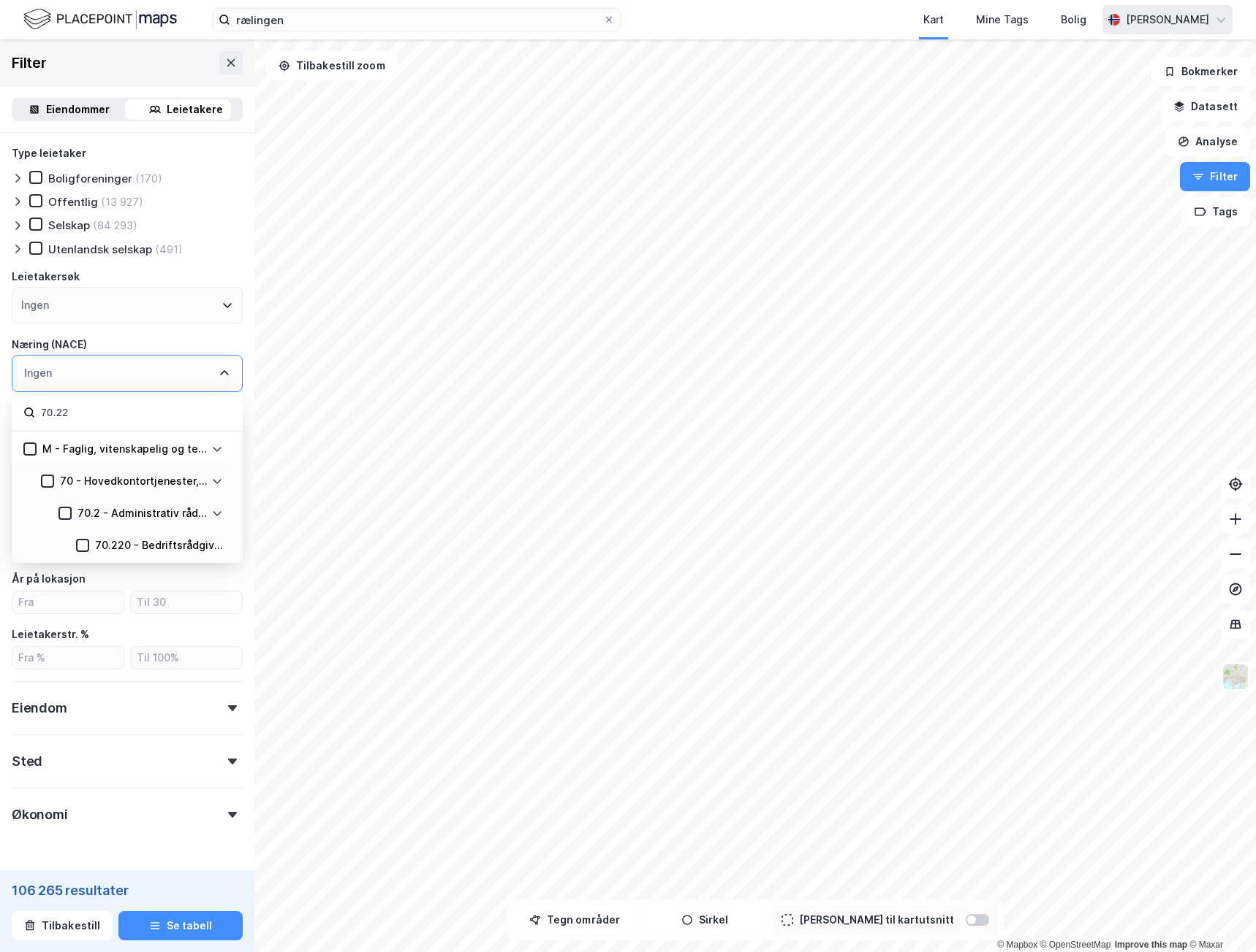
type input "70.22"
click at [124, 377] on div "Ingen" at bounding box center [127, 374] width 231 height 37
drag, startPoint x: 98, startPoint y: 412, endPoint x: -1, endPoint y: 415, distance: 99.0
click at [0, 415] on html "rælingen Kart Mine Tags Bolig Adrian Eikenes © Mapbox © OpenStreetMap Improve t…" at bounding box center [628, 476] width 1256 height 952
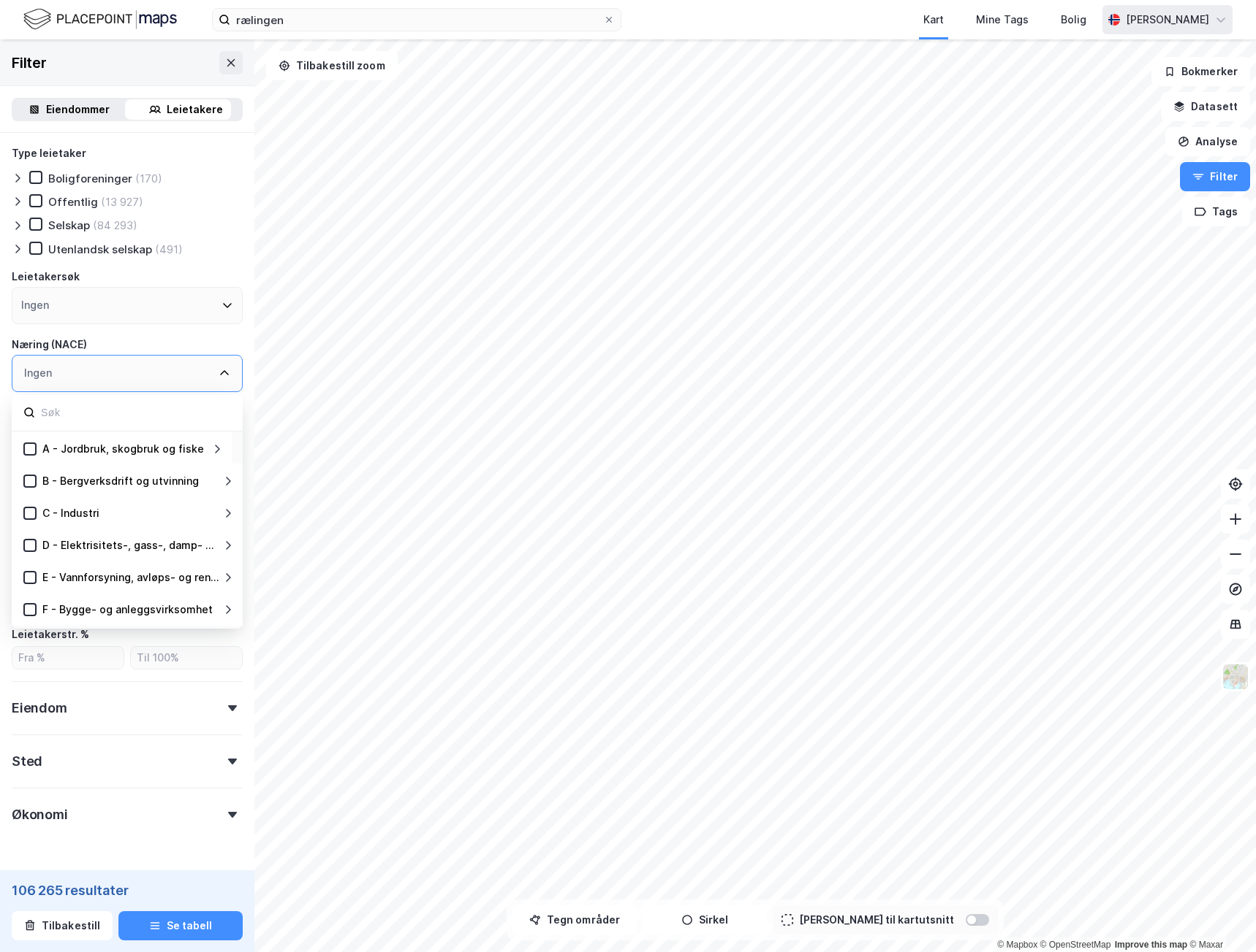
click at [187, 338] on div "Næring (NACE)" at bounding box center [127, 344] width 231 height 18
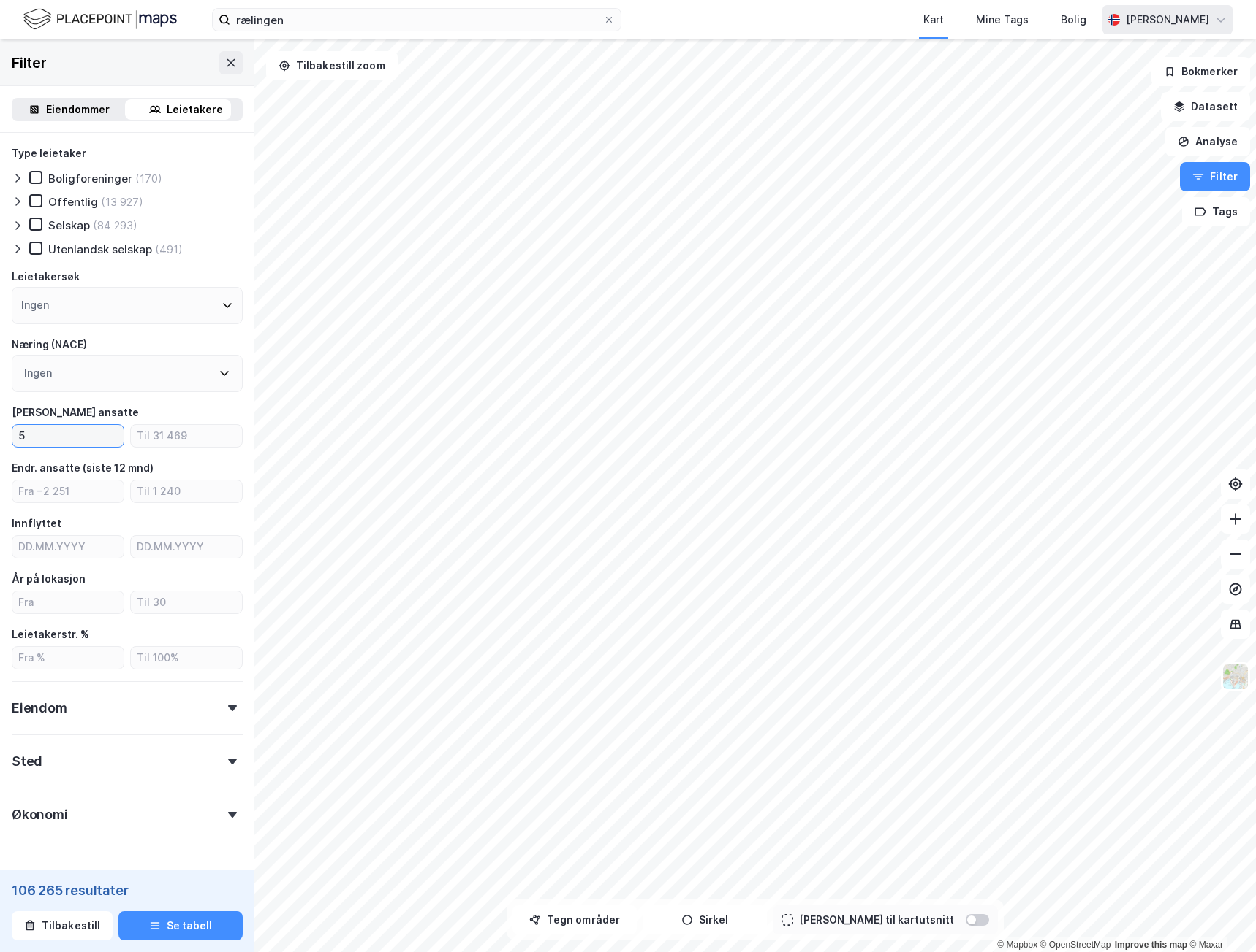
drag, startPoint x: 84, startPoint y: 437, endPoint x: -1, endPoint y: 444, distance: 85.3
click at [0, 444] on html "rælingen Kart Mine Tags Bolig Adrian Eikenes © Mapbox © OpenStreetMap Improve t…" at bounding box center [628, 476] width 1256 height 952
type input "15"
click at [63, 201] on div "Offentlig" at bounding box center [72, 202] width 50 height 14
click at [65, 223] on div "Selskap" at bounding box center [68, 225] width 42 height 14
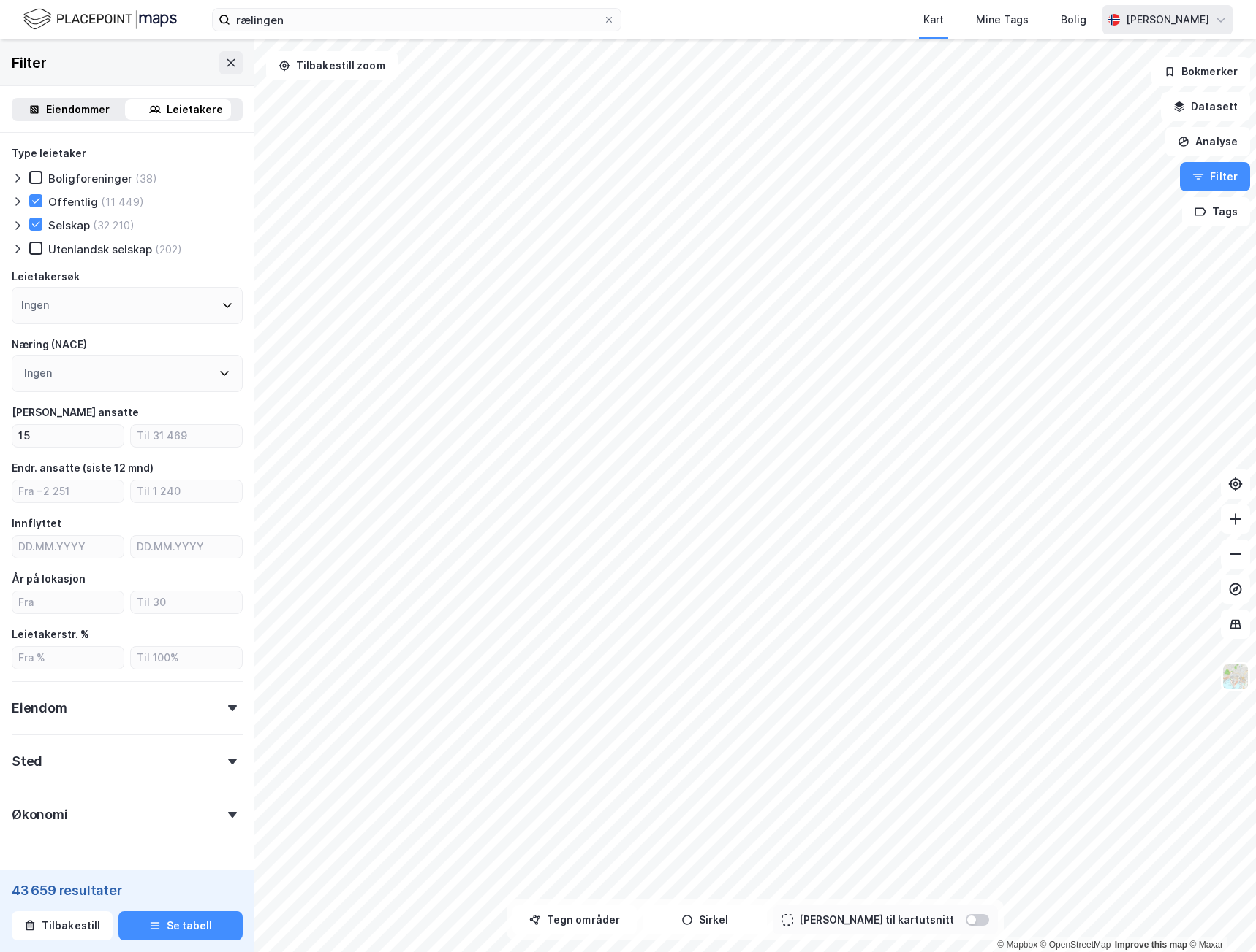
click at [184, 306] on div "Ingen" at bounding box center [127, 305] width 231 height 37
click at [173, 296] on div "Ingen" at bounding box center [127, 305] width 231 height 37
click at [83, 341] on input at bounding box center [135, 345] width 191 height 20
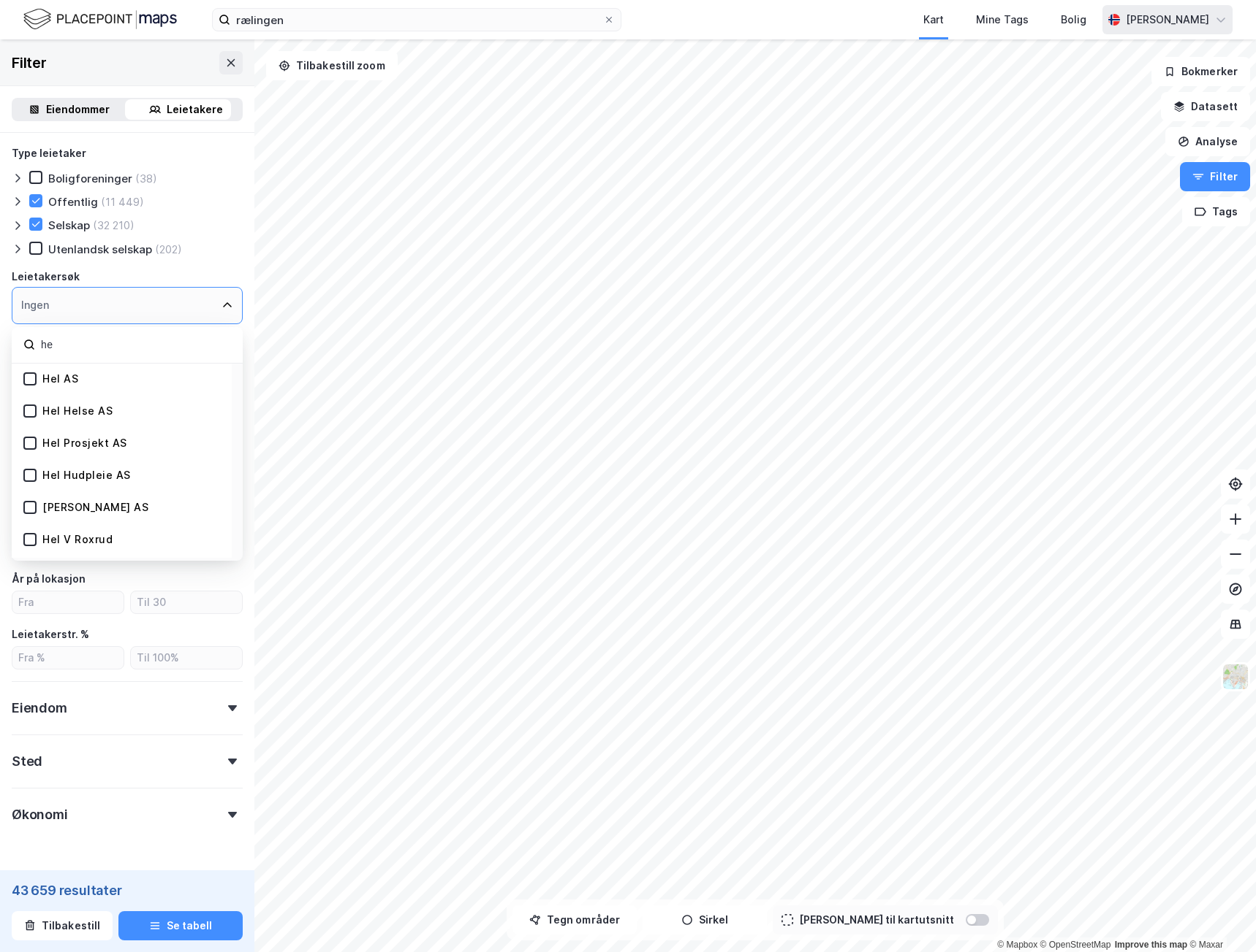
type input "h"
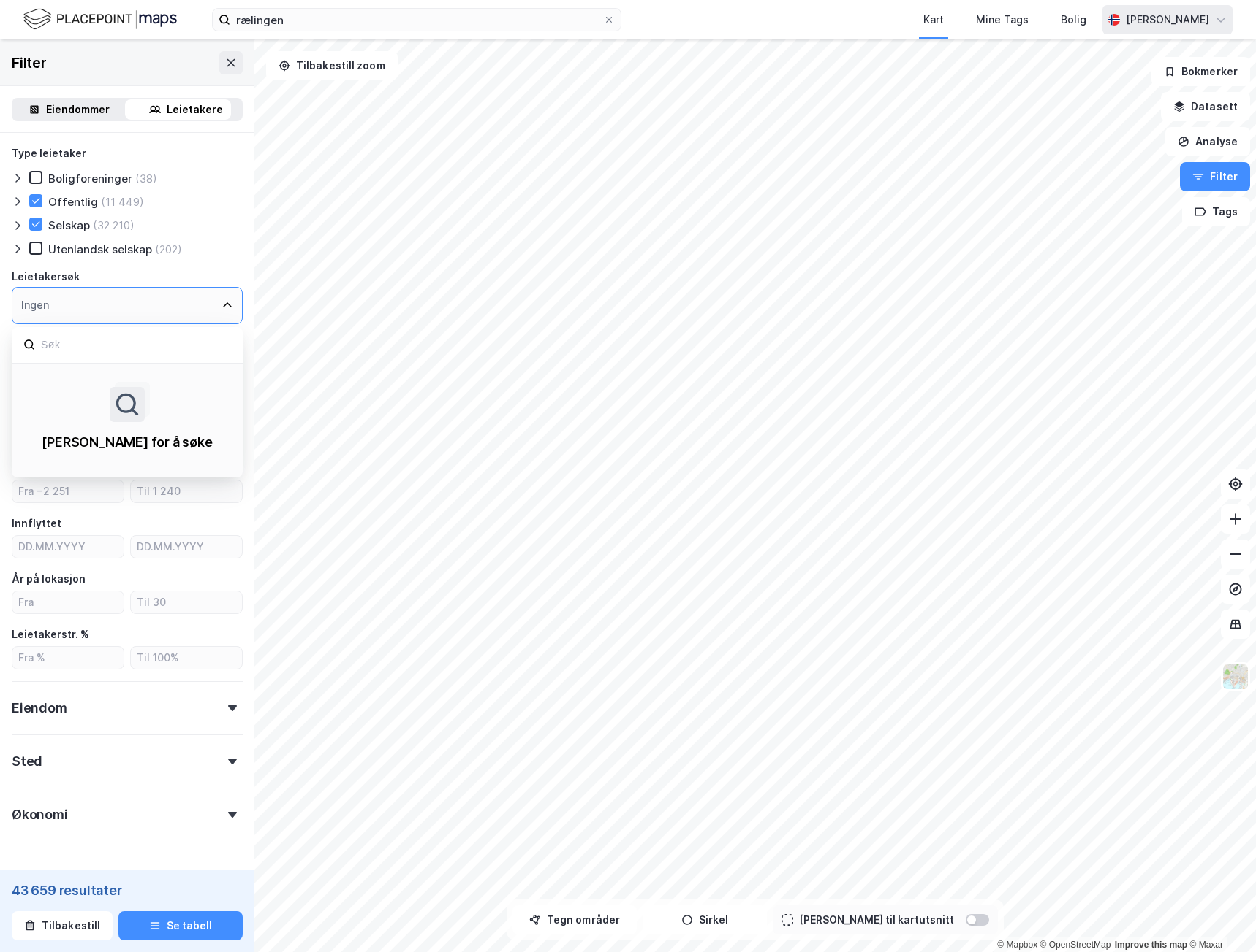
click at [205, 277] on div "Leietakersøk" at bounding box center [127, 277] width 231 height 18
click at [71, 439] on input "15" at bounding box center [68, 436] width 111 height 21
click at [173, 433] on input "number" at bounding box center [186, 436] width 111 height 21
type input "200"
click at [1216, 137] on button "Analyse" at bounding box center [1207, 141] width 85 height 29
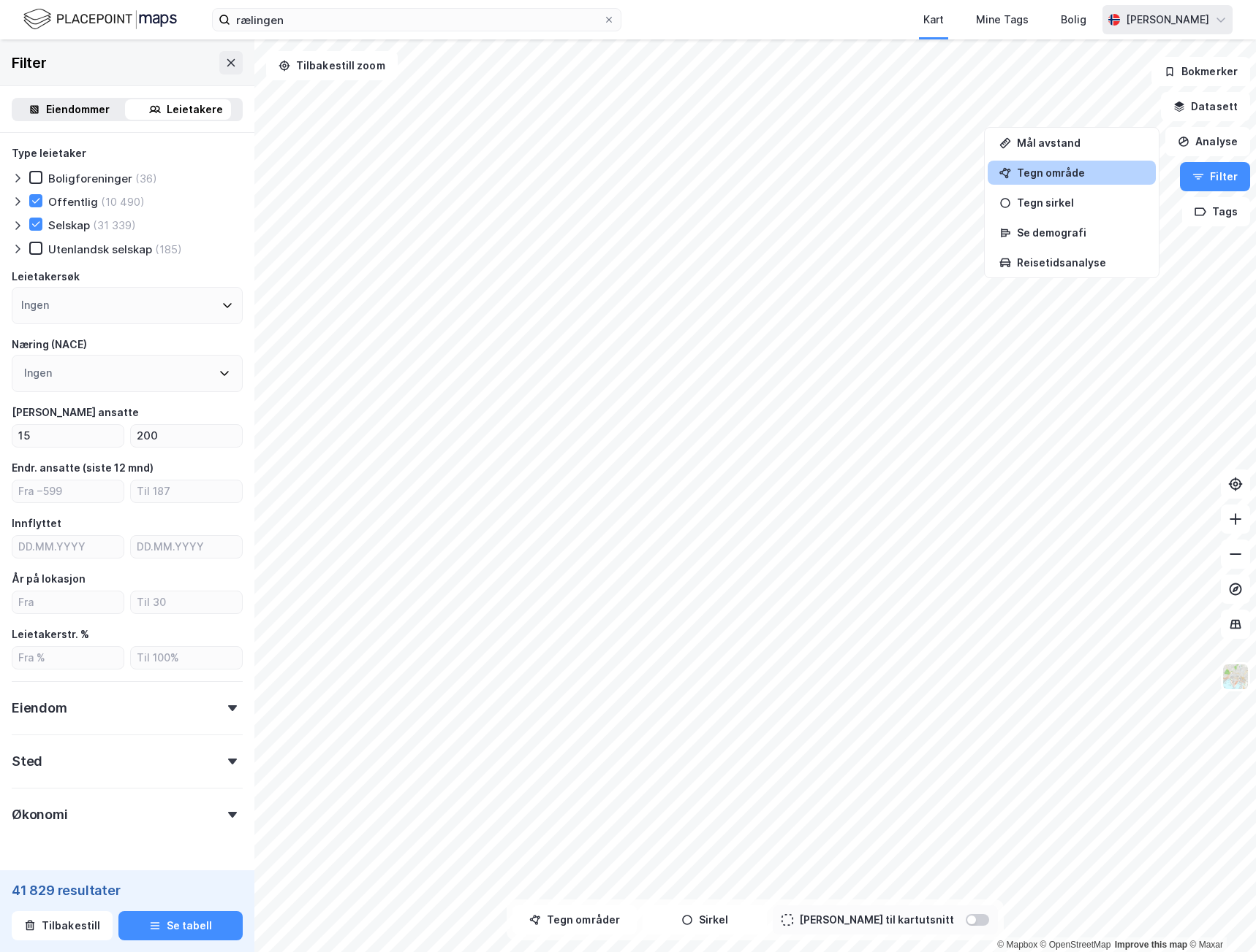
click at [1064, 170] on div "Tegn område" at bounding box center [1080, 173] width 127 height 13
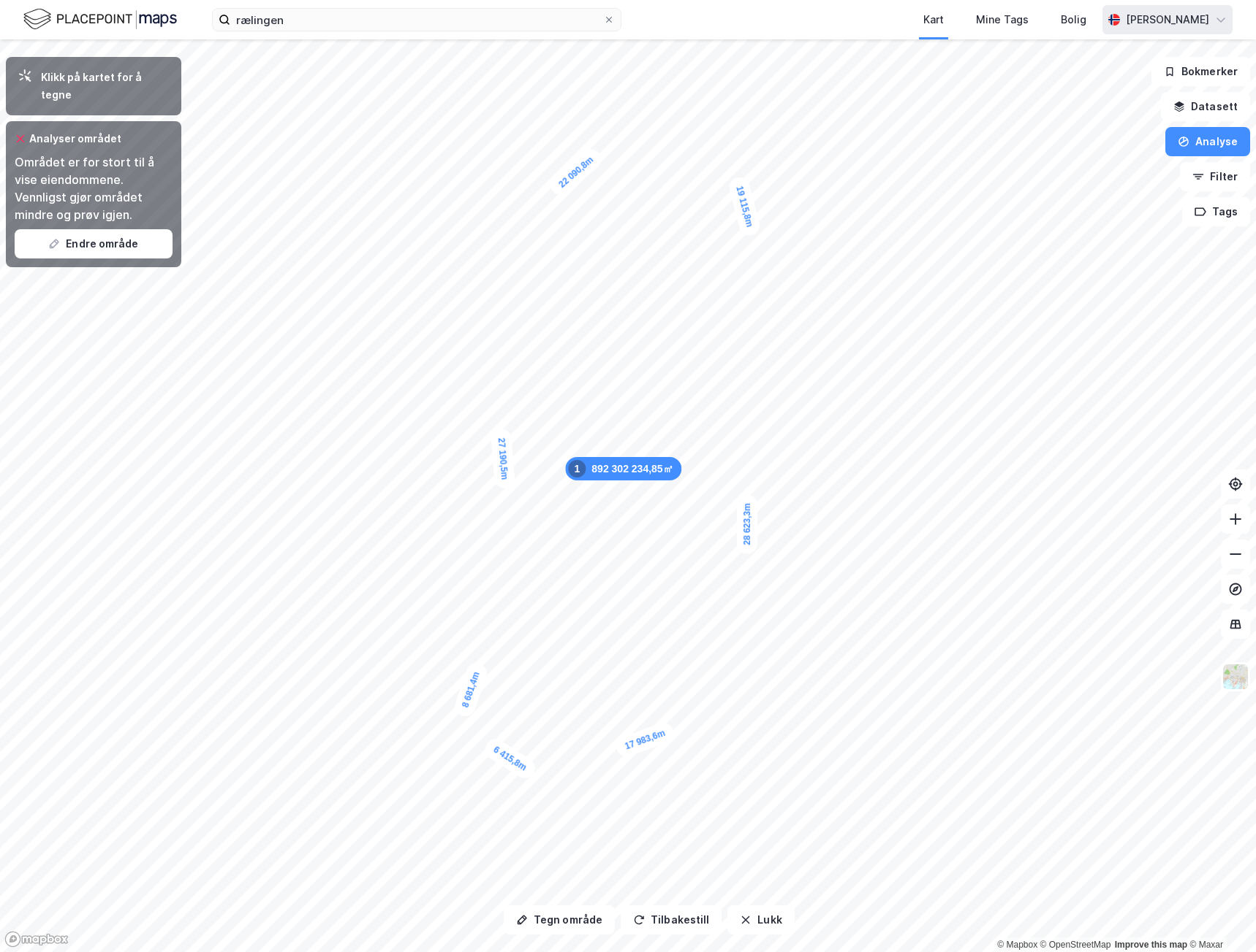
click at [114, 153] on div "Området er for stort til å vise eiendommene. Vennligst gjør området mindre og p…" at bounding box center [94, 188] width 158 height 70
click at [135, 229] on button "Endre område" at bounding box center [94, 244] width 158 height 29
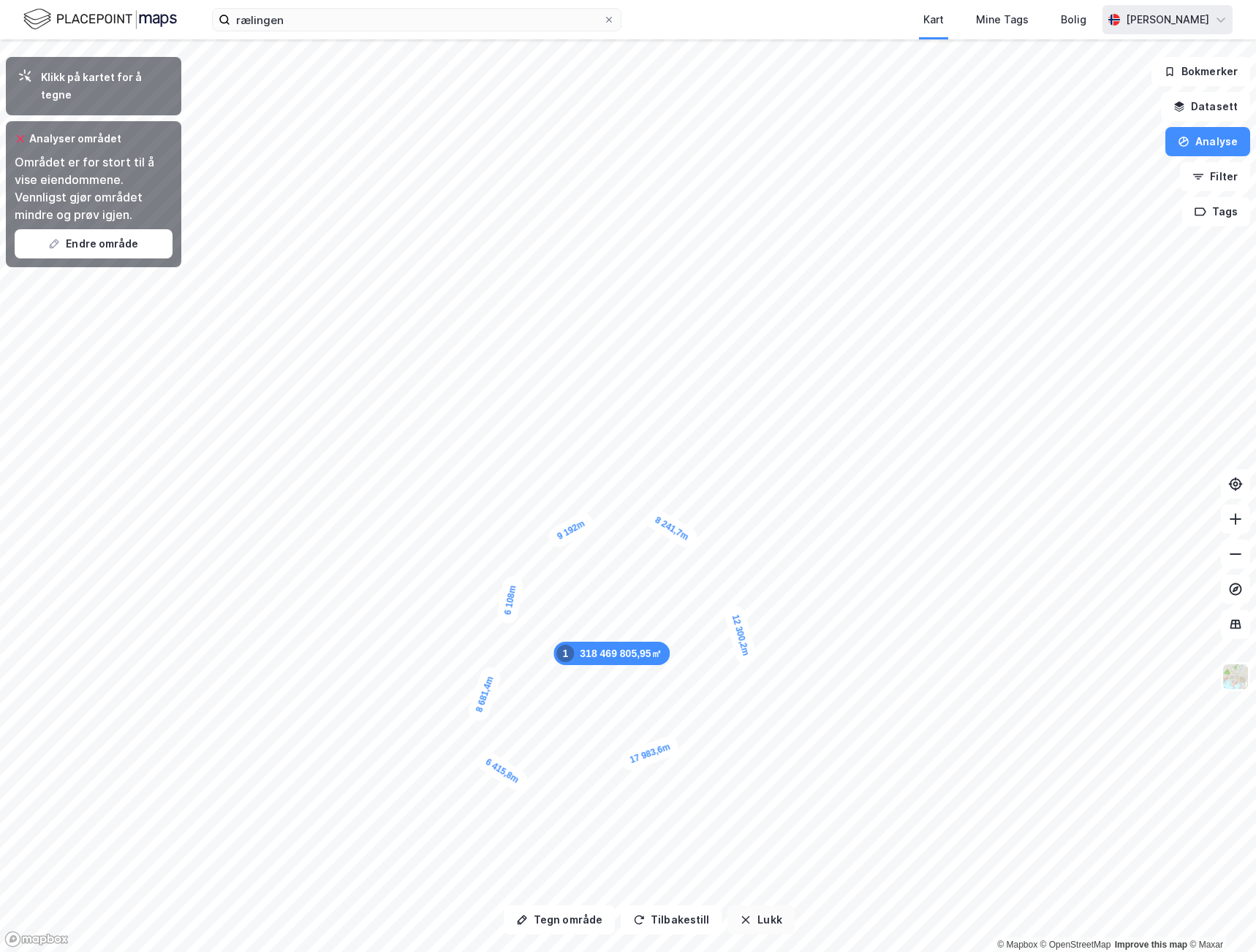
click at [745, 924] on button "Lukk" at bounding box center [760, 921] width 66 height 29
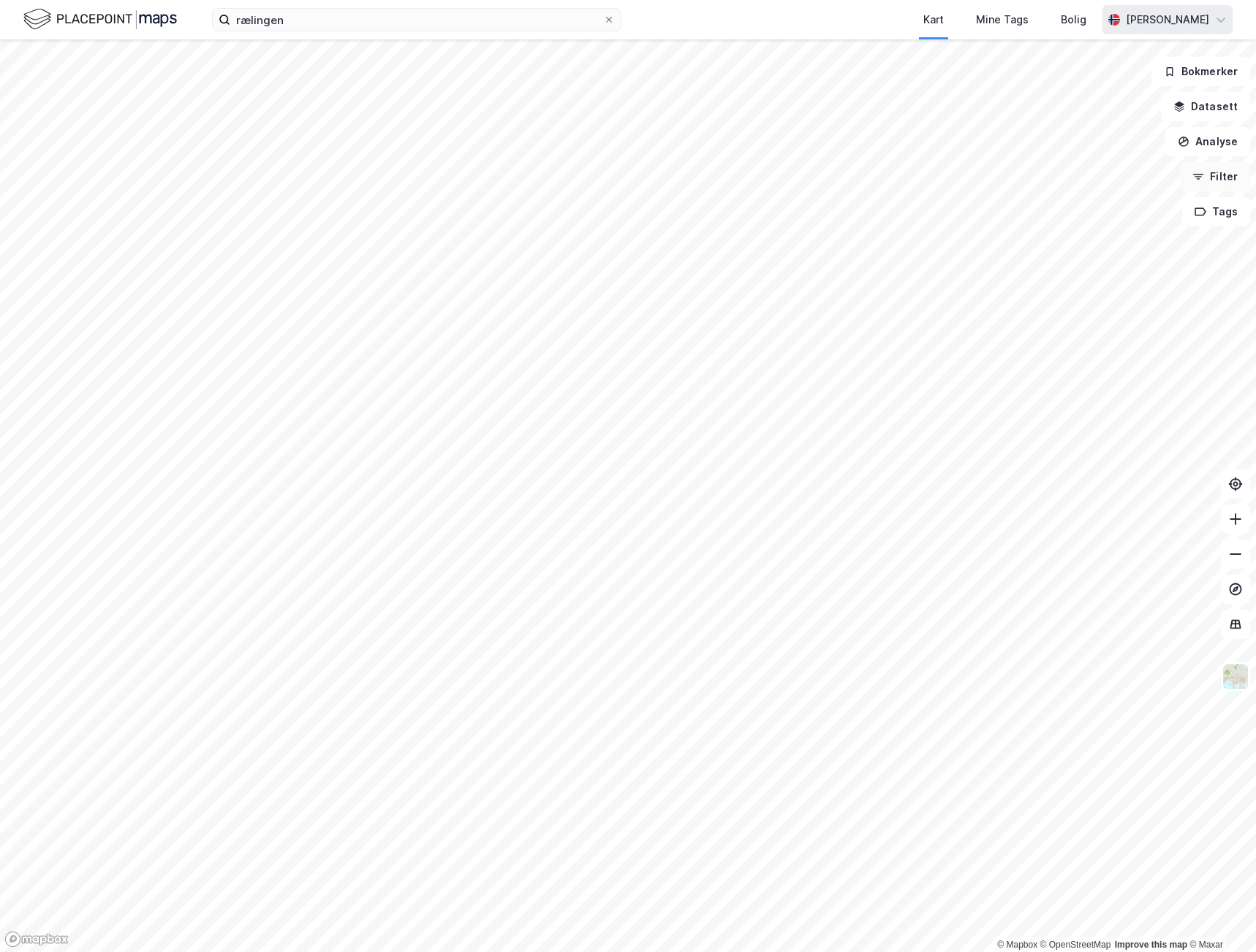
click at [1224, 179] on button "Filter" at bounding box center [1215, 177] width 70 height 29
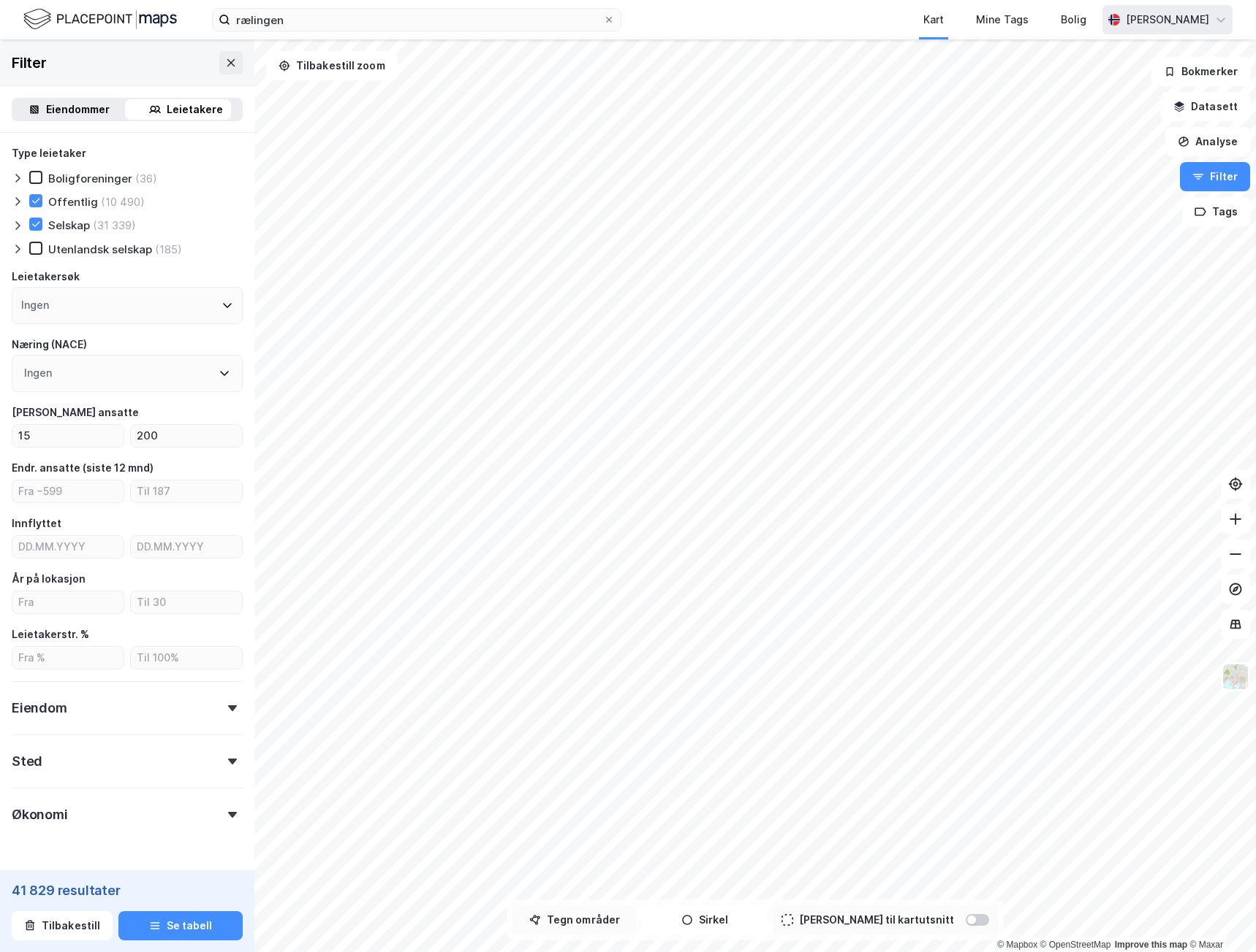
click at [602, 918] on button "Tegn områder" at bounding box center [574, 921] width 124 height 29
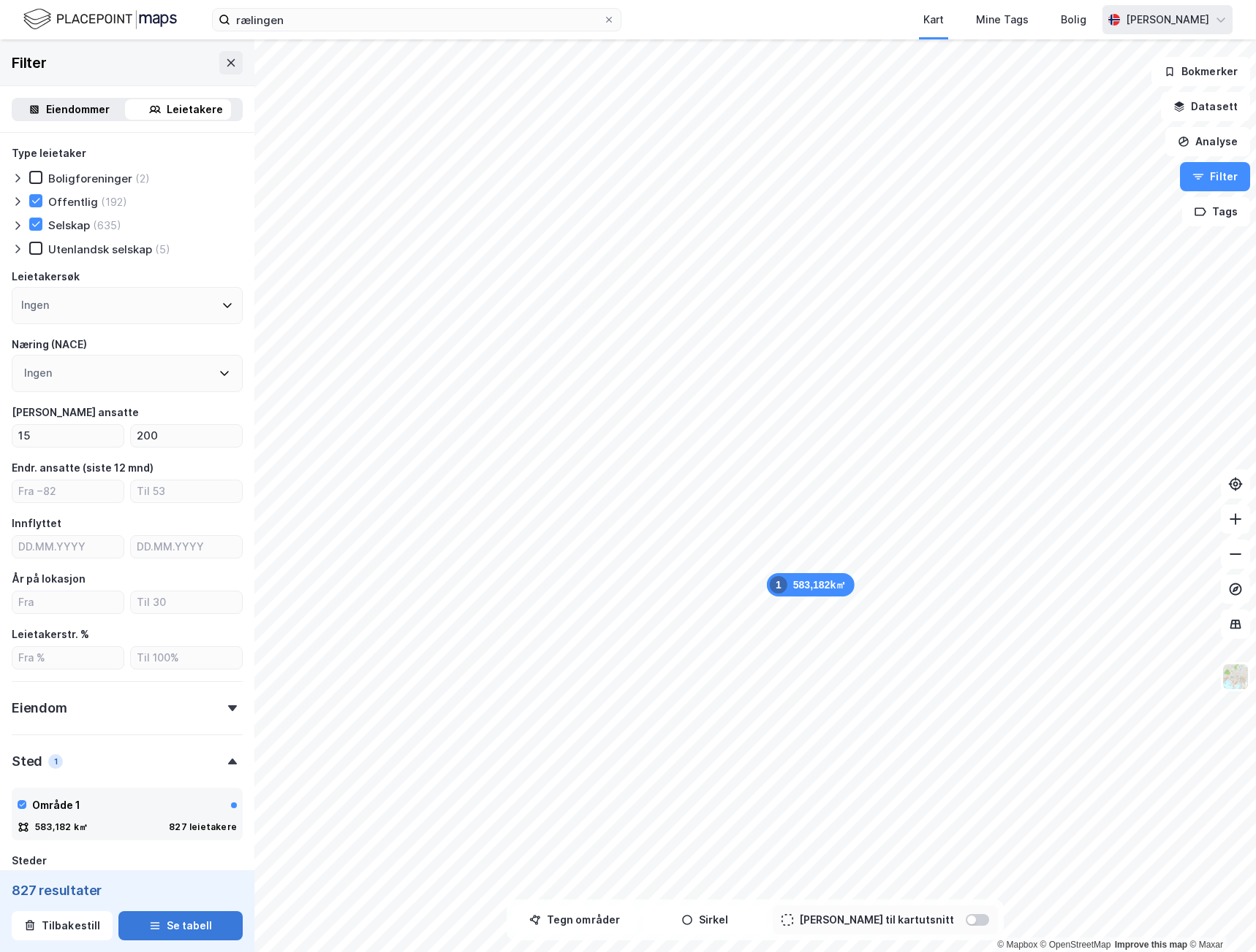
click at [184, 925] on button "Se tabell" at bounding box center [180, 927] width 124 height 29
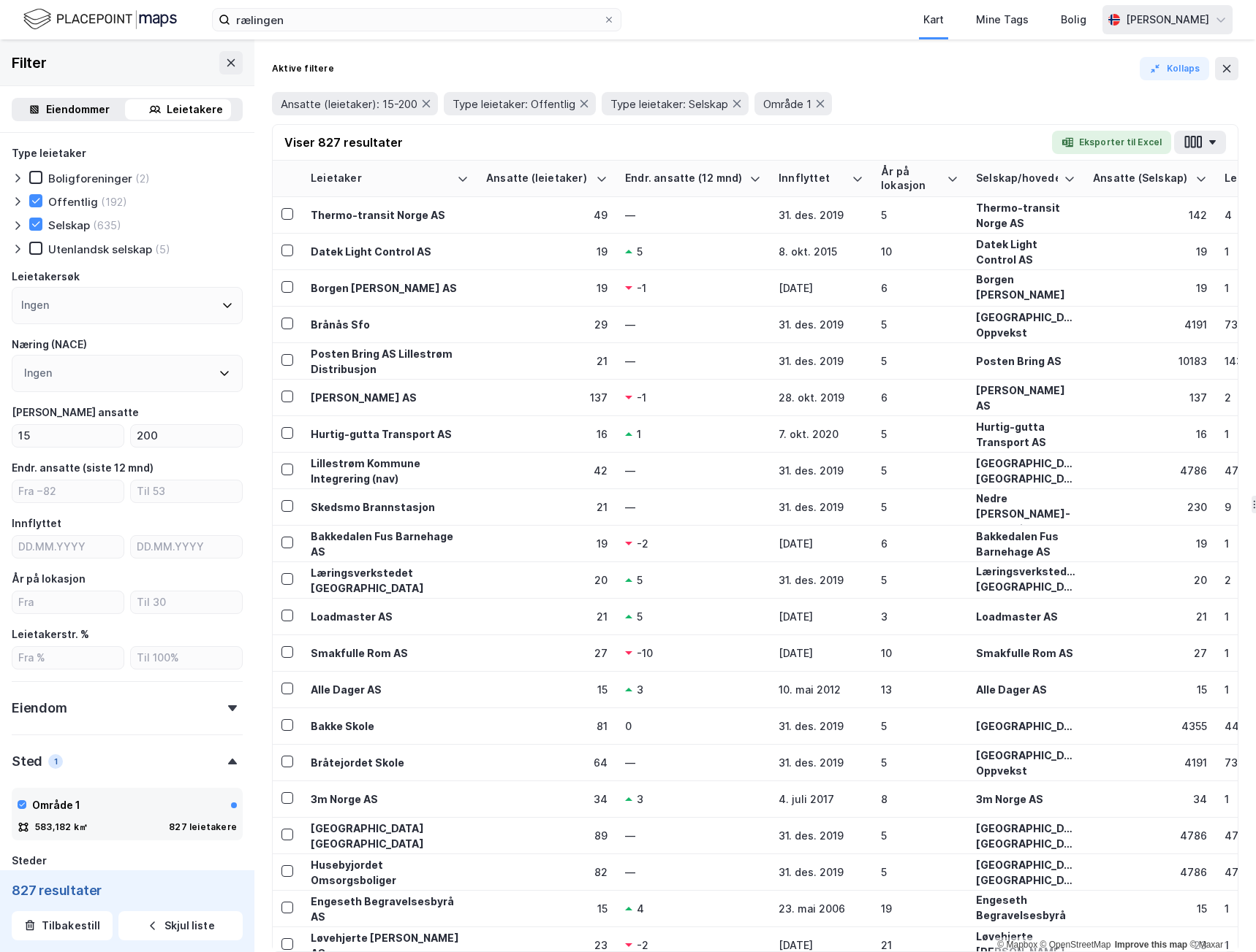
scroll to position [3725, 0]
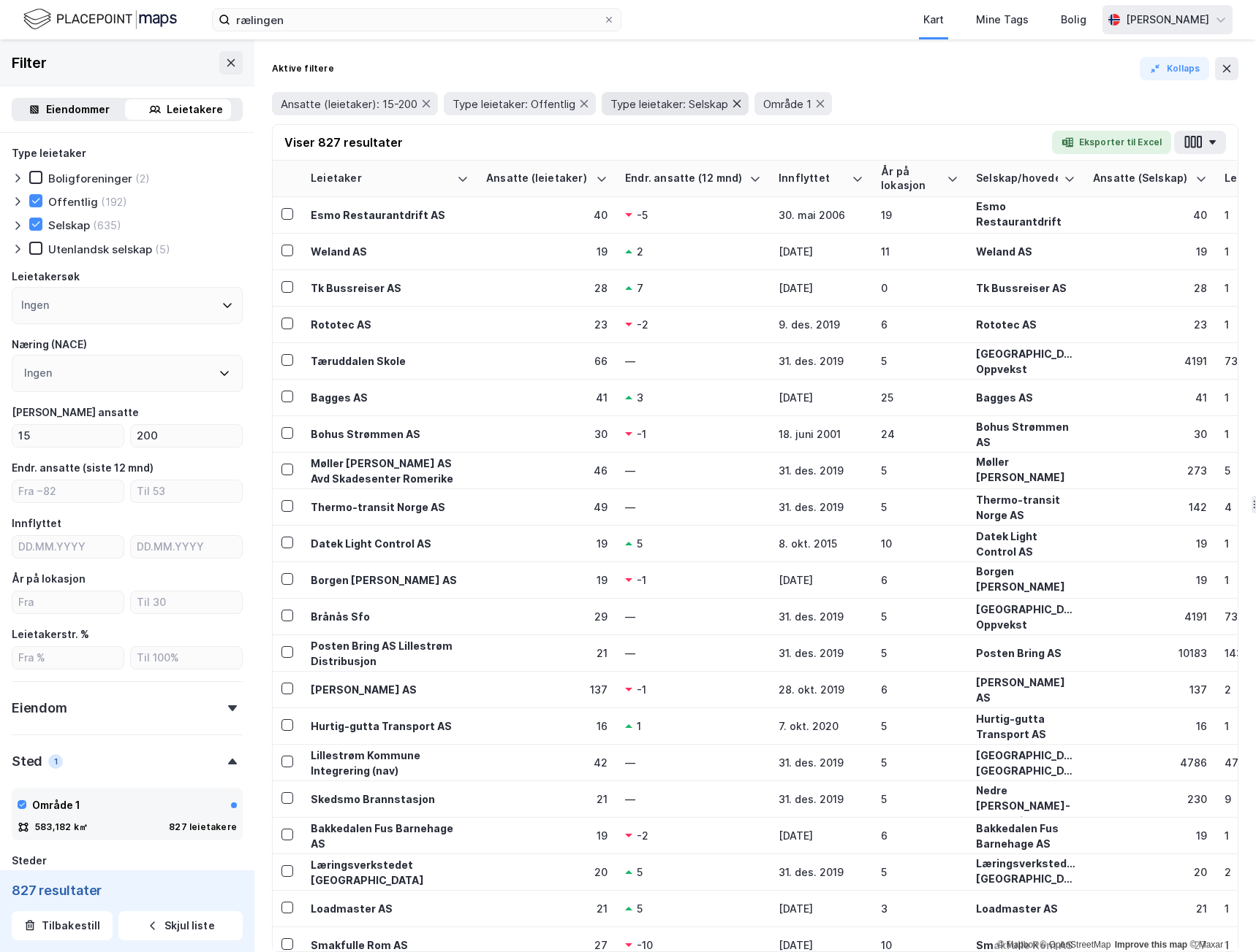
click at [739, 102] on icon at bounding box center [737, 103] width 12 height 12
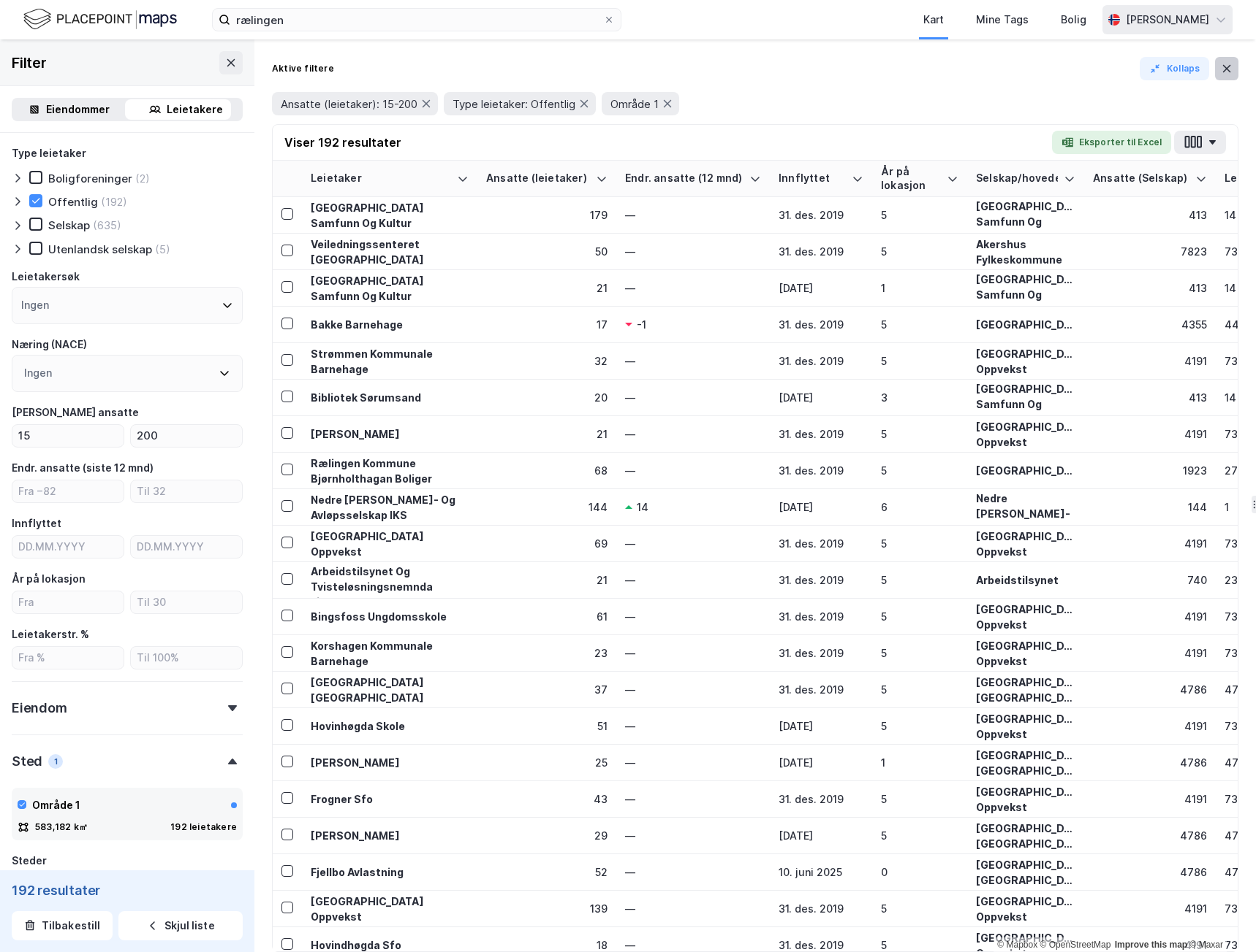
click at [1227, 65] on icon at bounding box center [1227, 68] width 12 height 12
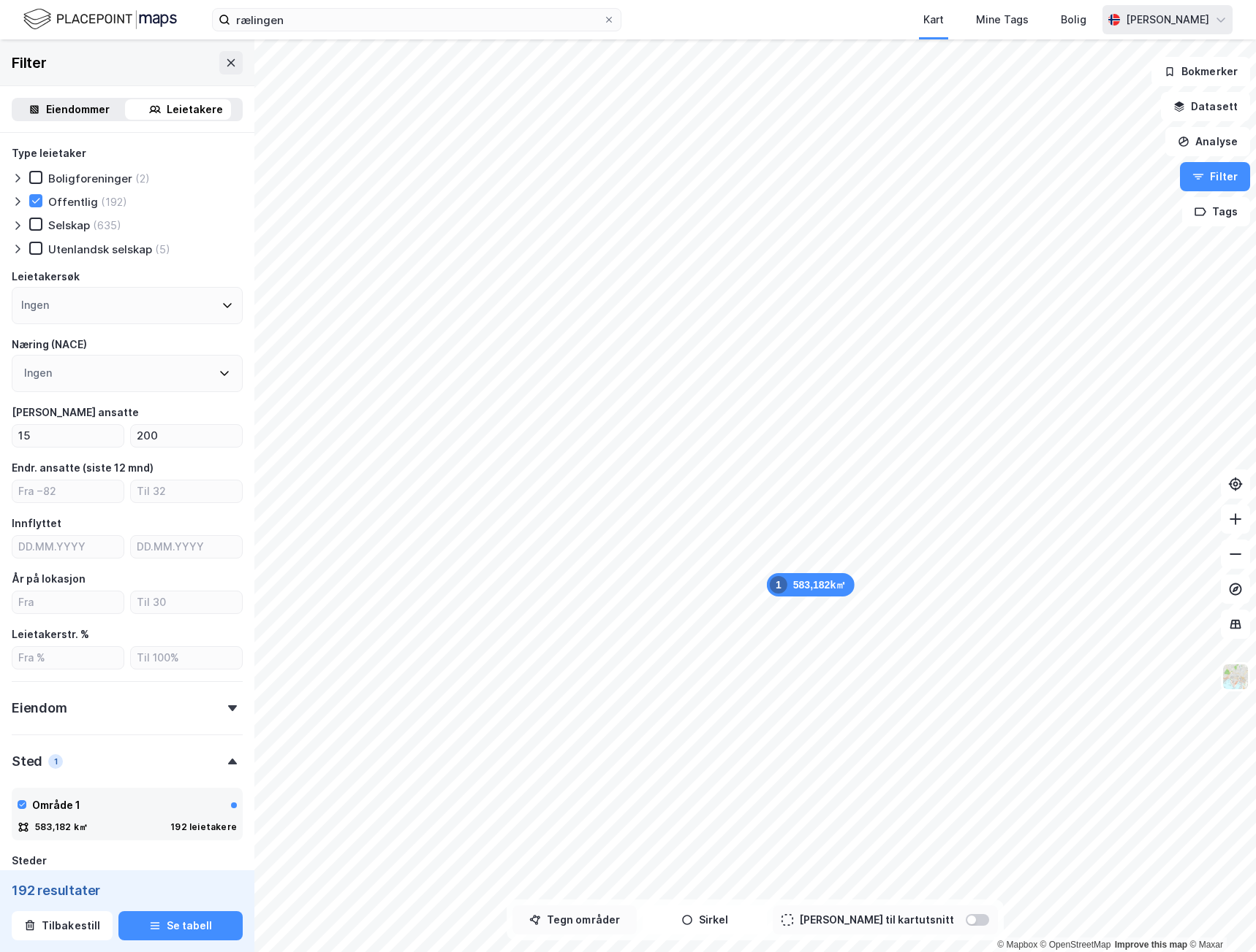
click at [628, 919] on button "Tegn områder" at bounding box center [574, 921] width 124 height 29
drag, startPoint x: 180, startPoint y: 435, endPoint x: 128, endPoint y: 435, distance: 52.0
click at [131, 435] on input "200" at bounding box center [186, 436] width 111 height 21
type input "100"
click at [77, 371] on div "Ingen" at bounding box center [127, 374] width 231 height 37
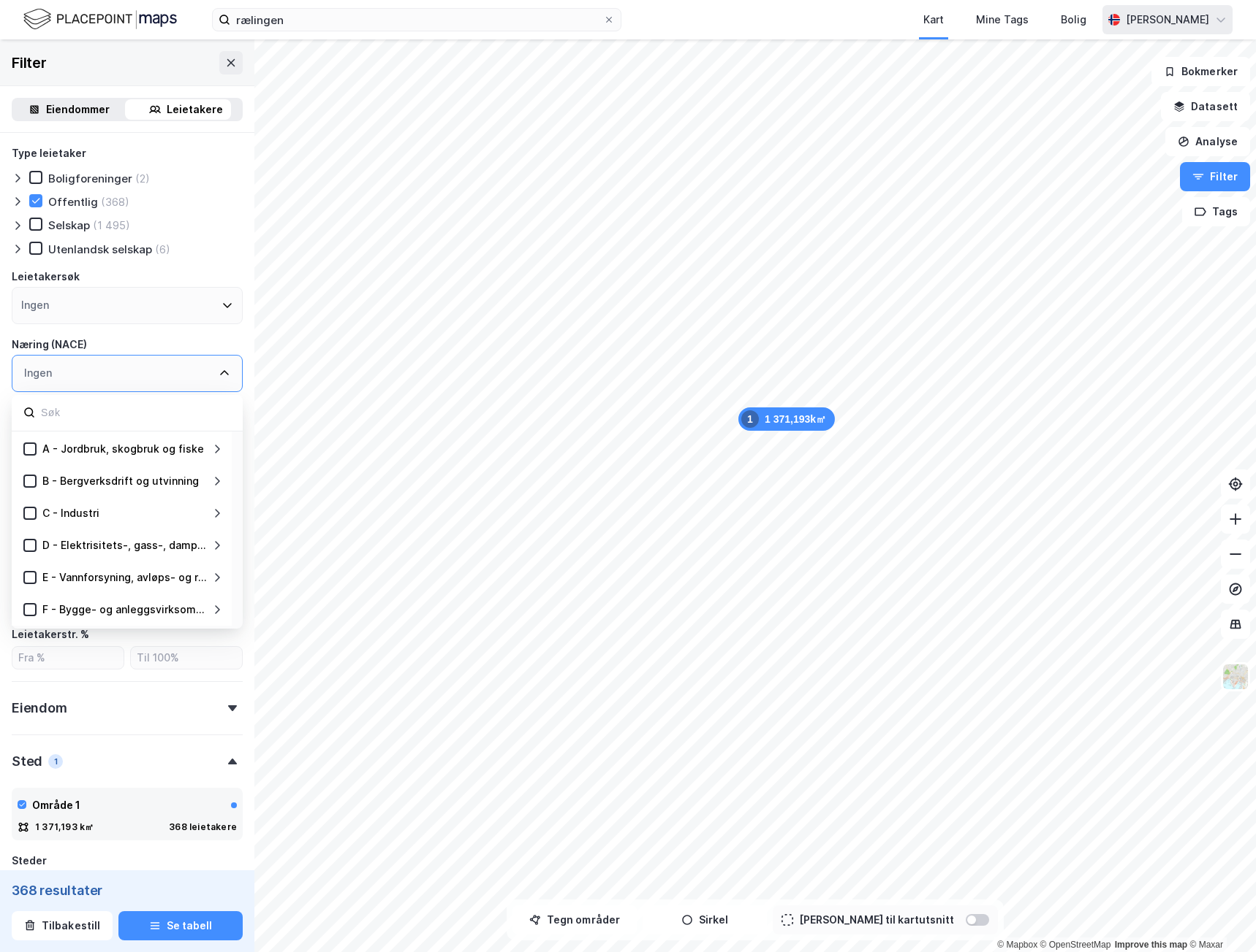
click at [110, 367] on div "Ingen" at bounding box center [127, 374] width 231 height 37
click at [97, 409] on input at bounding box center [135, 413] width 191 height 20
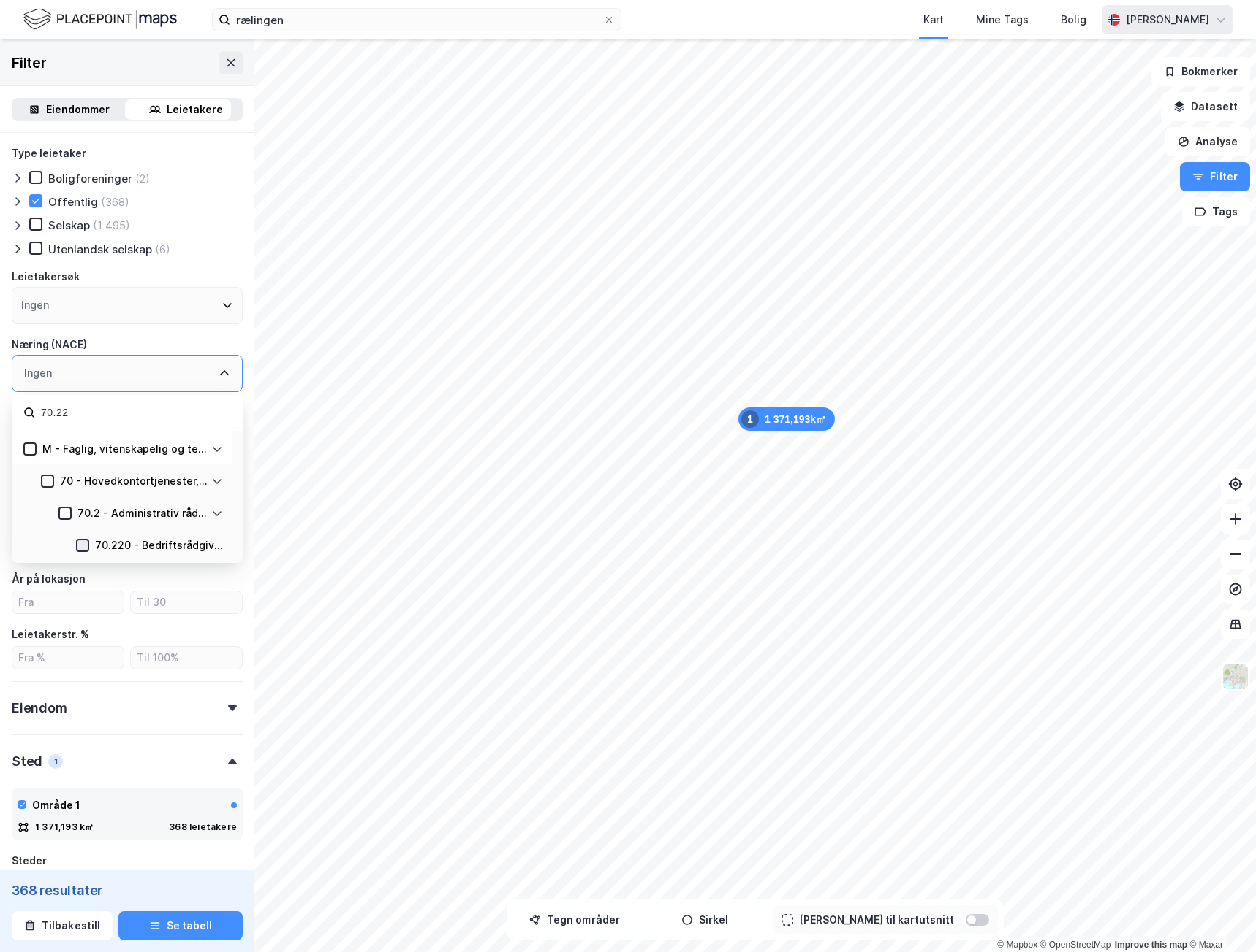
click at [82, 540] on icon at bounding box center [82, 545] width 10 height 10
click at [101, 360] on div "70.220" at bounding box center [127, 374] width 231 height 37
click at [94, 374] on div "70.220" at bounding box center [127, 374] width 231 height 37
click at [98, 409] on input "70.22" at bounding box center [135, 413] width 191 height 20
type input "7"
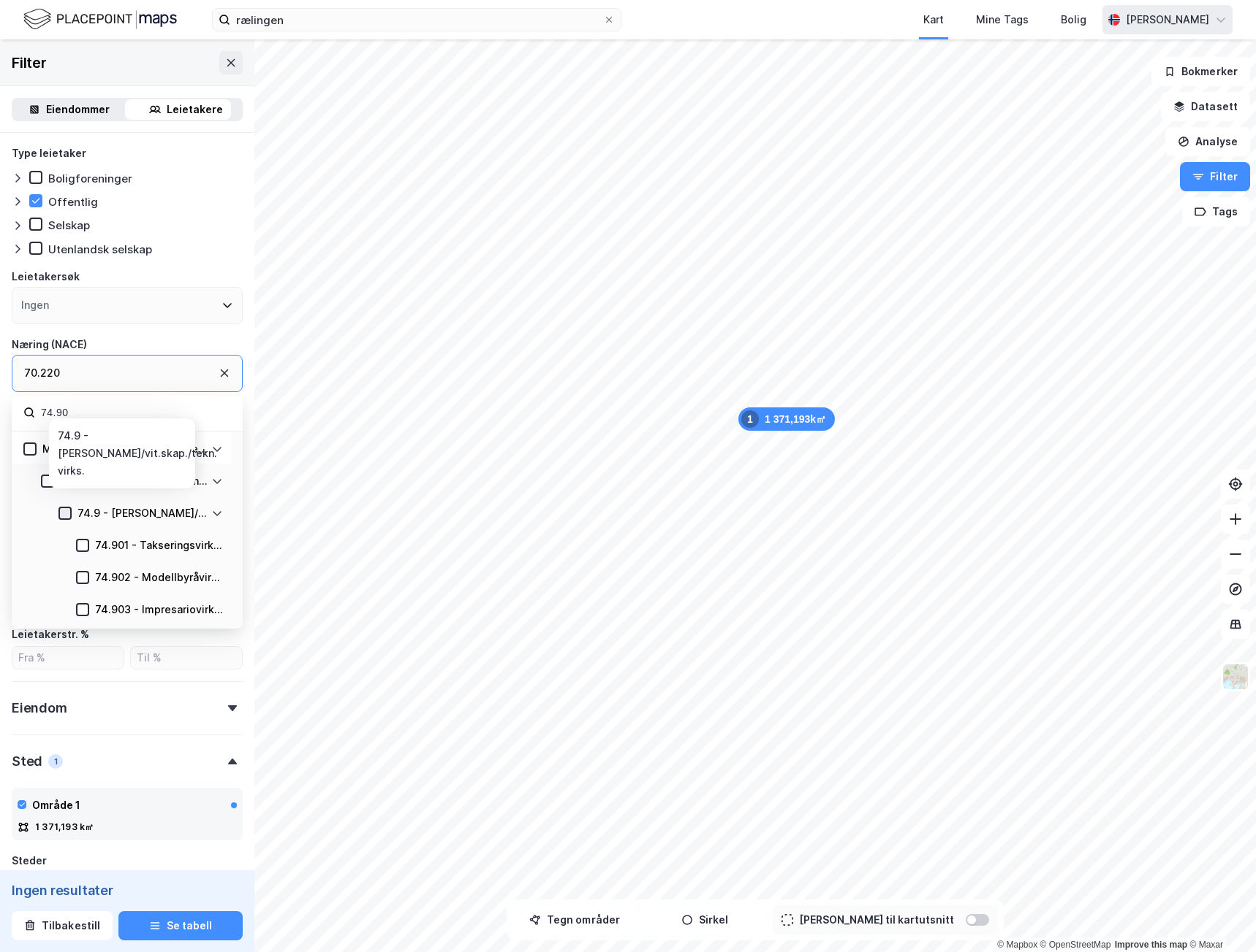
click at [65, 513] on icon at bounding box center [64, 513] width 10 height 10
click at [67, 513] on icon at bounding box center [64, 513] width 10 height 10
click at [73, 512] on div "74.9 - Annen faglig/vit.skap./tekn. virks." at bounding box center [141, 513] width 140 height 18
click at [188, 514] on div "74.9 - Annen faglig/vit.skap./tekn. virks." at bounding box center [142, 513] width 131 height 18
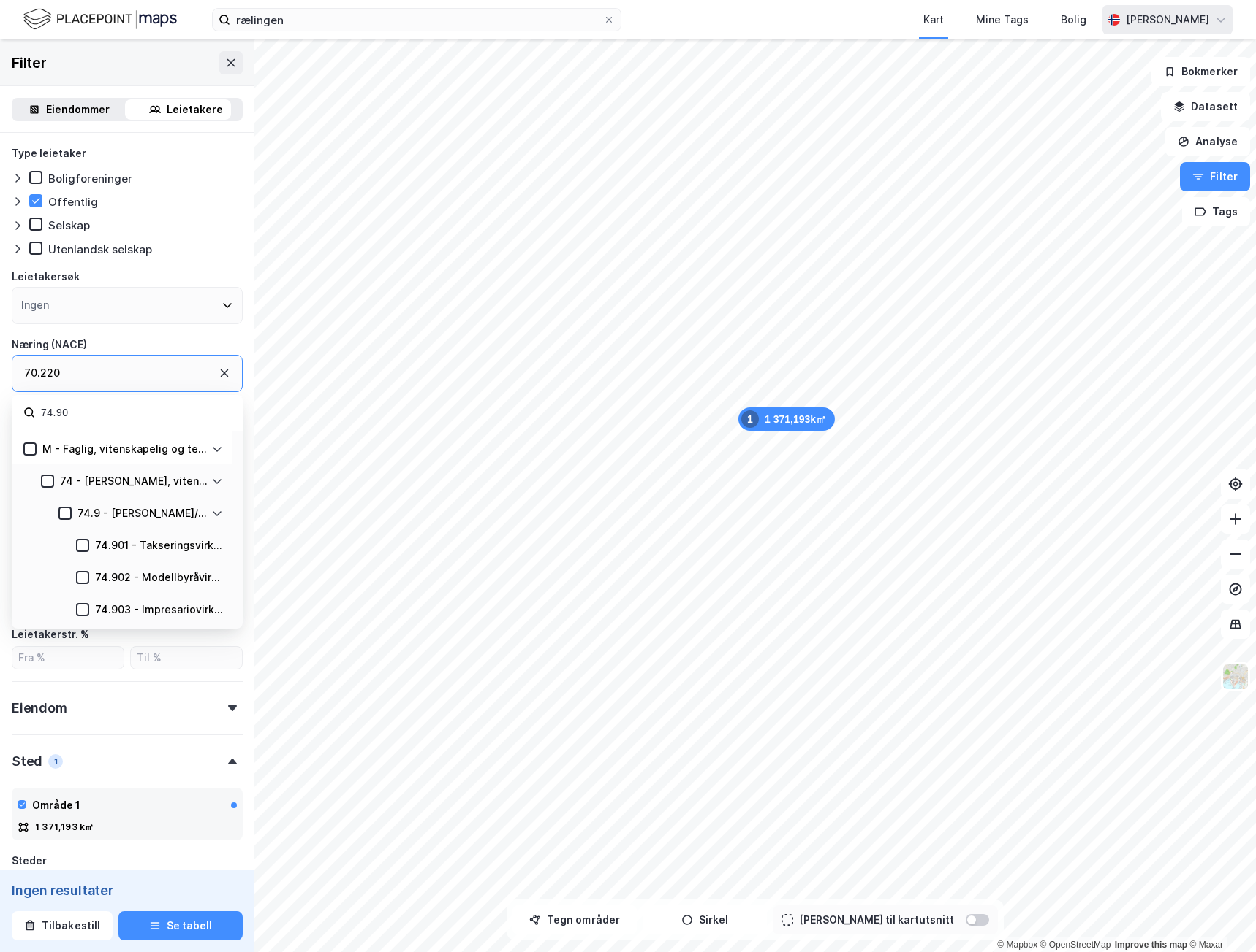
click at [188, 514] on div "74.9 - Annen faglig/vit.skap./tekn. virks." at bounding box center [142, 513] width 131 height 18
click at [111, 411] on input "74.90" at bounding box center [135, 413] width 191 height 20
click at [28, 415] on div "74.90" at bounding box center [127, 413] width 231 height 36
click at [67, 515] on icon at bounding box center [64, 513] width 10 height 10
drag, startPoint x: 112, startPoint y: 417, endPoint x: -1, endPoint y: 420, distance: 113.0
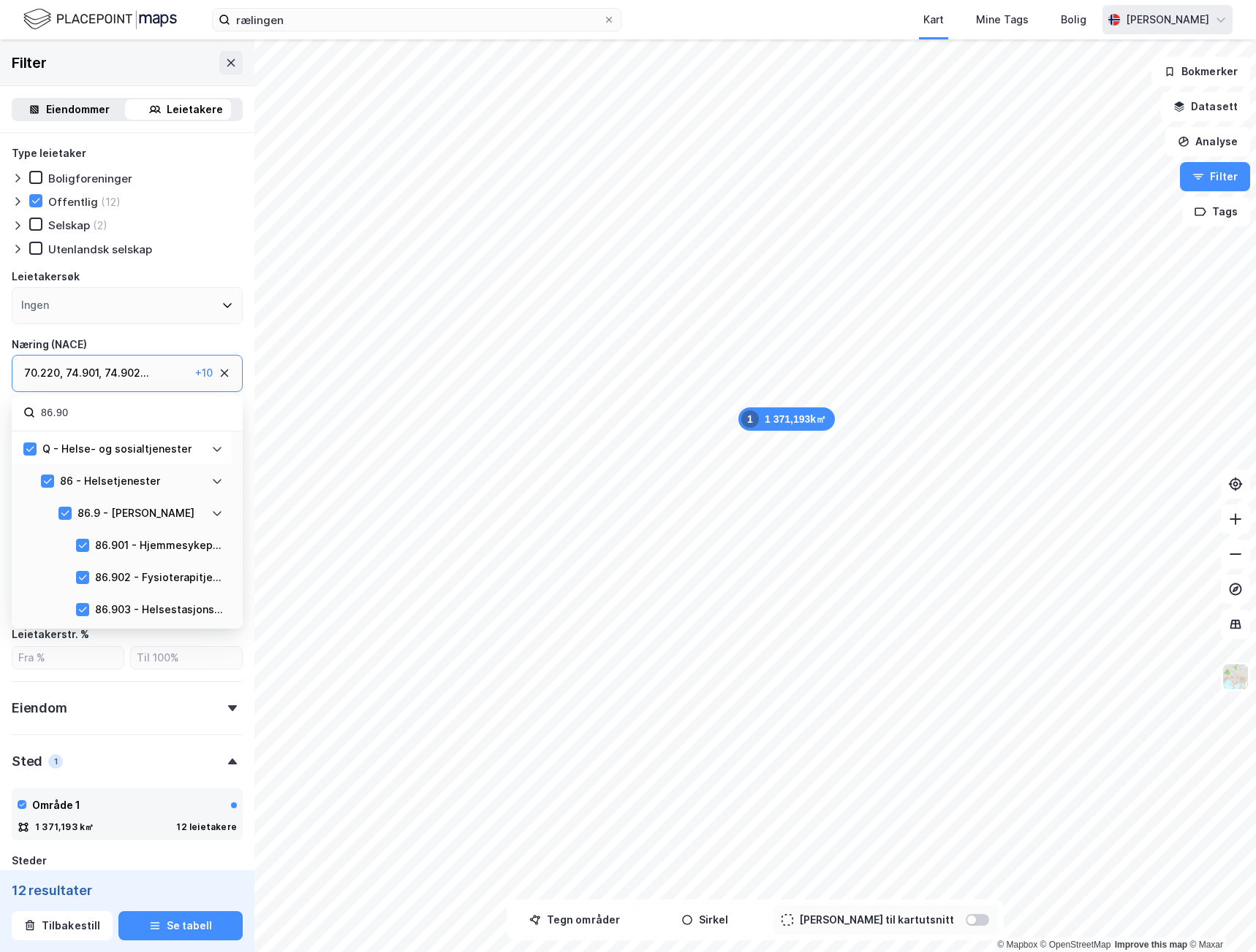
click at [0, 420] on html "rælingen Kart Mine Tags Bolig Adrian Eikenes 1 371,193k㎡ 1 © Mapbox © OpenStree…" at bounding box center [628, 476] width 1256 height 952
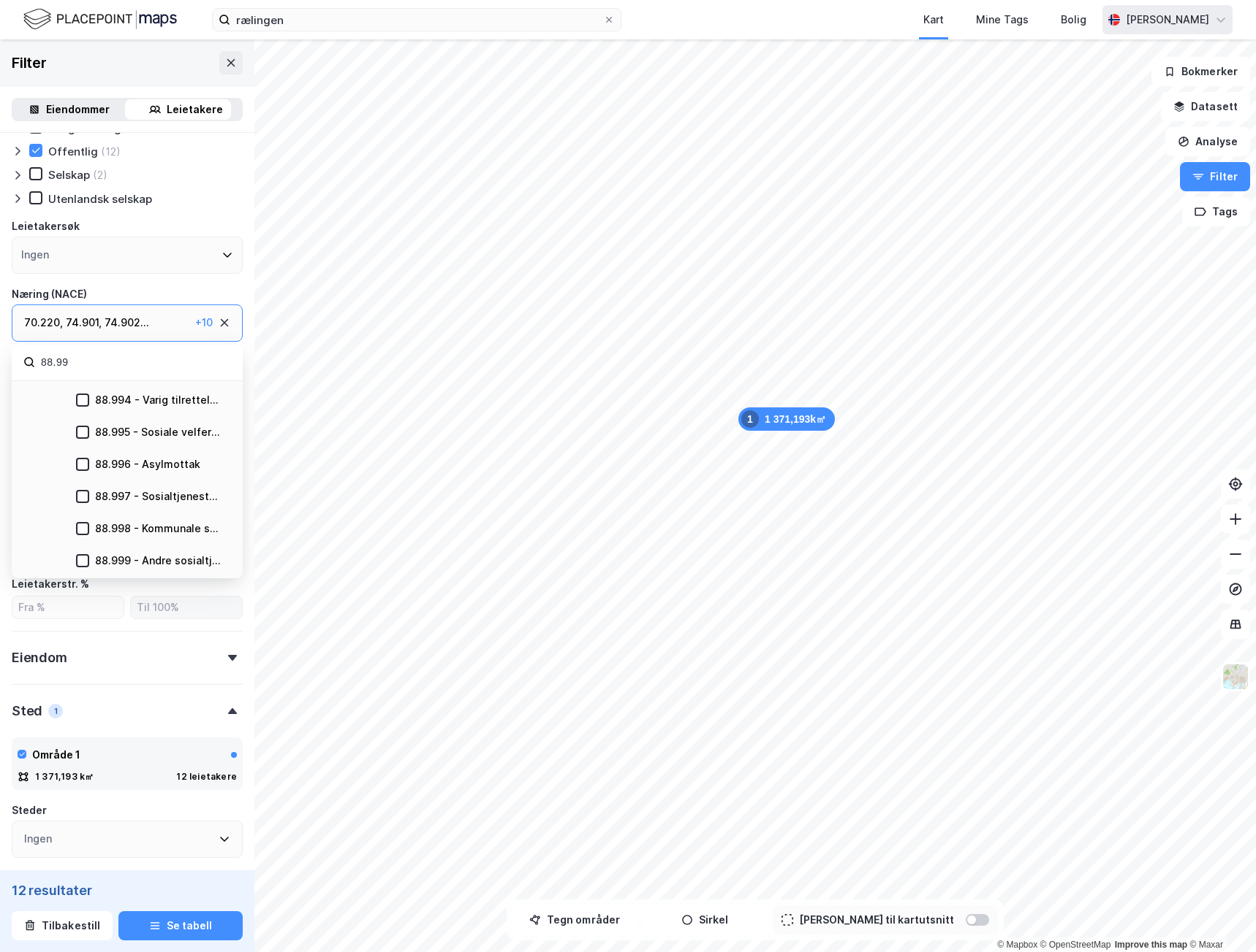
scroll to position [73, 0]
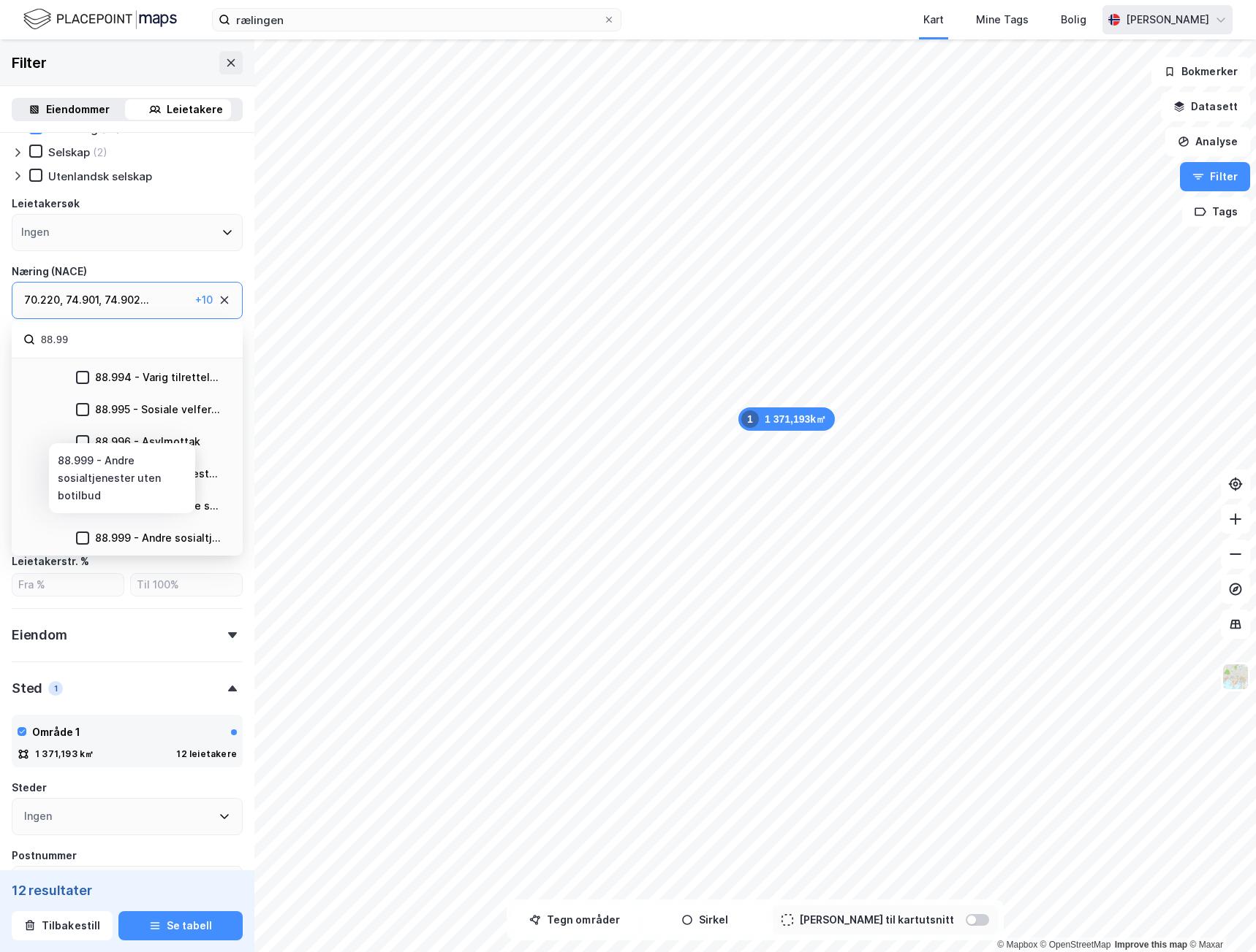
click at [173, 537] on div "88.999 - Andre sosialtjenester uten botilbud" at bounding box center [158, 538] width 128 height 18
drag, startPoint x: 89, startPoint y: 344, endPoint x: -1, endPoint y: 344, distance: 90.0
click at [0, 344] on html "rælingen Kart Mine Tags Bolig Adrian Eikenes 1 371,193k㎡ 1 © Mapbox © OpenStree…" at bounding box center [628, 476] width 1256 height 952
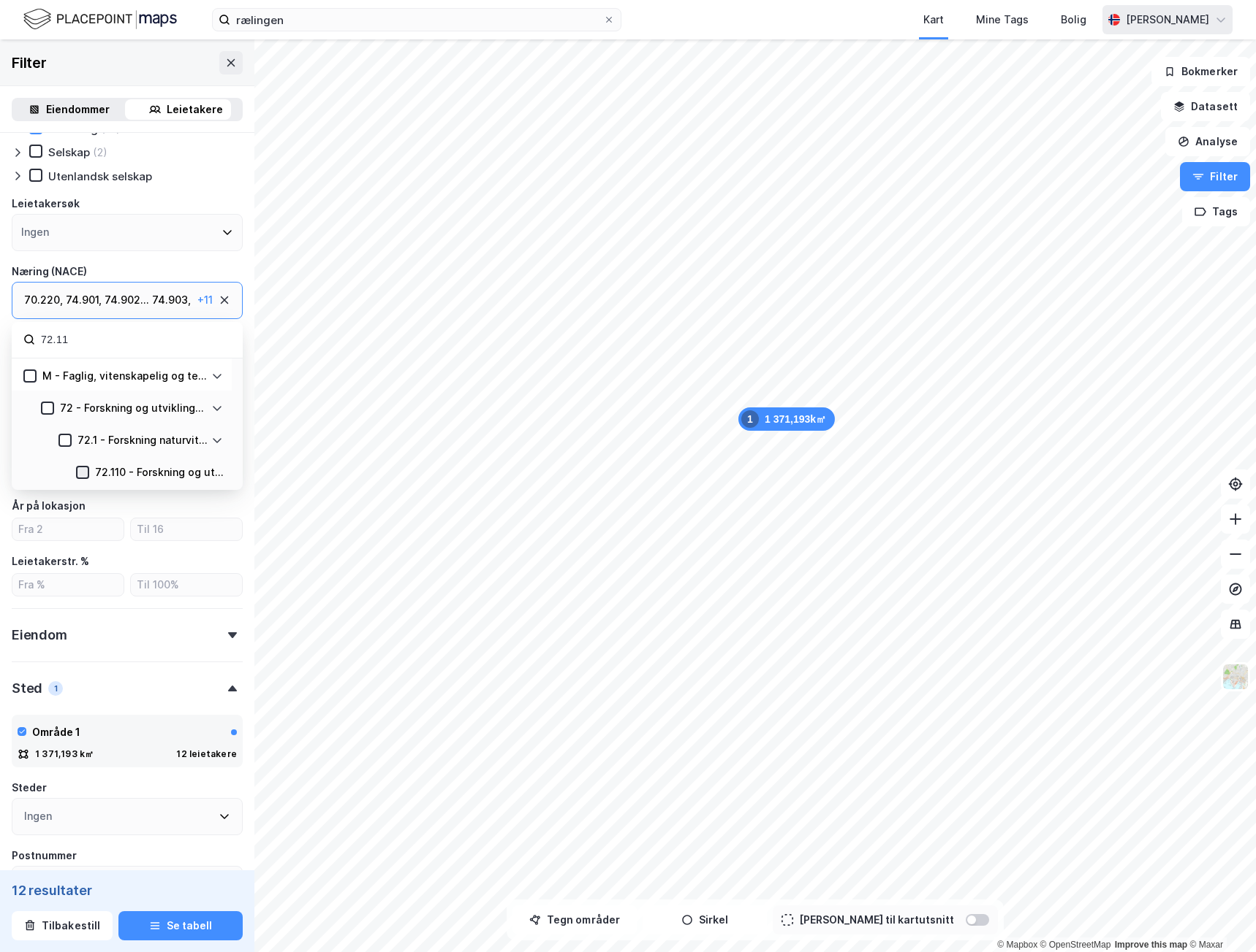
click at [81, 468] on icon at bounding box center [82, 472] width 10 height 10
click at [117, 345] on input "72.11" at bounding box center [135, 339] width 191 height 20
type input "7"
click at [85, 471] on icon at bounding box center [83, 472] width 8 height 5
drag, startPoint x: 92, startPoint y: 338, endPoint x: -1, endPoint y: 359, distance: 95.3
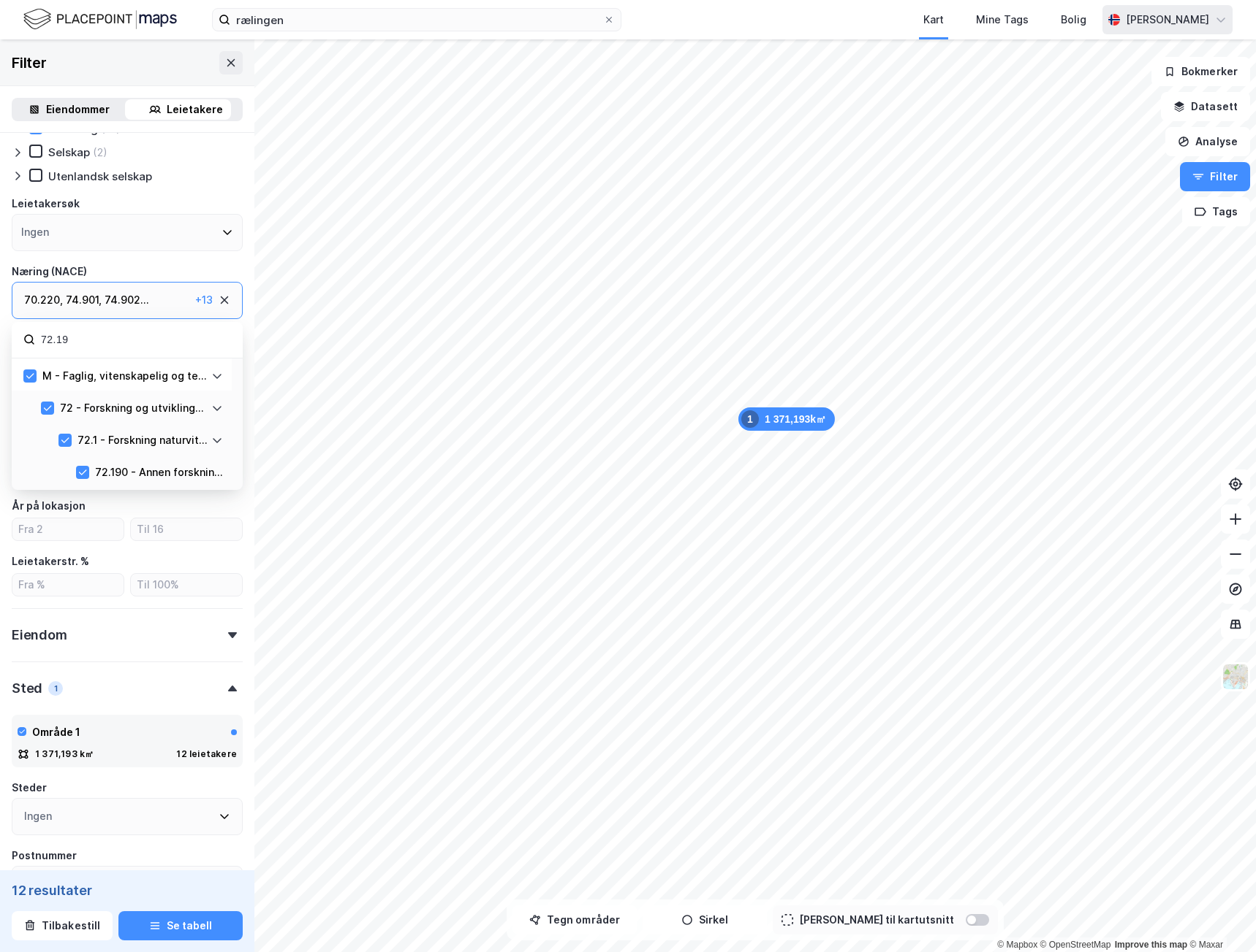
click at [0, 359] on html "rælingen Kart Mine Tags Bolig Adrian Eikenes 1 371,193k㎡ 1 © Mapbox © OpenStree…" at bounding box center [628, 476] width 1256 height 952
click at [82, 466] on div at bounding box center [82, 472] width 13 height 13
drag, startPoint x: 83, startPoint y: 336, endPoint x: 1, endPoint y: 349, distance: 83.0
click at [1, 349] on div "Type leietaker Boligforeninger Offentlig (18) Selskap (2) Utenlandsk selskap Le…" at bounding box center [127, 550] width 255 height 981
click at [83, 472] on icon at bounding box center [83, 472] width 8 height 5
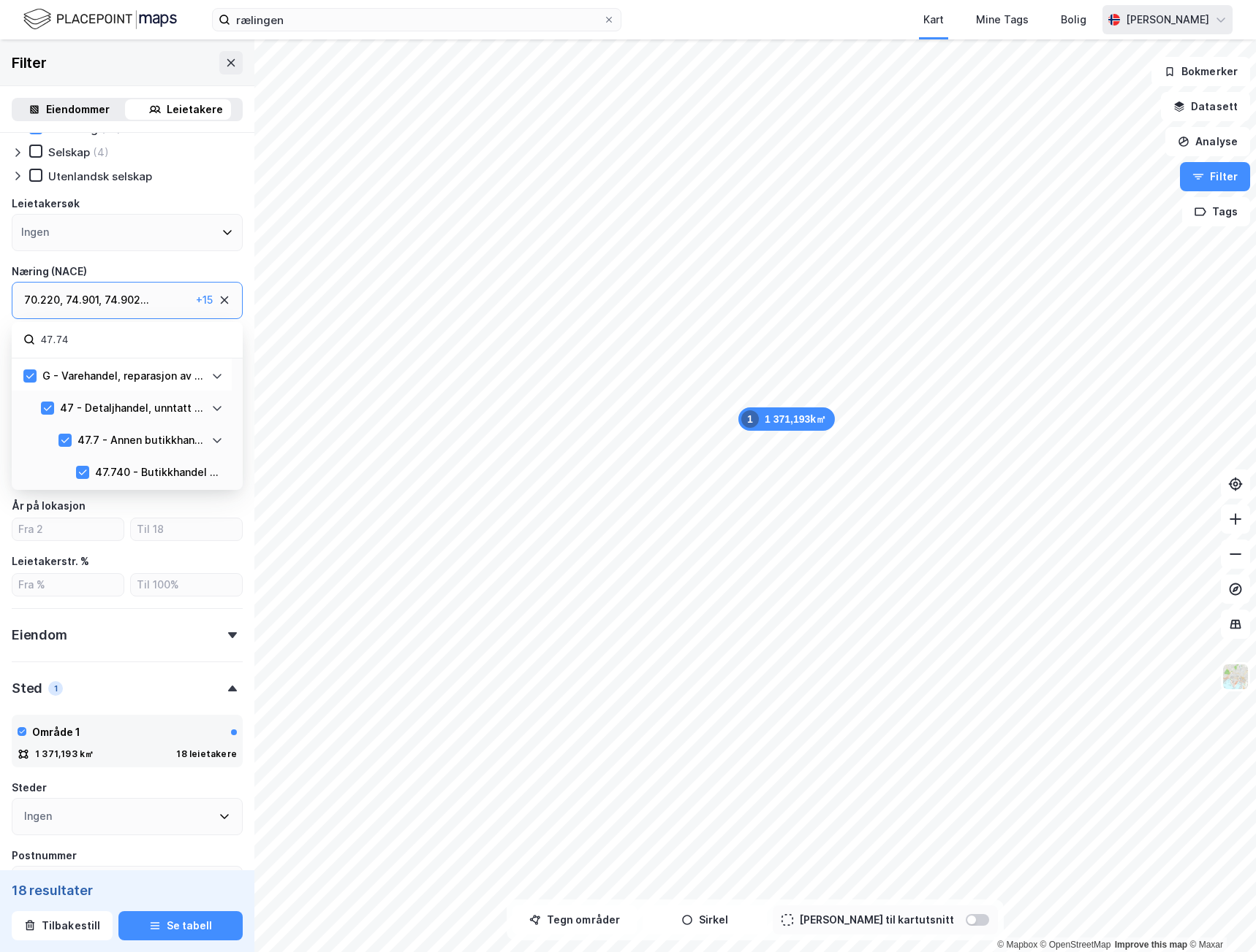
drag, startPoint x: 91, startPoint y: 337, endPoint x: -1, endPoint y: 368, distance: 97.1
click at [0, 368] on html "rælingen Kart Mine Tags Bolig Adrian Eikenes 1 371,193k㎡ 1 © Mapbox © OpenStree…" at bounding box center [628, 476] width 1256 height 952
type input "46.46"
drag, startPoint x: 85, startPoint y: 473, endPoint x: 138, endPoint y: 474, distance: 53.0
click at [85, 472] on icon at bounding box center [82, 472] width 10 height 10
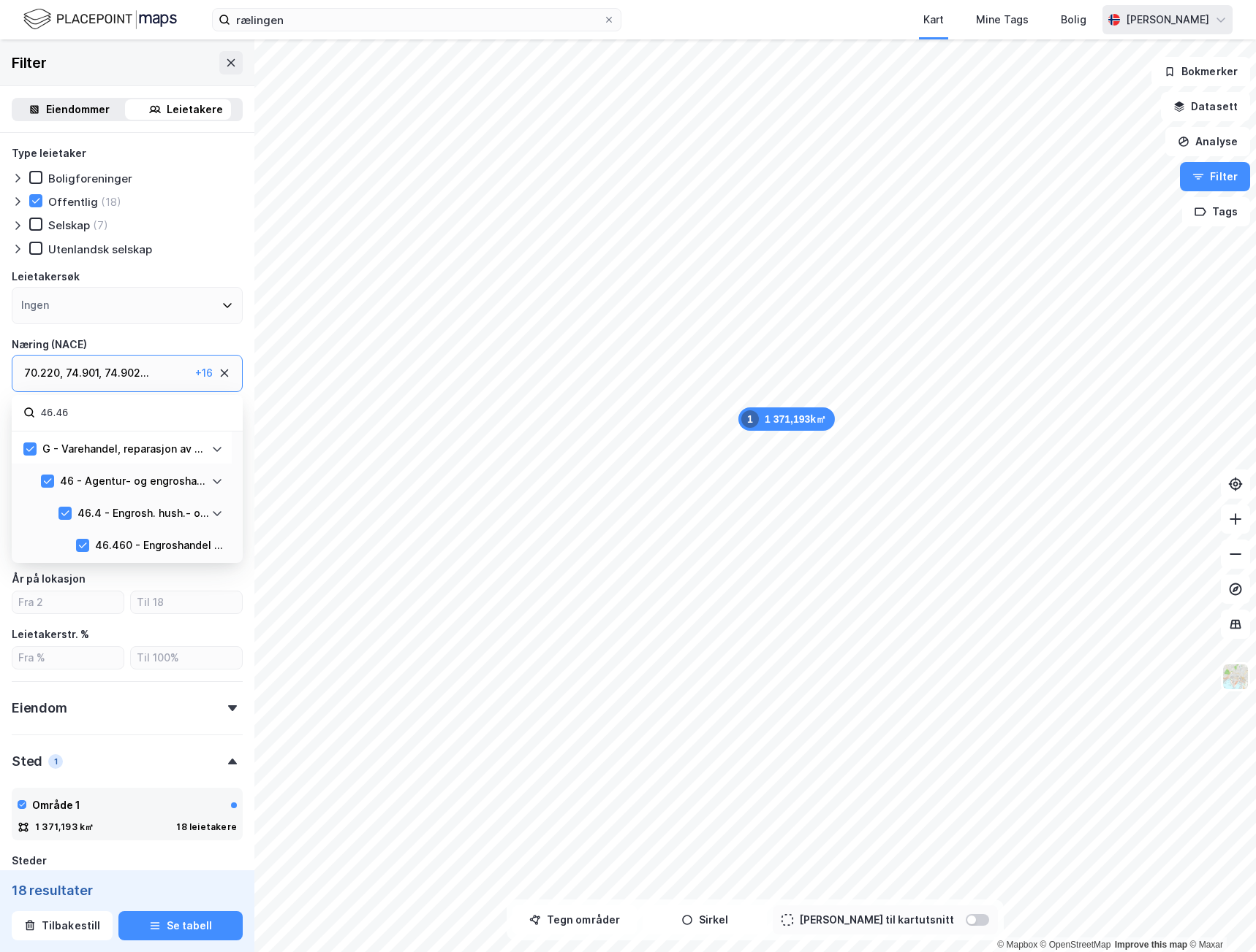
click at [66, 225] on div "Selskap" at bounding box center [68, 225] width 42 height 14
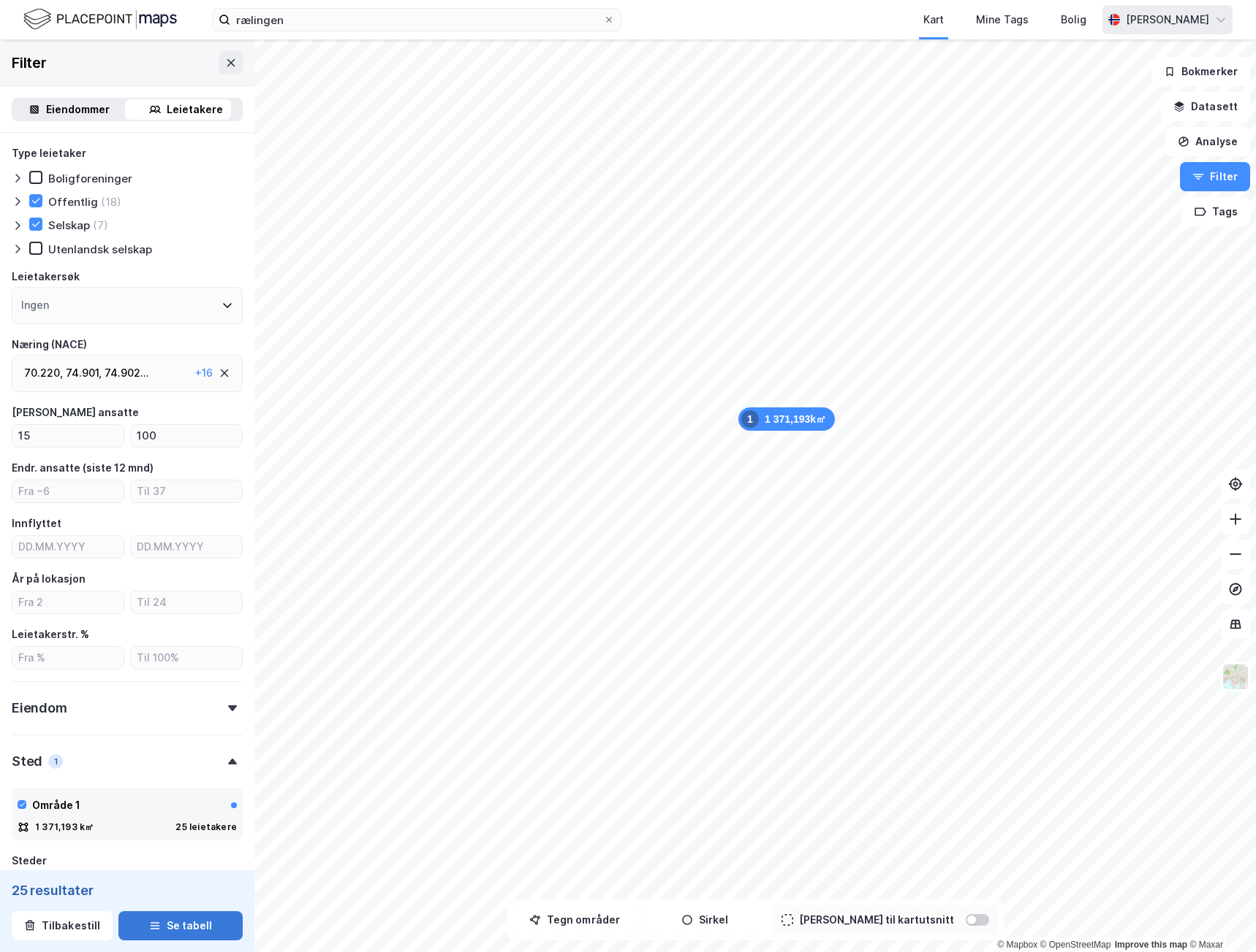
click at [179, 922] on button "Se tabell" at bounding box center [180, 927] width 124 height 29
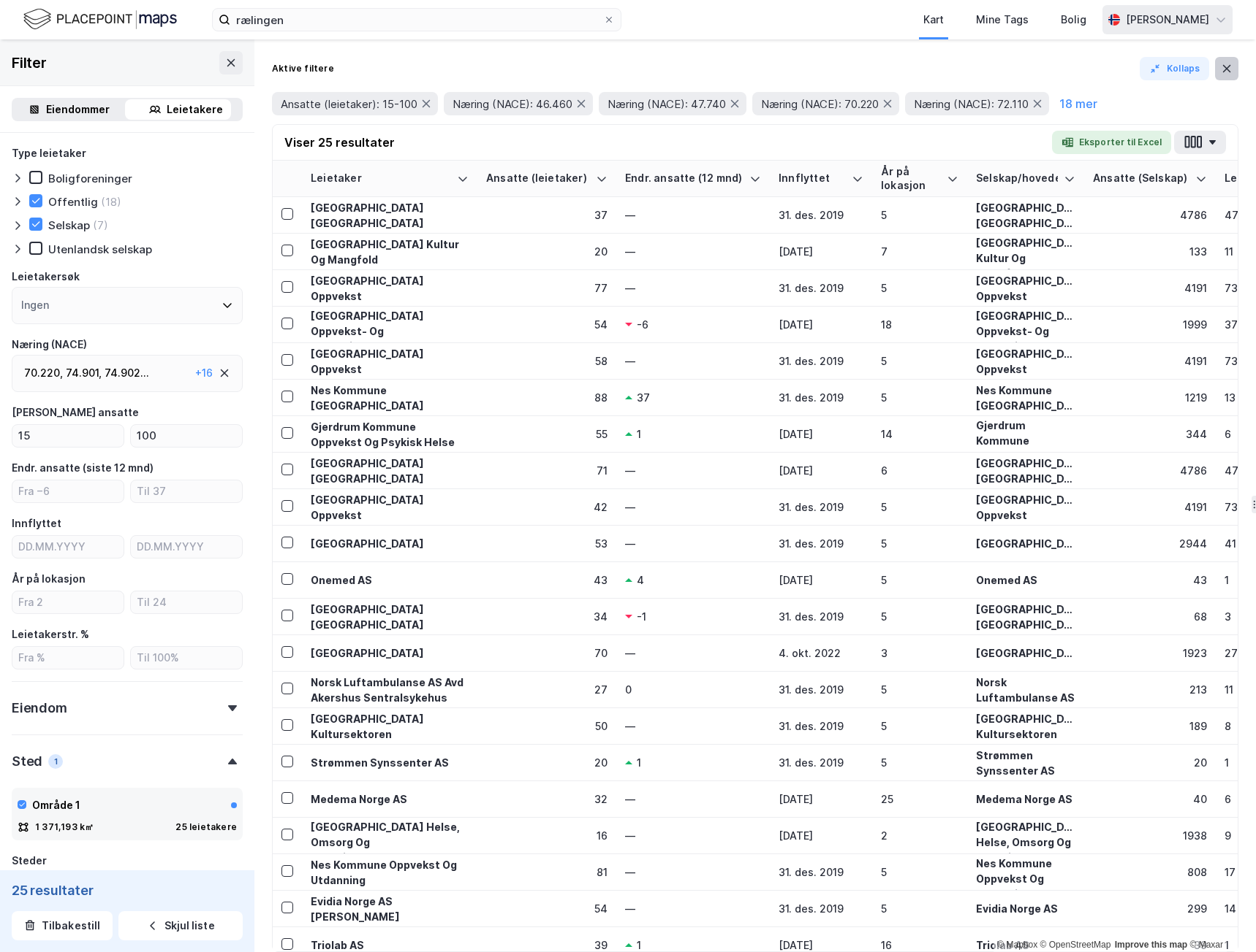
click at [1230, 65] on icon at bounding box center [1227, 68] width 8 height 7
